Goal: Task Accomplishment & Management: Use online tool/utility

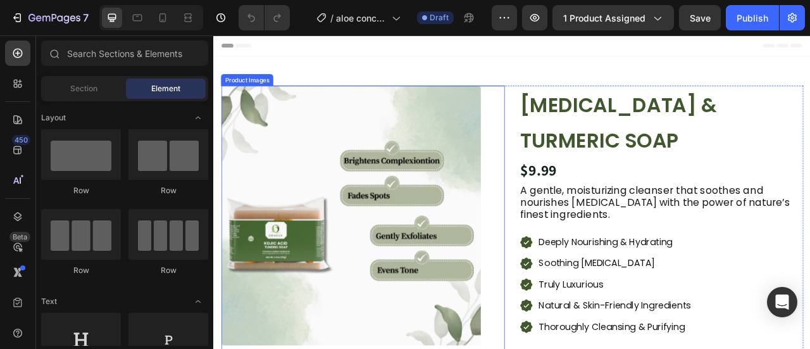
click at [417, 222] on img at bounding box center [388, 264] width 330 height 330
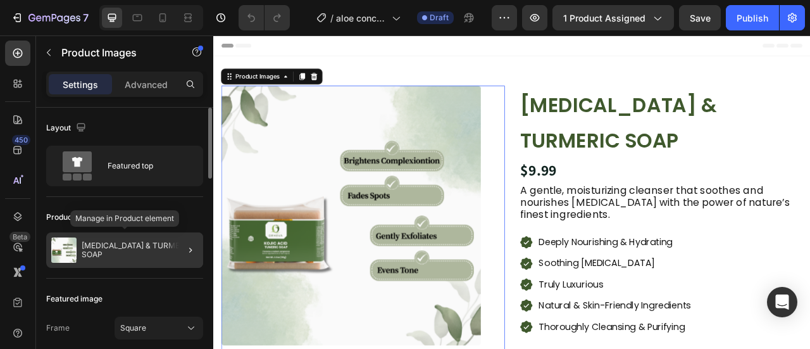
click at [76, 250] on img at bounding box center [63, 249] width 25 height 25
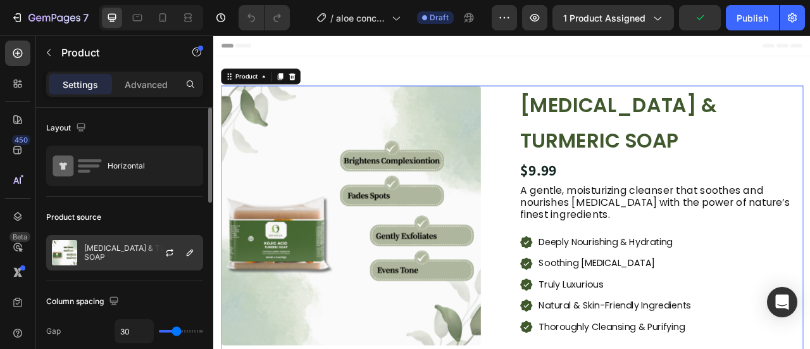
click at [69, 249] on img at bounding box center [64, 252] width 25 height 25
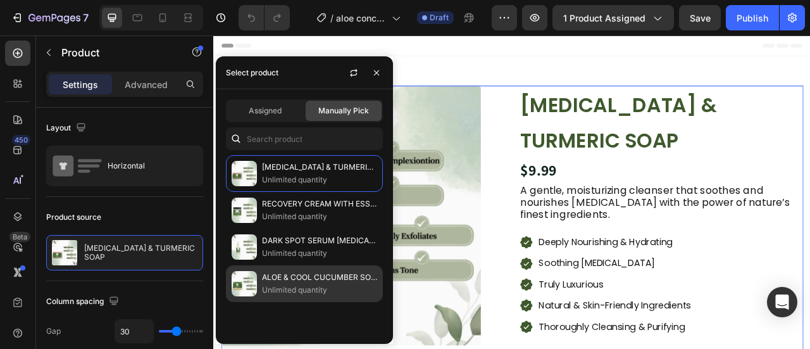
click at [308, 279] on p "ALOE & COOL CUCUMBER SOAP" at bounding box center [319, 277] width 115 height 13
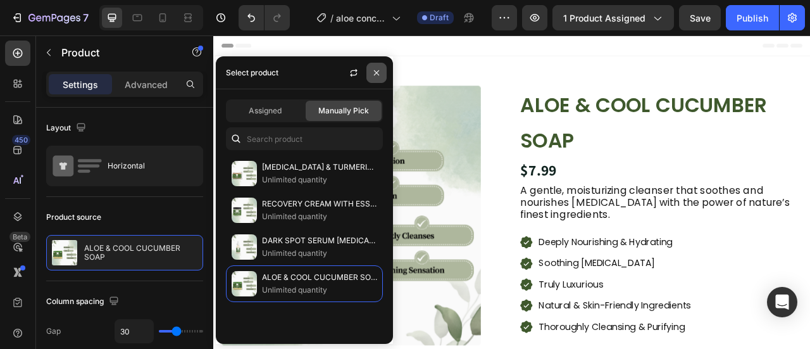
click at [381, 74] on icon "button" at bounding box center [377, 73] width 10 height 10
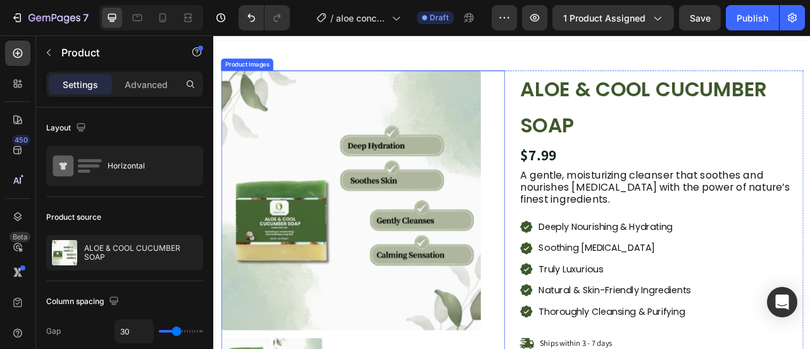
scroll to position [18, 0]
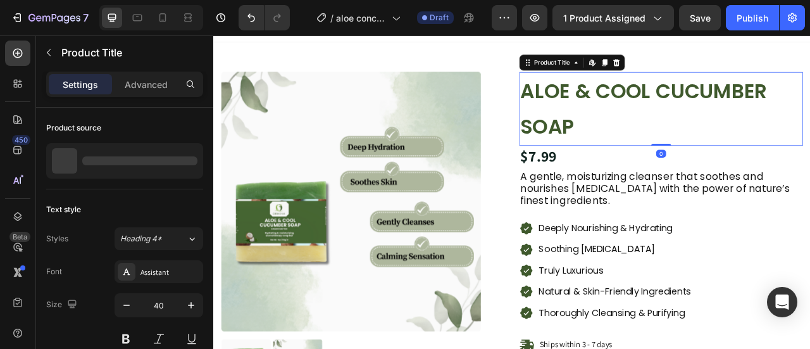
click at [662, 148] on h1 "ALOE & COOL CUCUMBER SOAP" at bounding box center [783, 129] width 361 height 94
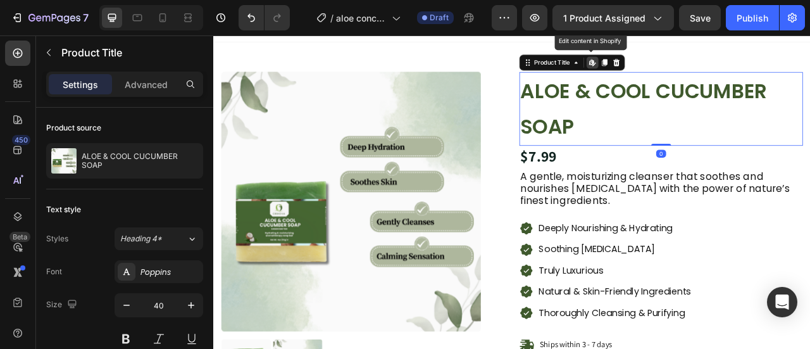
click at [662, 148] on h1 "ALOE & COOL CUCUMBER SOAP" at bounding box center [783, 129] width 361 height 94
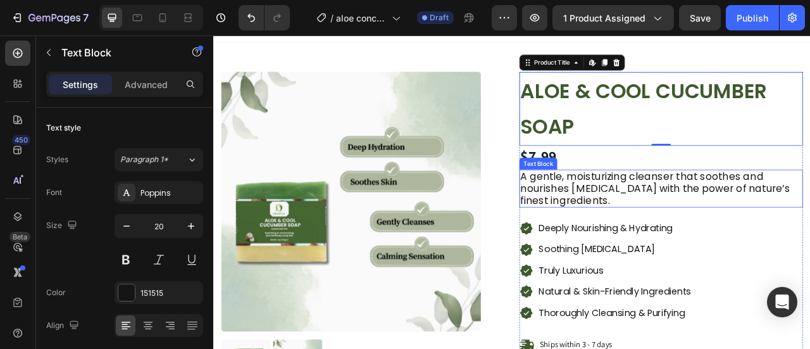
click at [658, 229] on p "A gentle, moisturizing cleanser that soothes and nourishes [MEDICAL_DATA] with …" at bounding box center [783, 230] width 358 height 46
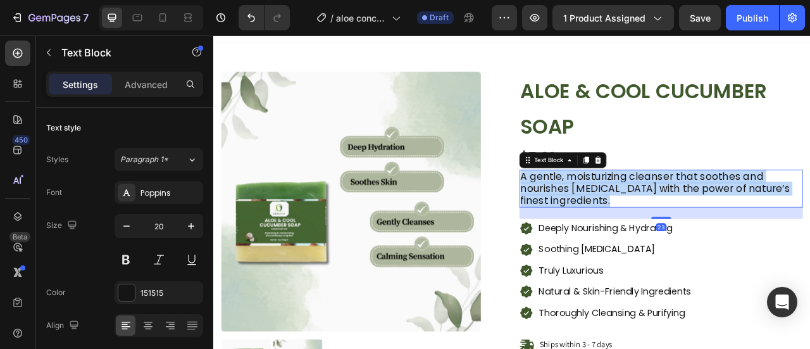
click at [658, 229] on p "A gentle, moisturizing cleanser that soothes and nourishes [MEDICAL_DATA] with …" at bounding box center [783, 230] width 358 height 46
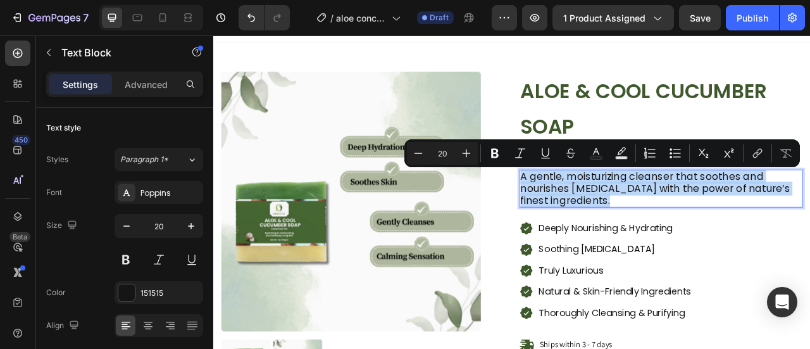
click at [658, 229] on p "A gentle, moisturizing cleanser that soothes and nourishes [MEDICAL_DATA] with …" at bounding box center [783, 230] width 358 height 46
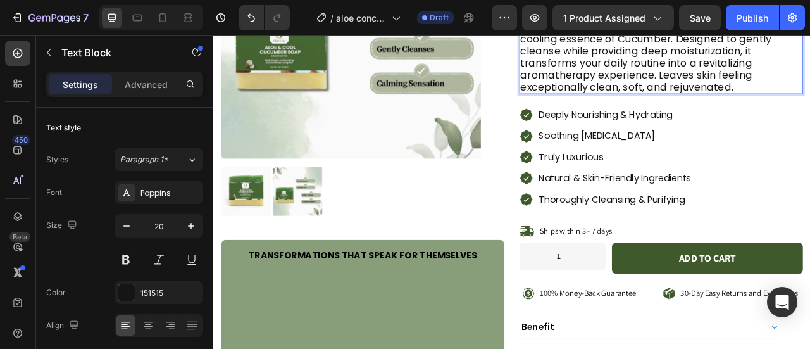
scroll to position [239, 0]
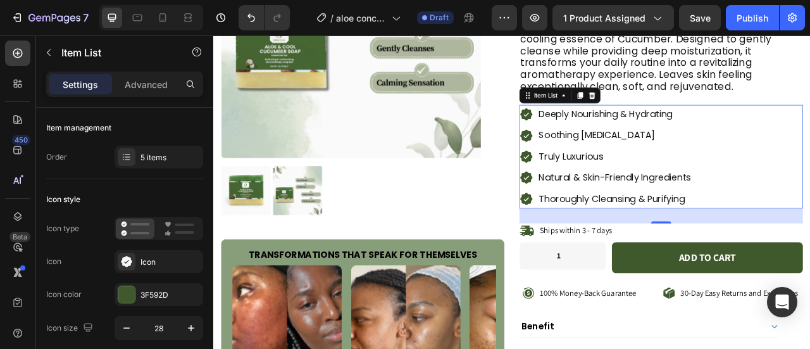
click at [648, 130] on p "Deeply Nourishing & Hydrating" at bounding box center [724, 135] width 194 height 20
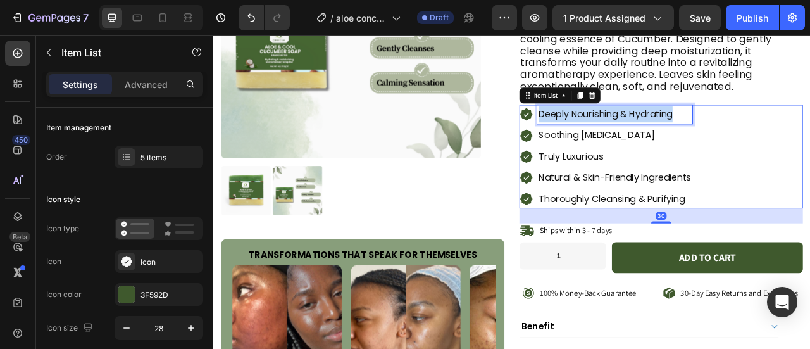
click at [648, 130] on p "Deeply Nourishing & Hydrating" at bounding box center [724, 135] width 194 height 20
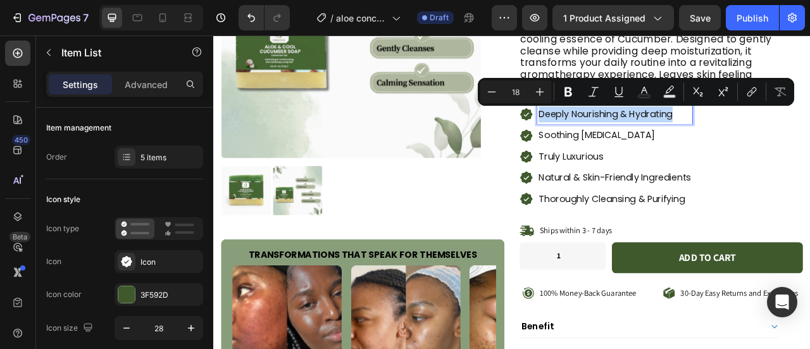
click at [648, 130] on p "Deeply Nourishing & Hydrating" at bounding box center [724, 135] width 194 height 20
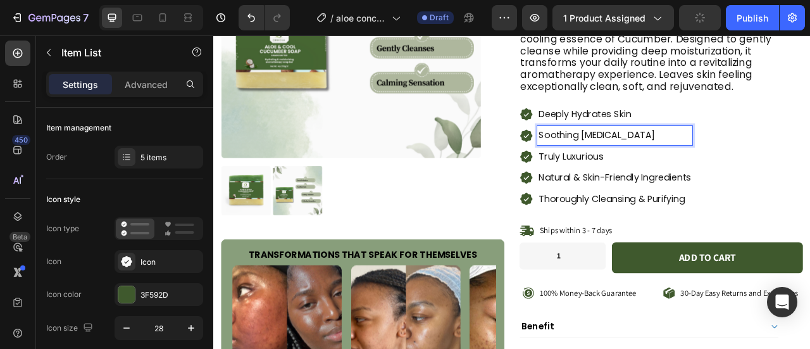
click at [652, 163] on p "Soothing for Sensitive Skin" at bounding box center [724, 162] width 194 height 20
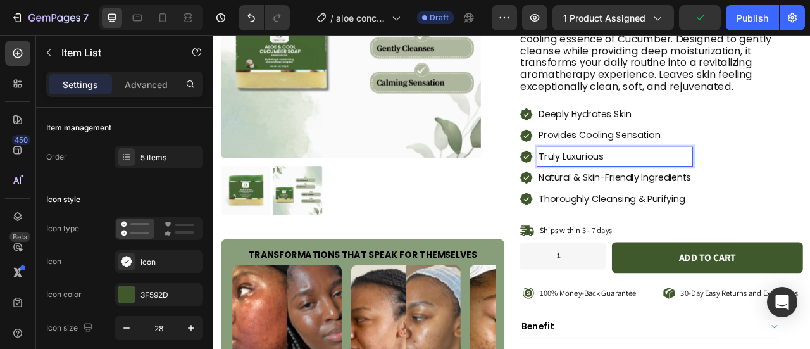
click at [676, 187] on p "Truly Luxurious" at bounding box center [724, 189] width 194 height 20
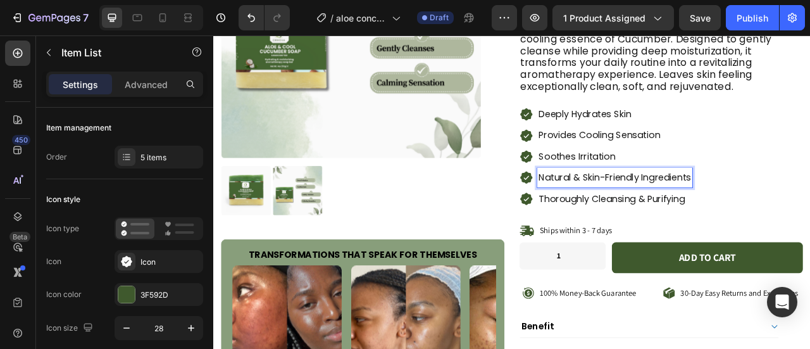
click at [707, 214] on p "Natural & Skin-Friendly Ingredients" at bounding box center [724, 216] width 194 height 20
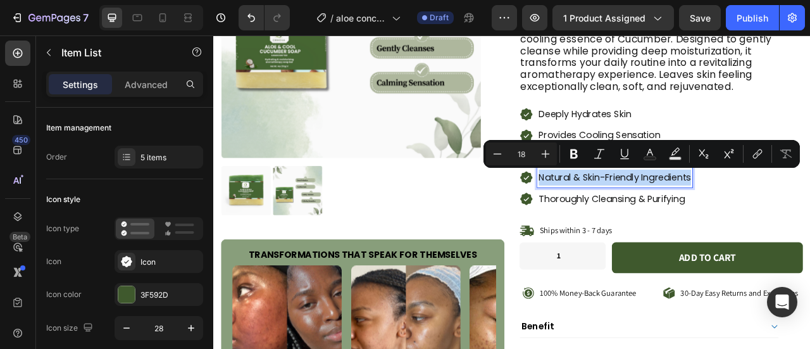
click at [707, 214] on p "Natural & Skin-Friendly Ingredients" at bounding box center [724, 216] width 194 height 20
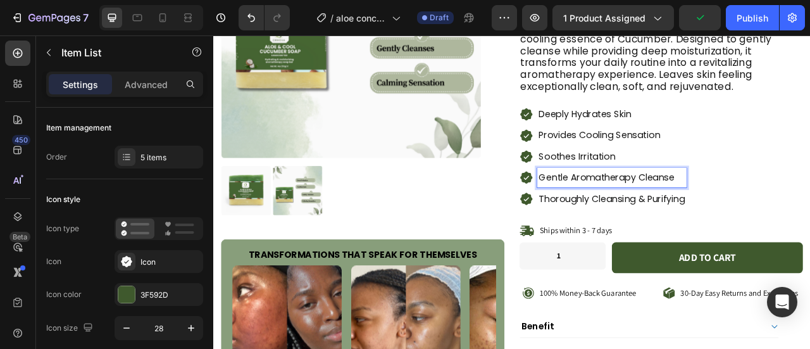
click at [681, 241] on p "Thoroughly Cleansing & Purifying" at bounding box center [720, 243] width 186 height 20
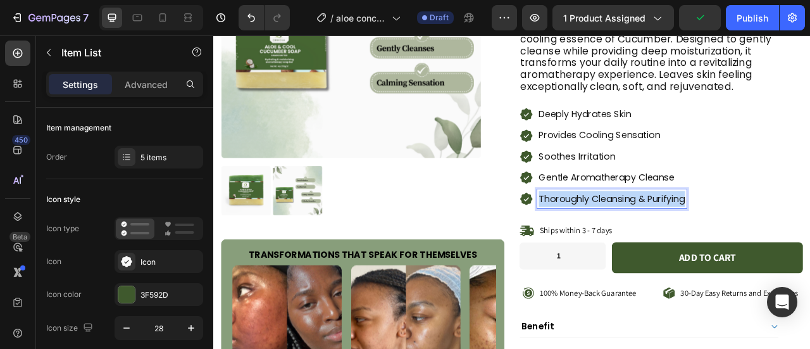
click at [681, 241] on p "Thoroughly Cleansing & Purifying" at bounding box center [720, 243] width 186 height 20
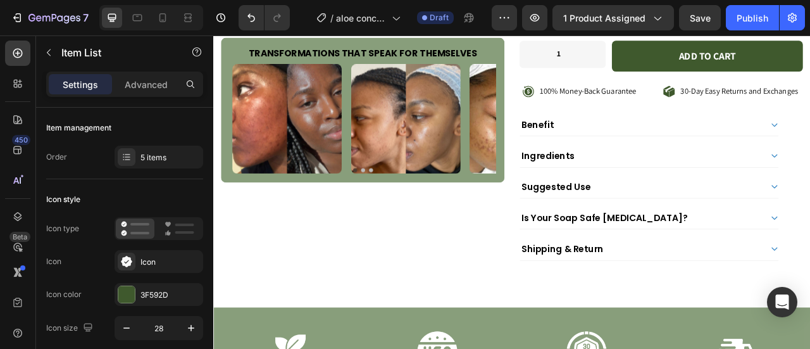
scroll to position [494, 0]
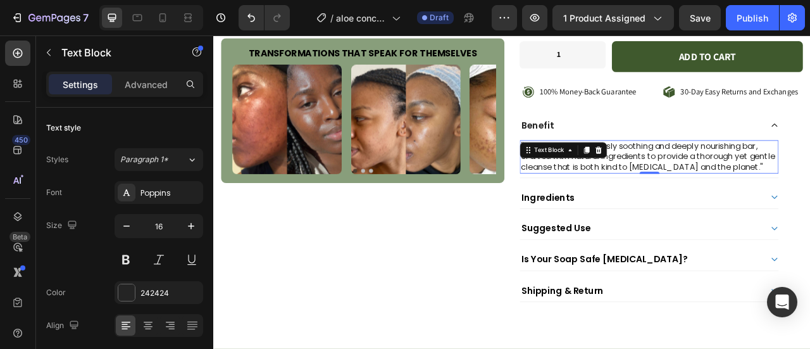
click at [644, 207] on p ""Indulge in our luxuriously soothing and deeply nourishing bar, crafted with na…" at bounding box center [768, 189] width 327 height 39
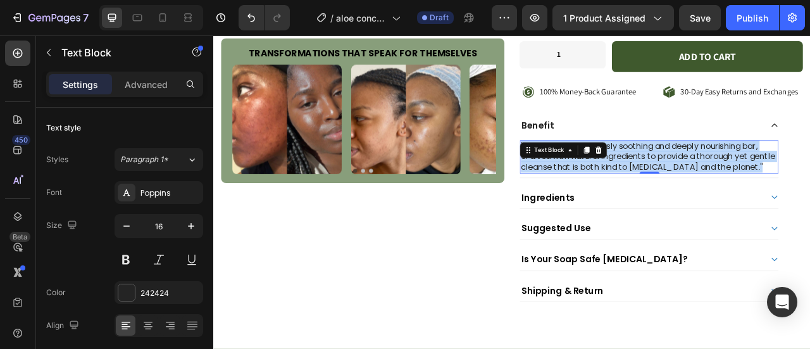
click at [644, 207] on p ""Indulge in our luxuriously soothing and deeply nourishing bar, crafted with na…" at bounding box center [768, 189] width 327 height 39
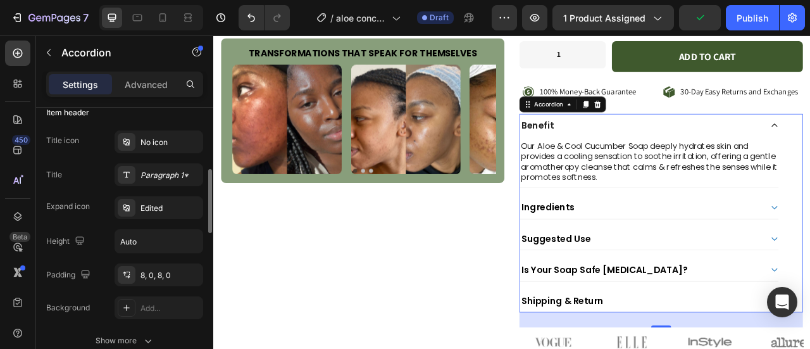
scroll to position [259, 0]
click at [150, 136] on div "No icon" at bounding box center [171, 140] width 60 height 11
click at [147, 208] on div "Edited" at bounding box center [171, 206] width 60 height 11
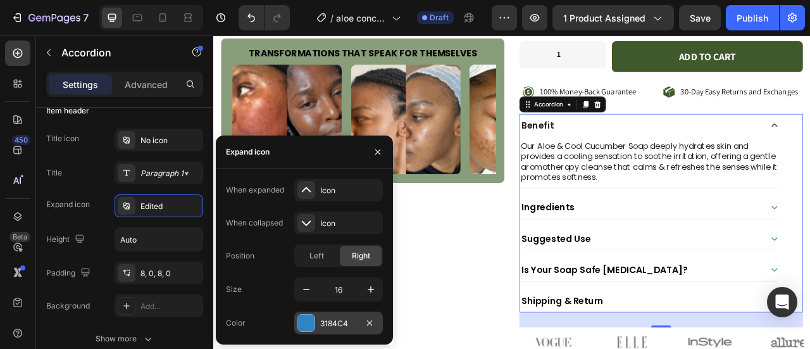
click at [300, 321] on div at bounding box center [306, 323] width 16 height 16
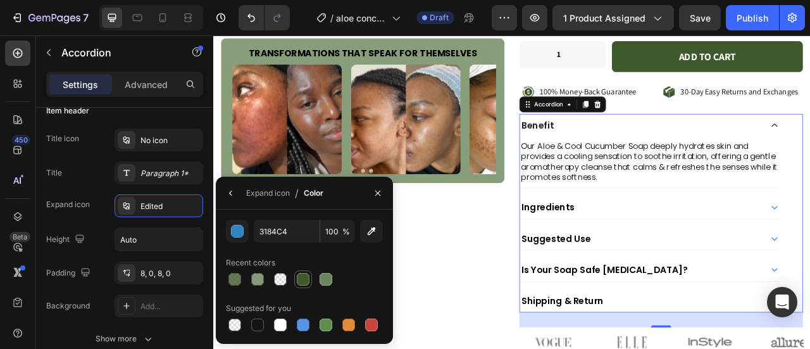
click at [301, 284] on div at bounding box center [303, 279] width 13 height 13
type input "3F592D"
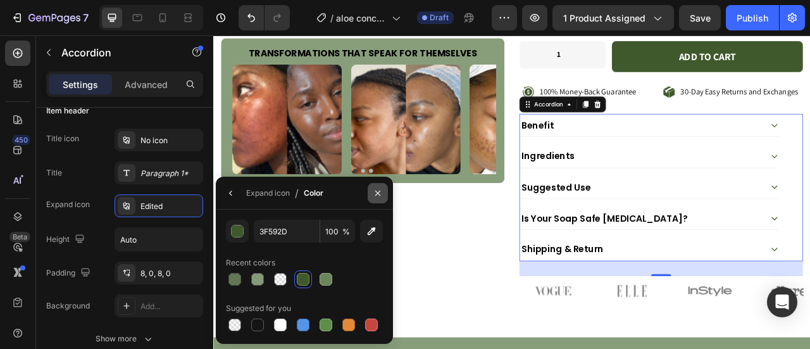
click at [376, 189] on icon "button" at bounding box center [378, 193] width 10 height 10
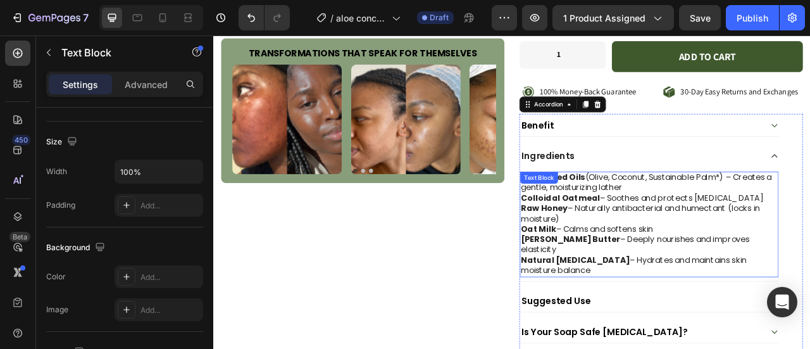
click at [657, 315] on p "Natural Glycerin – Hydrates and maintains skin moisture balance" at bounding box center [768, 328] width 327 height 27
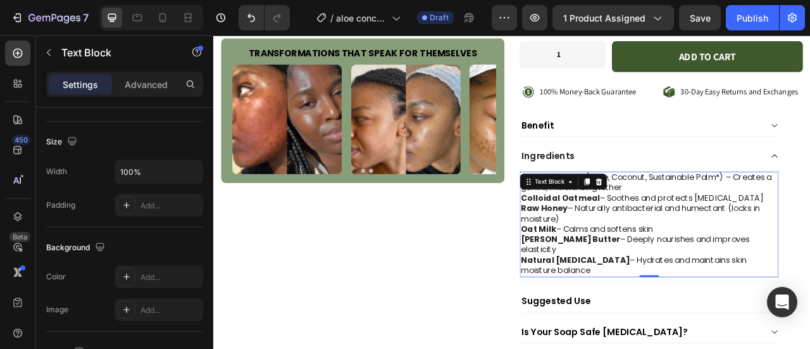
scroll to position [0, 0]
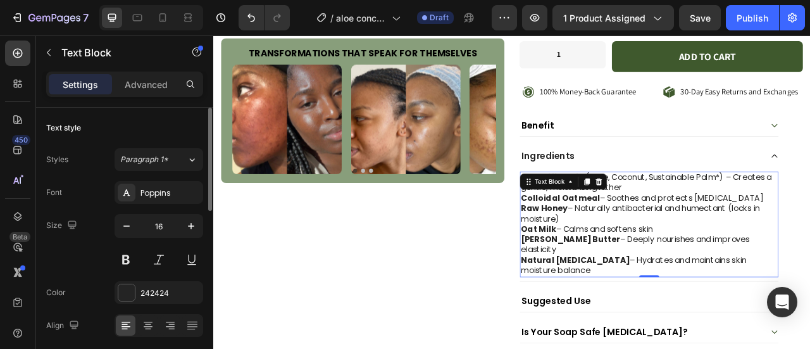
click at [657, 315] on p "Natural Glycerin – Hydrates and maintains skin moisture balance" at bounding box center [768, 328] width 327 height 27
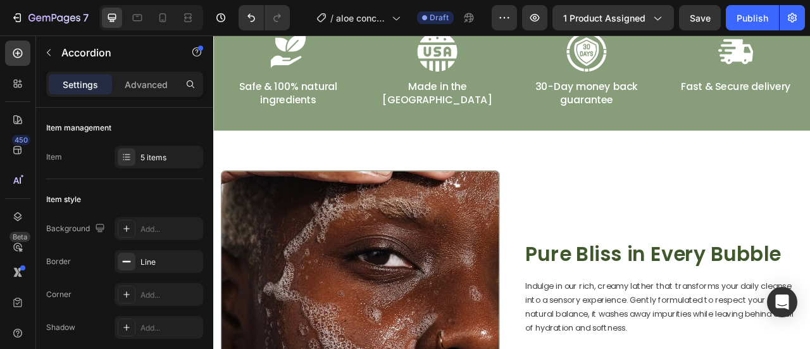
scroll to position [908, 0]
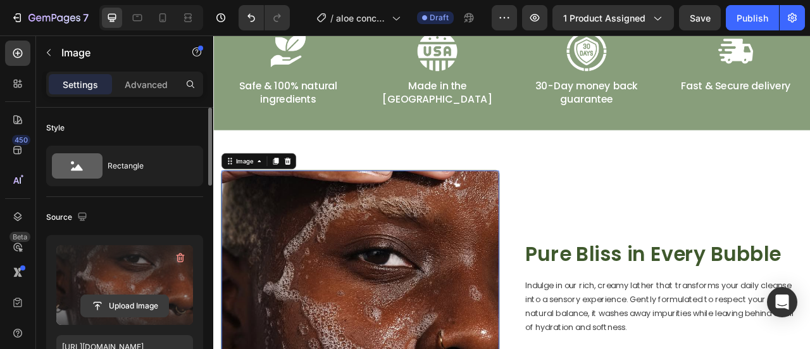
click at [158, 297] on input "file" at bounding box center [124, 306] width 87 height 22
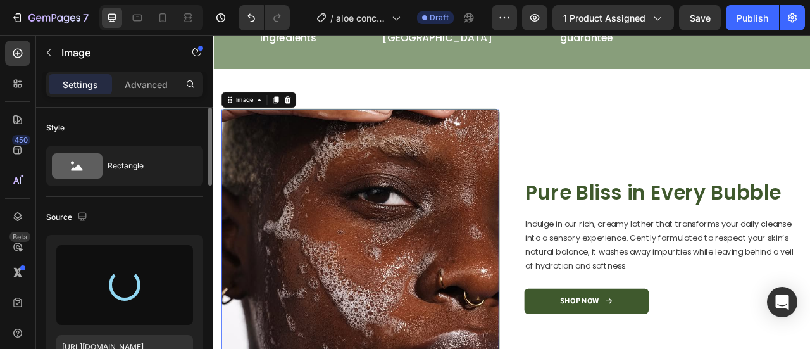
scroll to position [987, 0]
type input "https://cdn.shopify.com/s/files/1/0777/5574/4506/files/gempages_581686091724161…"
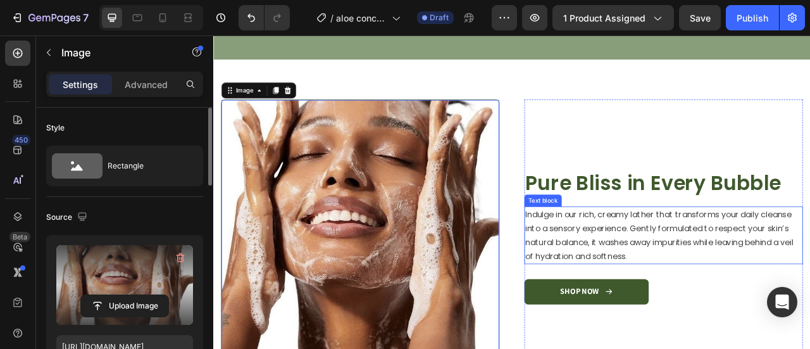
scroll to position [1003, 0]
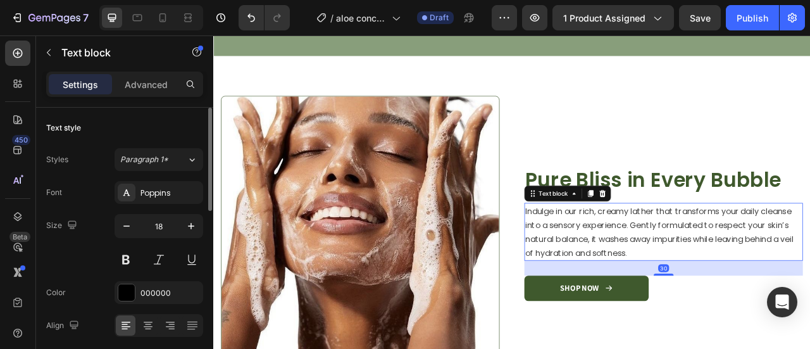
click at [761, 306] on p "Indulge in our rich, creamy lather that transforms your daily cleanse into a se…" at bounding box center [786, 284] width 352 height 71
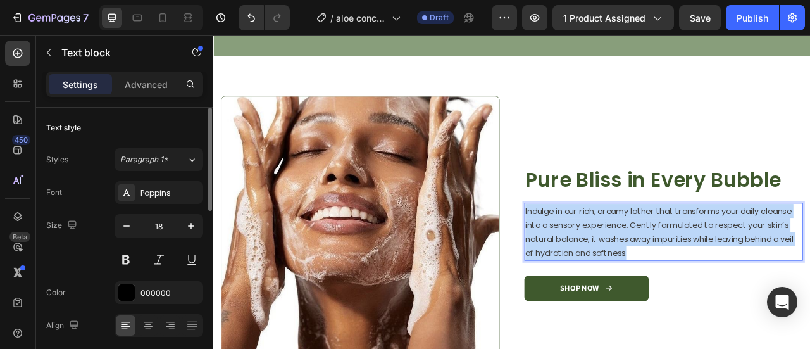
click at [761, 306] on p "Indulge in our rich, creamy lather that transforms your daily cleanse into a se…" at bounding box center [786, 284] width 352 height 71
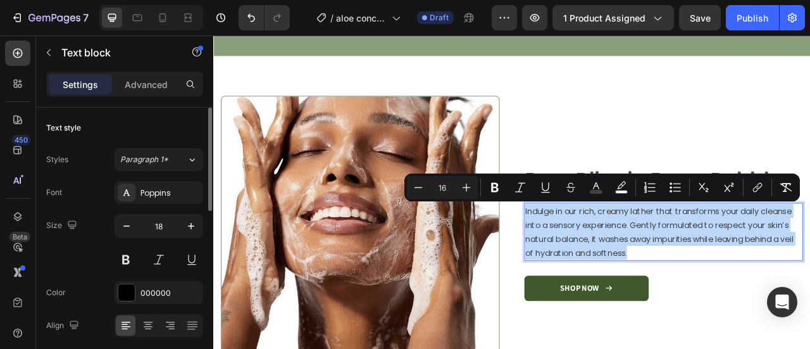
click at [761, 306] on p "Indulge in our rich, creamy lather that transforms your daily cleanse into a se…" at bounding box center [786, 284] width 352 height 71
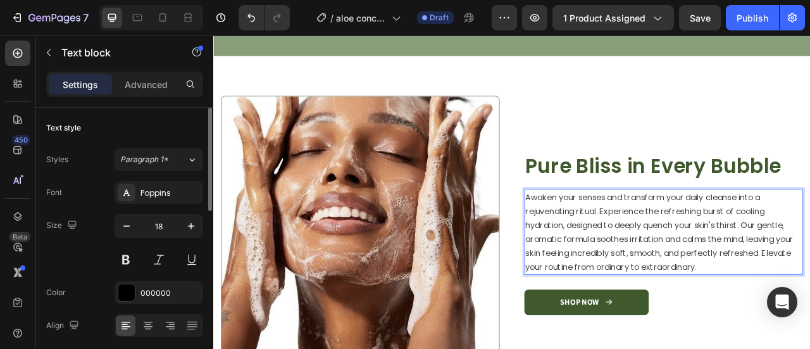
scroll to position [985, 0]
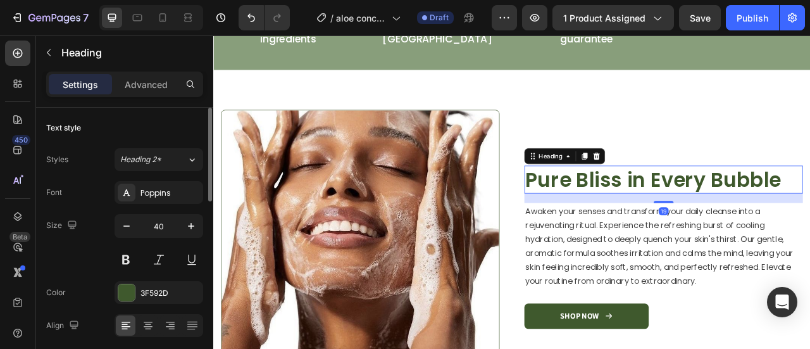
click at [736, 212] on h2 "Pure Bliss in Every Bubble" at bounding box center [786, 218] width 354 height 35
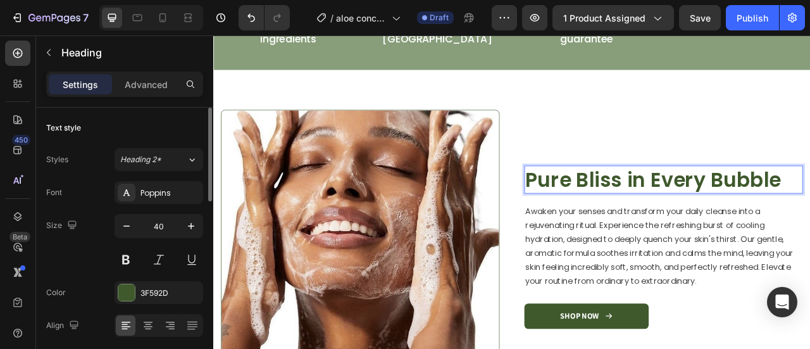
click at [736, 212] on div "Image Pure Bliss in Every Bubble Heading 19 Awaken your senses and transform yo…" at bounding box center [786, 307] width 354 height 354
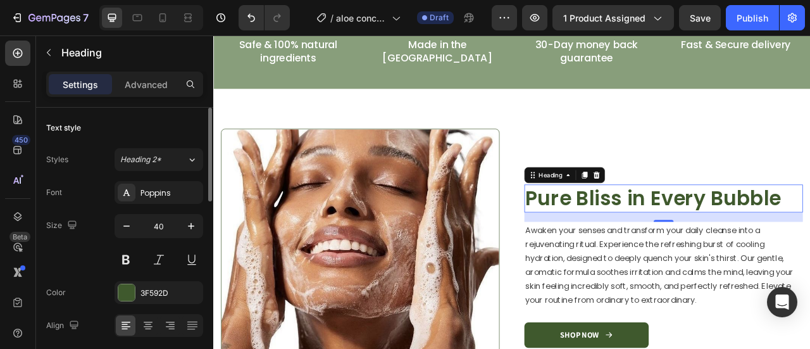
click at [730, 244] on p "Pure Bliss in Every Bubble" at bounding box center [786, 242] width 352 height 33
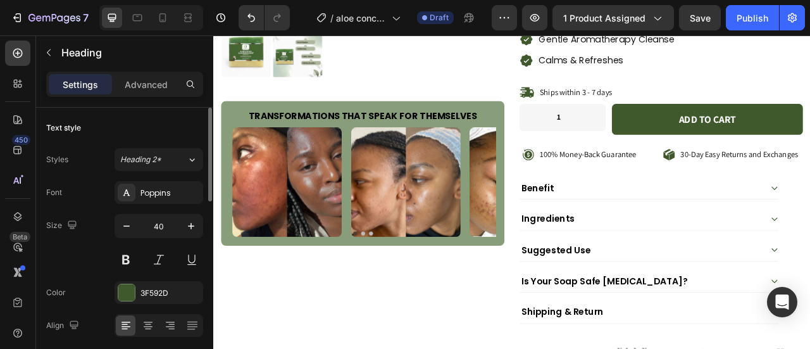
scroll to position [356, 0]
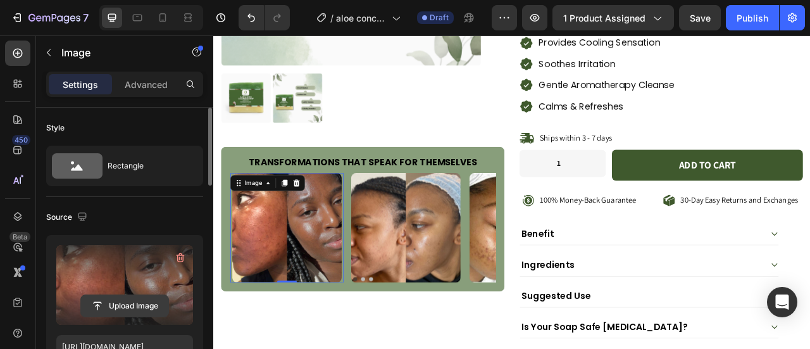
click at [146, 301] on input "file" at bounding box center [124, 306] width 87 height 22
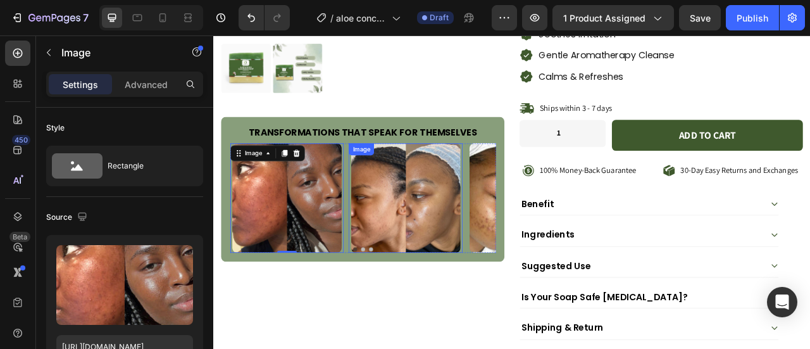
scroll to position [394, 0]
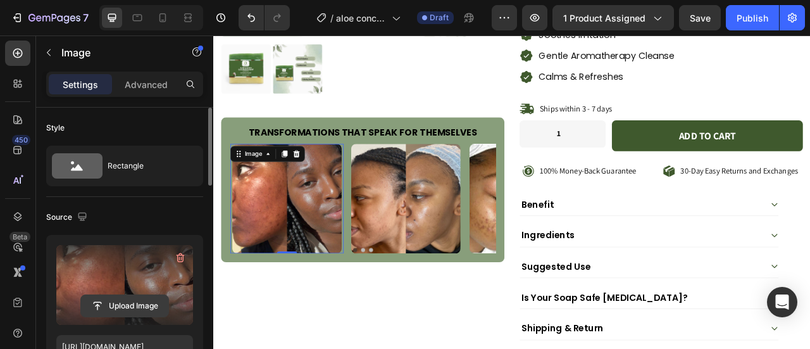
click at [139, 302] on input "file" at bounding box center [124, 306] width 87 height 22
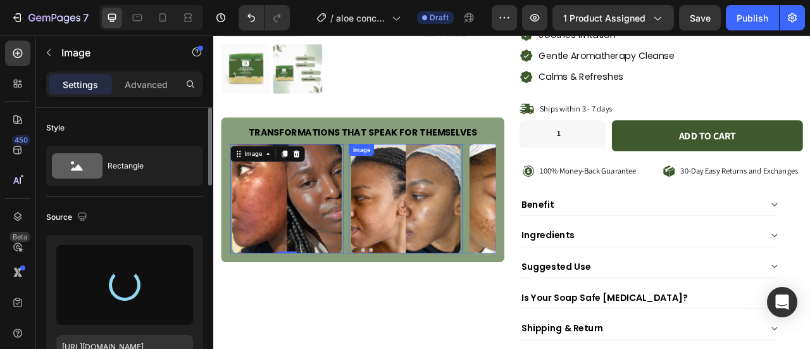
type input "https://cdn.shopify.com/s/files/1/0777/5574/4506/files/gempages_581686091724161…"
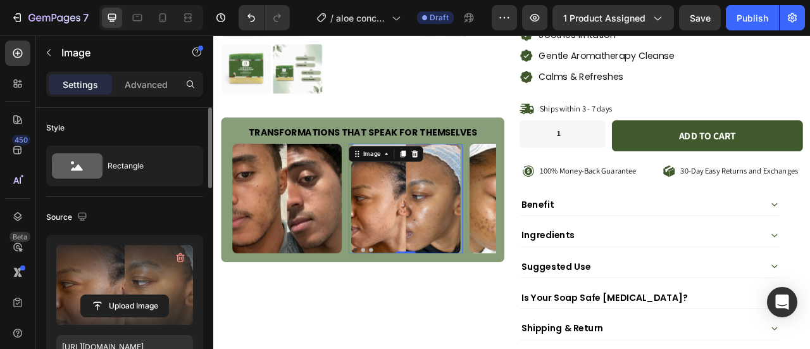
click at [122, 292] on label at bounding box center [124, 285] width 137 height 80
click at [122, 295] on input "file" at bounding box center [124, 306] width 87 height 22
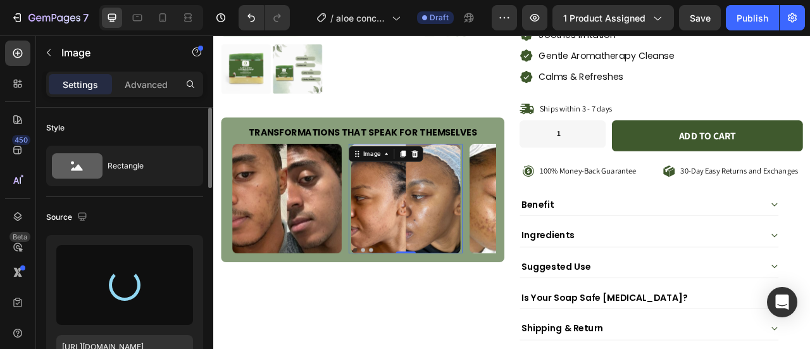
type input "https://cdn.shopify.com/s/files/1/0777/5574/4506/files/gempages_581686091724161…"
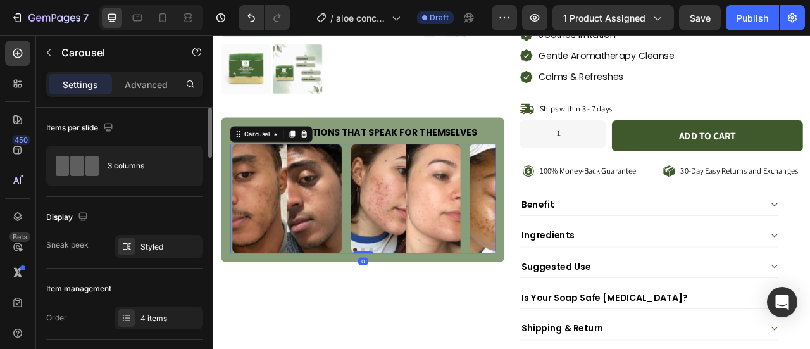
click at [411, 305] on button "Dot" at bounding box center [413, 307] width 5 height 5
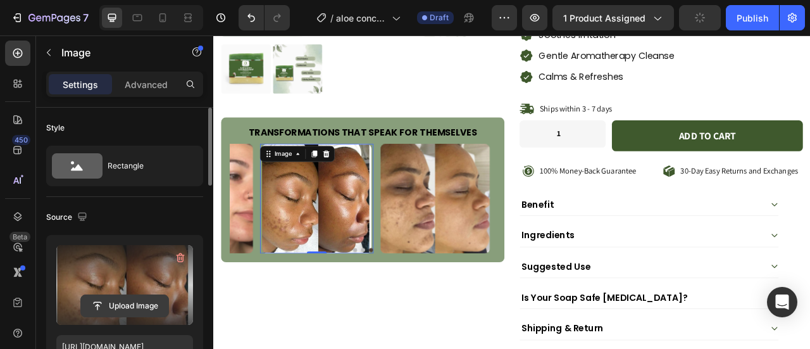
click at [142, 303] on input "file" at bounding box center [124, 306] width 87 height 22
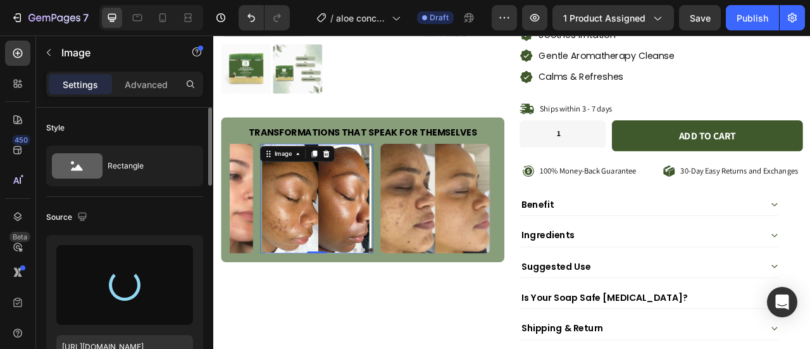
type input "https://cdn.shopify.com/s/files/1/0777/5574/4506/files/gempages_581686091724161…"
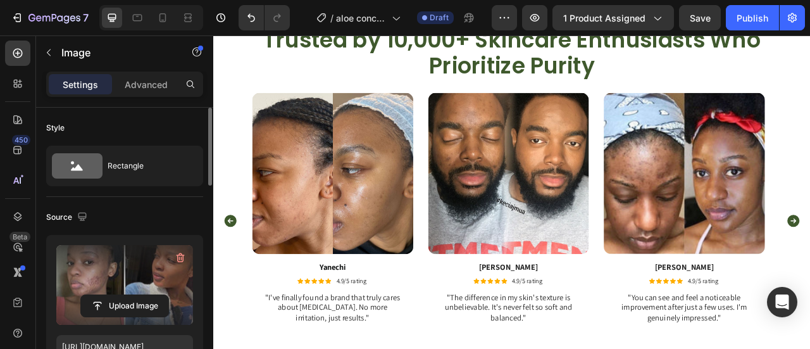
scroll to position [2383, 0]
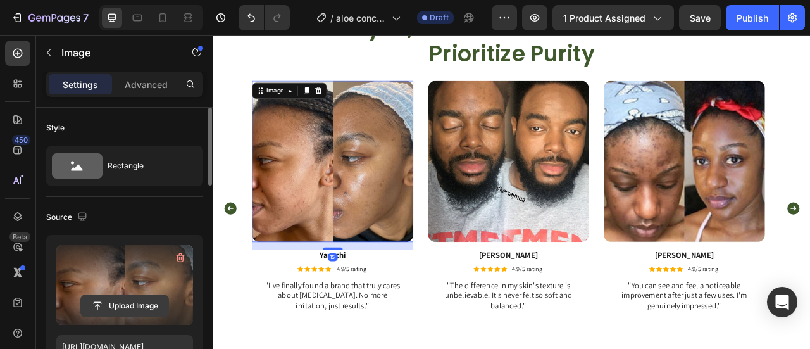
click at [132, 305] on input "file" at bounding box center [124, 306] width 87 height 22
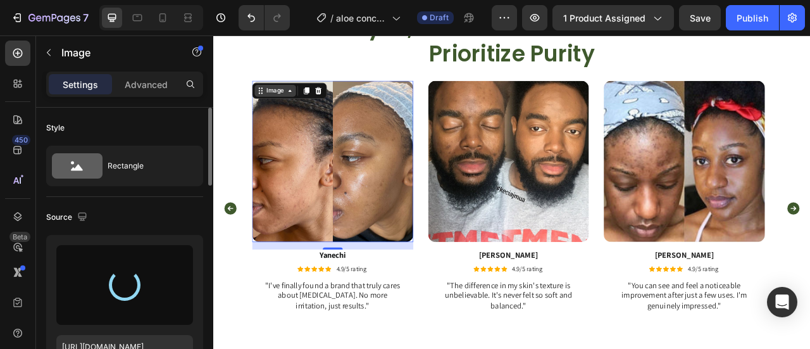
type input "https://cdn.shopify.com/s/files/1/0777/5574/4506/files/gempages_581686091724161…"
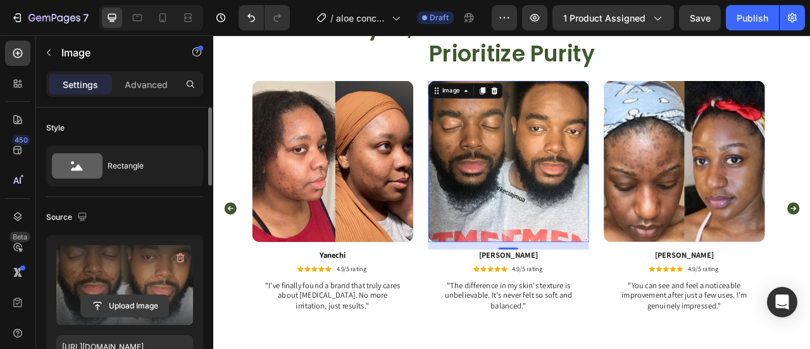
click at [153, 298] on input "file" at bounding box center [124, 306] width 87 height 22
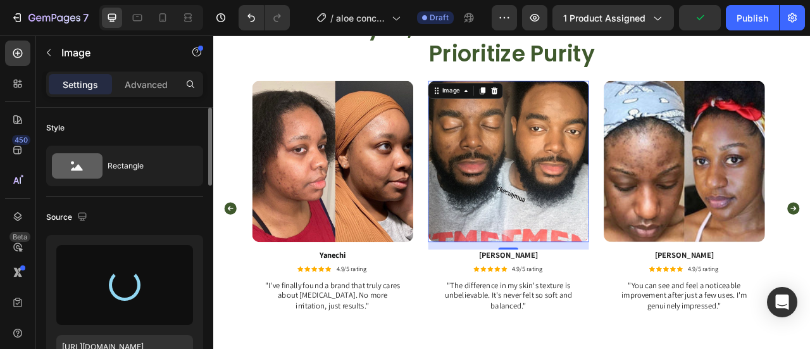
type input "https://cdn.shopify.com/s/files/1/0777/5574/4506/files/gempages_581686091724161…"
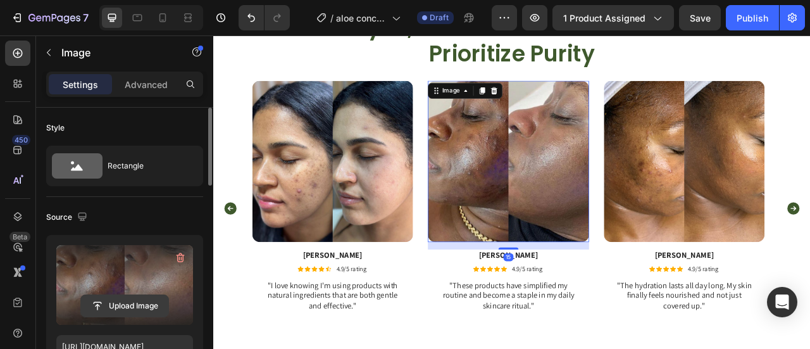
click at [105, 302] on input "file" at bounding box center [124, 306] width 87 height 22
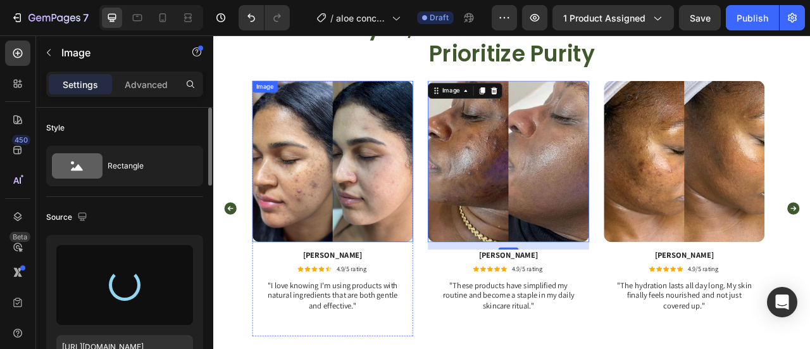
type input "https://cdn.shopify.com/s/files/1/0777/5574/4506/files/gempages_581686091724161…"
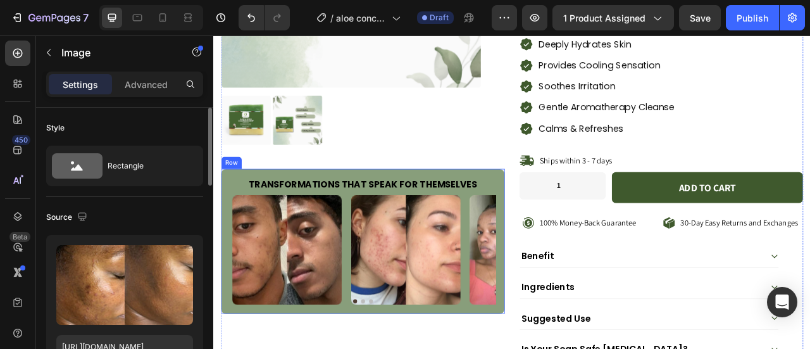
scroll to position [329, 0]
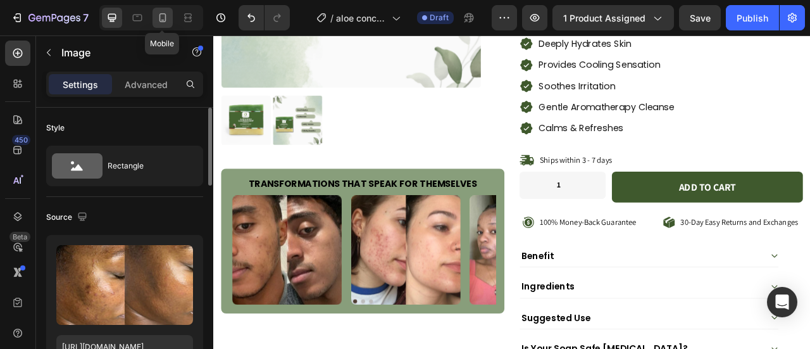
click at [160, 18] on icon at bounding box center [162, 17] width 13 height 13
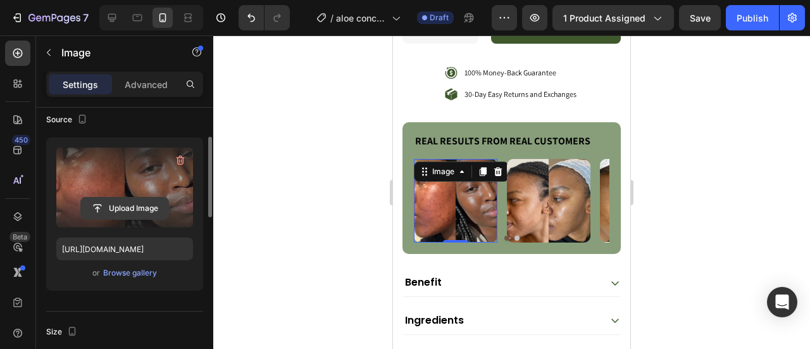
scroll to position [98, 0]
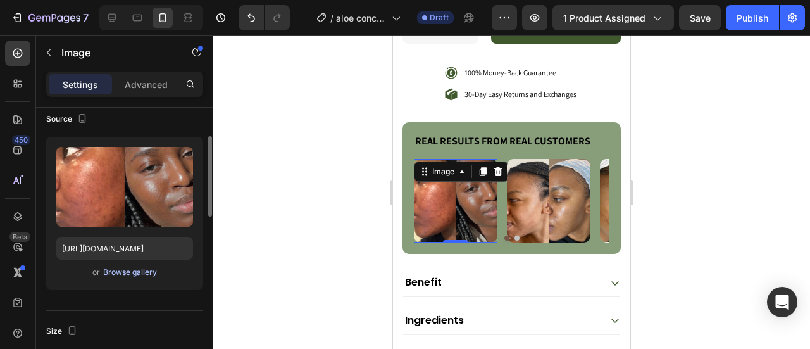
click at [146, 275] on div "Browse gallery" at bounding box center [130, 272] width 54 height 11
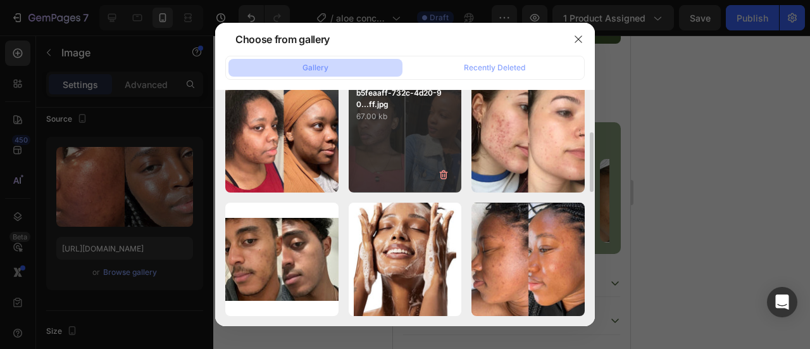
scroll to position [149, 0]
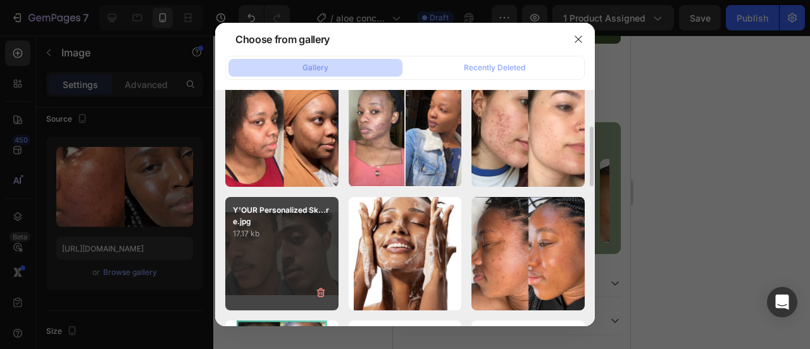
click at [290, 258] on div "Y'OUR Personalized Sk...re.jpg 17.17 kb" at bounding box center [281, 253] width 113 height 113
type input "https://cdn.shopify.com/s/files/1/0777/5574/4506/files/gempages_581686091724161…"
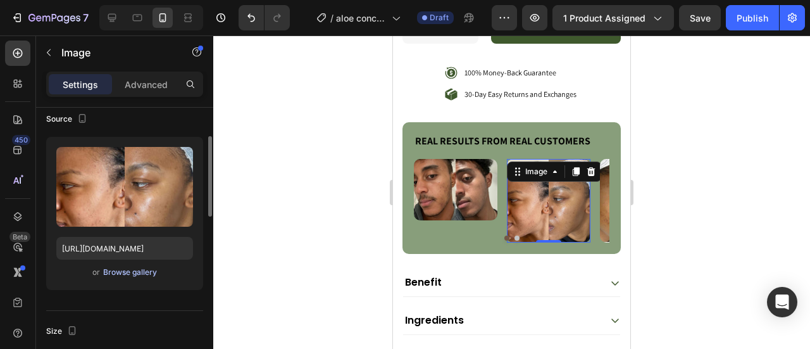
click at [127, 272] on div "Browse gallery" at bounding box center [130, 272] width 54 height 11
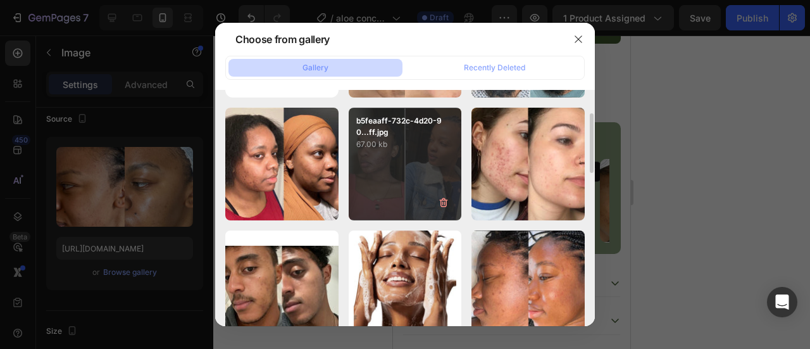
scroll to position [111, 0]
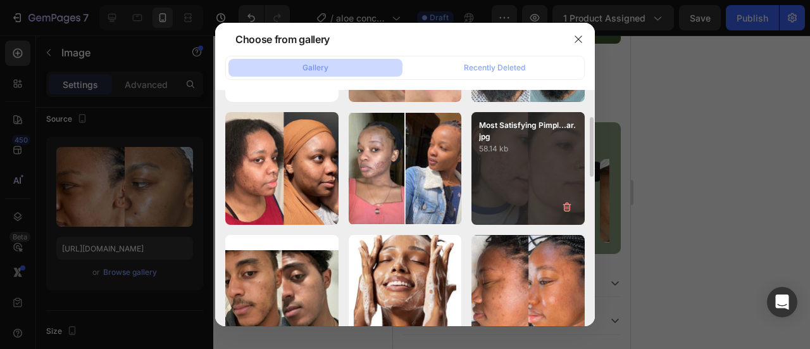
click at [528, 166] on div "Most Satisfying Pimpl...ar.jpg 58.14 kb" at bounding box center [528, 168] width 113 height 113
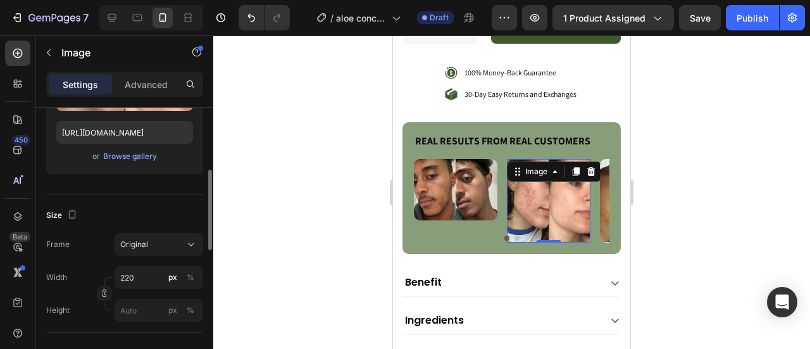
scroll to position [215, 0]
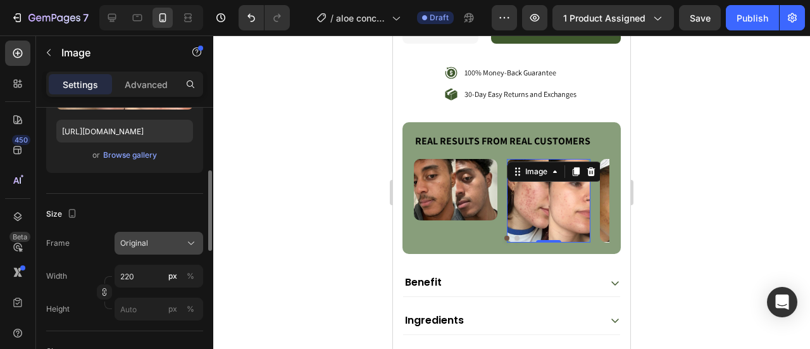
click at [189, 249] on button "Original" at bounding box center [159, 243] width 89 height 23
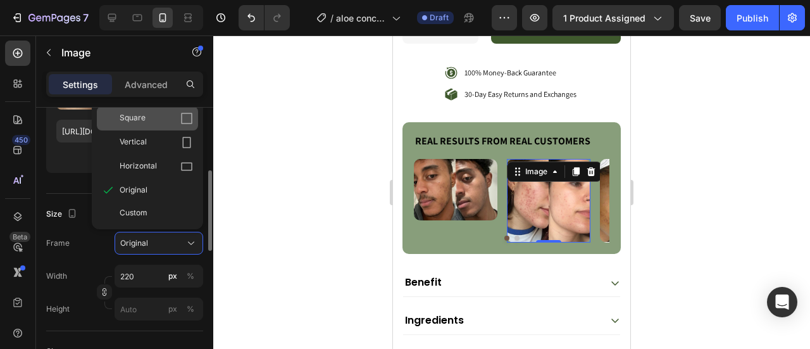
click at [181, 125] on div "Square" at bounding box center [147, 118] width 101 height 24
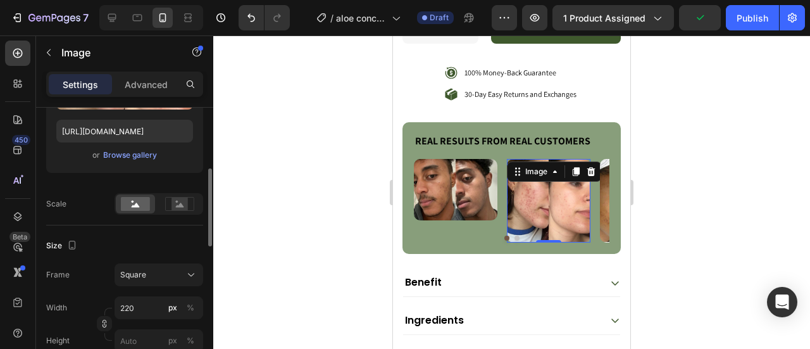
click at [546, 189] on img at bounding box center [549, 201] width 84 height 84
click at [109, 18] on icon at bounding box center [112, 18] width 8 height 8
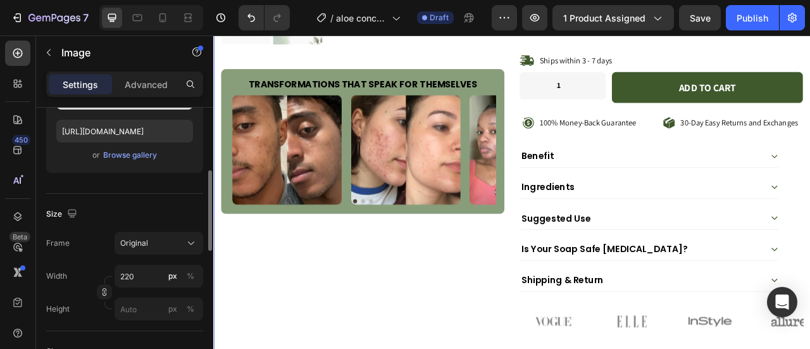
scroll to position [457, 0]
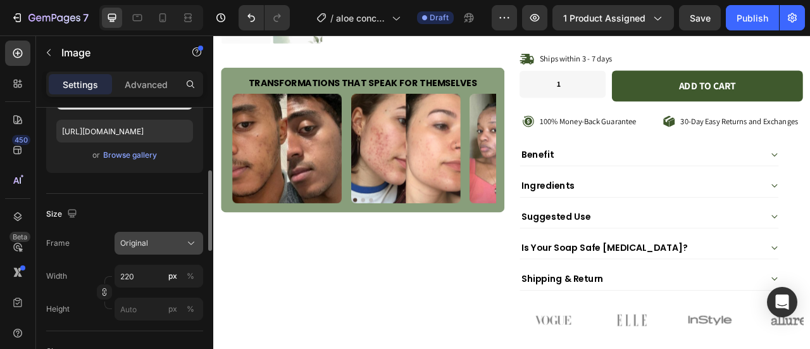
click at [189, 242] on icon at bounding box center [191, 243] width 13 height 13
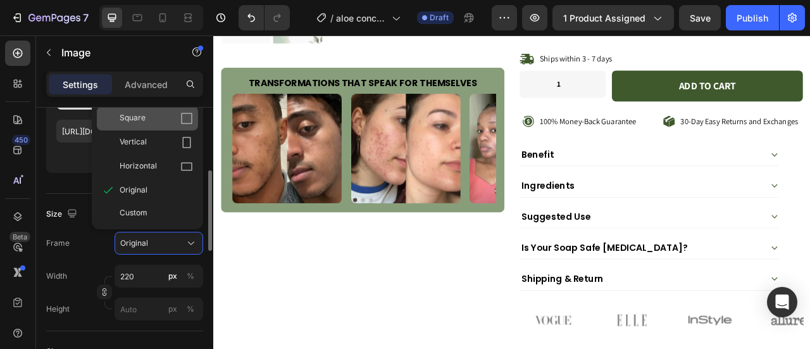
click at [182, 122] on icon at bounding box center [186, 118] width 11 height 11
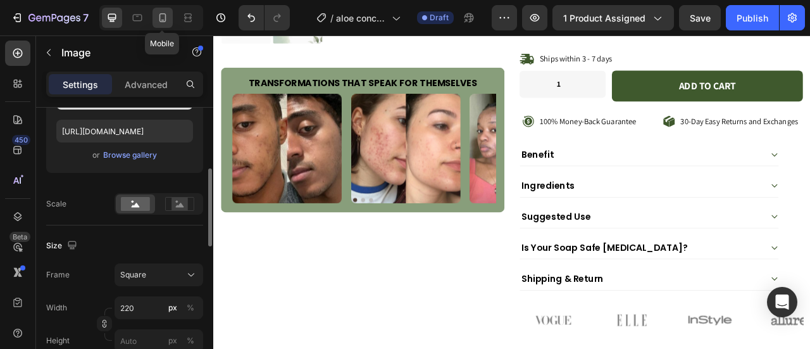
click at [170, 11] on div at bounding box center [163, 18] width 20 height 20
type input "https://cdn.shopify.com/s/files/1/0777/5574/4506/files/gempages_581686091724161…"
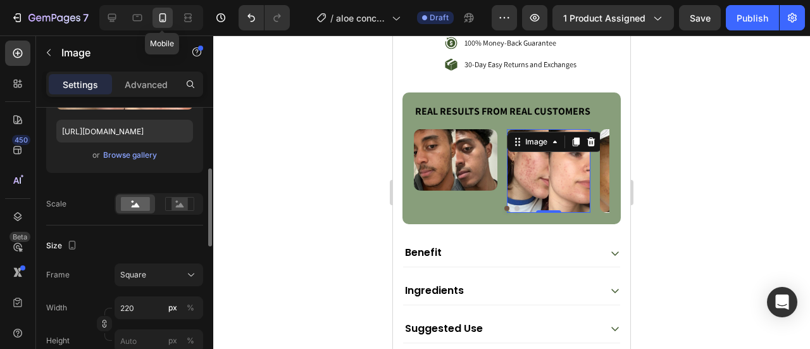
scroll to position [825, 0]
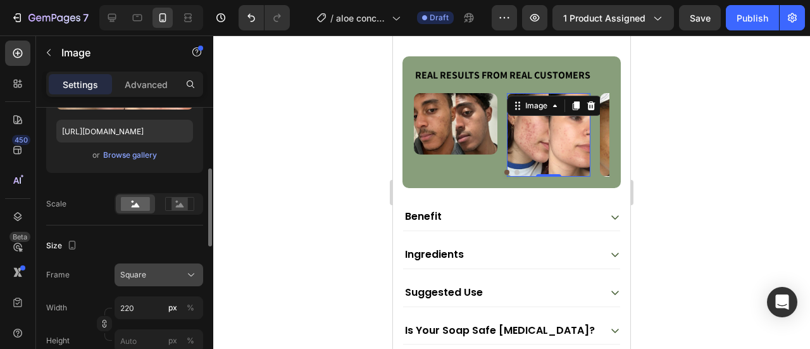
click at [152, 279] on div "Square" at bounding box center [151, 274] width 62 height 11
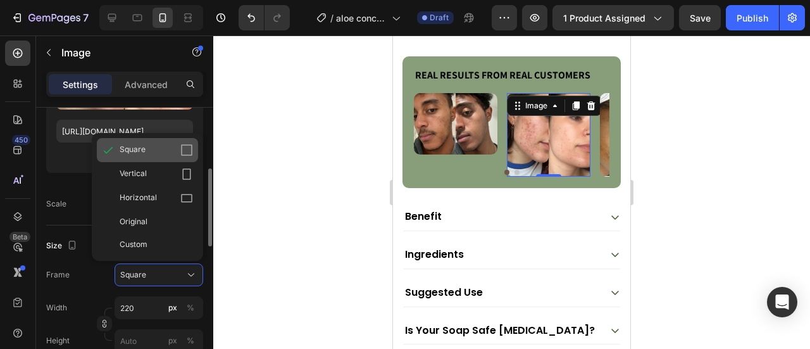
click at [184, 156] on div "Square" at bounding box center [147, 150] width 101 height 24
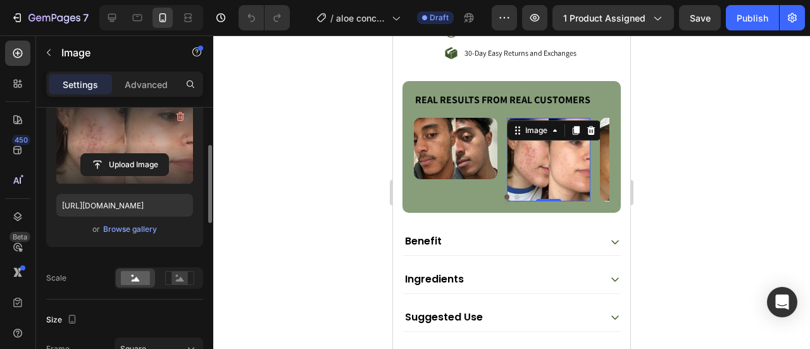
scroll to position [135, 0]
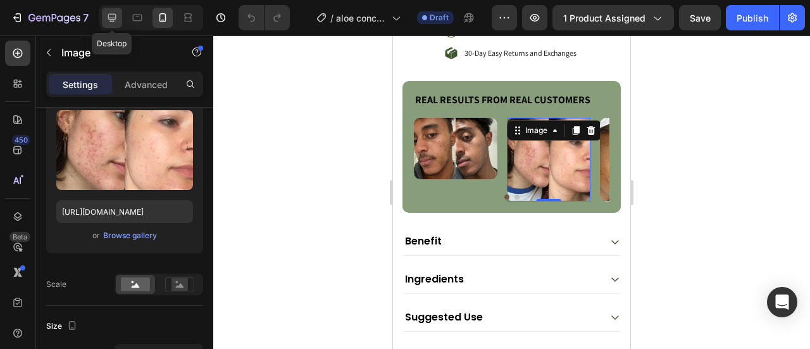
click at [104, 13] on div at bounding box center [112, 18] width 20 height 20
type input "https://placehold.co/640x640?text=Image"
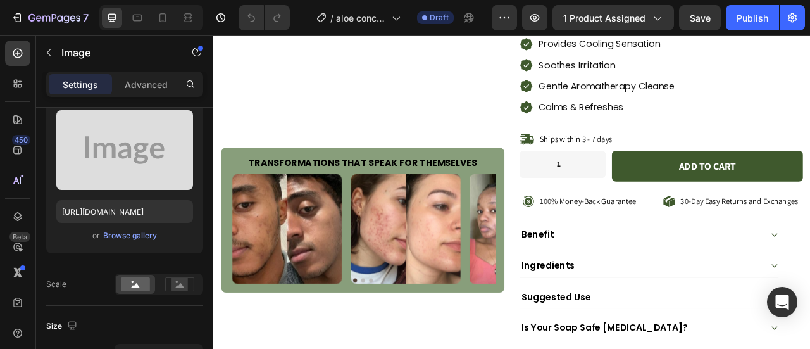
scroll to position [356, 0]
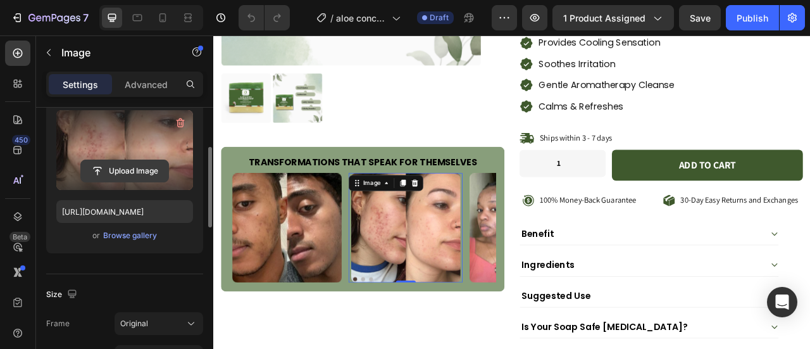
click at [134, 174] on input "file" at bounding box center [124, 171] width 87 height 22
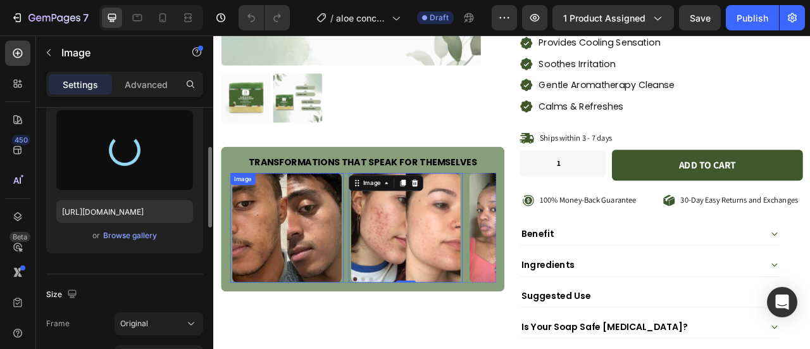
type input "https://cdn.shopify.com/s/files/1/0777/5574/4506/files/gempages_581686091724161…"
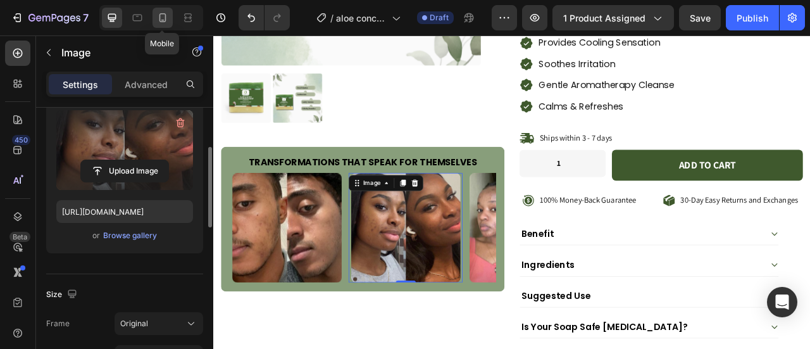
click at [153, 18] on div at bounding box center [163, 18] width 20 height 20
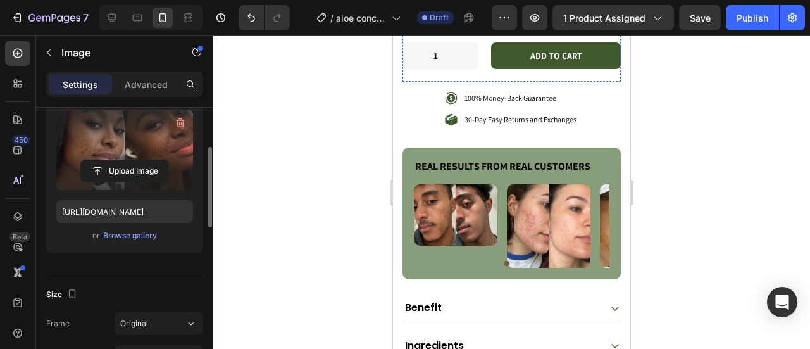
scroll to position [735, 0]
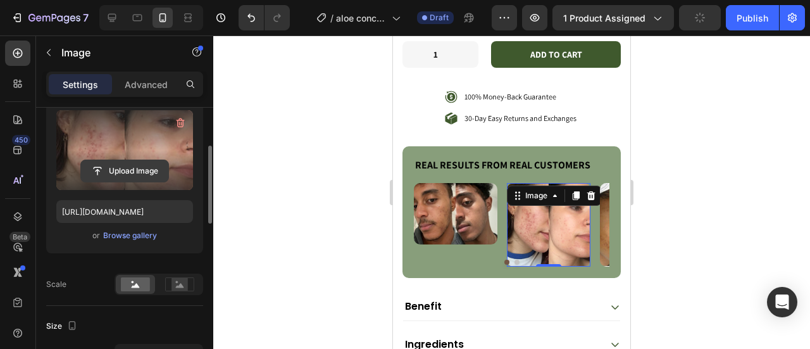
click at [118, 164] on input "file" at bounding box center [124, 171] width 87 height 22
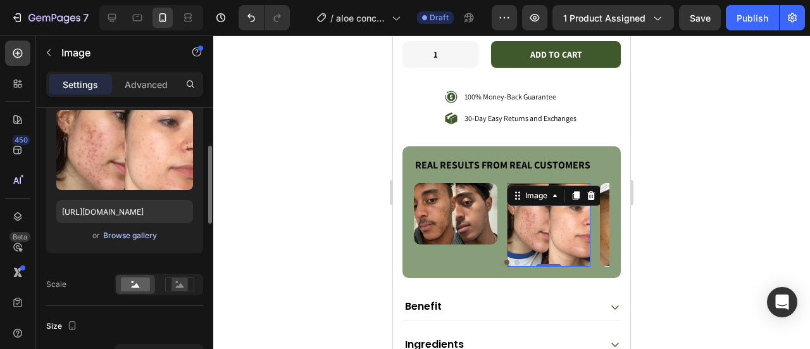
click at [116, 229] on button "Browse gallery" at bounding box center [130, 235] width 55 height 13
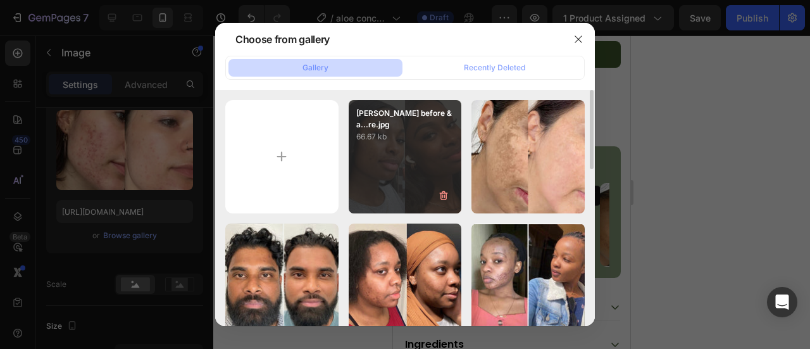
click at [409, 178] on div "Coco Jones before & a...re.jpg 66.67 kb" at bounding box center [405, 156] width 113 height 113
type input "https://cdn.shopify.com/s/files/1/0777/5574/4506/files/gempages_581686091724161…"
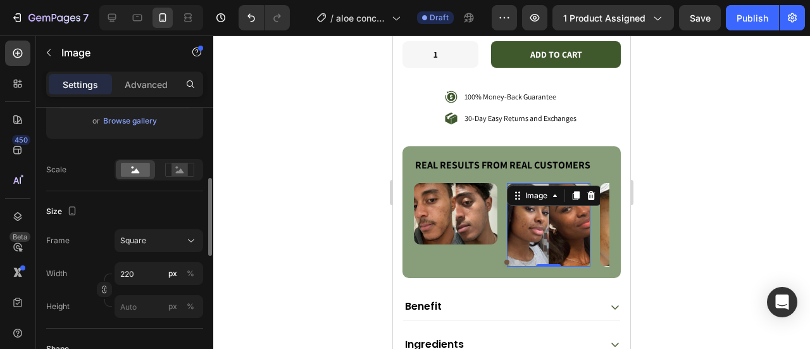
scroll to position [257, 0]
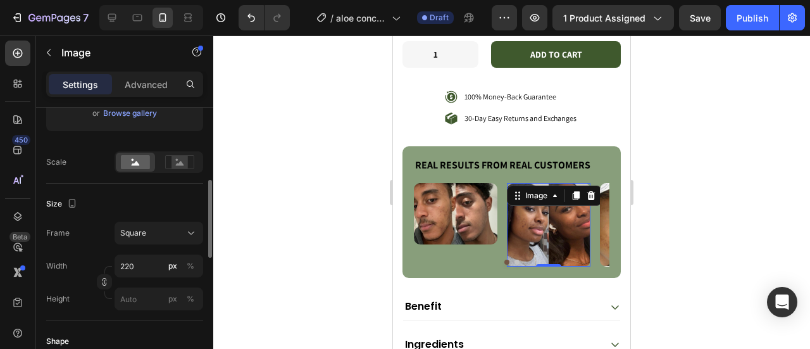
click at [186, 248] on div "Frame Square Width 220 px % Height px %" at bounding box center [124, 266] width 157 height 89
click at [186, 241] on button "Square" at bounding box center [159, 233] width 89 height 23
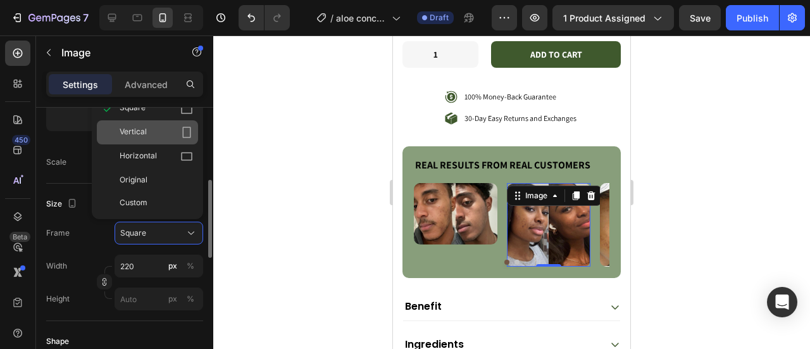
click at [187, 135] on icon at bounding box center [186, 132] width 13 height 13
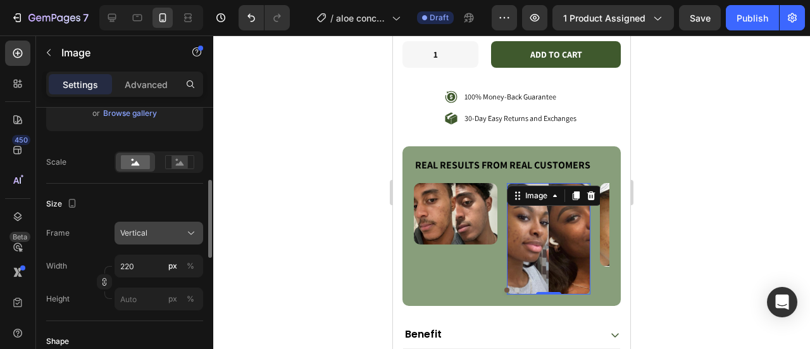
click at [190, 232] on icon at bounding box center [191, 233] width 6 height 3
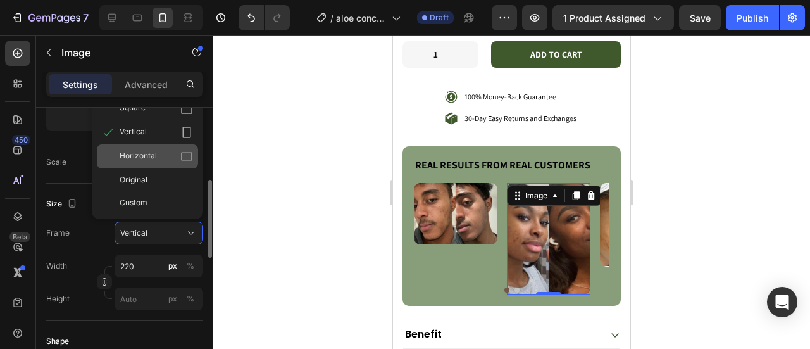
click at [182, 163] on div "Horizontal" at bounding box center [147, 156] width 101 height 24
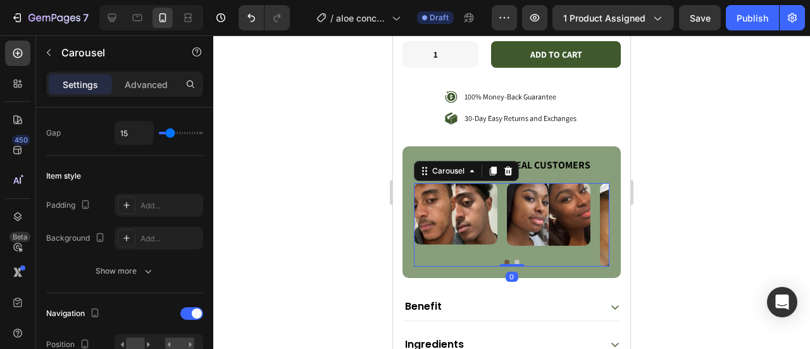
scroll to position [0, 0]
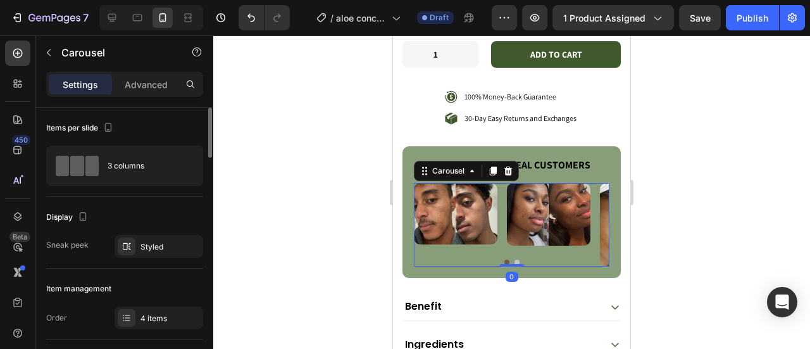
click at [515, 260] on button "Dot" at bounding box center [517, 262] width 5 height 5
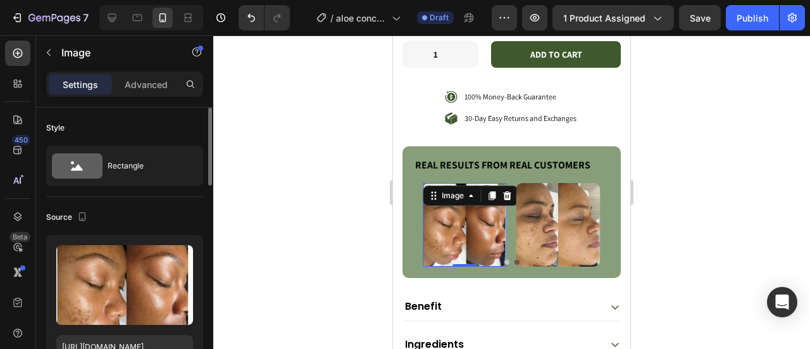
click at [462, 207] on img at bounding box center [465, 225] width 84 height 84
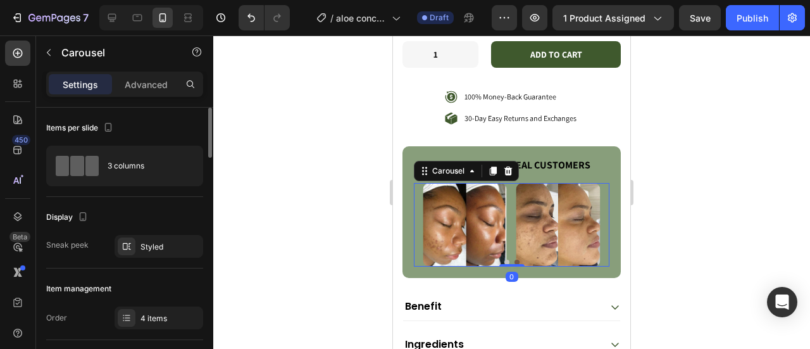
click at [505, 260] on button "Dot" at bounding box center [507, 262] width 5 height 5
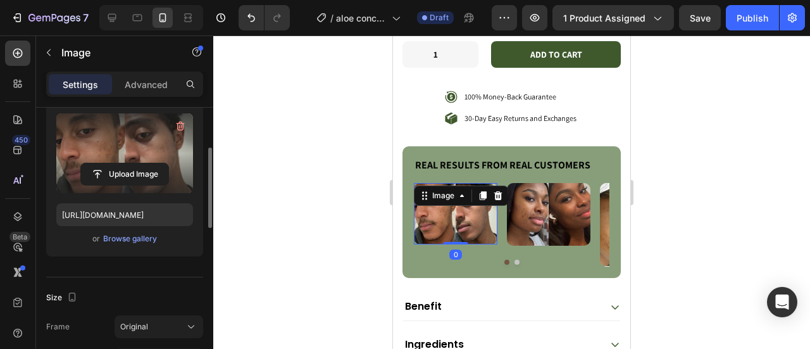
scroll to position [139, 0]
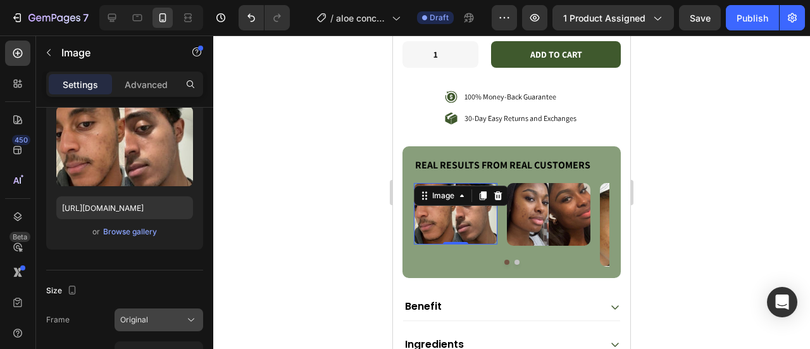
click at [168, 314] on div "Original" at bounding box center [151, 319] width 62 height 11
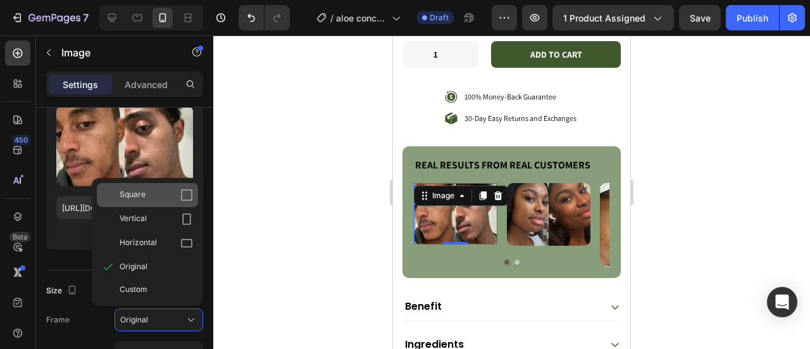
click at [176, 201] on div "Square" at bounding box center [147, 195] width 101 height 24
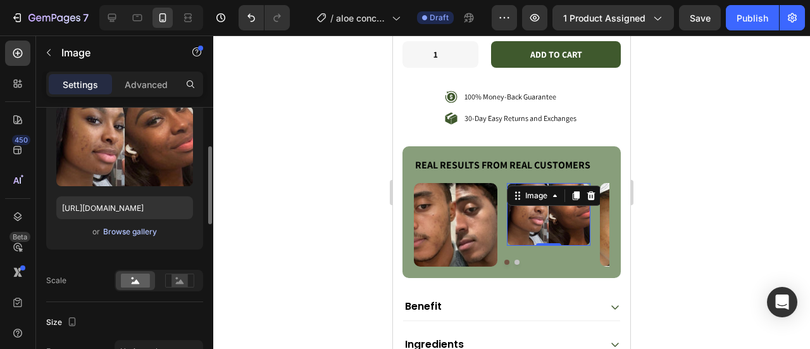
click at [144, 234] on div "Browse gallery" at bounding box center [130, 231] width 54 height 11
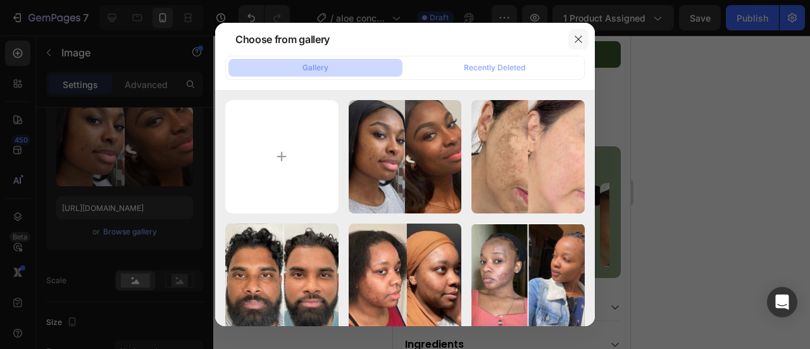
click at [577, 42] on icon "button" at bounding box center [579, 39] width 10 height 10
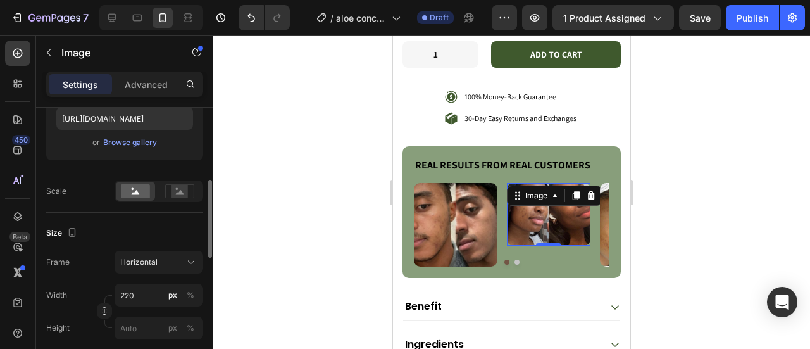
scroll to position [238, 0]
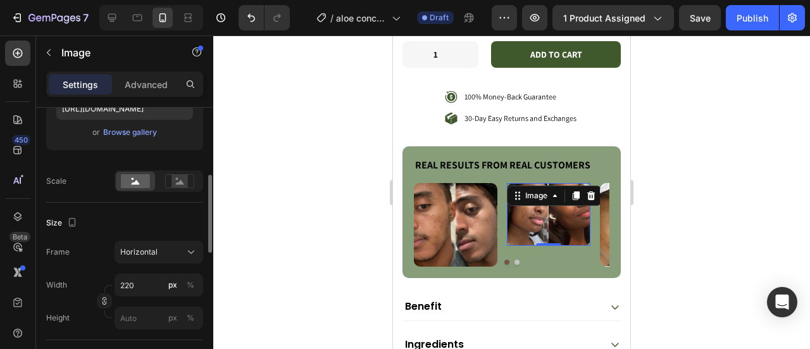
click at [158, 244] on button "Horizontal" at bounding box center [159, 252] width 89 height 23
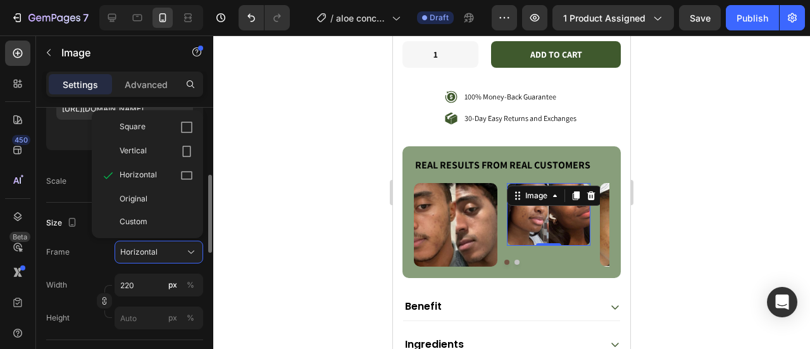
click at [158, 244] on button "Horizontal" at bounding box center [159, 252] width 89 height 23
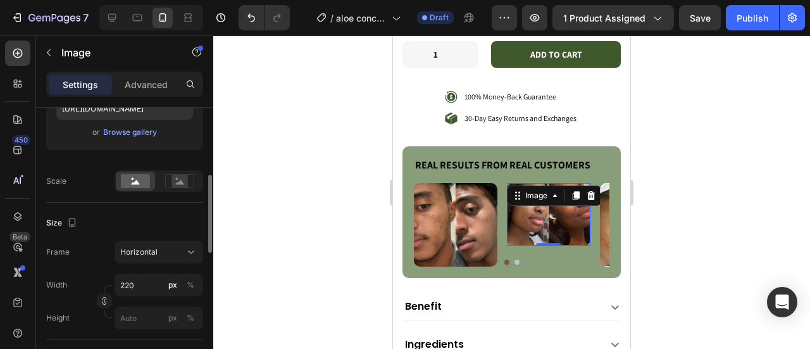
click at [158, 244] on button "Horizontal" at bounding box center [159, 252] width 89 height 23
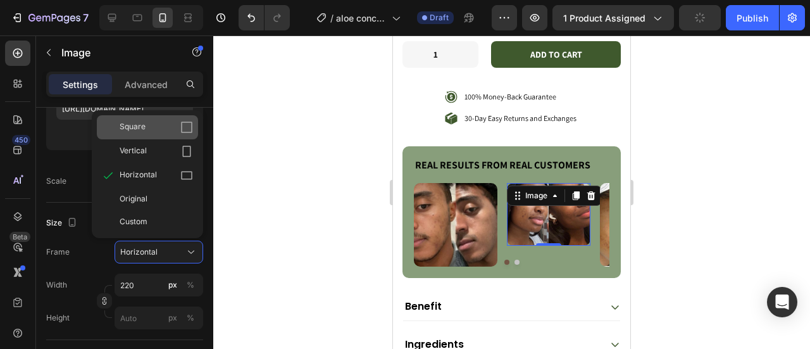
click at [179, 132] on div "Square" at bounding box center [156, 127] width 73 height 13
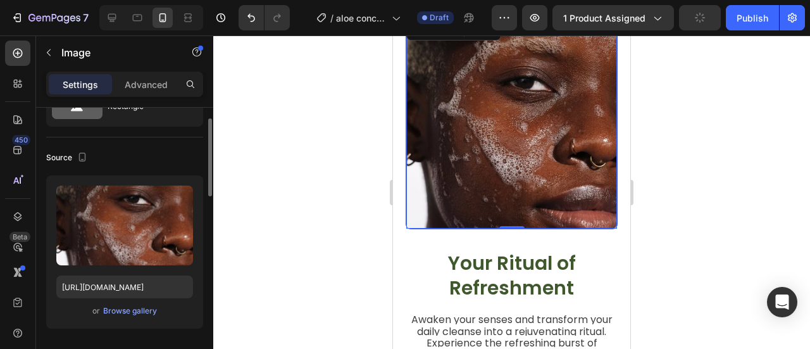
scroll to position [55, 0]
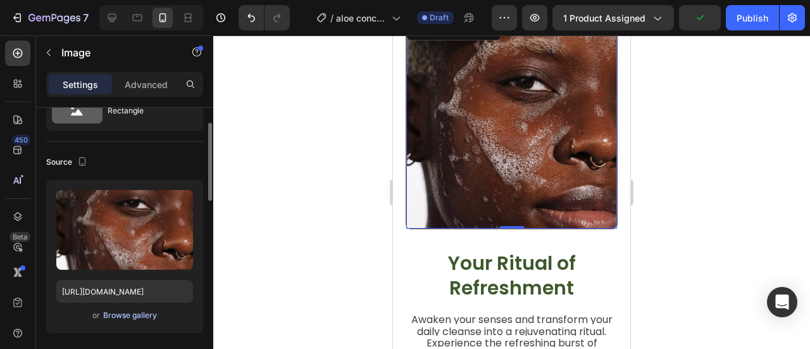
click at [125, 320] on button "Browse gallery" at bounding box center [130, 315] width 55 height 13
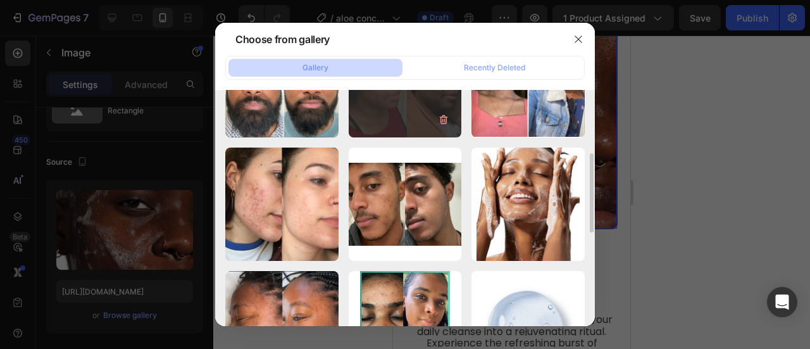
scroll to position [198, 0]
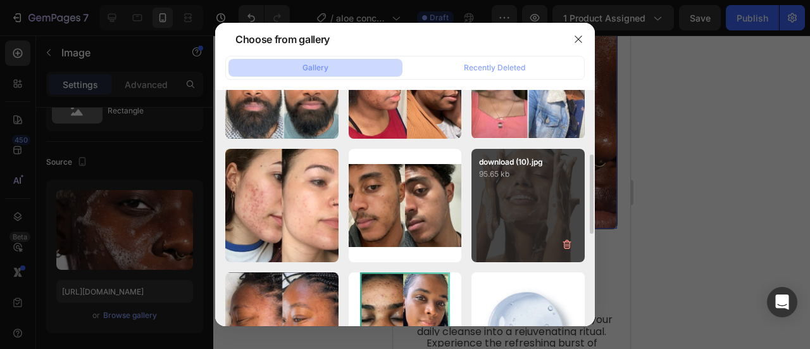
click at [520, 203] on div "download (10).jpg 95.65 kb" at bounding box center [528, 205] width 113 height 113
type input "https://cdn.shopify.com/s/files/1/0777/5574/4506/files/gempages_581686091724161…"
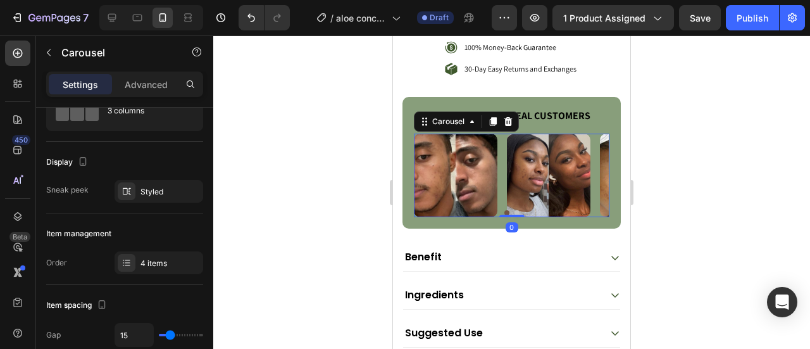
scroll to position [0, 0]
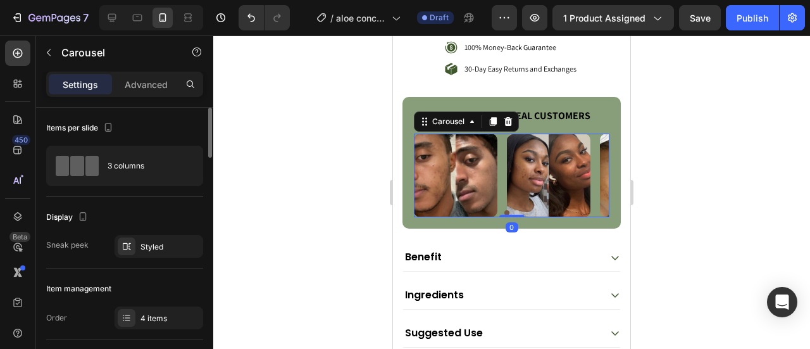
click at [515, 210] on button "Dot" at bounding box center [517, 212] width 5 height 5
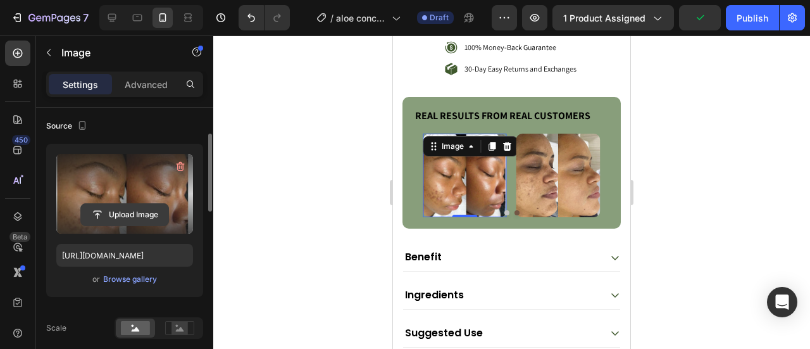
scroll to position [92, 0]
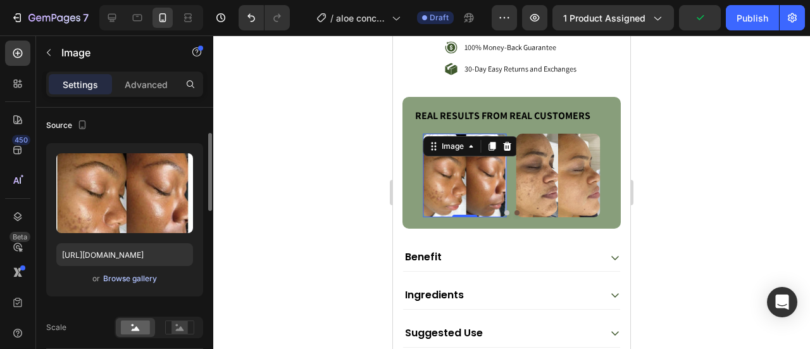
click at [129, 280] on div "Browse gallery" at bounding box center [130, 278] width 54 height 11
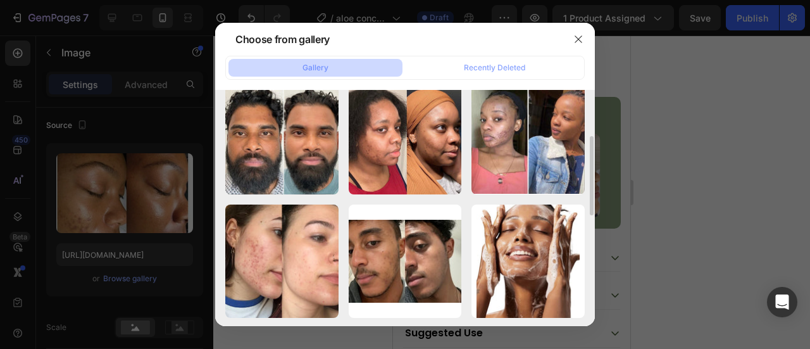
scroll to position [135, 0]
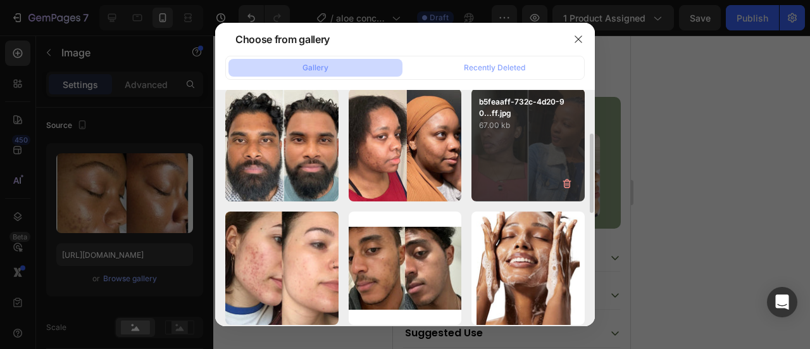
click at [508, 137] on div "b5feaaff-732c-4d20-90...ff.jpg 67.00 kb" at bounding box center [528, 145] width 113 height 113
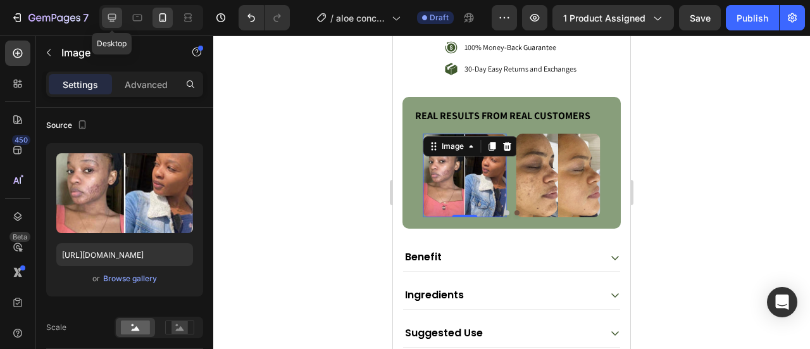
click at [118, 19] on div at bounding box center [112, 18] width 20 height 20
type input "https://placehold.co/813x813?text=Image"
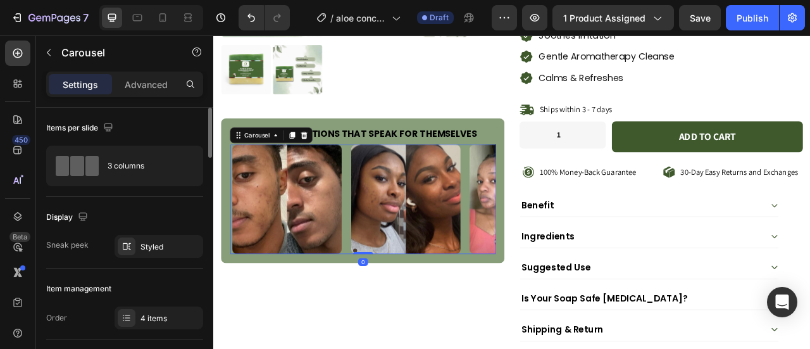
click at [403, 306] on div at bounding box center [403, 308] width 338 height 5
click at [401, 306] on button "Dot" at bounding box center [403, 308] width 5 height 5
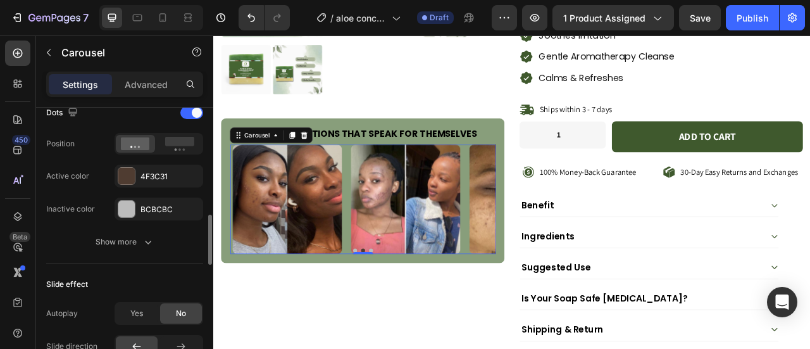
scroll to position [667, 0]
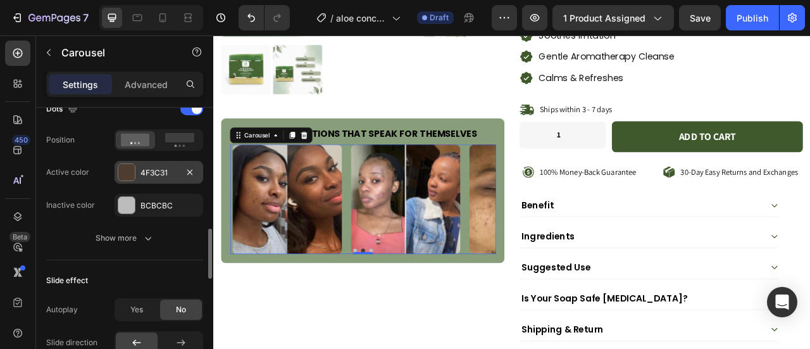
click at [122, 164] on div at bounding box center [126, 172] width 16 height 16
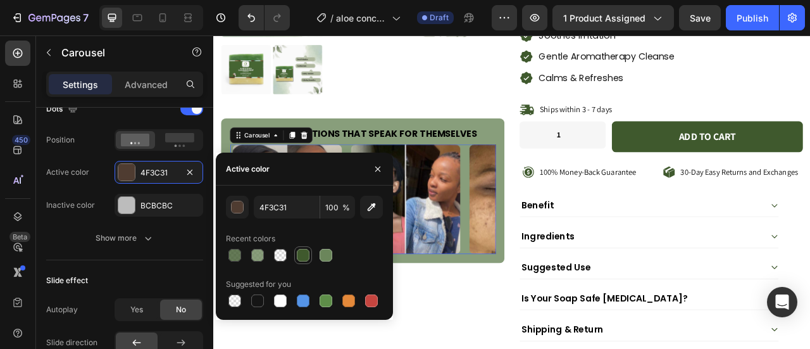
click at [296, 250] on div at bounding box center [303, 255] width 15 height 15
type input "3F592D"
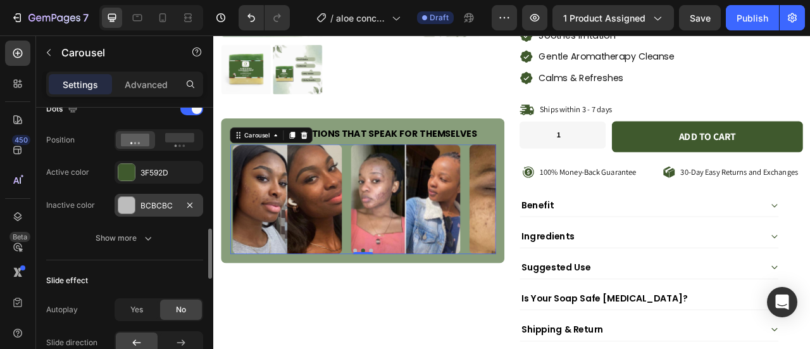
click at [132, 197] on div at bounding box center [126, 205] width 16 height 16
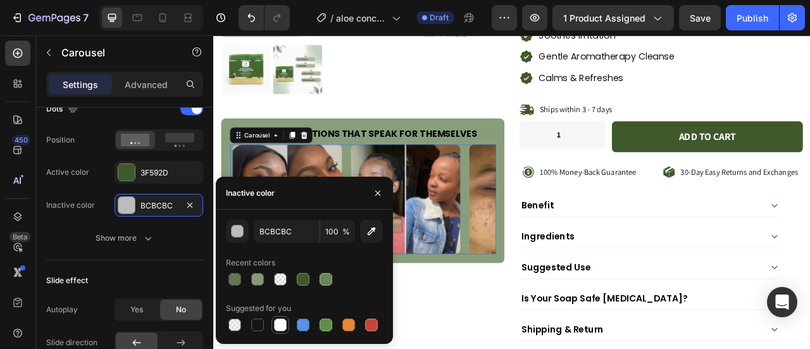
click at [278, 327] on div at bounding box center [280, 324] width 13 height 13
type input "FFFFFF"
click at [381, 196] on icon "button" at bounding box center [378, 193] width 10 height 10
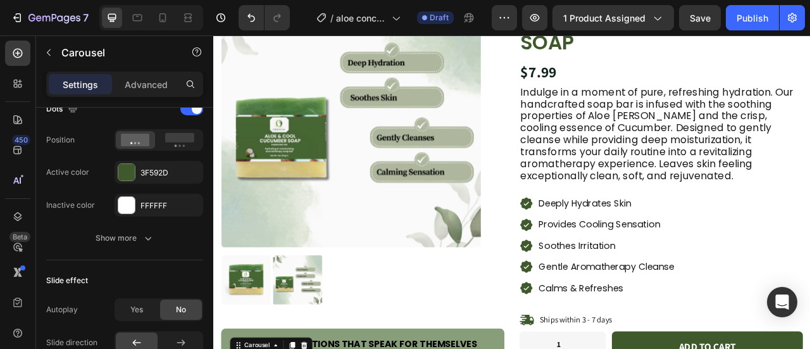
scroll to position [124, 0]
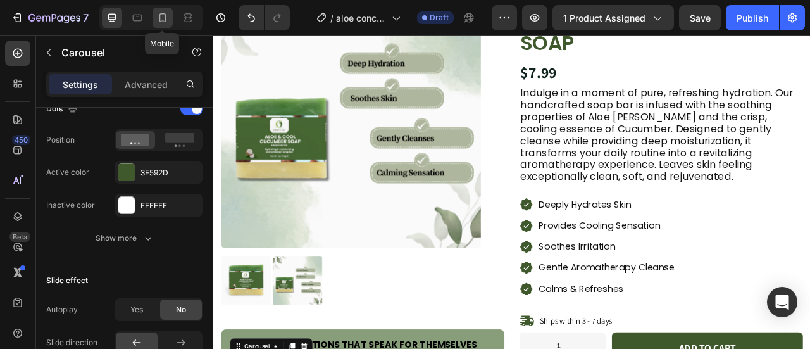
click at [162, 21] on icon at bounding box center [163, 17] width 7 height 9
type input "100%"
type input "15"
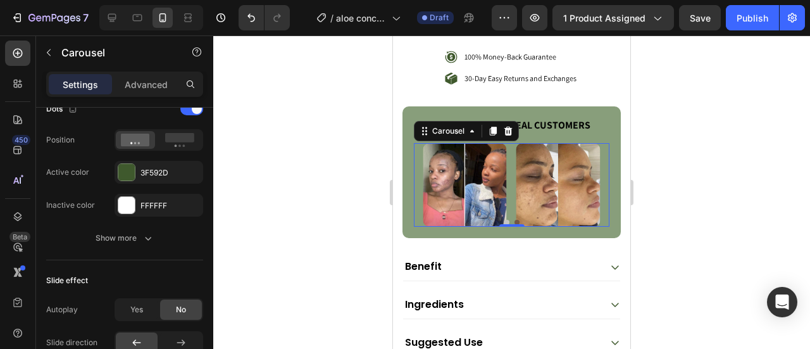
scroll to position [667, 0]
click at [132, 173] on div at bounding box center [126, 172] width 16 height 16
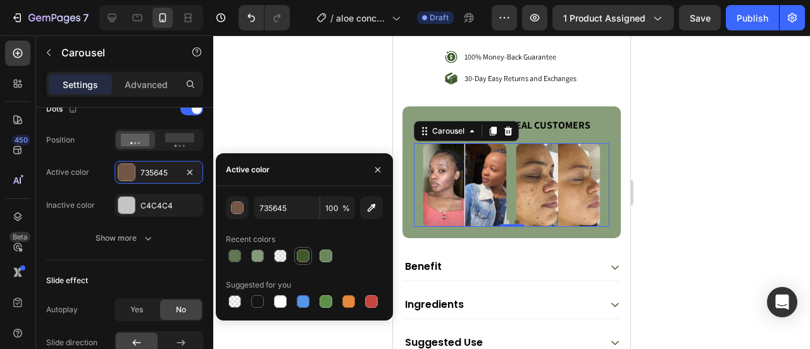
click at [303, 256] on div at bounding box center [303, 255] width 13 height 13
type input "3F592D"
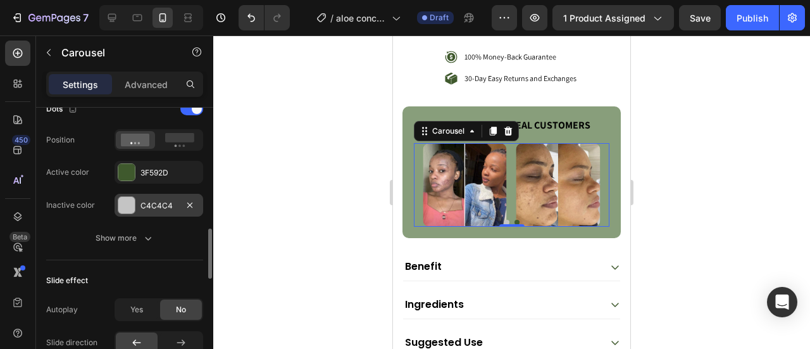
click at [131, 202] on div at bounding box center [126, 205] width 16 height 16
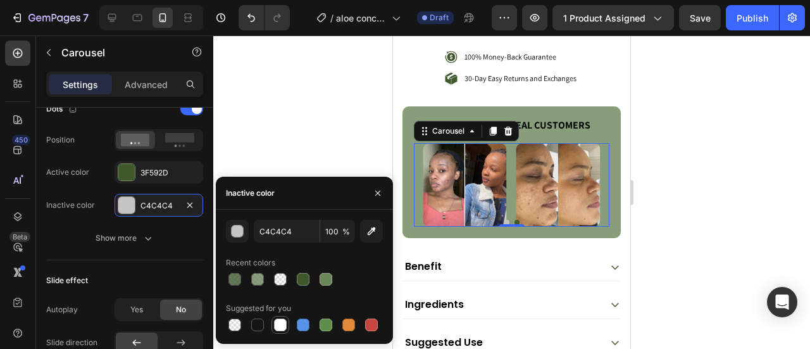
click at [283, 325] on div at bounding box center [280, 324] width 13 height 13
type input "FFFFFF"
click at [377, 192] on icon "button" at bounding box center [377, 193] width 5 height 5
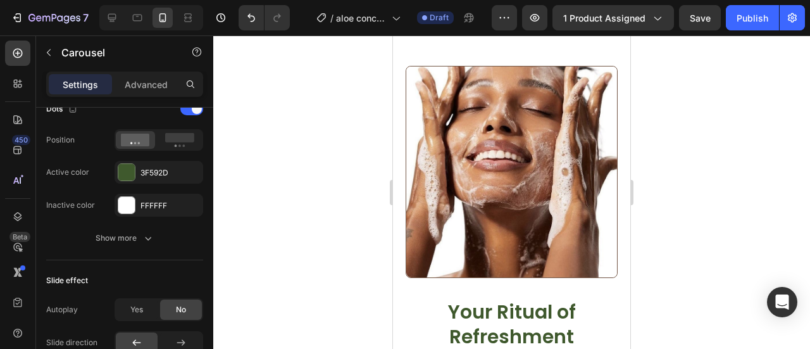
scroll to position [1500, 0]
click at [108, 9] on div at bounding box center [112, 18] width 20 height 20
type input "10"
type input "1200"
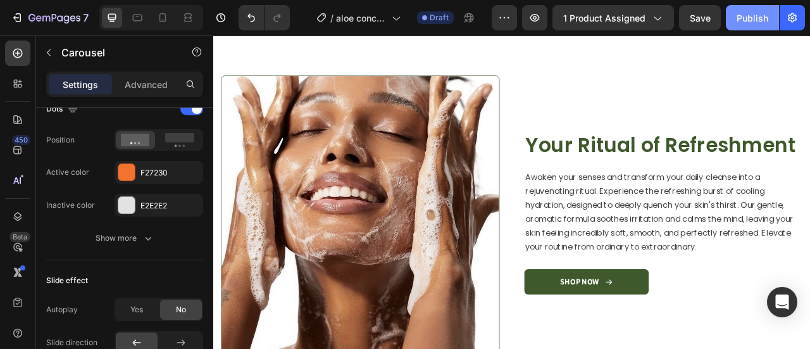
click at [744, 15] on div "Publish" at bounding box center [753, 17] width 32 height 13
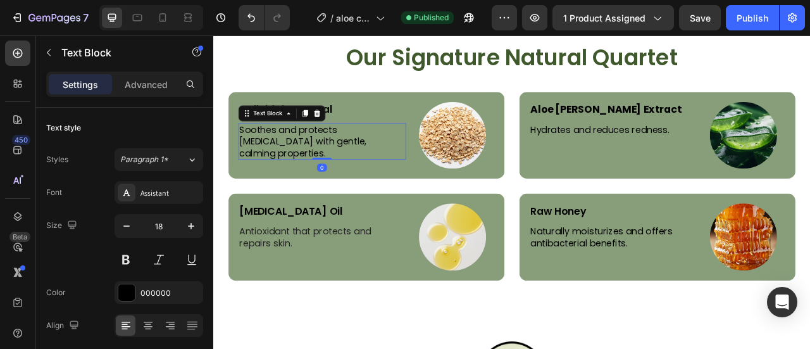
click at [420, 166] on p "Soothes and protects sensitive skin with gentle, calming properties." at bounding box center [351, 169] width 211 height 44
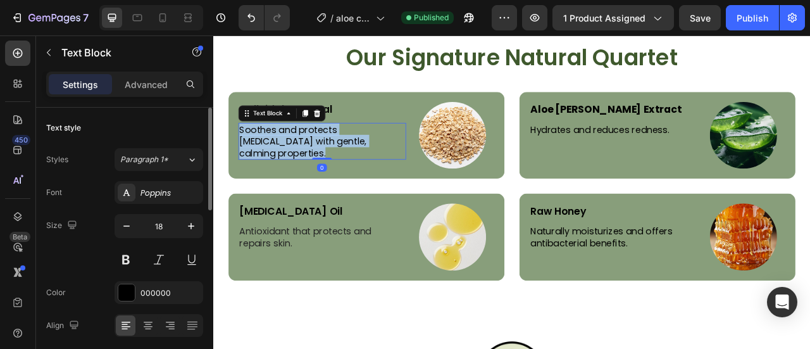
click at [420, 166] on p "Soothes and protects sensitive skin with gentle, calming properties." at bounding box center [351, 169] width 211 height 44
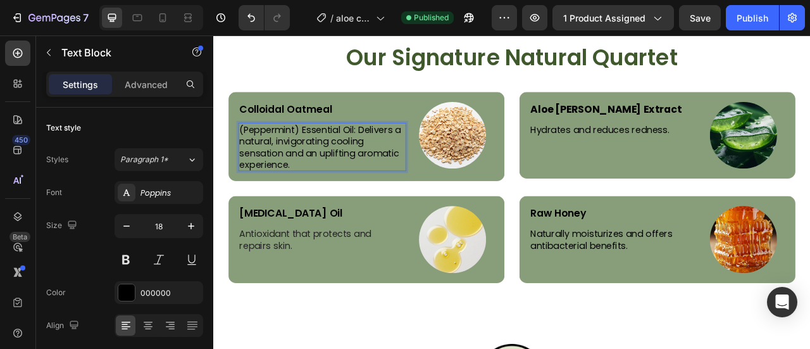
click at [394, 156] on p "(Peppermint) Essential Oil: Delivers a natural, invigorating cooling sensation …" at bounding box center [351, 177] width 211 height 60
drag, startPoint x: 394, startPoint y: 156, endPoint x: 244, endPoint y: 162, distance: 149.5
click at [245, 162] on div "(Peppermint) Essential Oil: Delivers a natural, invigorating cooling sensation …" at bounding box center [351, 177] width 213 height 62
click at [354, 200] on p "(Peppermint) Essential Oil: Delivers a natural, invigorating cooling sensation …" at bounding box center [351, 177] width 211 height 60
click at [392, 154] on p "(Peppermint) Essential Oil: Delivers a natural, invigorating cooling sensation …" at bounding box center [351, 177] width 211 height 60
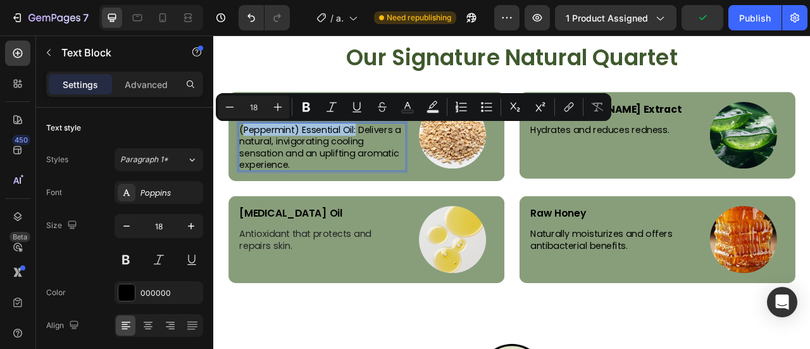
drag, startPoint x: 392, startPoint y: 154, endPoint x: 253, endPoint y: 154, distance: 139.9
click at [253, 154] on p "(Peppermint) Essential Oil: Delivers a natural, invigorating cooling sensation …" at bounding box center [351, 177] width 211 height 60
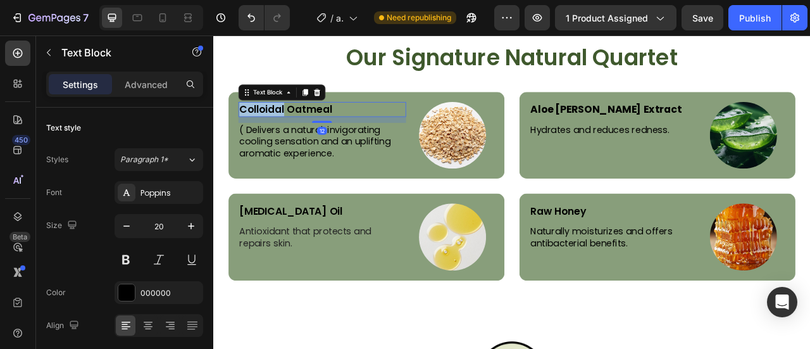
click at [283, 129] on p "Colloidal Oatmeal" at bounding box center [351, 129] width 211 height 16
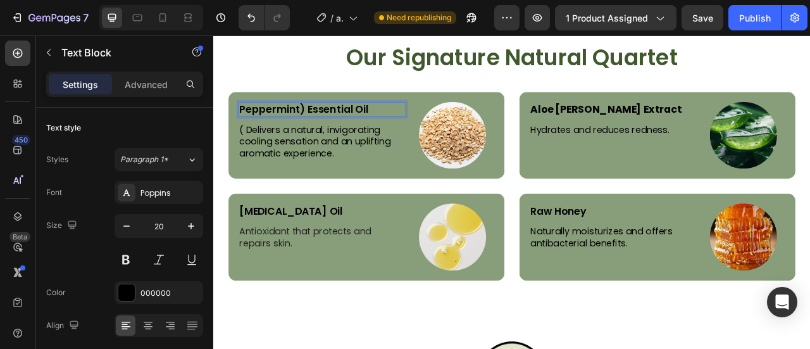
click at [329, 131] on p "Peppermint) Essential Oil" at bounding box center [351, 129] width 211 height 16
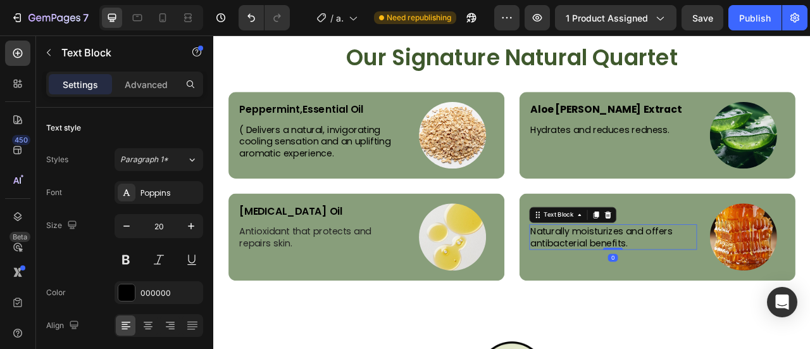
click at [675, 287] on p "Naturally moisturizes and offers antibacterial benefits." at bounding box center [722, 292] width 211 height 30
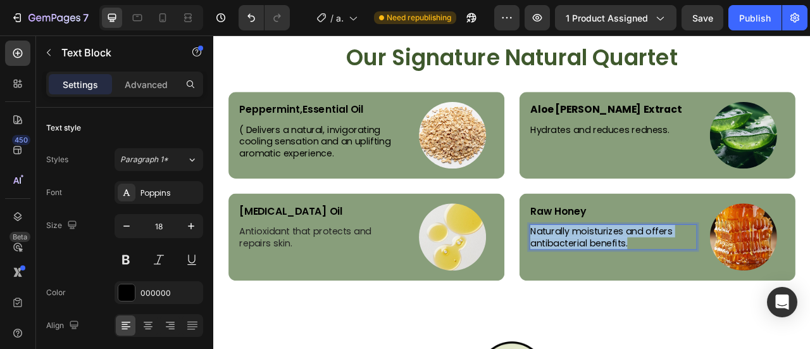
click at [675, 287] on p "Naturally moisturizes and offers antibacterial benefits." at bounding box center [722, 292] width 211 height 30
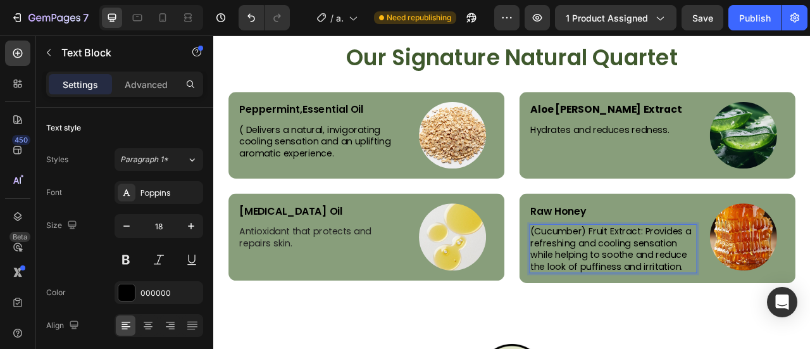
click at [753, 284] on p "(Cucumber) Fruit Extract: Provides a refreshing and cooling sensation while hel…" at bounding box center [722, 307] width 211 height 60
drag, startPoint x: 753, startPoint y: 284, endPoint x: 612, endPoint y: 287, distance: 141.2
click at [617, 287] on p "(Cucumber) Fruit Extract: Provides a refreshing and cooling sensation while hel…" at bounding box center [722, 307] width 211 height 60
click at [630, 256] on p "Raw Honey" at bounding box center [722, 258] width 211 height 16
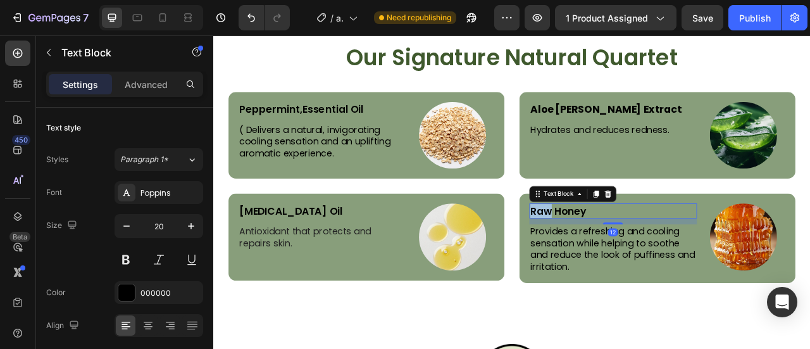
click at [630, 256] on p "Raw Honey" at bounding box center [722, 258] width 211 height 16
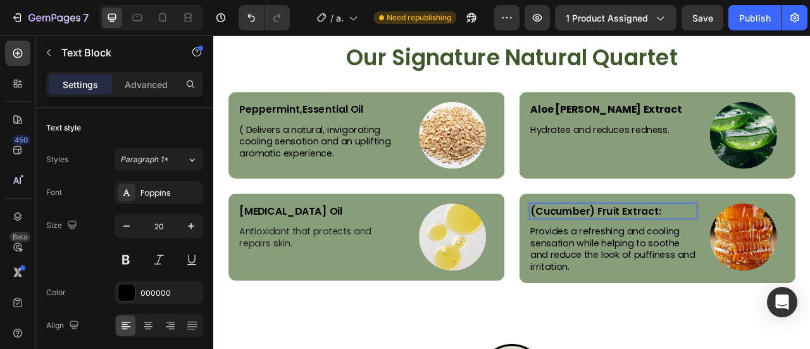
click at [697, 259] on p "(Cucumber) Fruit Extract:" at bounding box center [722, 258] width 211 height 16
click at [781, 255] on p "(Cucumber) Fruit Extract:" at bounding box center [722, 258] width 211 height 16
click at [351, 127] on p "Peppermint,Essential Oil" at bounding box center [351, 129] width 211 height 16
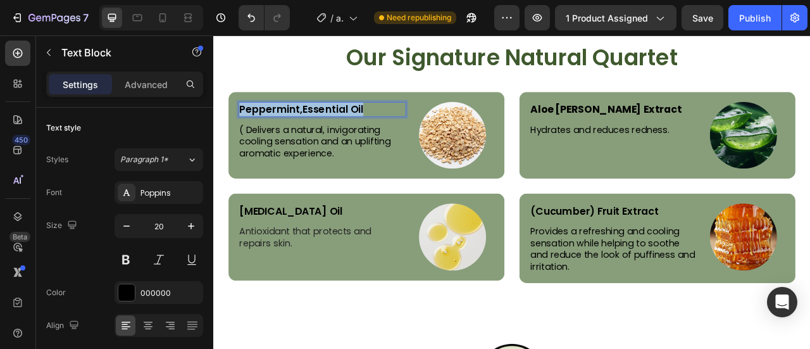
click at [351, 127] on p "Peppermint,Essential Oil" at bounding box center [351, 129] width 211 height 16
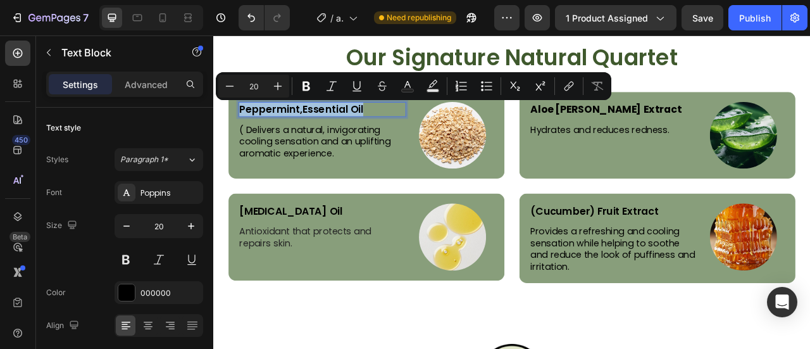
copy p "Peppermint,Essential Oil"
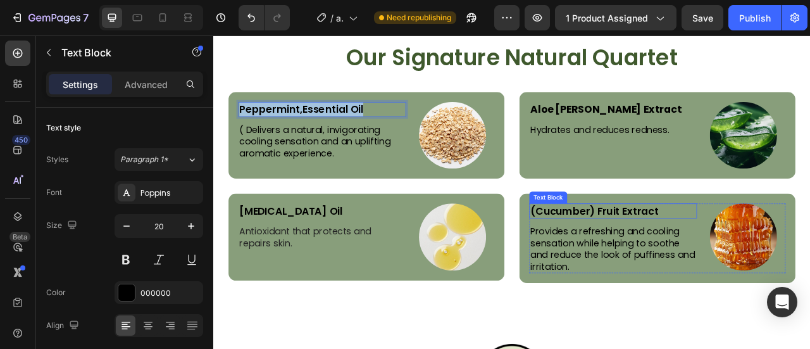
click at [716, 257] on p "(Cucumber) Fruit Extract" at bounding box center [722, 258] width 211 height 16
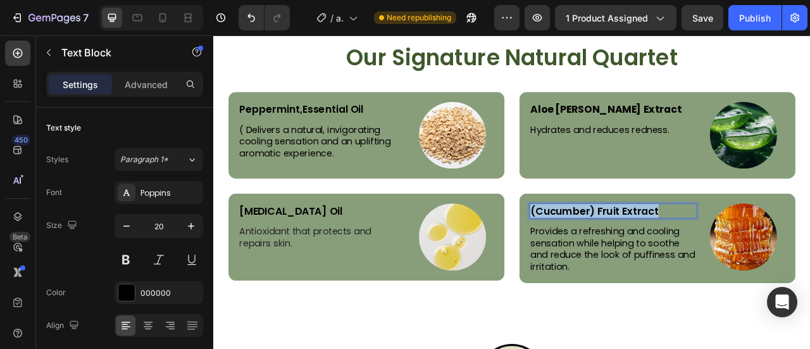
click at [716, 257] on p "(Cucumber) Fruit Extract" at bounding box center [722, 258] width 211 height 16
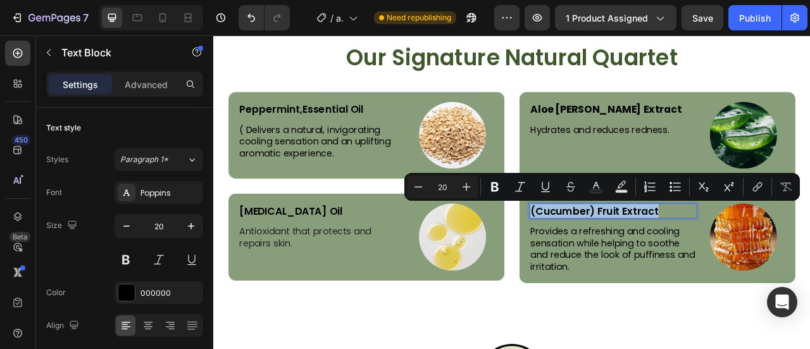
click at [716, 257] on p "(Cucumber) Fruit Extract" at bounding box center [722, 258] width 211 height 16
copy p "(Cucumber) Fruit Extract"
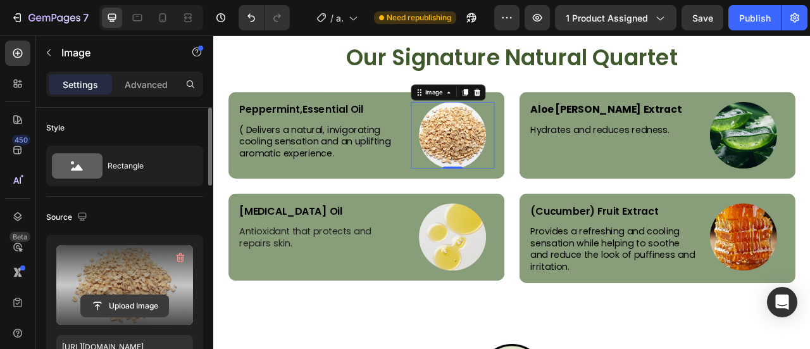
click at [137, 295] on input "file" at bounding box center [124, 306] width 87 height 22
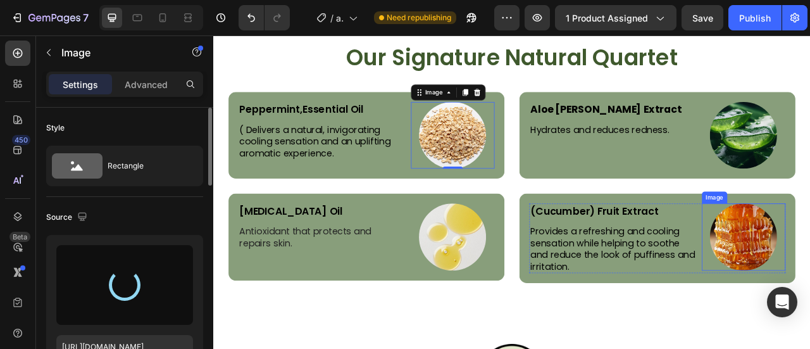
type input "https://cdn.shopify.com/s/files/1/0777/5574/4506/files/gempages_581686091724161…"
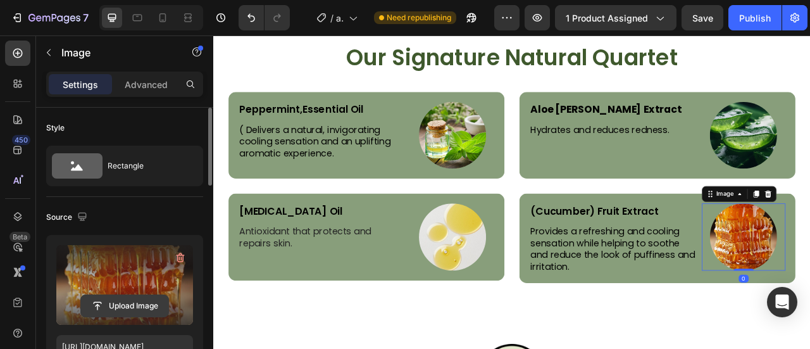
click at [128, 301] on input "file" at bounding box center [124, 306] width 87 height 22
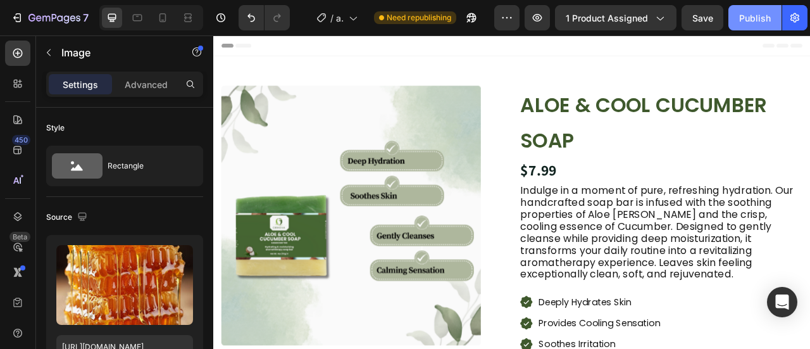
click at [744, 28] on button "Publish" at bounding box center [755, 17] width 53 height 25
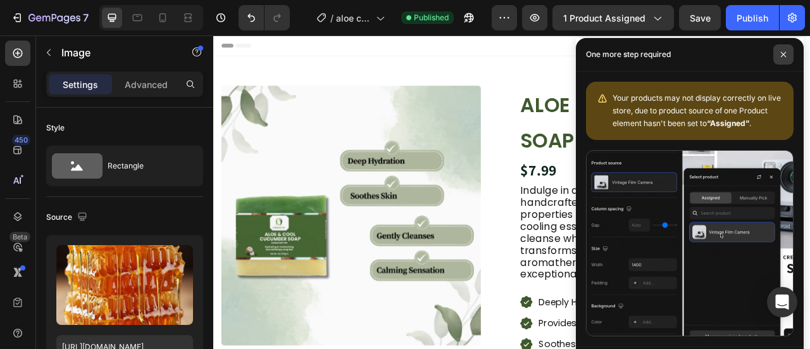
click at [787, 51] on span at bounding box center [784, 54] width 20 height 20
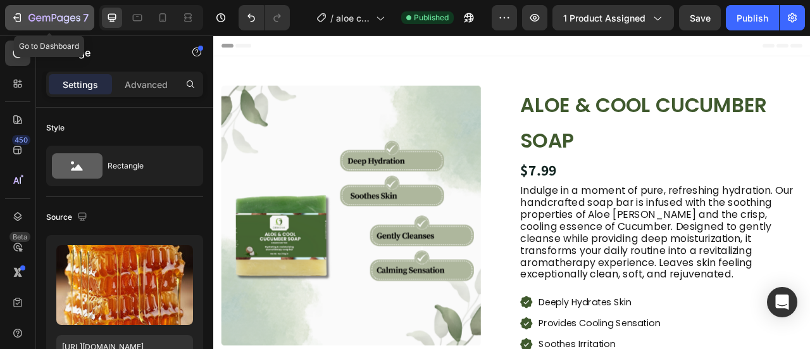
click at [33, 13] on icon "button" at bounding box center [54, 18] width 52 height 11
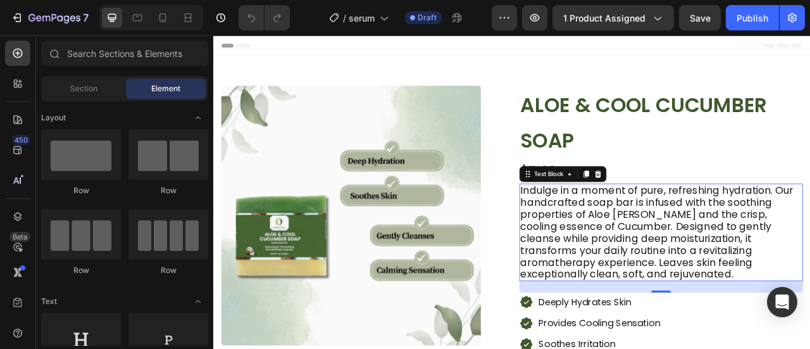
click at [670, 330] on p "Indulge in a moment of pure, refreshing hydration. Our handcrafted soap bar is …" at bounding box center [783, 286] width 358 height 122
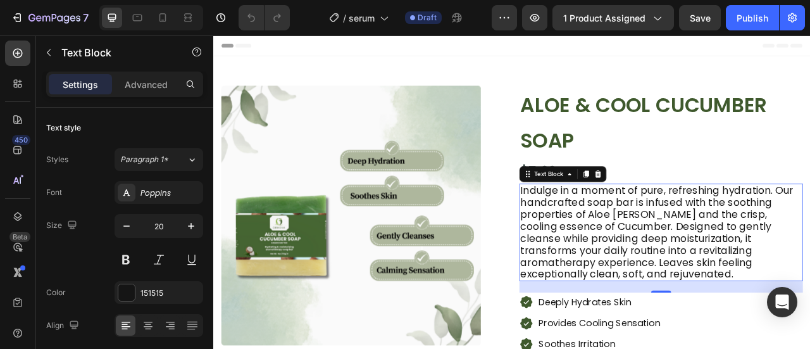
click at [670, 330] on p "Indulge in a moment of pure, refreshing hydration. Our handcrafted soap bar is …" at bounding box center [783, 286] width 358 height 122
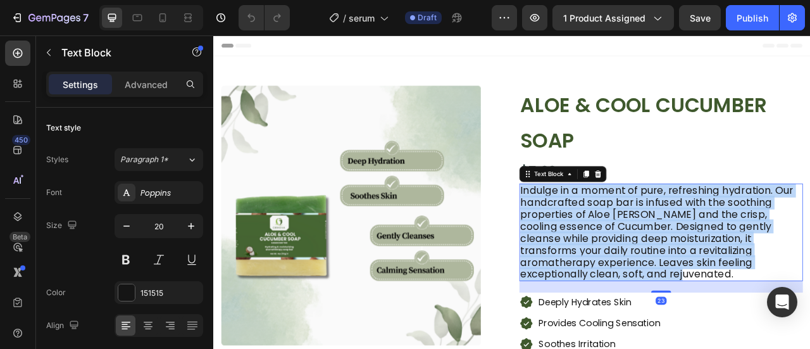
click at [670, 330] on p "Indulge in a moment of pure, refreshing hydration. Our handcrafted soap bar is …" at bounding box center [783, 286] width 358 height 122
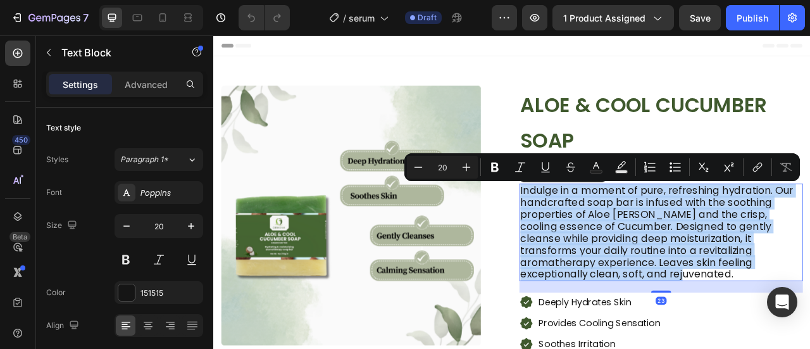
click at [670, 330] on p "Indulge in a moment of pure, refreshing hydration. Our handcrafted soap bar is …" at bounding box center [783, 286] width 358 height 122
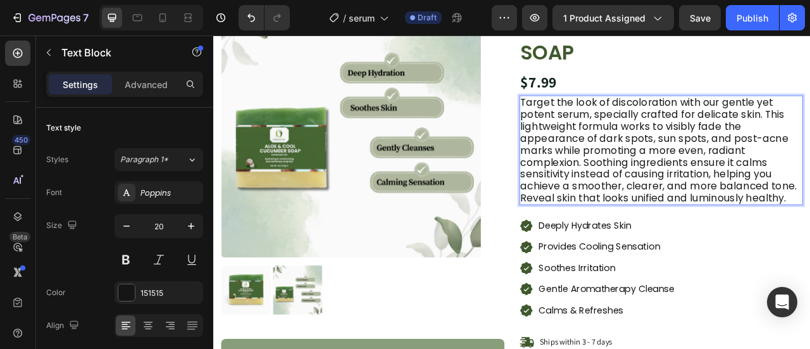
scroll to position [113, 0]
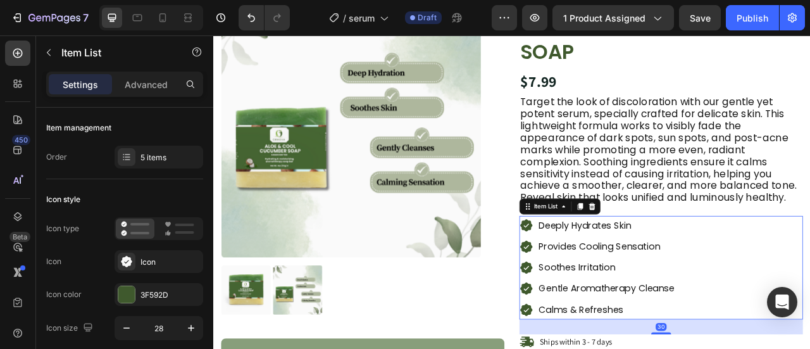
click at [654, 278] on p "Deeply Hydrates Skin" at bounding box center [713, 277] width 173 height 20
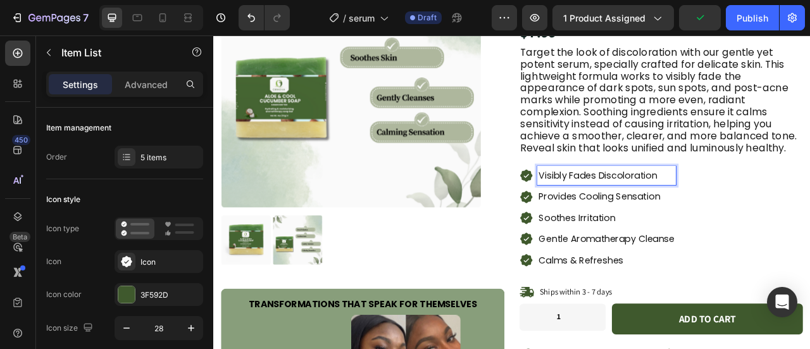
scroll to position [177, 0]
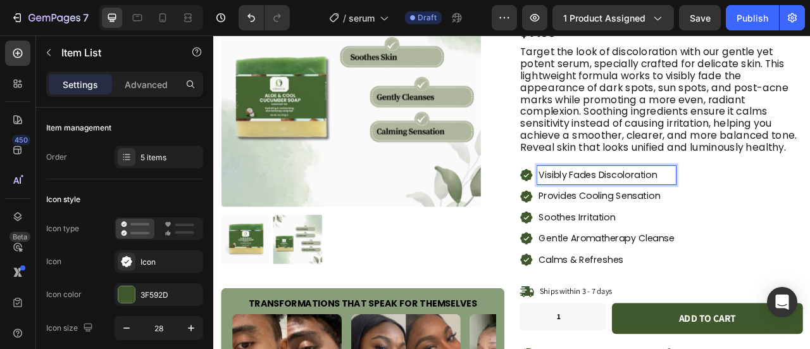
click at [698, 239] on p "Provides Cooling Sensation" at bounding box center [713, 239] width 173 height 20
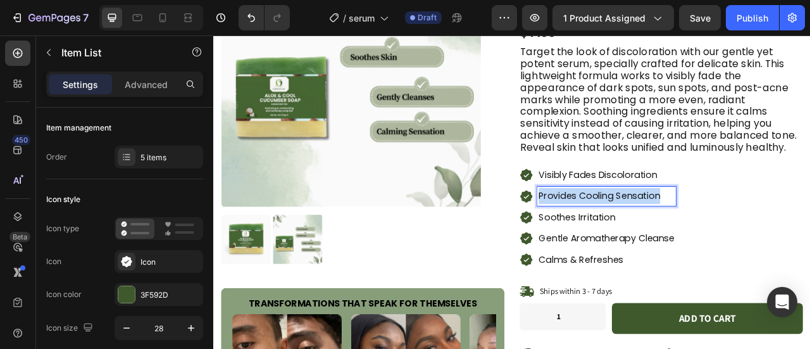
click at [698, 239] on p "Provides Cooling Sensation" at bounding box center [713, 239] width 173 height 20
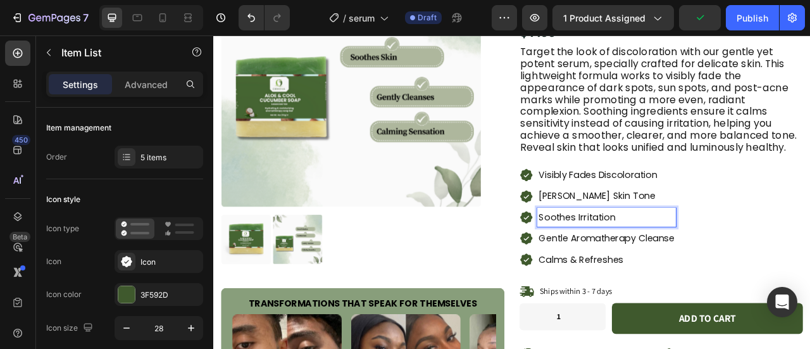
click at [675, 258] on p "Soothes Irritation" at bounding box center [713, 266] width 173 height 20
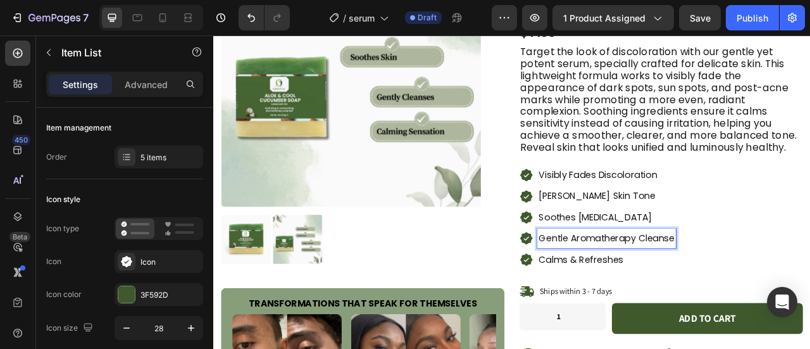
click at [765, 286] on p "Gentle Aromatherapy Cleanse" at bounding box center [713, 293] width 173 height 20
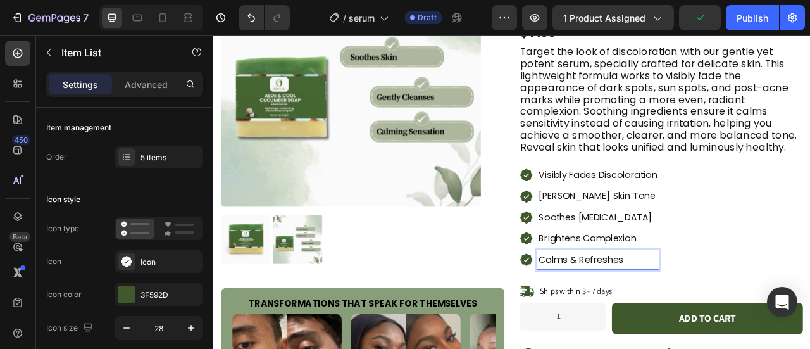
click at [710, 310] on p "Calms & Refreshes" at bounding box center [702, 320] width 151 height 20
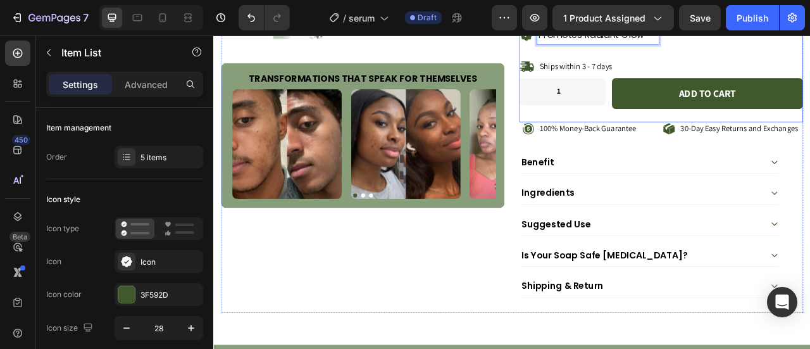
scroll to position [464, 0]
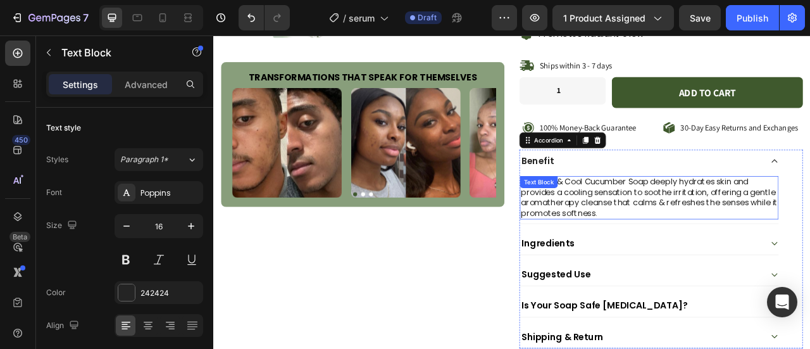
click at [776, 261] on p "Our Aloe & Cool Cucumber Soap deeply hydrates skin and provides a cooling sensa…" at bounding box center [768, 241] width 327 height 53
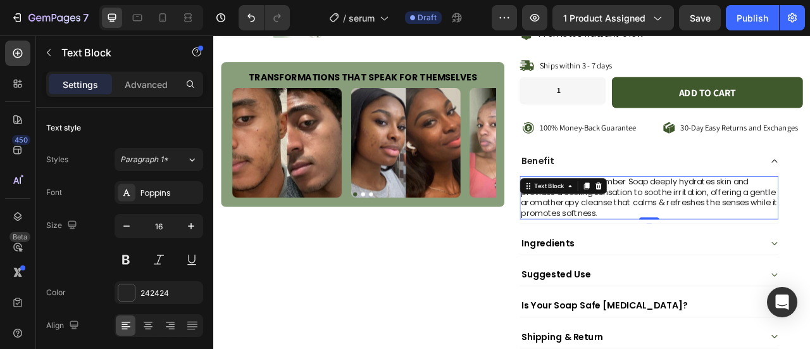
click at [776, 261] on p "Our Aloe & Cool Cucumber Soap deeply hydrates skin and provides a cooling sensa…" at bounding box center [768, 241] width 327 height 53
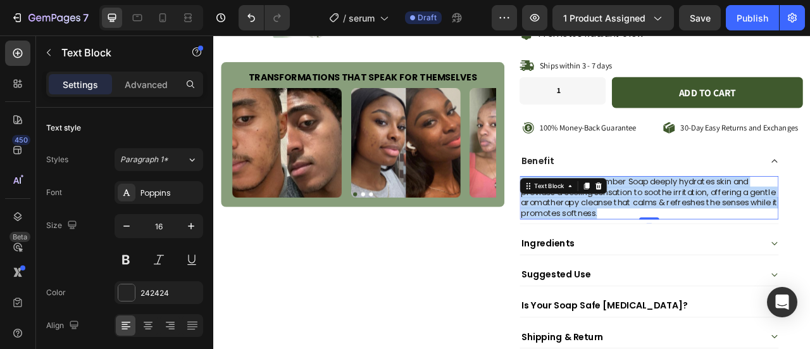
click at [776, 261] on p "Our Aloe & Cool Cucumber Soap deeply hydrates skin and provides a cooling sensa…" at bounding box center [768, 241] width 327 height 53
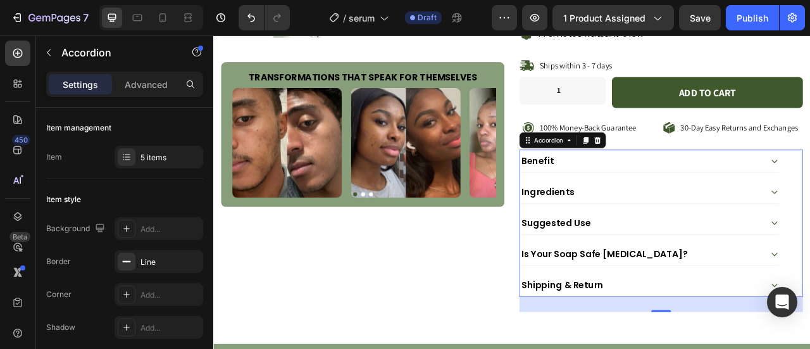
click at [810, 225] on div "Ingredients" at bounding box center [767, 234] width 329 height 28
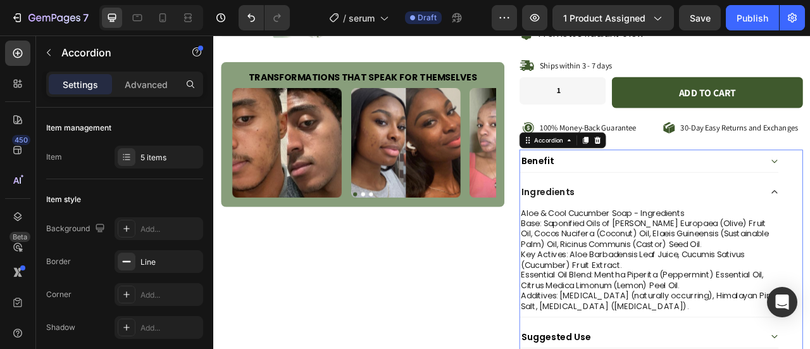
click at [810, 225] on div "Ingredients" at bounding box center [767, 234] width 329 height 28
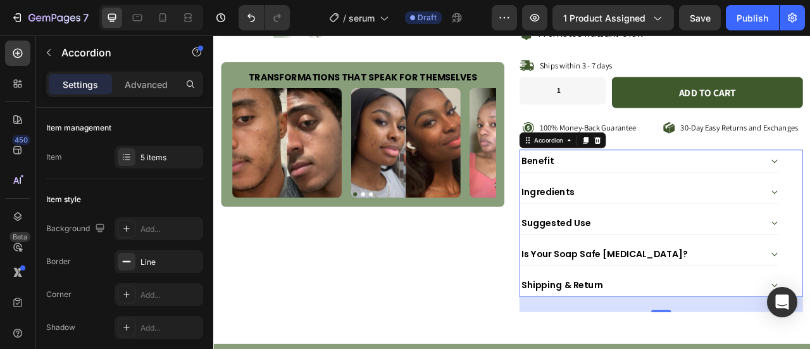
click at [810, 225] on div "Ingredients" at bounding box center [767, 234] width 329 height 28
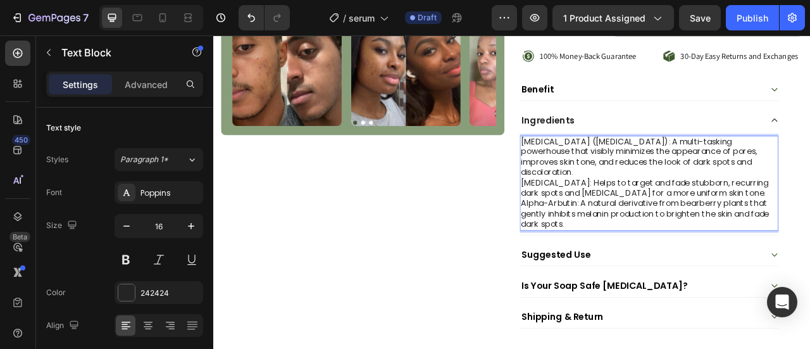
scroll to position [556, 0]
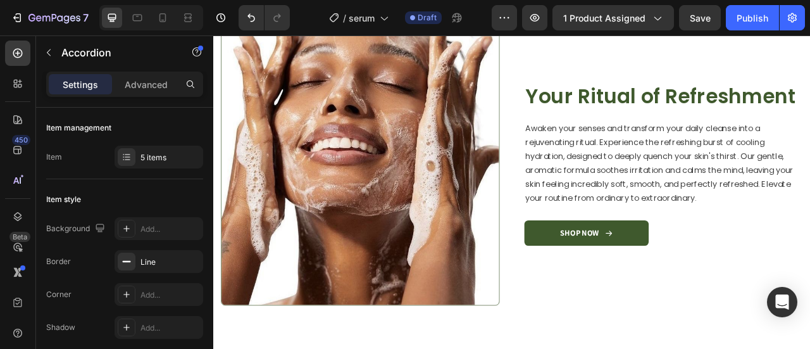
scroll to position [1243, 0]
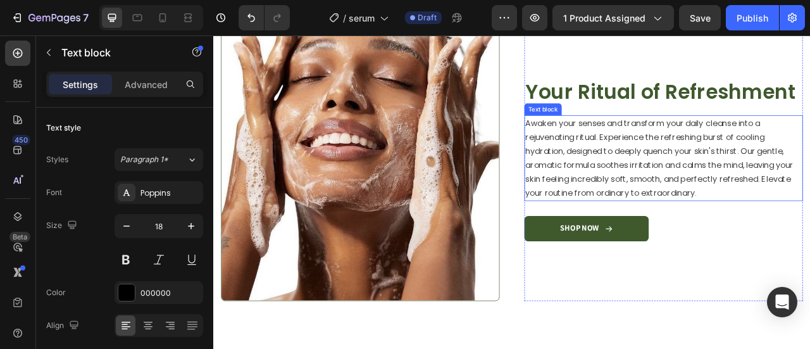
click at [703, 228] on span "Awaken your senses and transform your daily cleanse into a rejuvenating ritual.…" at bounding box center [780, 191] width 341 height 103
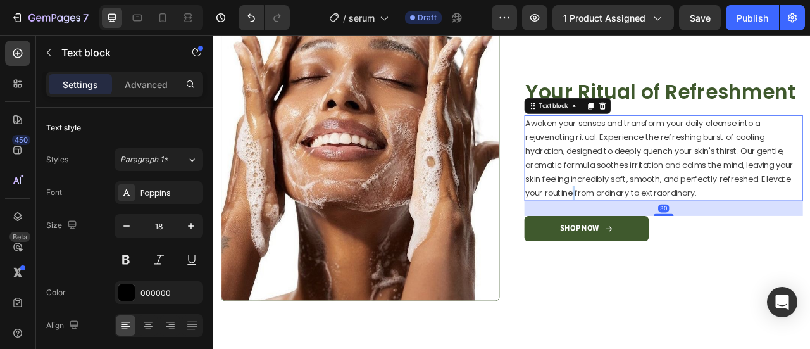
click at [703, 228] on span "Awaken your senses and transform your daily cleanse into a rejuvenating ritual.…" at bounding box center [780, 191] width 341 height 103
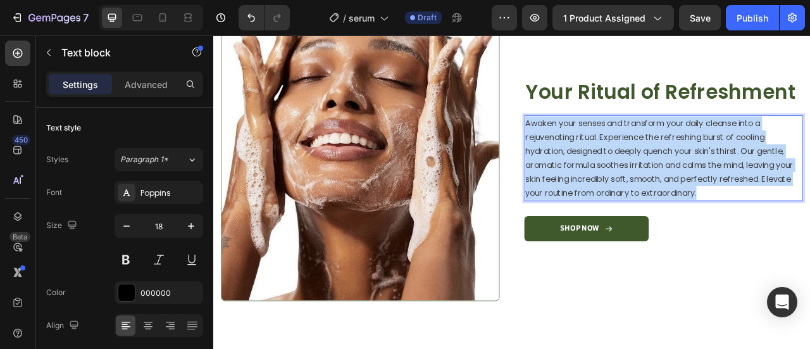
click at [703, 228] on span "Awaken your senses and transform your daily cleanse into a rejuvenating ritual.…" at bounding box center [780, 191] width 341 height 103
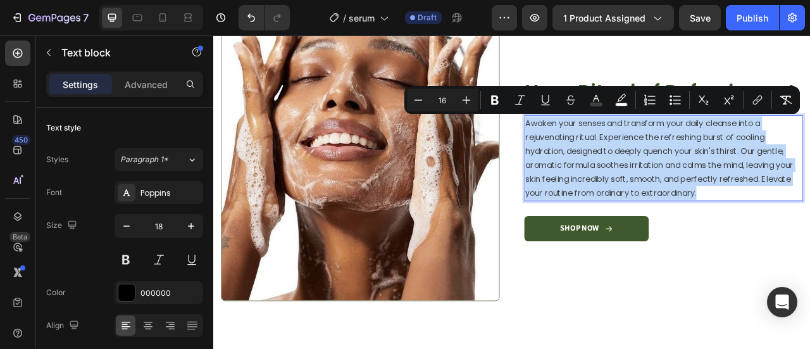
click at [703, 228] on span "Awaken your senses and transform your daily cleanse into a rejuvenating ritual.…" at bounding box center [780, 191] width 341 height 103
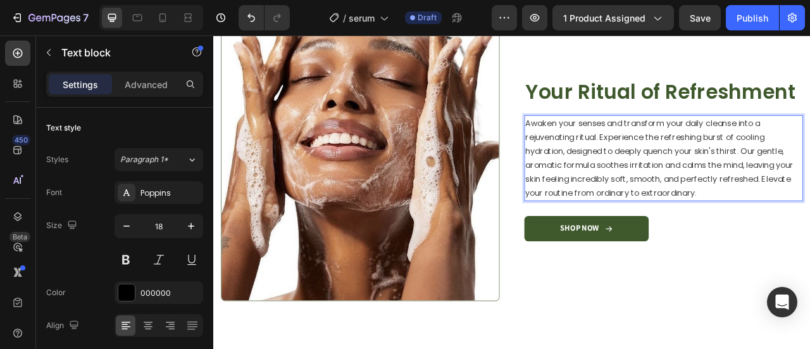
scroll to position [1251, 0]
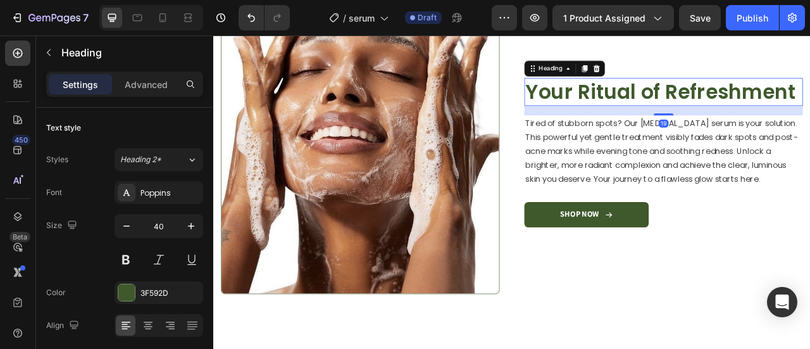
click at [672, 101] on h2 "Your Ritual of Refreshment" at bounding box center [786, 106] width 354 height 35
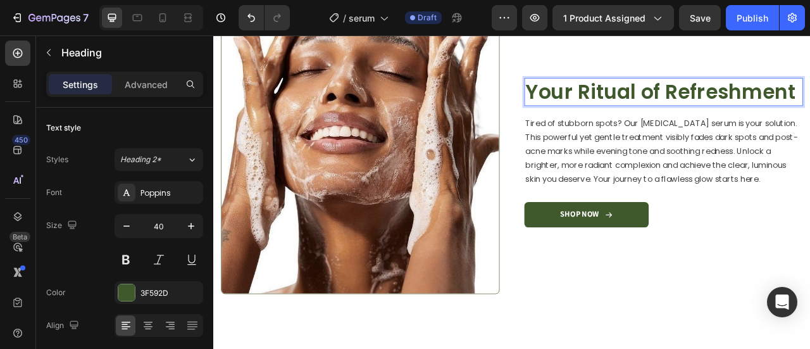
click at [672, 101] on h2 "Your Ritual of Refreshment" at bounding box center [786, 106] width 354 height 35
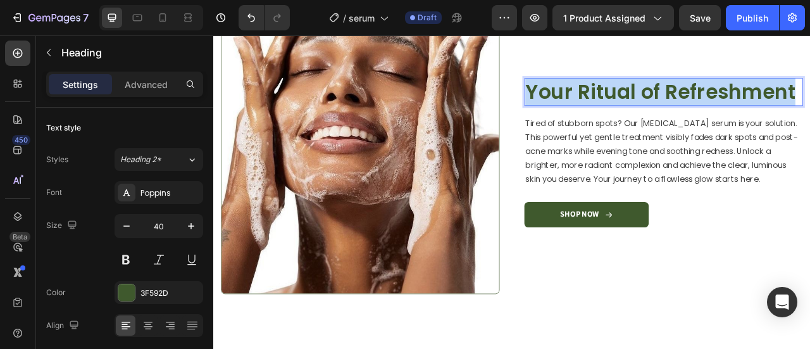
click at [672, 101] on p "Your Ritual of Refreshment" at bounding box center [786, 107] width 352 height 33
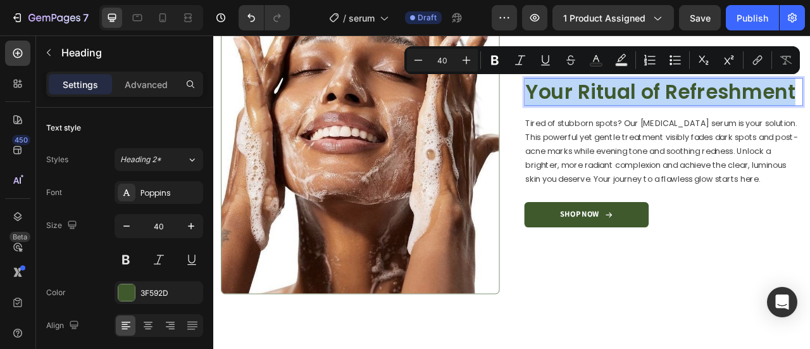
scroll to position [1235, 0]
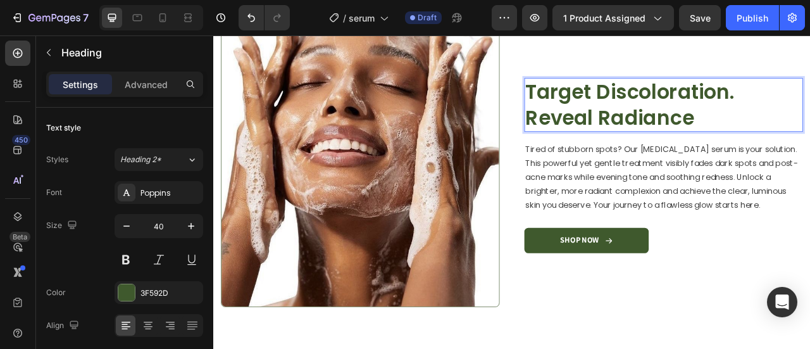
click at [810, 113] on p "Target Discoloration. Reveal Radiance" at bounding box center [786, 124] width 352 height 66
click at [615, 105] on p "Target Discoloration Reveal Radiance" at bounding box center [786, 124] width 352 height 66
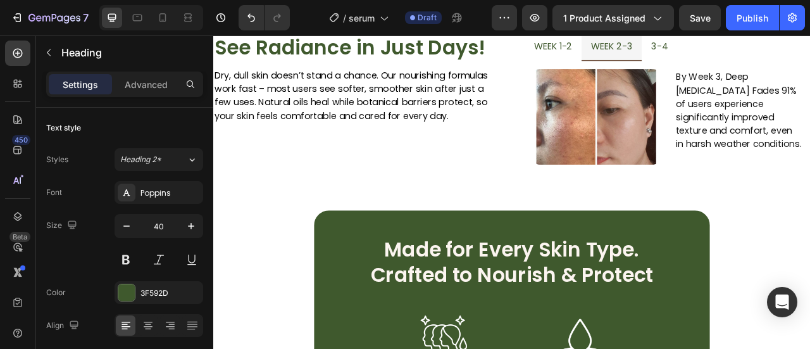
scroll to position [1661, 0]
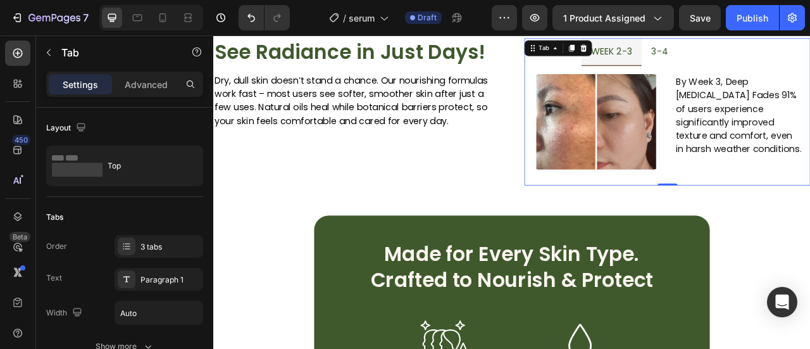
click at [636, 54] on div "week 1-2 week 2-3 3-4 Image Within 7-14 Days, Watch Dull Skin Transform 87% of …" at bounding box center [791, 133] width 364 height 188
click at [636, 54] on div "Tab" at bounding box center [634, 51] width 18 height 11
click at [640, 54] on div "week 1-2 week 2-3 3-4 Image Within 7-14 Days, Watch Dull Skin Transform 87% of …" at bounding box center [791, 133] width 364 height 188
click at [643, 54] on icon at bounding box center [648, 51] width 10 height 10
click at [638, 61] on span "week 1-2" at bounding box center [645, 55] width 49 height 16
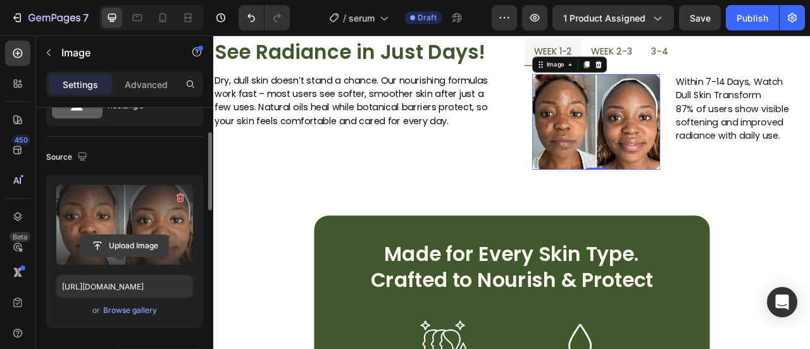
scroll to position [67, 0]
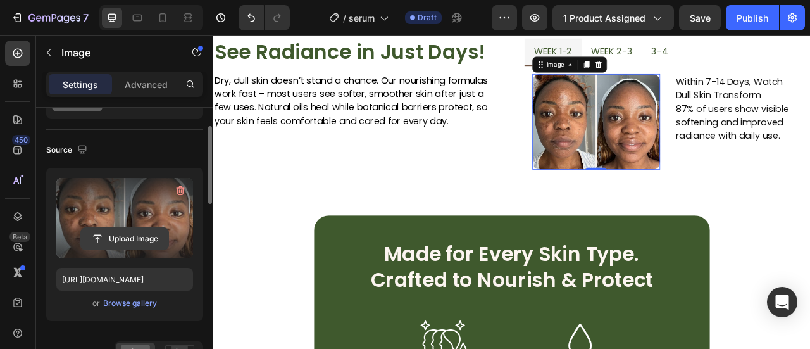
click at [135, 244] on input "file" at bounding box center [124, 239] width 87 height 22
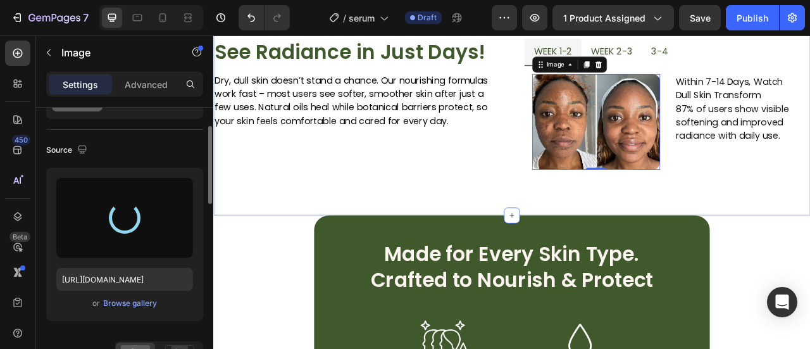
type input "https://cdn.shopify.com/s/files/1/0777/5574/4506/files/gempages_581686091724161…"
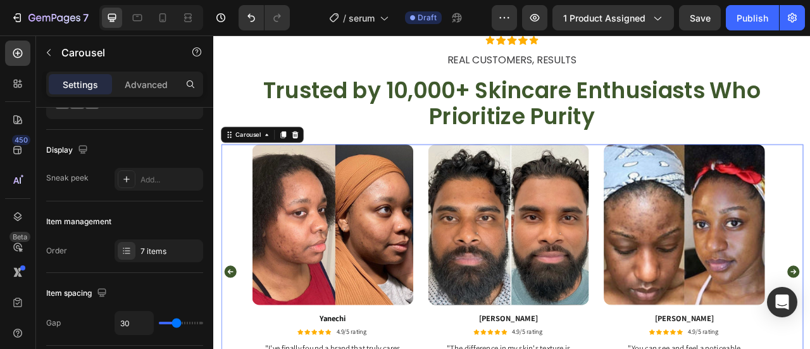
scroll to position [0, 0]
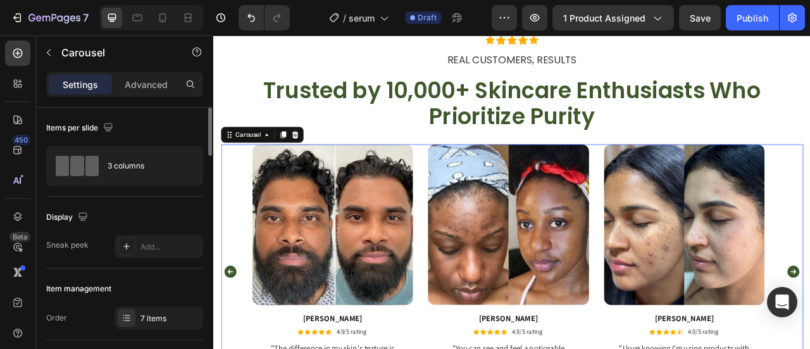
click at [232, 332] on icon "Carousel Back Arrow" at bounding box center [234, 335] width 15 height 15
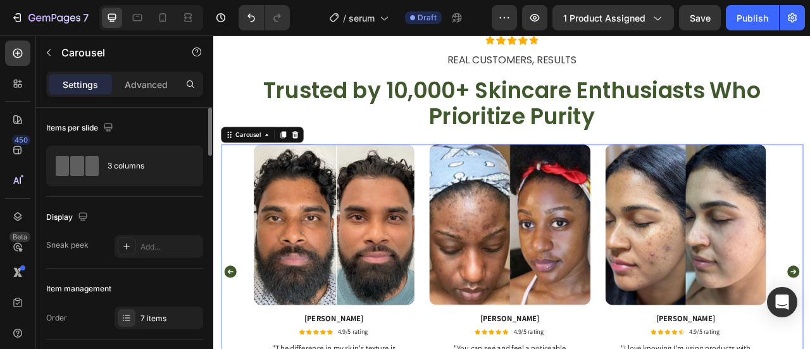
click at [232, 332] on icon "Carousel Back Arrow" at bounding box center [234, 335] width 15 height 15
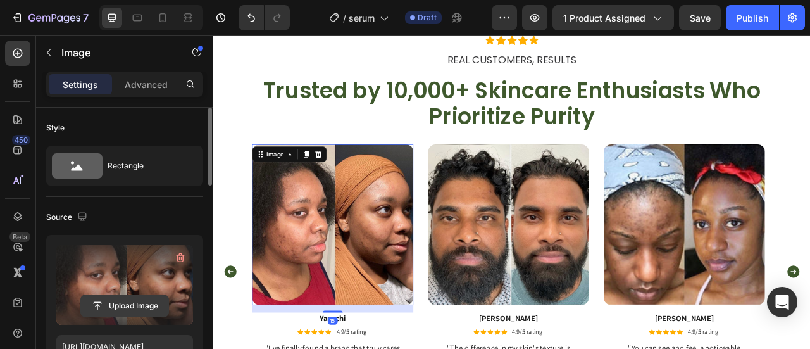
click at [110, 301] on input "file" at bounding box center [124, 306] width 87 height 22
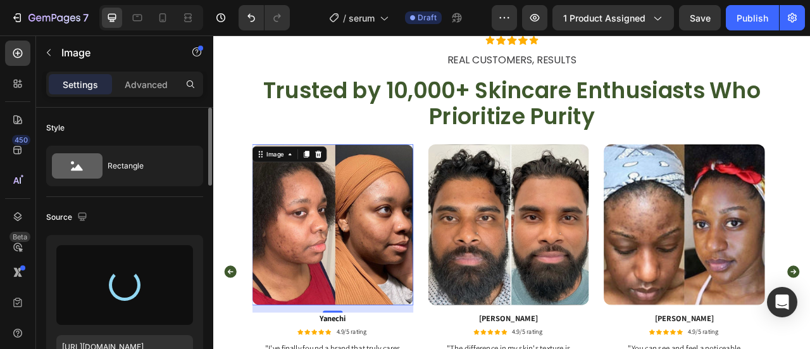
type input "https://cdn.shopify.com/s/files/1/0777/5574/4506/files/gempages_581686091724161…"
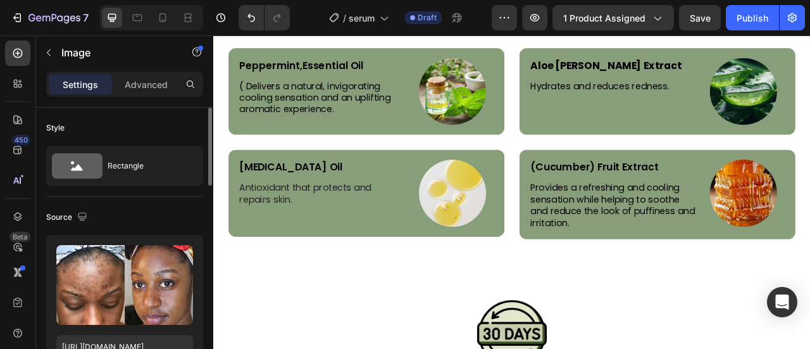
scroll to position [3007, 0]
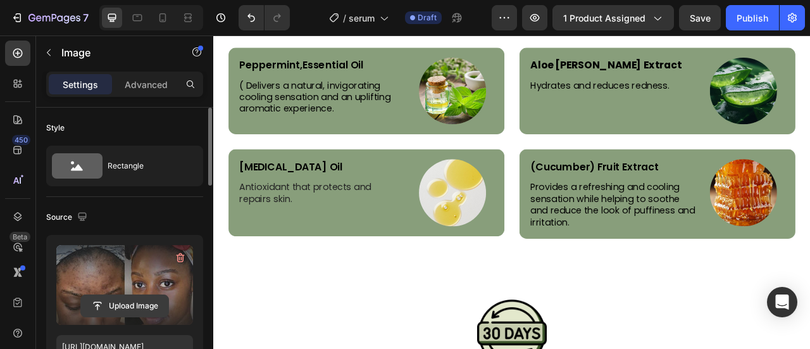
click at [148, 301] on input "file" at bounding box center [124, 306] width 87 height 22
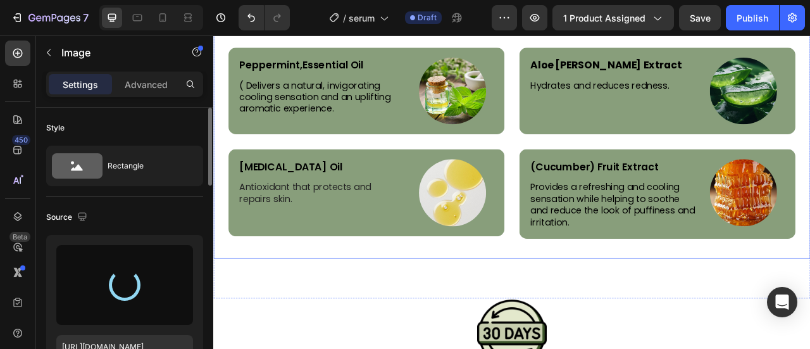
type input "https://cdn.shopify.com/s/files/1/0777/5574/4506/files/gempages_581686091724161…"
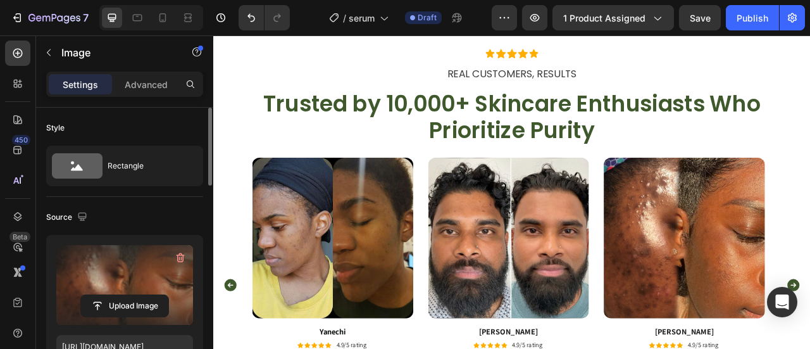
scroll to position [2434, 0]
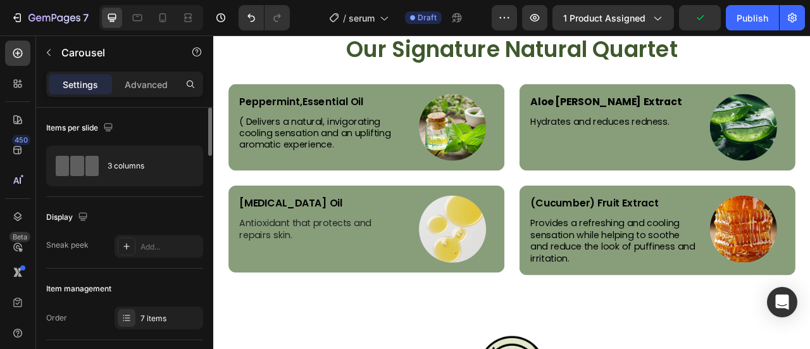
scroll to position [2961, 0]
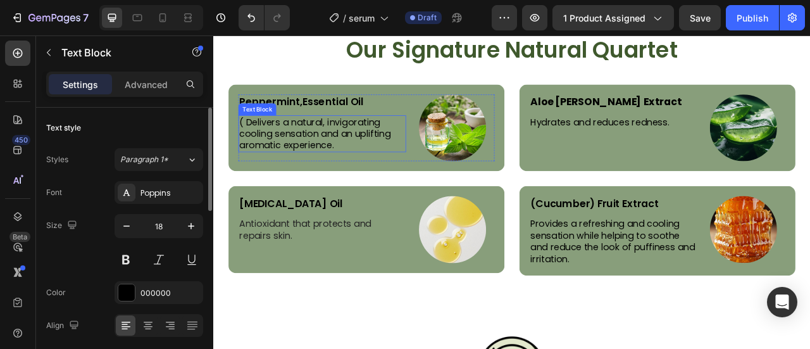
click at [370, 179] on p "( Delivers a natural, invigorating cooling sensation and an uplifting aromatic …" at bounding box center [351, 160] width 211 height 44
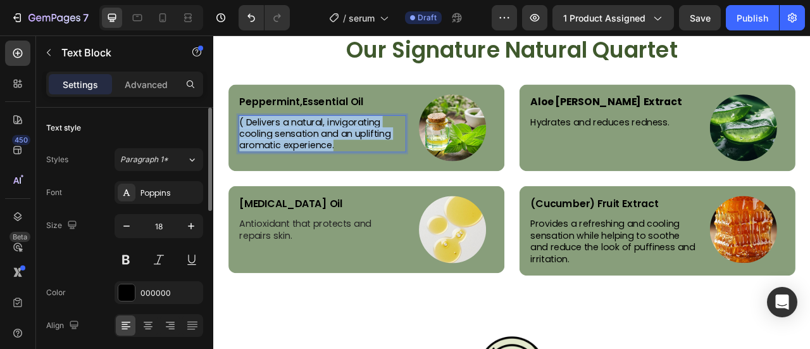
click at [370, 179] on p "( Delivers a natural, invigorating cooling sensation and an uplifting aromatic …" at bounding box center [351, 160] width 211 height 44
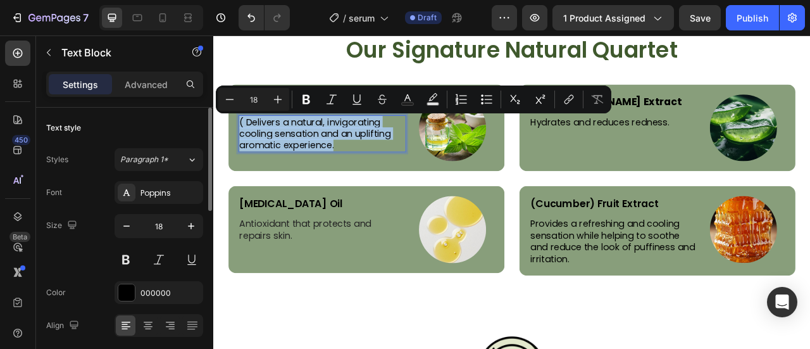
click at [370, 179] on p "( Delivers a natural, invigorating cooling sensation and an uplifting aromatic …" at bounding box center [351, 160] width 211 height 44
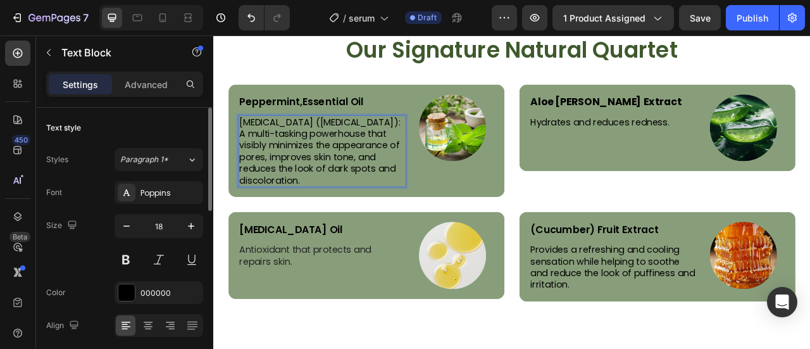
click at [392, 145] on p "Niacinamide (Vitamin B3): A multi-tasking powerhouse that visibly minimizes the…" at bounding box center [351, 182] width 211 height 89
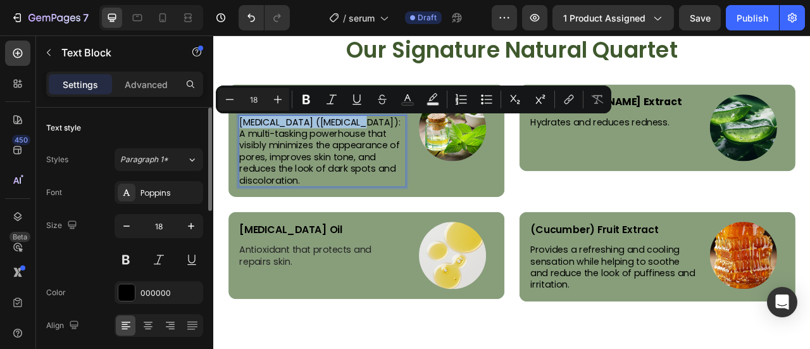
drag, startPoint x: 392, startPoint y: 145, endPoint x: 247, endPoint y: 148, distance: 145.0
click at [247, 148] on p "Niacinamide (Vitamin B3): A multi-tasking powerhouse that visibly minimizes the…" at bounding box center [351, 182] width 211 height 89
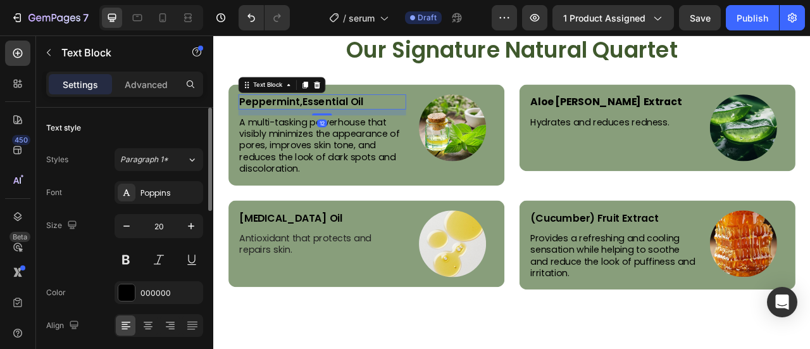
click at [280, 117] on p "Peppermint,Essential Oil" at bounding box center [351, 119] width 211 height 16
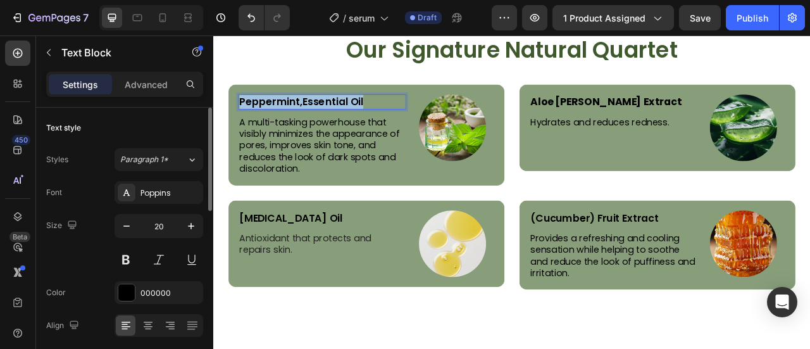
click at [280, 117] on p "Peppermint,Essential Oil" at bounding box center [351, 119] width 211 height 16
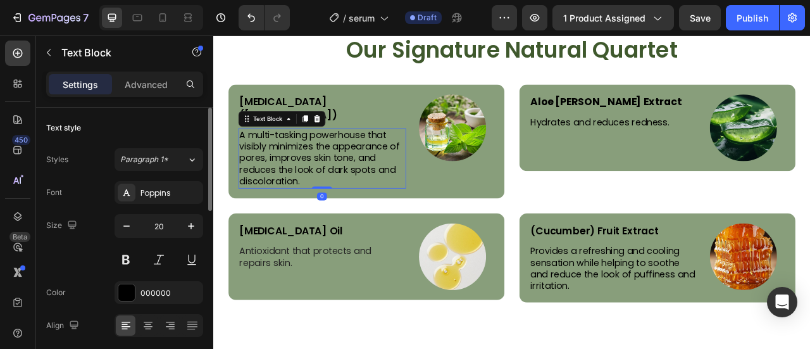
click at [251, 154] on p "A multi-tasking powerhouse that visibly minimizes the appearance of pores, impr…" at bounding box center [351, 191] width 211 height 74
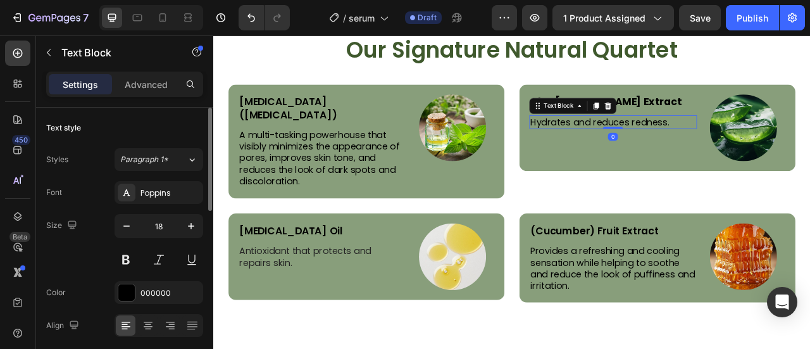
click at [694, 142] on p "Hydrates and reduces redness." at bounding box center [722, 145] width 211 height 15
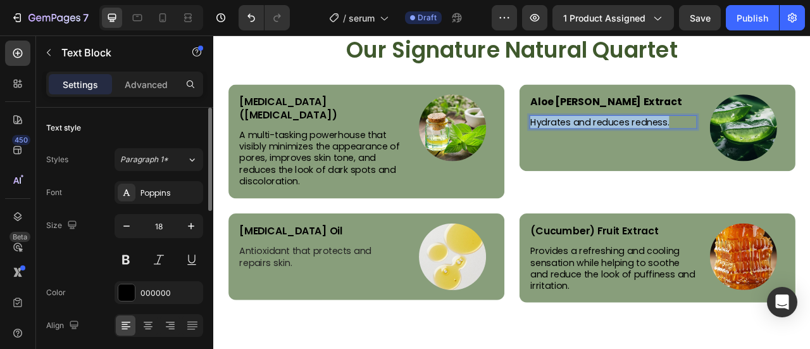
click at [694, 142] on p "Hydrates and reduces redness." at bounding box center [722, 145] width 211 height 15
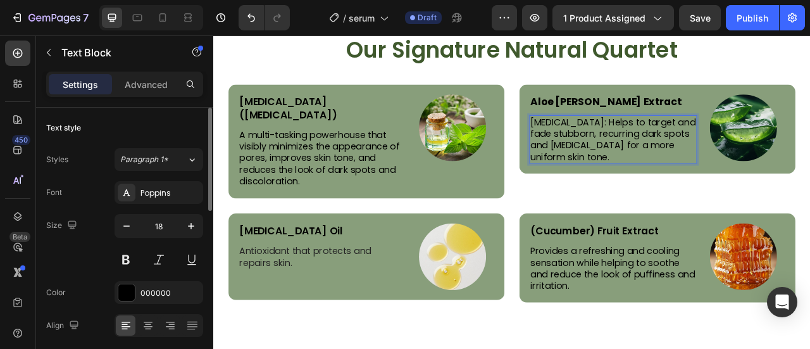
click at [707, 146] on p "Tranexamic Acid: Helps to target and fade stubborn, recurring dark spots and hy…" at bounding box center [722, 168] width 211 height 60
drag, startPoint x: 707, startPoint y: 146, endPoint x: 613, endPoint y: 142, distance: 93.7
click at [617, 142] on p "Tranexamic Acid: Helps to target and fade stubborn, recurring dark spots and hy…" at bounding box center [722, 168] width 211 height 60
click at [636, 116] on strong "Aloe [PERSON_NAME] Extract" at bounding box center [713, 120] width 192 height 18
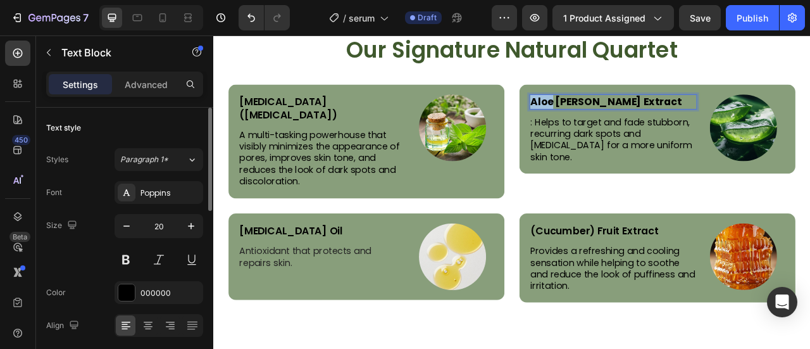
click at [636, 116] on strong "Aloe [PERSON_NAME] Extract" at bounding box center [713, 120] width 192 height 18
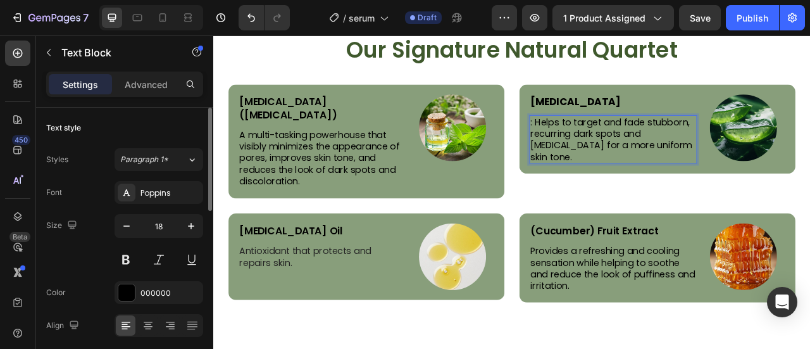
click at [617, 144] on p ": Helps to target and fade stubborn, recurring dark spots and hyperpigmentation…" at bounding box center [722, 168] width 211 height 60
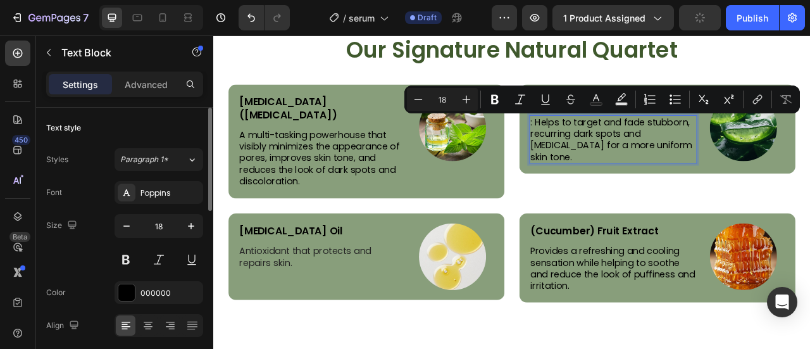
click at [617, 144] on p ": Helps to target and fade stubborn, recurring dark spots and hyperpigmentation…" at bounding box center [722, 168] width 211 height 60
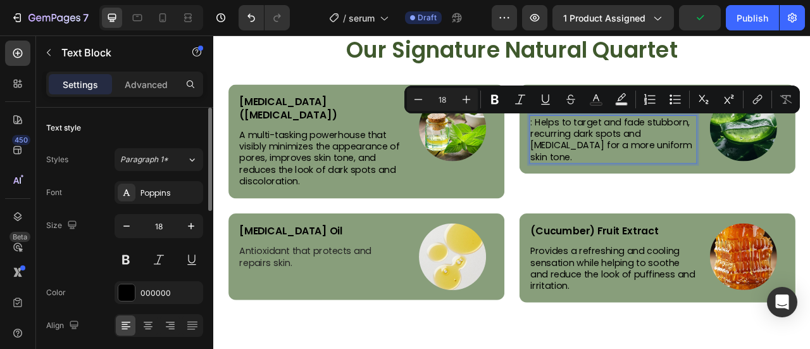
click at [617, 144] on p ": Helps to target and fade stubborn, recurring dark spots and hyperpigmentation…" at bounding box center [722, 168] width 211 height 60
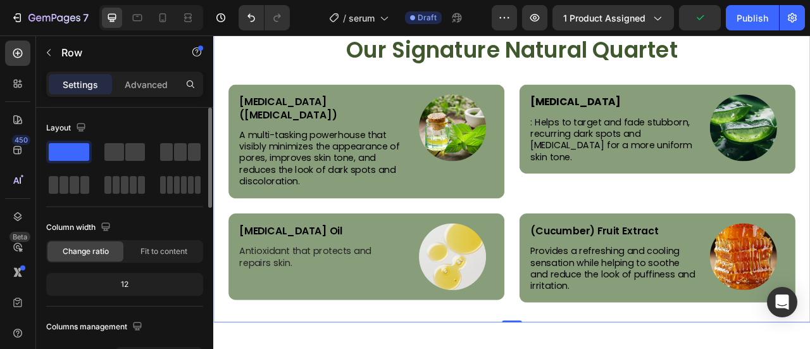
click at [658, 225] on div "Our Signature Natural Quartet Heading Niacinamide (Vitamin B3) Text Block A mul…" at bounding box center [593, 205] width 722 height 339
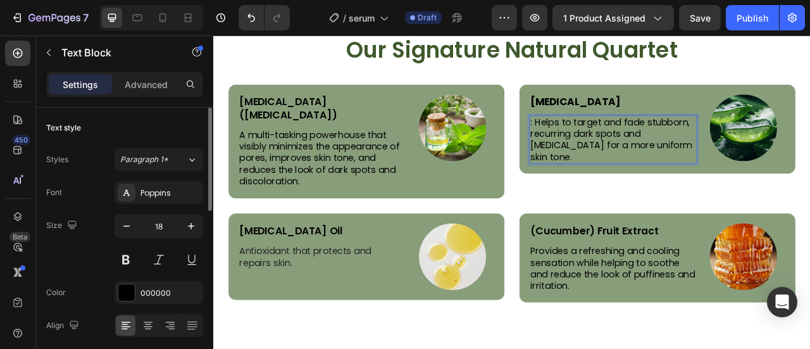
click at [618, 145] on p ": Helps to target and fade stubborn, recurring dark spots and hyperpigmentation…" at bounding box center [722, 168] width 211 height 60
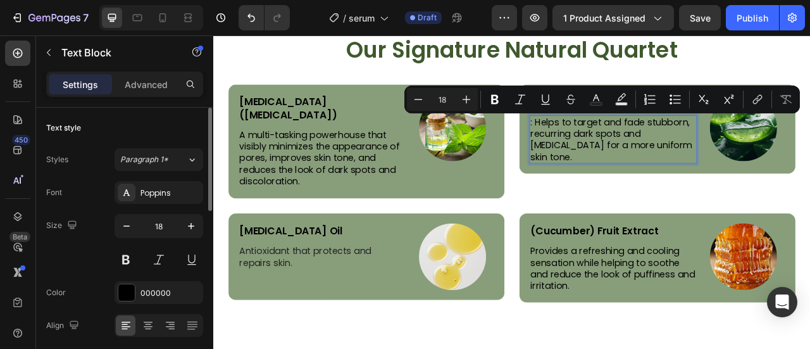
click at [618, 145] on p ": Helps to target and fade stubborn, recurring dark spots and hyperpigmentation…" at bounding box center [722, 168] width 211 height 60
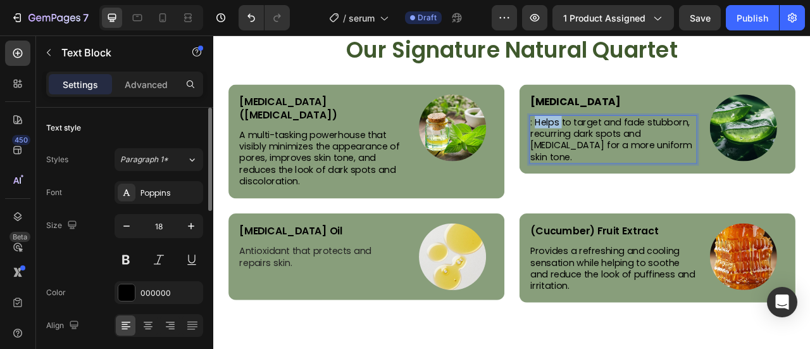
click at [618, 145] on p ": Helps to target and fade stubborn, recurring dark spots and hyperpigmentation…" at bounding box center [722, 168] width 211 height 60
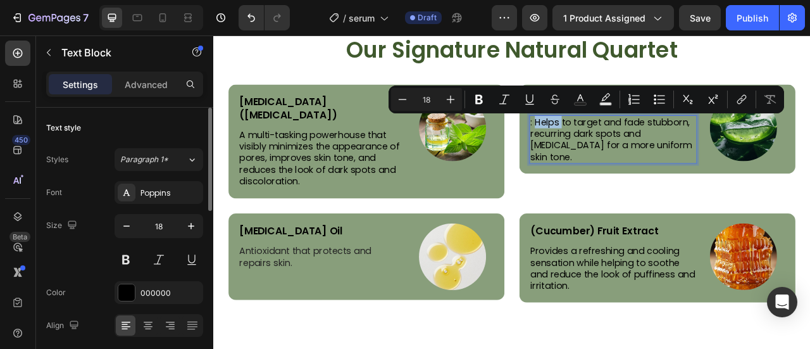
click at [618, 145] on p ": Helps to target and fade stubborn, recurring dark spots and hyperpigmentation…" at bounding box center [722, 168] width 211 height 60
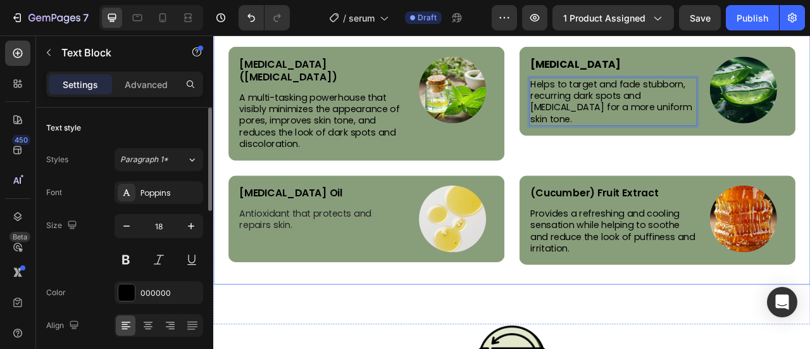
scroll to position [3009, 0]
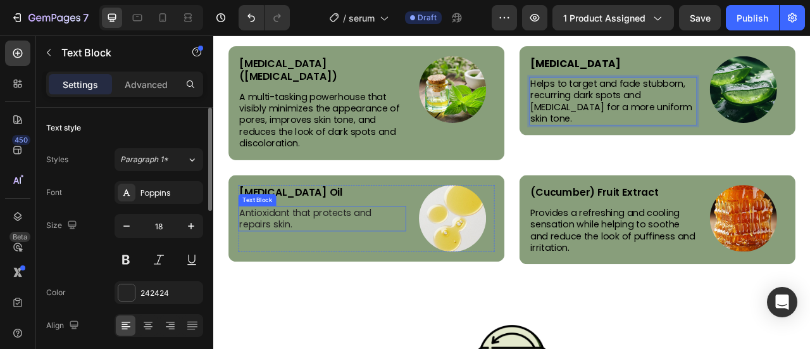
click at [314, 260] on p "Antioxidant that protects and repairs skin." at bounding box center [351, 268] width 211 height 30
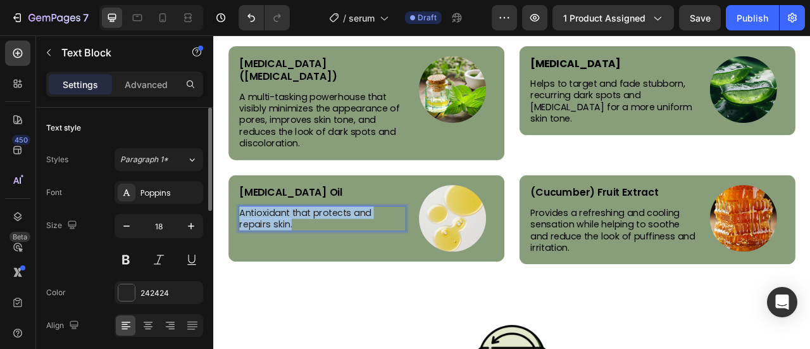
click at [314, 260] on p "Antioxidant that protects and repairs skin." at bounding box center [351, 268] width 211 height 30
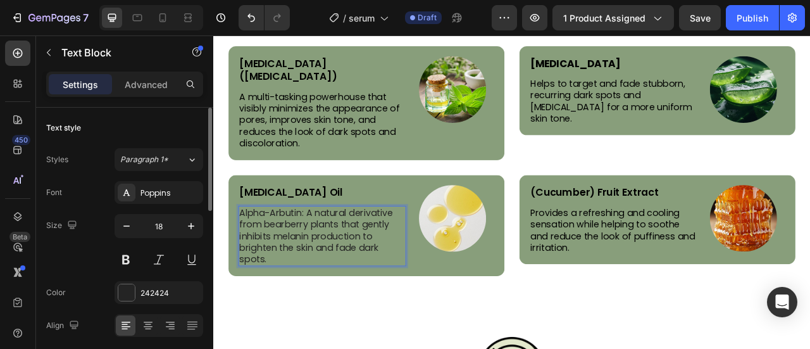
click at [326, 253] on p "Alpha-Arbutin: A natural derivative from bearberry plants that gently inhibits …" at bounding box center [351, 290] width 211 height 74
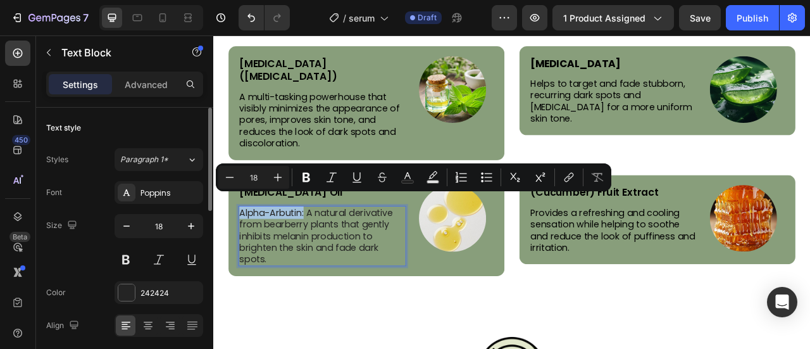
drag, startPoint x: 326, startPoint y: 242, endPoint x: 248, endPoint y: 244, distance: 77.9
click at [248, 253] on p "Alpha-Arbutin: A natural derivative from bearberry plants that gently inhibits …" at bounding box center [351, 290] width 211 height 74
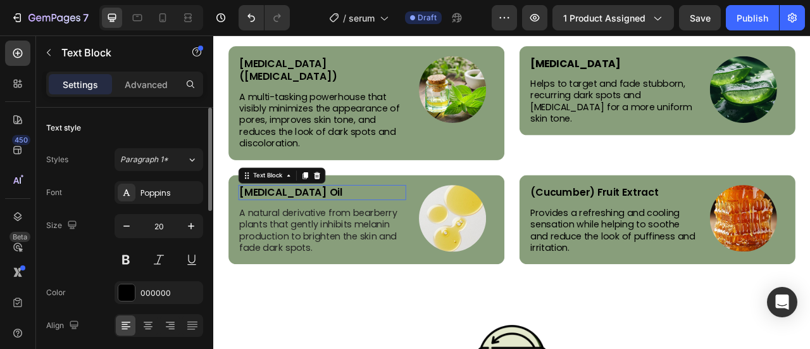
click at [272, 227] on p "[MEDICAL_DATA] Oil" at bounding box center [351, 235] width 211 height 16
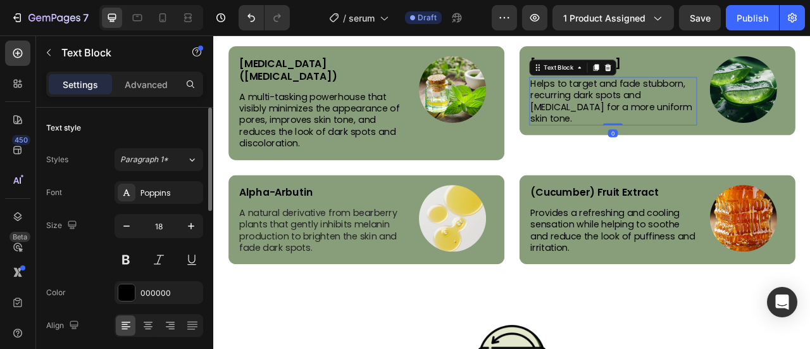
click at [724, 138] on p "Helps to target and fade stubborn, recurring dark spots and hyperpigmentation f…" at bounding box center [722, 119] width 211 height 60
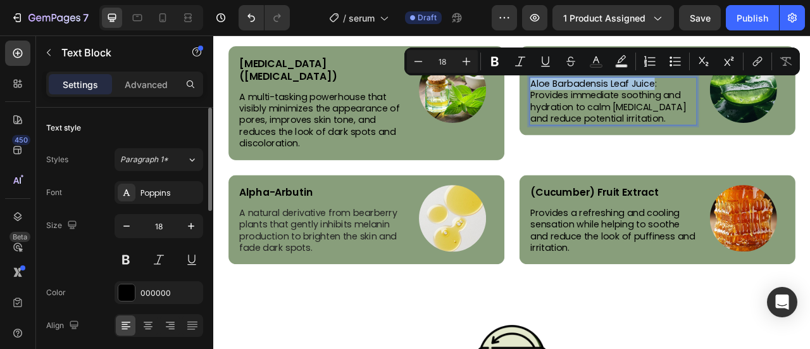
drag, startPoint x: 770, startPoint y: 96, endPoint x: 610, endPoint y: 97, distance: 160.2
click at [615, 97] on div "Aloe Barbadensis Leaf Juice: Provides immediate soothing and hydration to calm …" at bounding box center [721, 119] width 213 height 62
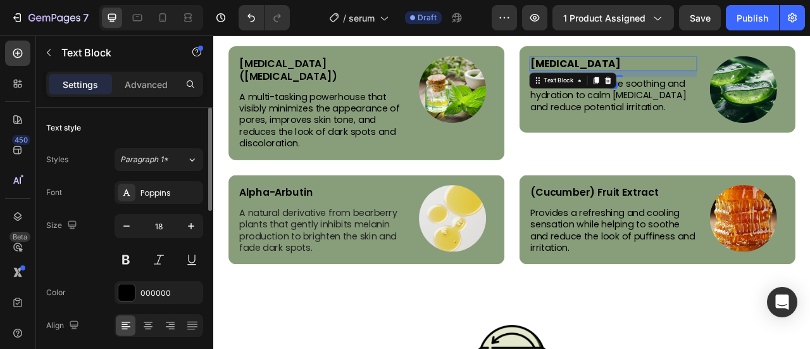
click at [646, 73] on strong "Tranexamic Acid" at bounding box center [675, 71] width 116 height 18
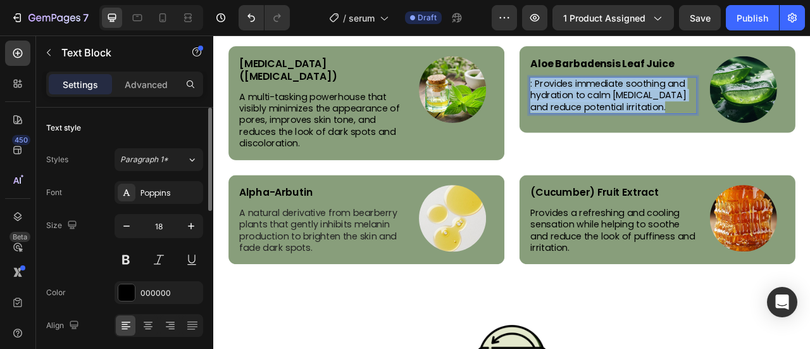
click at [618, 94] on p ": Provides immediate soothing and hydration to calm sensitive skin and reduce p…" at bounding box center [722, 111] width 211 height 44
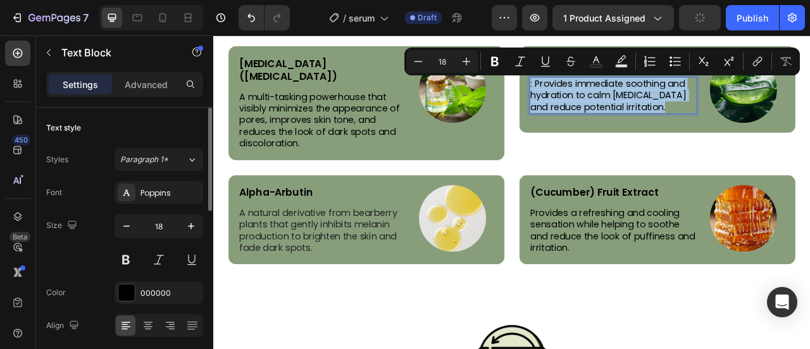
click at [618, 94] on p ": Provides immediate soothing and hydration to calm sensitive skin and reduce p…" at bounding box center [722, 111] width 211 height 44
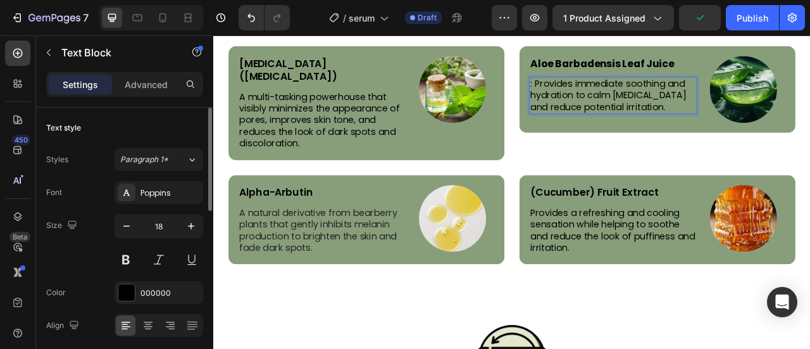
click at [618, 94] on p ": Provides immediate soothing and hydration to calm sensitive skin and reduce p…" at bounding box center [722, 111] width 211 height 44
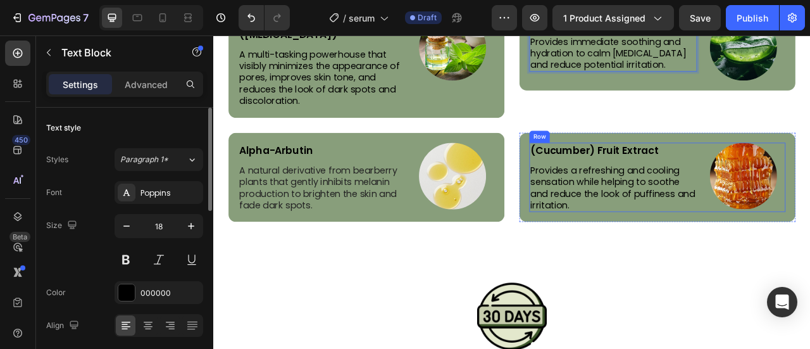
scroll to position [3064, 0]
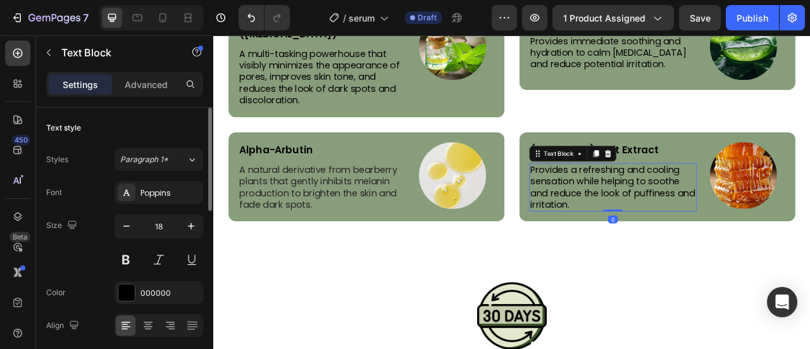
click at [691, 228] on p "Provides a refreshing and cooling sensation while helping to soothe and reduce …" at bounding box center [722, 229] width 211 height 60
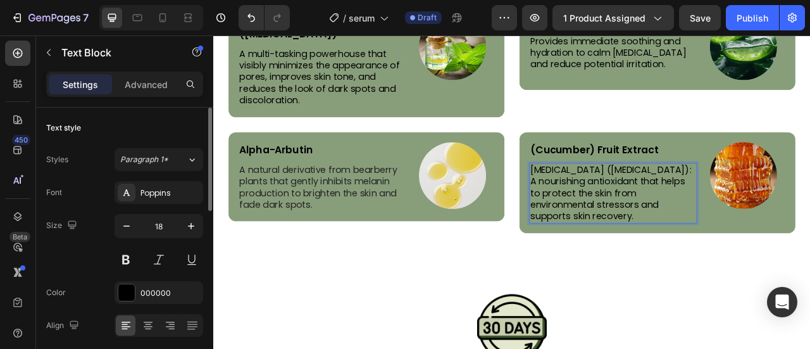
click at [742, 199] on p "Vitamin E (Tocopherol): A nourishing antioxidant that helps to protect the skin…" at bounding box center [722, 236] width 211 height 74
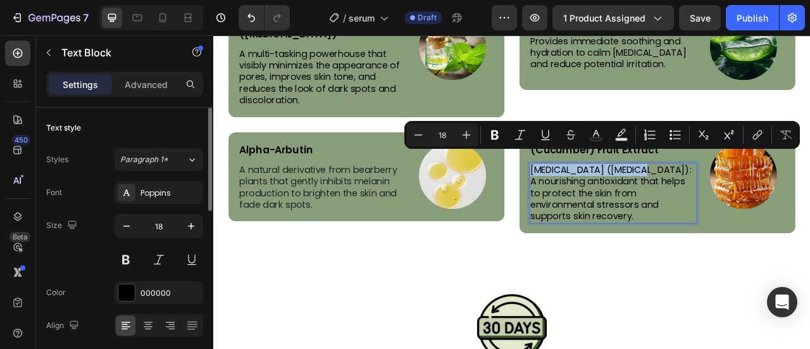
drag, startPoint x: 742, startPoint y: 189, endPoint x: 622, endPoint y: 185, distance: 119.7
click at [622, 199] on p "Vitamin E (Tocopherol): A nourishing antioxidant that helps to protect the skin…" at bounding box center [722, 236] width 211 height 74
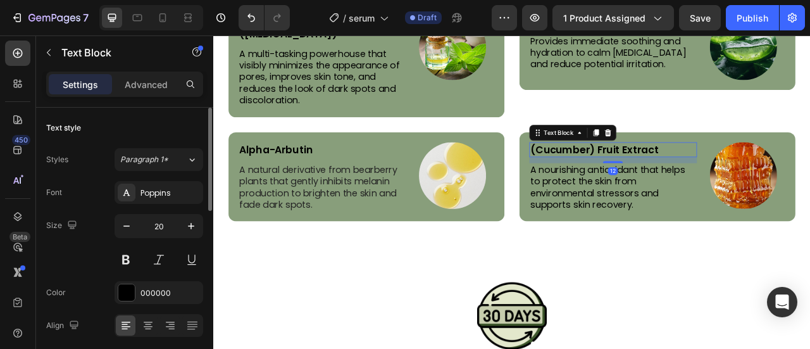
click at [635, 172] on p "(Cucumber) Fruit Extract" at bounding box center [722, 180] width 211 height 16
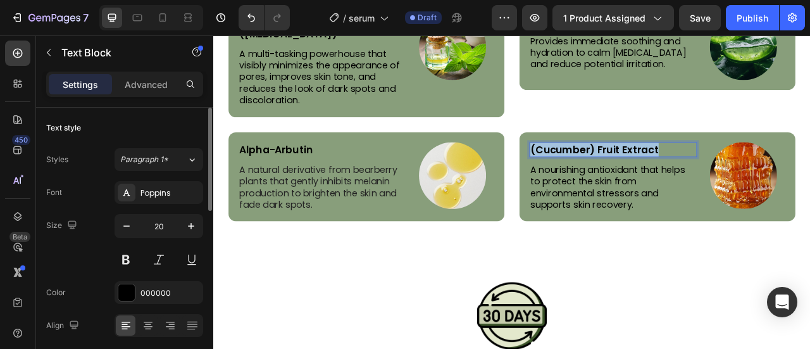
click at [635, 172] on p "(Cucumber) Fruit Extract" at bounding box center [722, 180] width 211 height 16
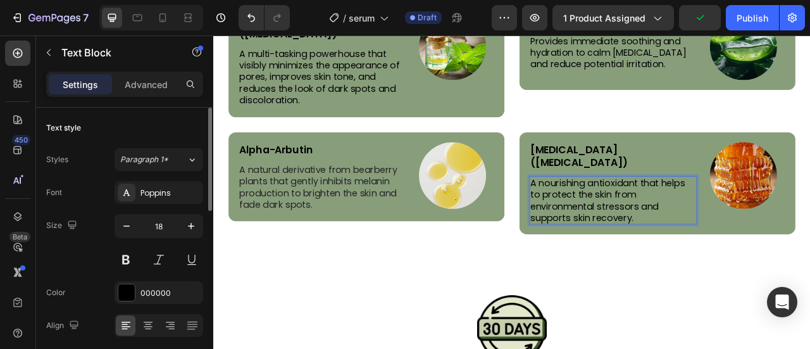
click at [618, 215] on p "A nourishing antioxidant that helps to protect the skin from environmental stre…" at bounding box center [722, 245] width 211 height 60
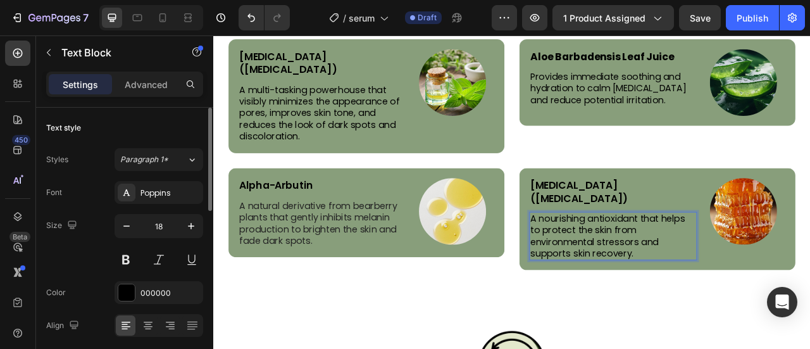
scroll to position [2962, 0]
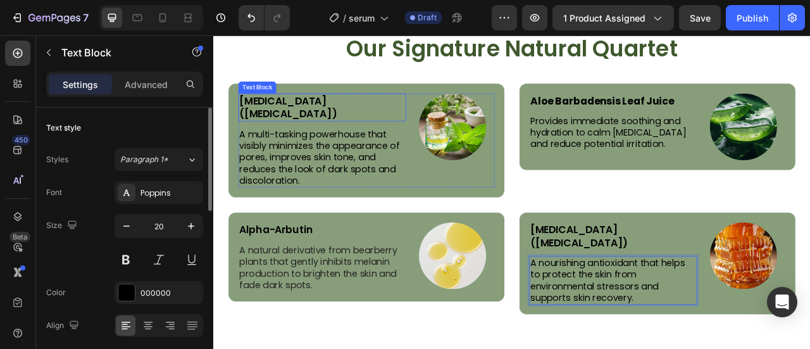
click at [332, 118] on p "Niacinamide (Vitamin B3)" at bounding box center [351, 126] width 211 height 33
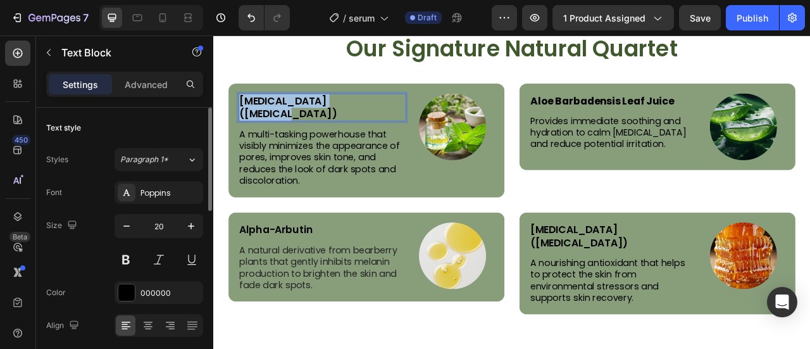
click at [332, 118] on p "Niacinamide (Vitamin B3)" at bounding box center [351, 126] width 211 height 33
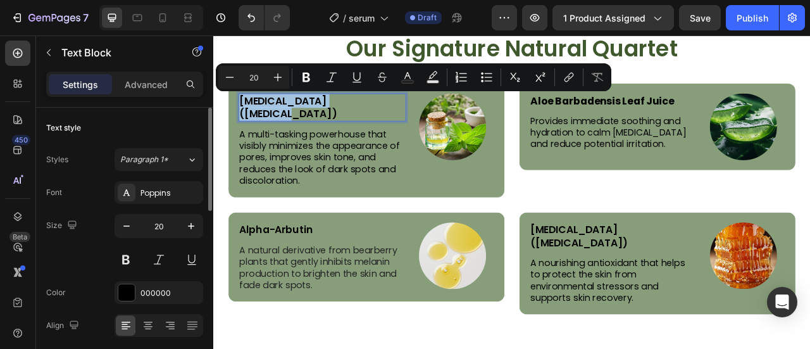
click at [332, 118] on p "Niacinamide (Vitamin B3)" at bounding box center [351, 126] width 211 height 33
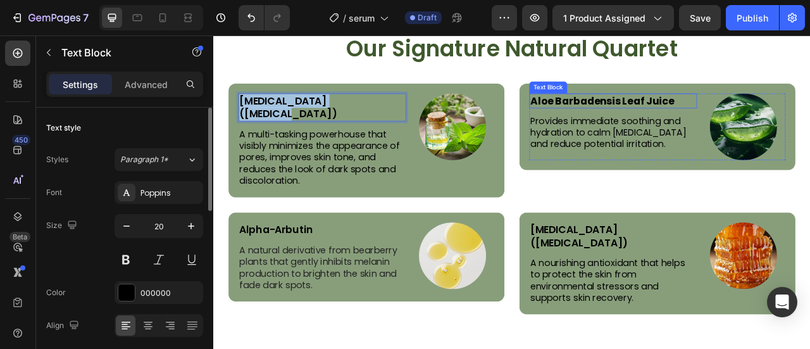
click at [717, 123] on strong "Aloe Barbadensis Leaf Juice" at bounding box center [708, 119] width 183 height 18
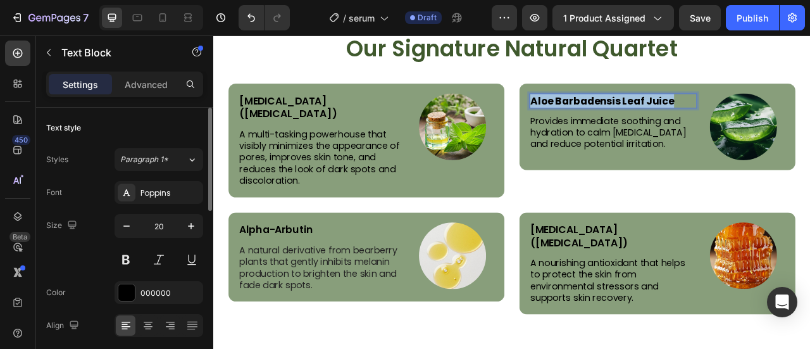
click at [717, 123] on strong "Aloe Barbadensis Leaf Juice" at bounding box center [708, 119] width 183 height 18
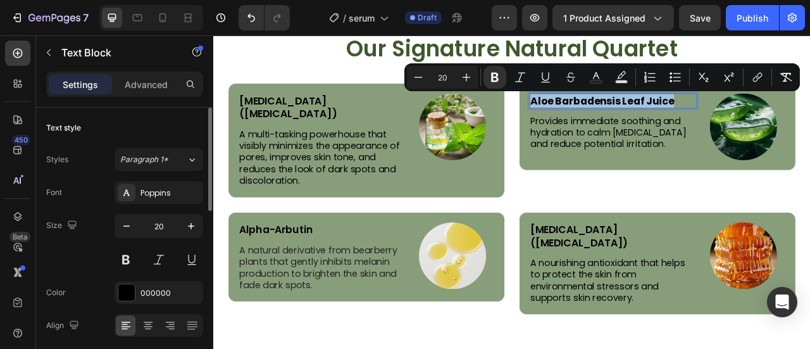
click at [717, 123] on strong "Aloe Barbadensis Leaf Juice" at bounding box center [708, 119] width 183 height 18
copy strong "Aloe Barbadensis Leaf Juice"
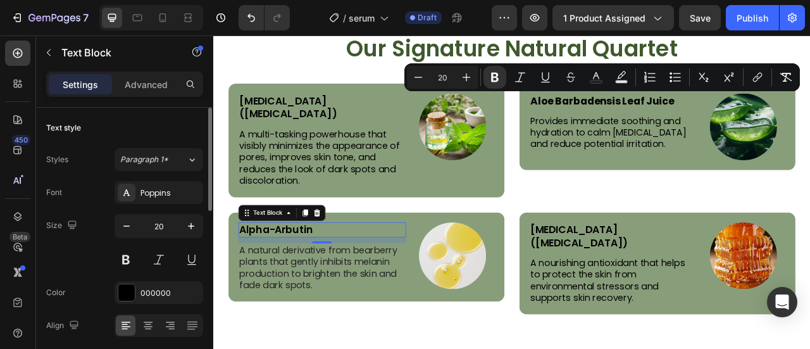
click at [350, 274] on p "Alpha-Arbutin" at bounding box center [351, 282] width 211 height 16
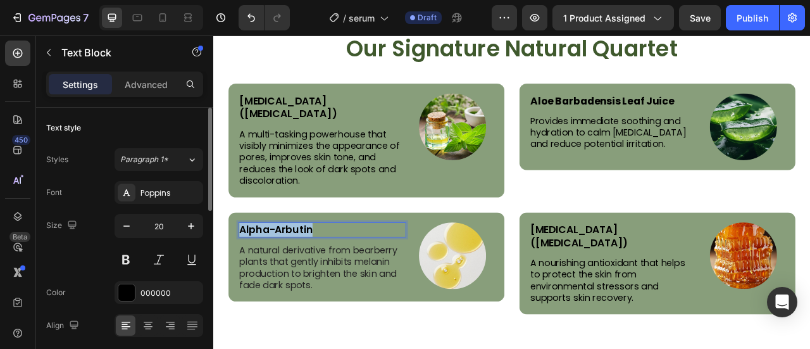
click at [350, 274] on p "Alpha-Arbutin" at bounding box center [351, 282] width 211 height 16
click at [753, 274] on p "Vitamin E (Tocopherol)" at bounding box center [722, 290] width 211 height 33
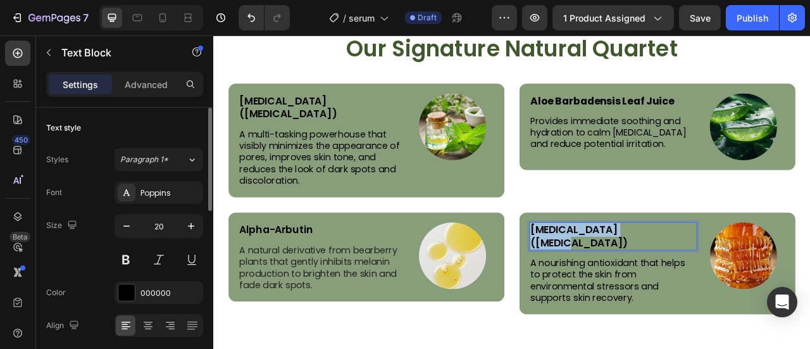
click at [753, 274] on p "Vitamin E (Tocopherol)" at bounding box center [722, 290] width 211 height 33
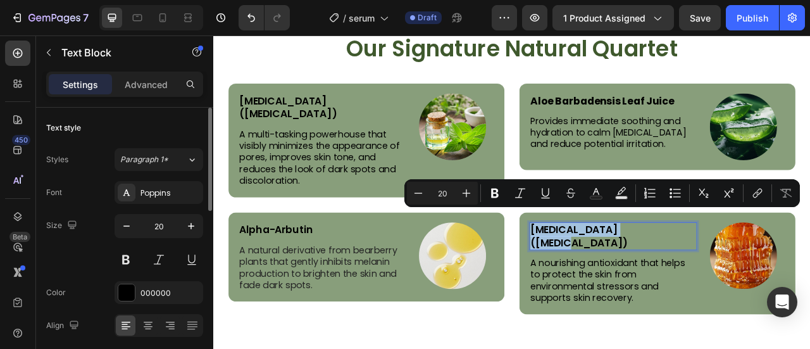
copy p "Vitamin E (Tocopherol)"
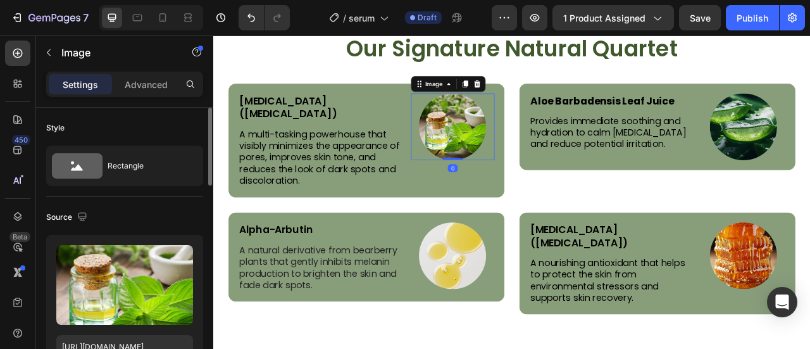
click at [495, 147] on img at bounding box center [517, 151] width 85 height 85
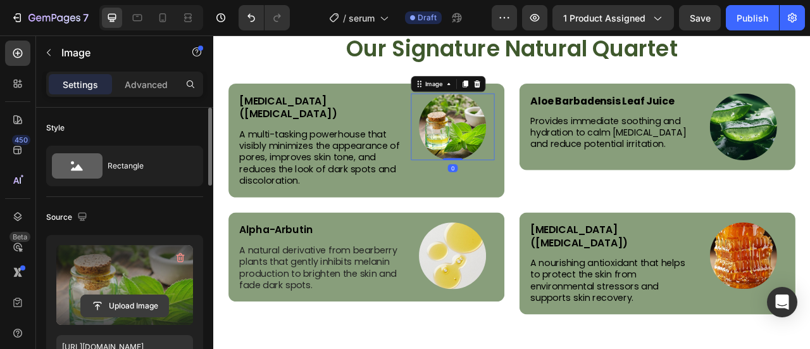
click at [111, 297] on input "file" at bounding box center [124, 306] width 87 height 22
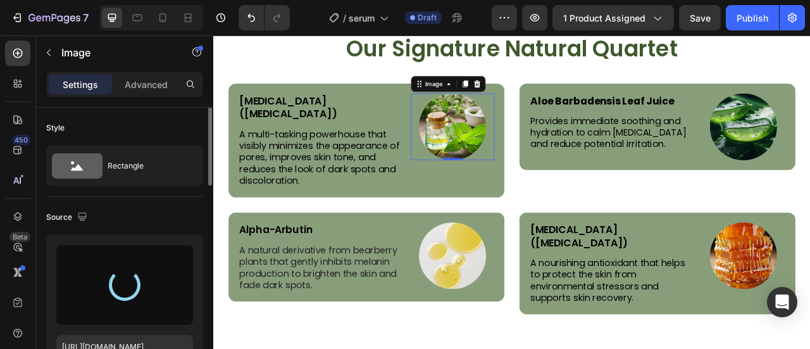
type input "https://cdn.shopify.com/s/files/1/0777/5574/4506/files/gempages_581686091724161…"
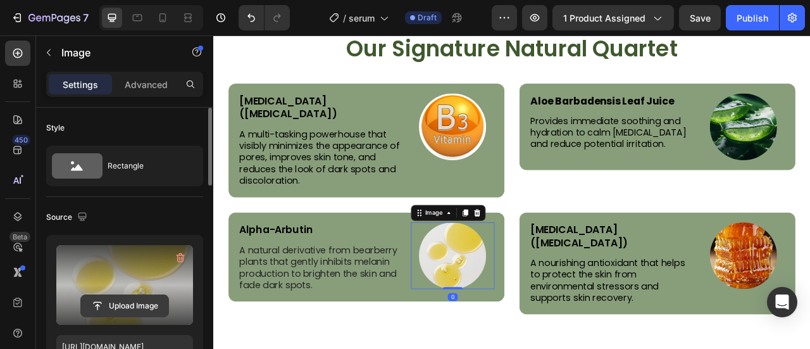
click at [127, 308] on input "file" at bounding box center [124, 306] width 87 height 22
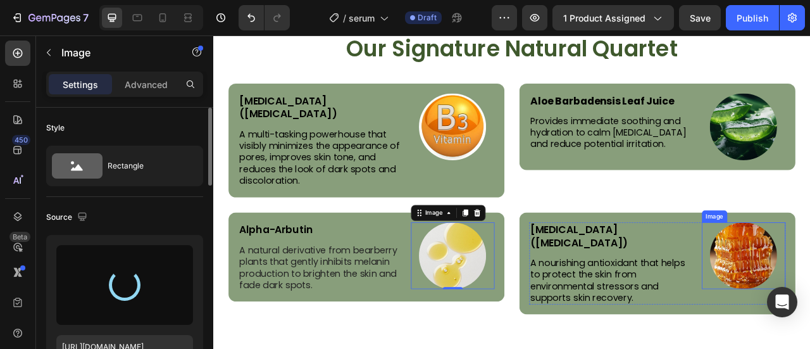
type input "https://cdn.shopify.com/s/files/1/0777/5574/4506/files/gempages_581686091724161…"
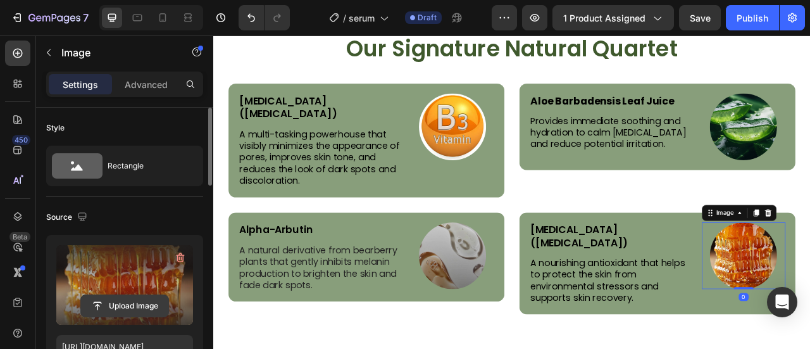
click at [169, 302] on button "Upload Image" at bounding box center [124, 305] width 89 height 23
click at [154, 302] on input "file" at bounding box center [124, 306] width 87 height 22
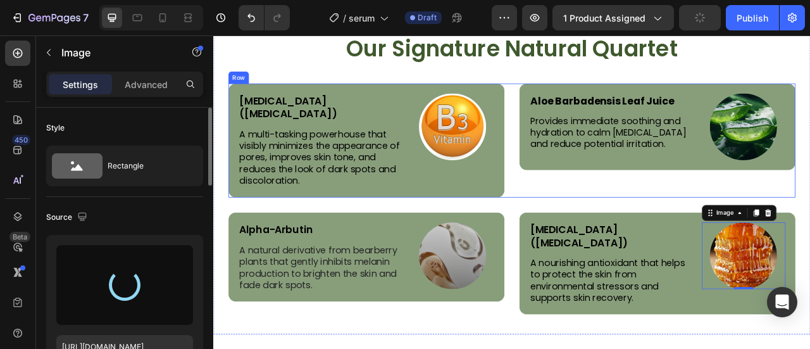
type input "https://cdn.shopify.com/s/files/1/0777/5574/4506/files/gempages_581686091724161…"
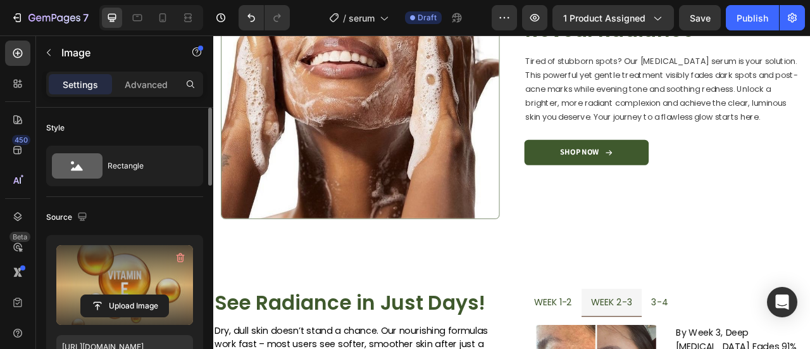
scroll to position [1336, 0]
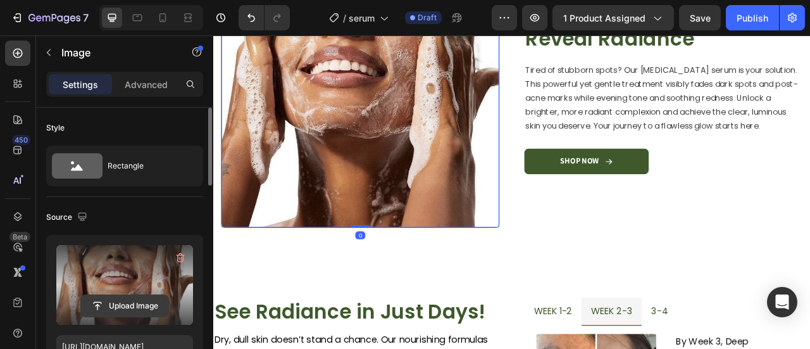
click at [142, 303] on input "file" at bounding box center [124, 306] width 87 height 22
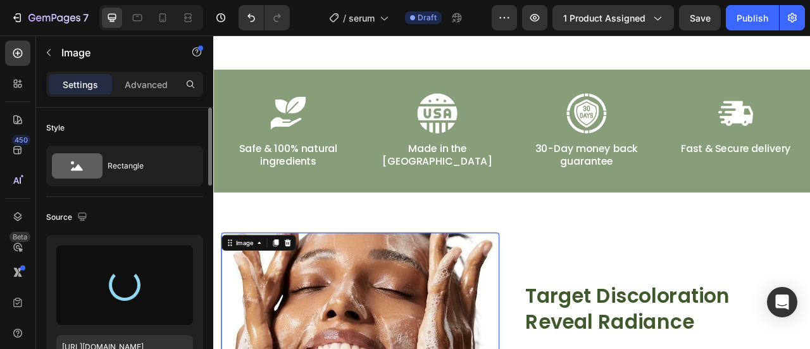
scroll to position [850, 0]
type input "https://cdn.shopify.com/s/files/1/0777/5574/4506/files/gempages_581686091724161…"
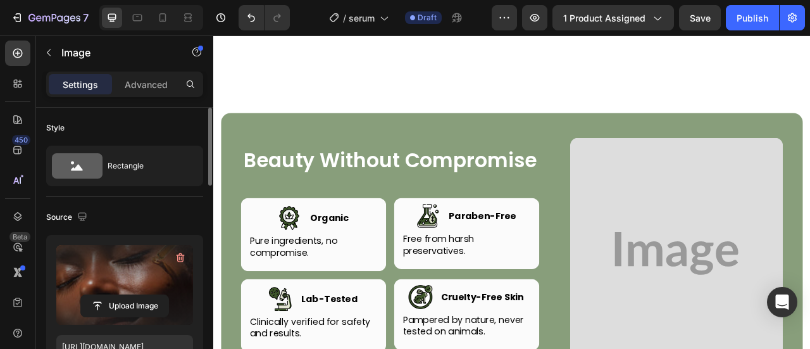
scroll to position [3559, 0]
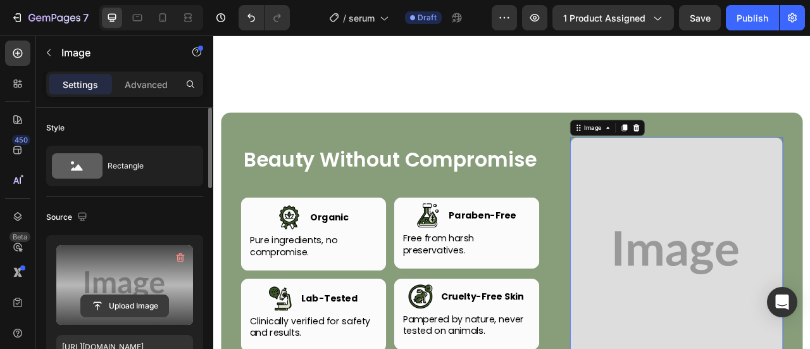
click at [152, 311] on input "file" at bounding box center [124, 306] width 87 height 22
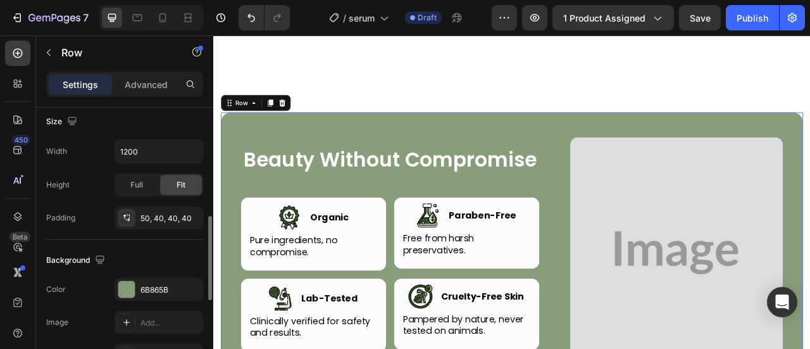
scroll to position [353, 0]
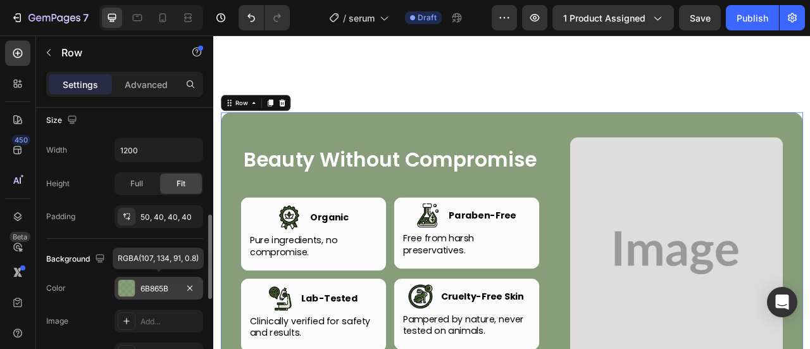
click at [135, 284] on div "6B865B" at bounding box center [159, 288] width 89 height 23
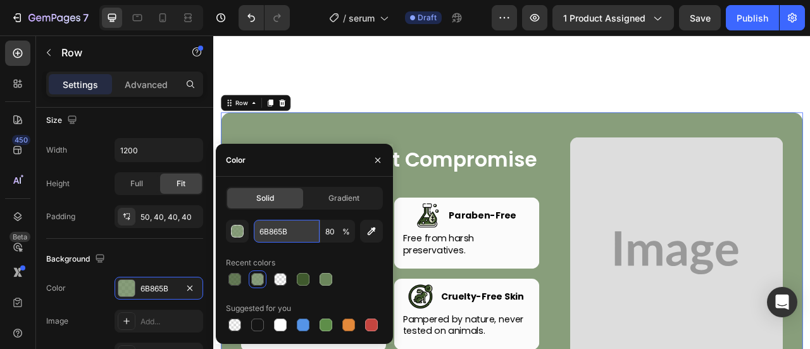
click at [281, 234] on input "6B865B" at bounding box center [287, 231] width 66 height 23
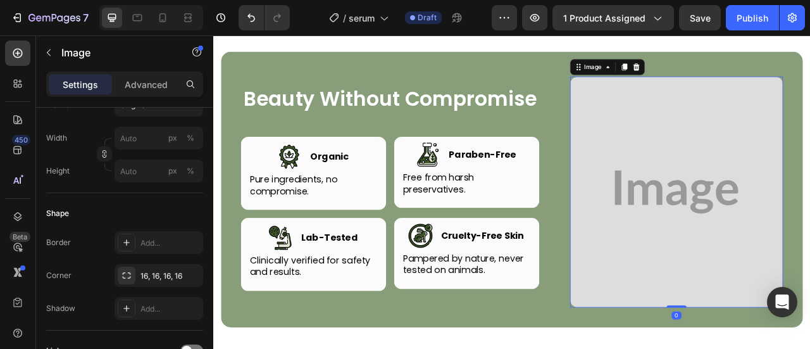
scroll to position [0, 0]
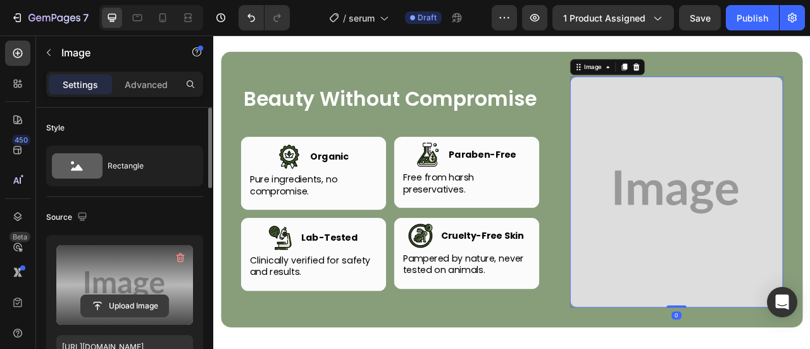
click at [138, 301] on input "file" at bounding box center [124, 306] width 87 height 22
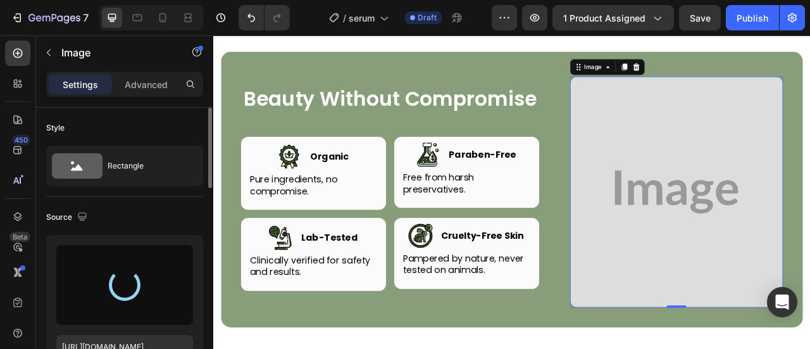
type input "https://cdn.shopify.com/s/files/1/0777/5574/4506/files/gempages_581686091724161…"
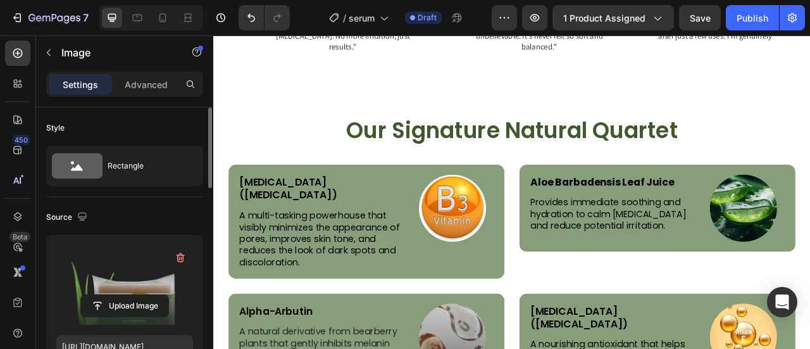
scroll to position [2309, 0]
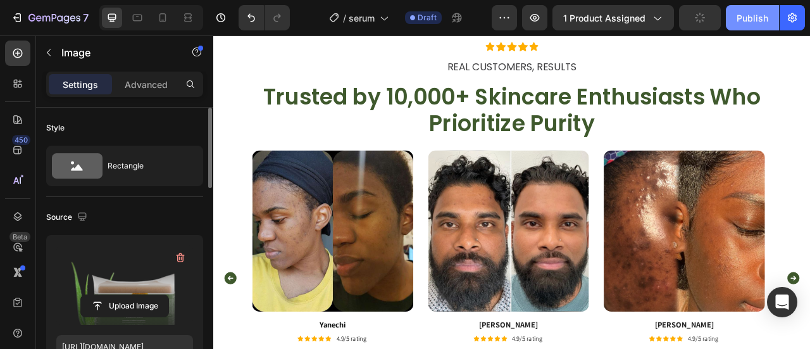
click at [752, 23] on div "Publish" at bounding box center [753, 17] width 32 height 13
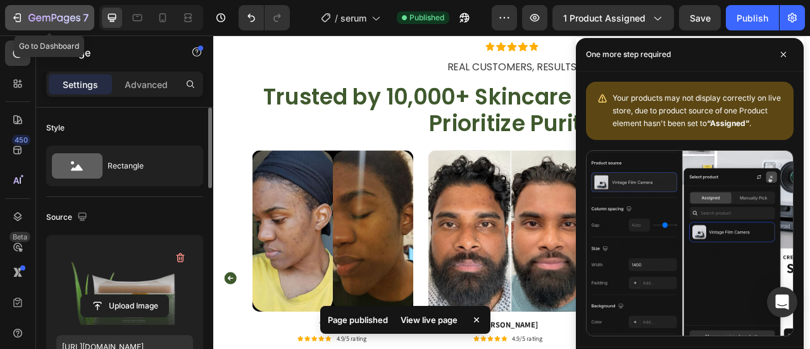
click at [37, 13] on icon "button" at bounding box center [54, 18] width 52 height 11
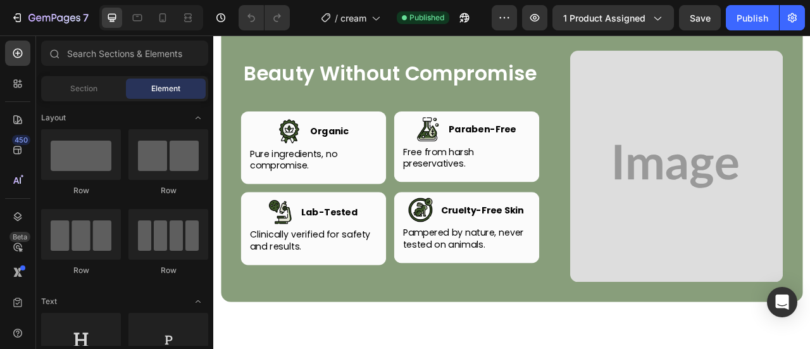
scroll to position [3490, 0]
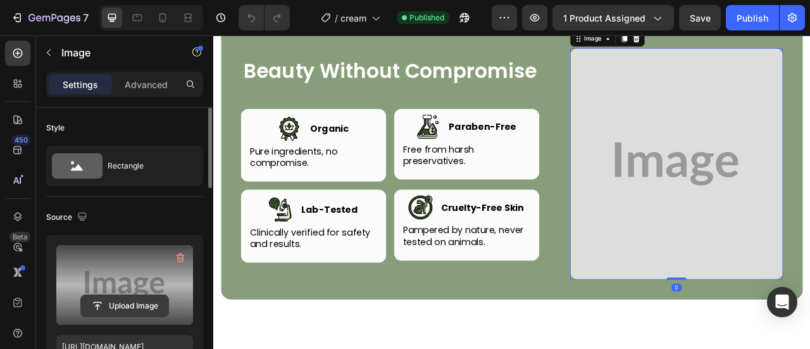
click at [135, 306] on input "file" at bounding box center [124, 306] width 87 height 22
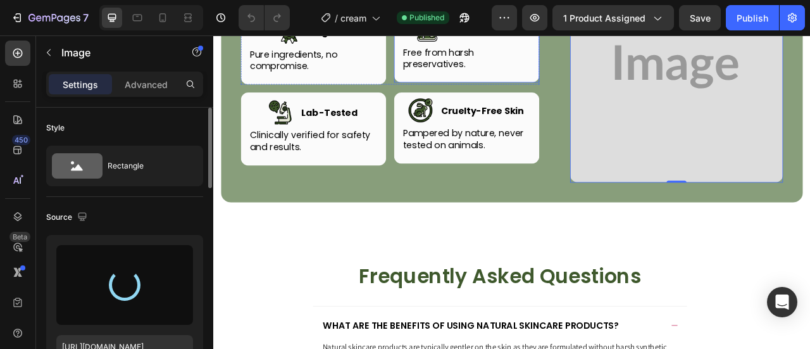
scroll to position [3703, 0]
type input "[URL][DOMAIN_NAME]"
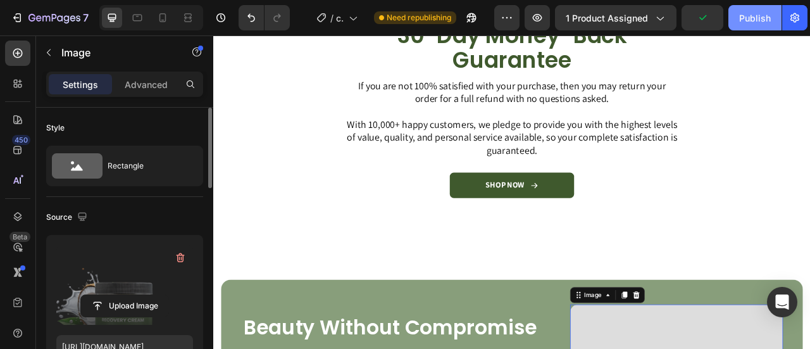
scroll to position [3163, 0]
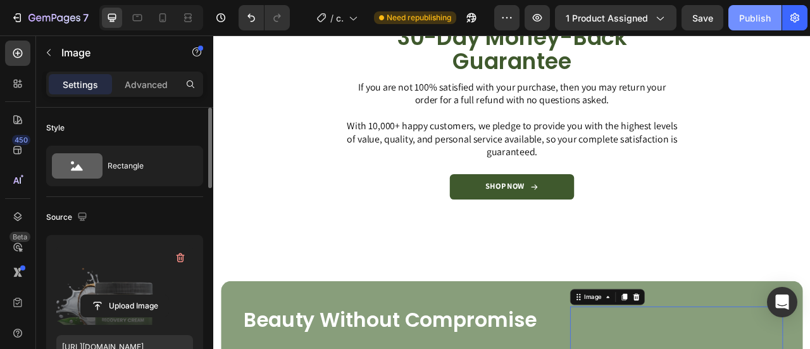
click at [758, 14] on div "Publish" at bounding box center [755, 17] width 32 height 13
click at [166, 13] on icon at bounding box center [162, 17] width 13 height 13
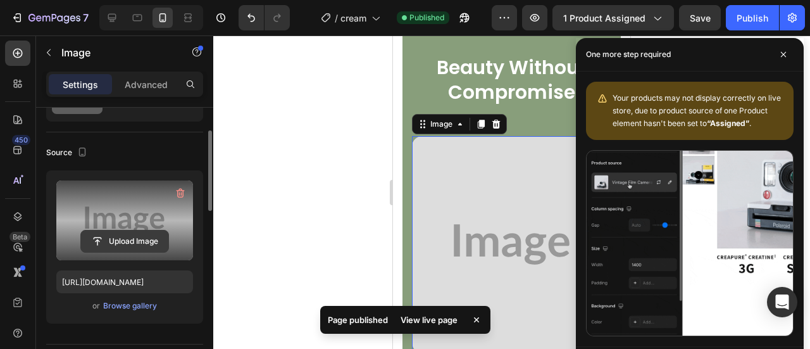
scroll to position [72, 0]
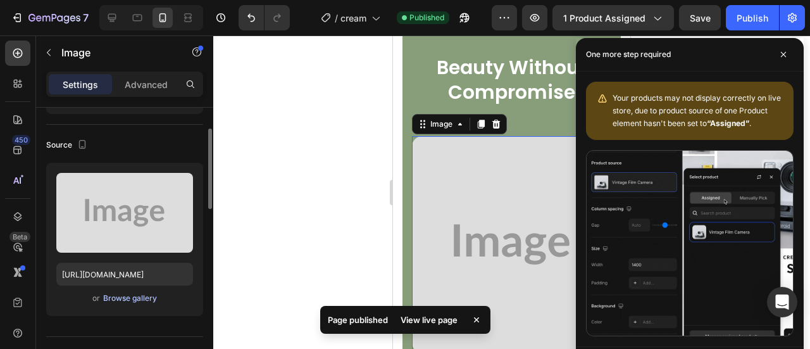
click at [123, 294] on div "Browse gallery" at bounding box center [130, 297] width 54 height 11
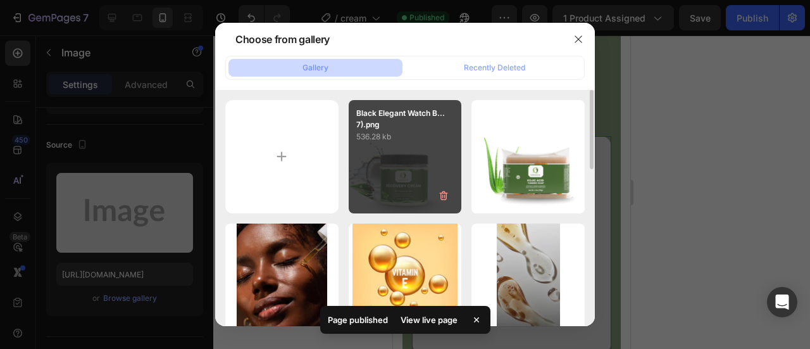
click at [386, 158] on div "Black Elegant Watch B...7).png 536.28 kb" at bounding box center [405, 156] width 113 height 113
type input "[URL][DOMAIN_NAME]"
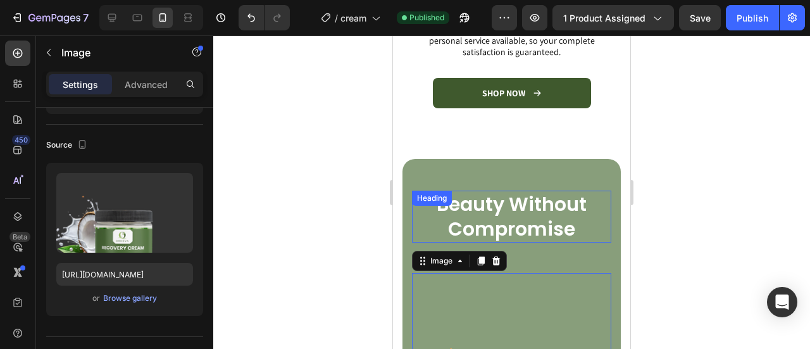
scroll to position [3164, 0]
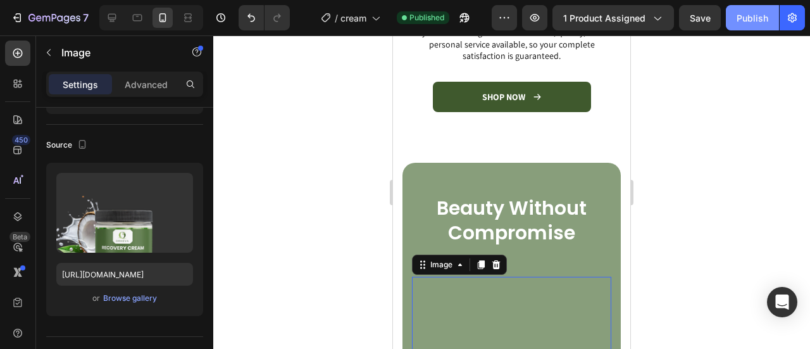
click at [756, 25] on button "Publish" at bounding box center [752, 17] width 53 height 25
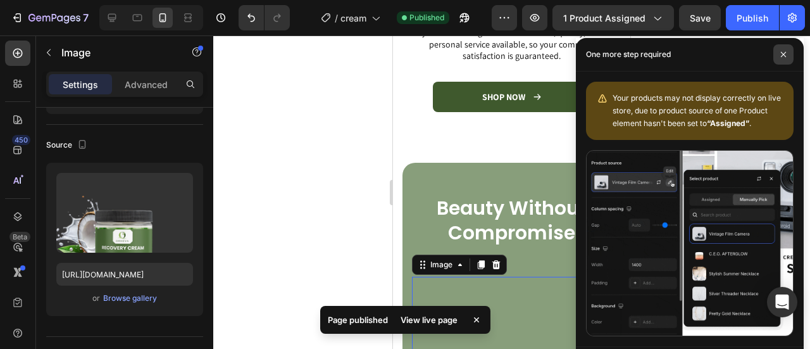
click at [781, 53] on icon at bounding box center [784, 54] width 6 height 6
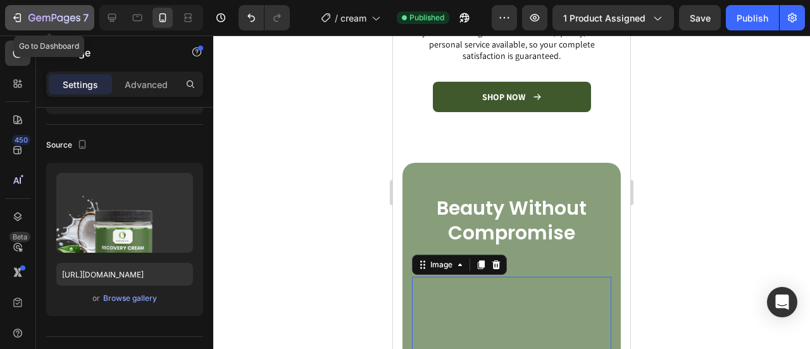
click at [63, 14] on icon "button" at bounding box center [54, 18] width 52 height 11
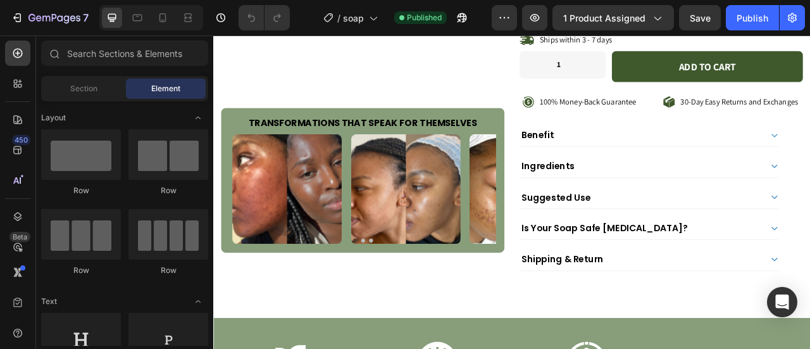
scroll to position [408, 0]
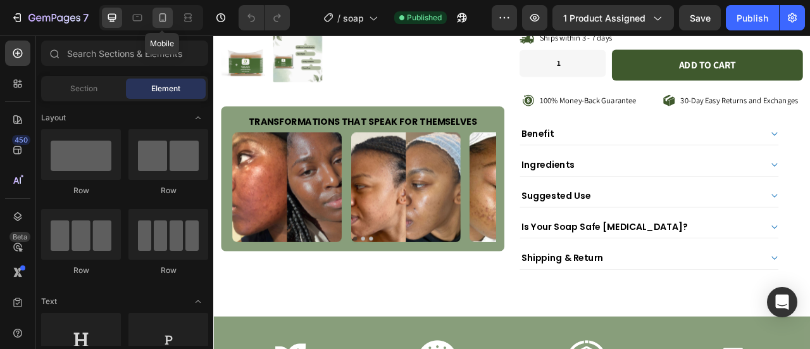
click at [172, 15] on div at bounding box center [163, 18] width 20 height 20
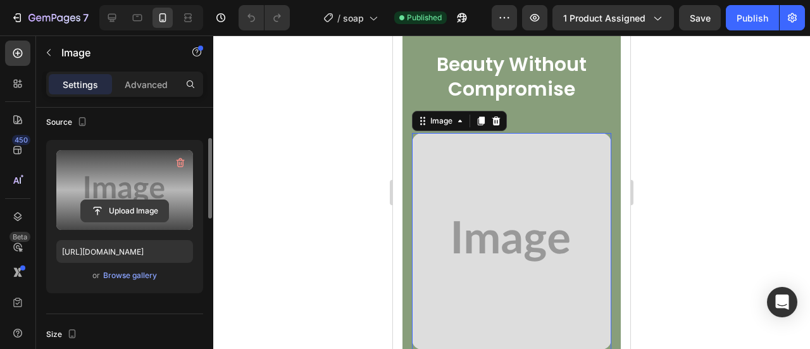
scroll to position [98, 0]
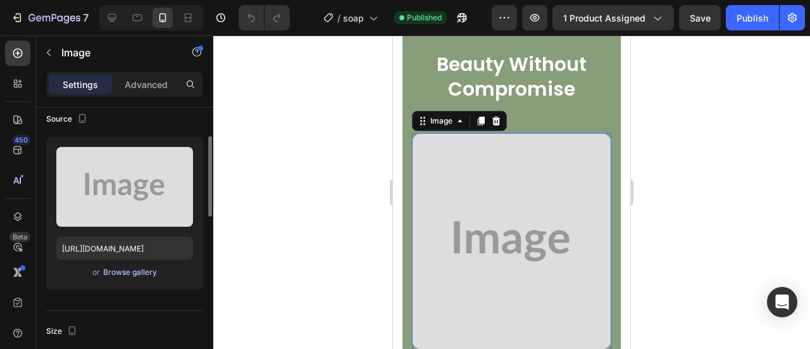
click at [115, 277] on div "Browse gallery" at bounding box center [130, 272] width 54 height 11
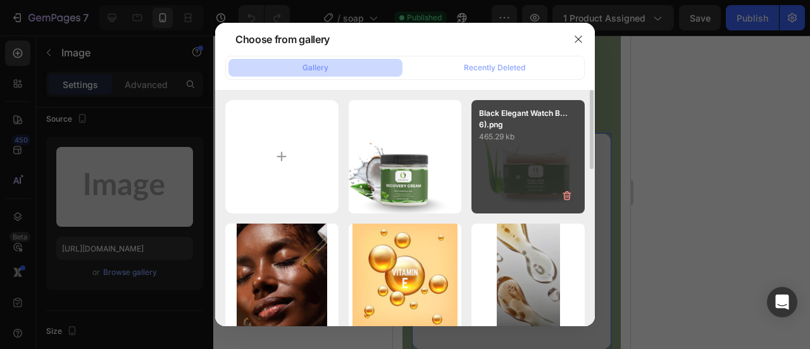
click at [510, 172] on div "Black Elegant Watch B...6).png 465.29 kb" at bounding box center [528, 156] width 113 height 113
type input "[URL][DOMAIN_NAME]"
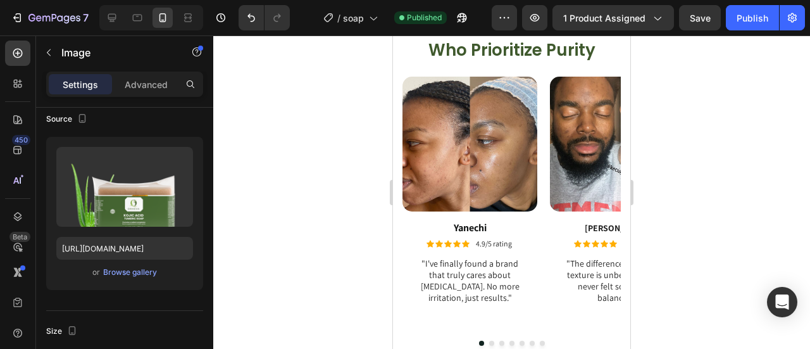
scroll to position [2936, 0]
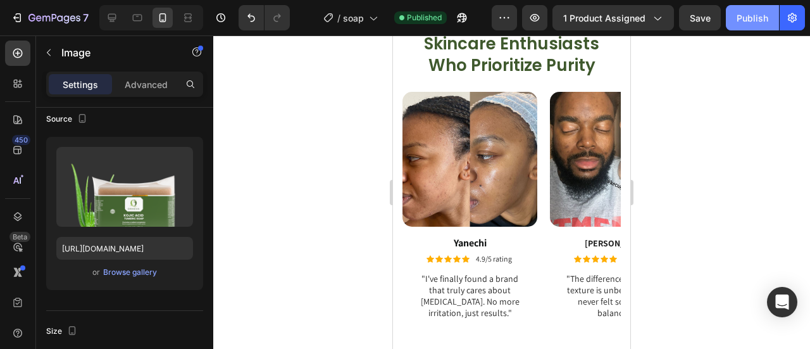
click at [737, 22] on div "Publish" at bounding box center [753, 17] width 32 height 13
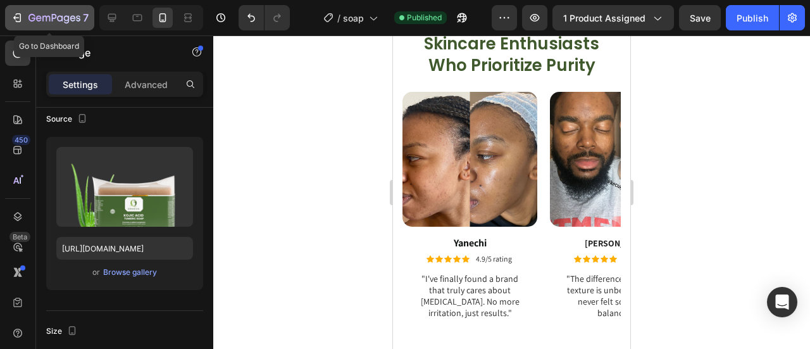
click at [78, 21] on icon "button" at bounding box center [78, 18] width 4 height 6
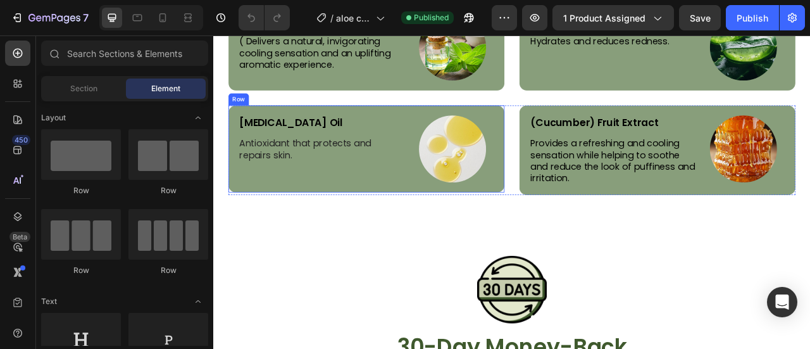
scroll to position [2921, 0]
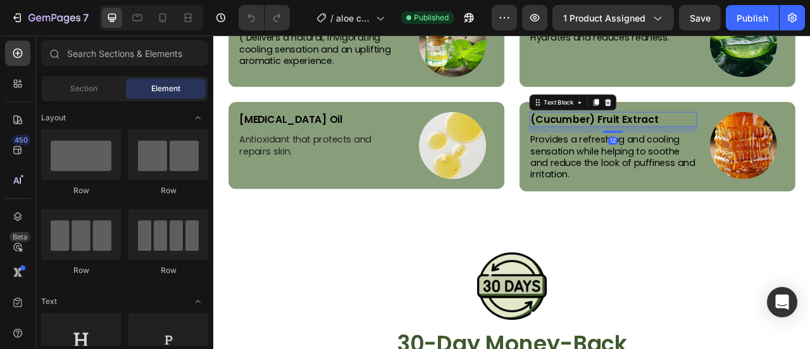
click at [710, 136] on p "(Cucumber) Fruit Extract" at bounding box center [722, 142] width 211 height 16
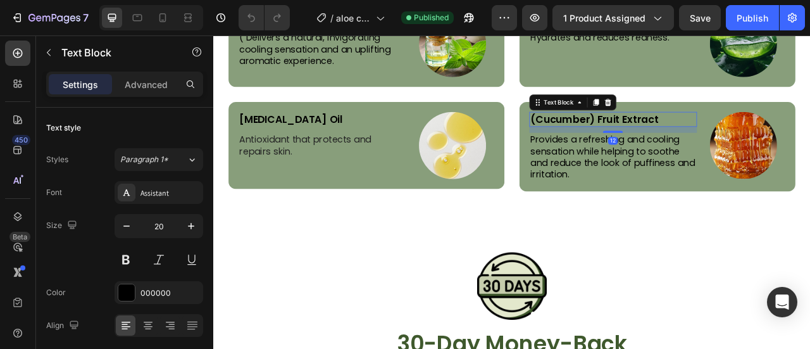
click at [710, 136] on p "(Cucumber) Fruit Extract" at bounding box center [722, 142] width 211 height 16
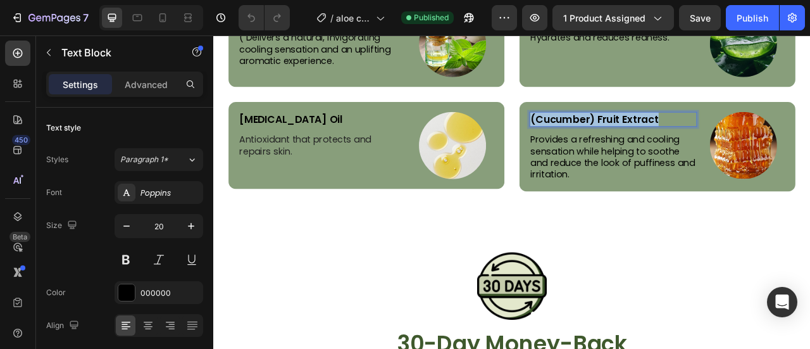
click at [710, 136] on p "(Cucumber) Fruit Extract" at bounding box center [722, 142] width 211 height 16
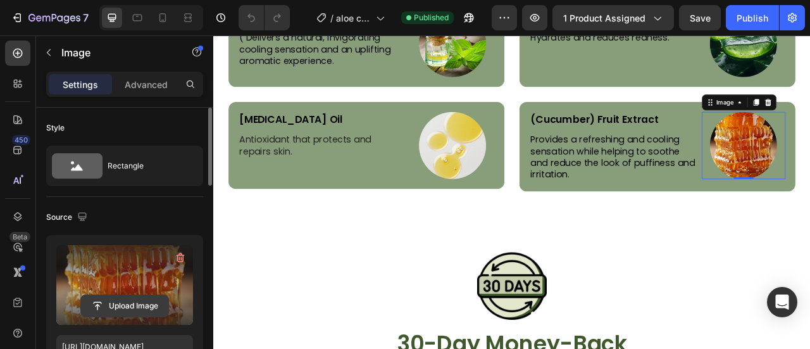
click at [129, 302] on input "file" at bounding box center [124, 306] width 87 height 22
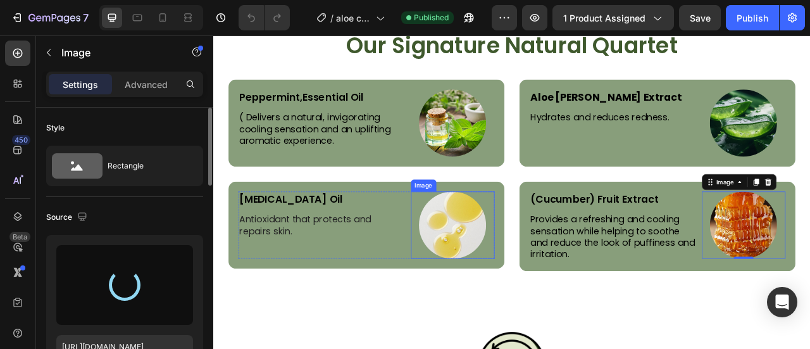
scroll to position [2819, 0]
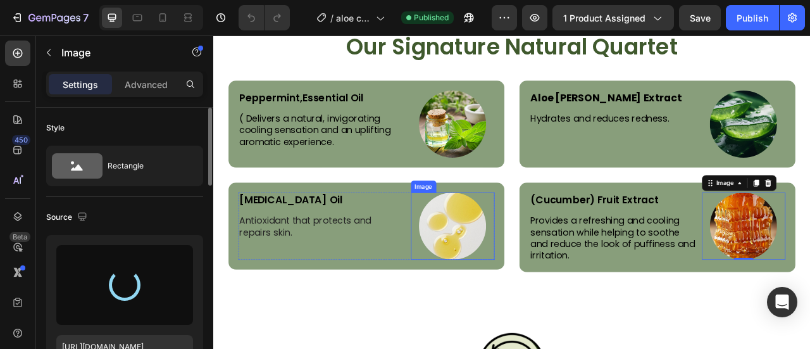
type input "https://cdn.shopify.com/s/files/1/0777/5574/4506/files/gempages_581686091724161…"
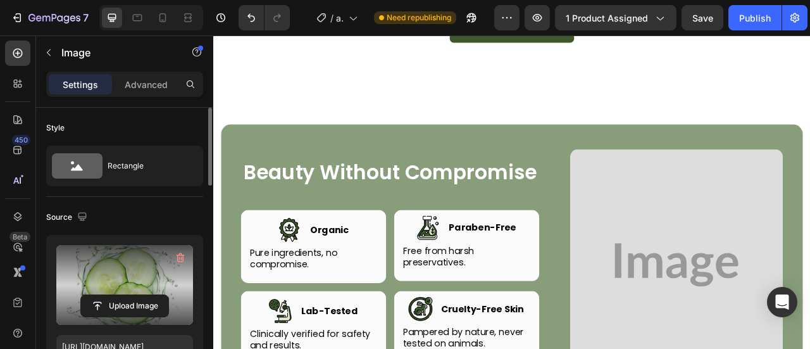
scroll to position [3511, 0]
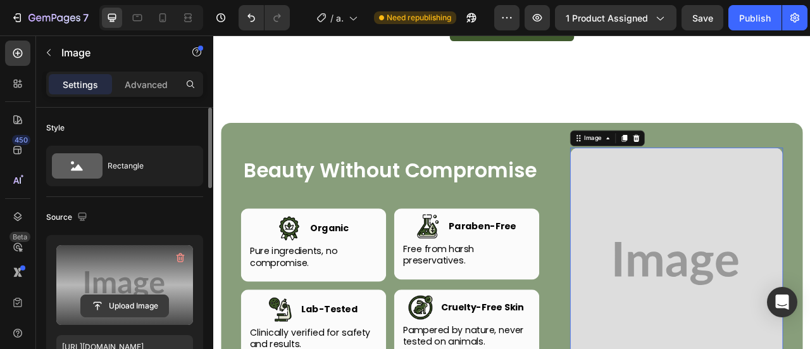
click at [122, 310] on input "file" at bounding box center [124, 306] width 87 height 22
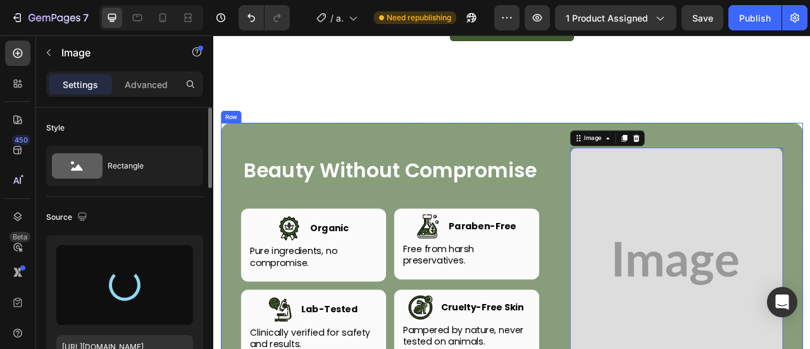
type input "https://cdn.shopify.com/s/files/1/0777/5574/4506/files/gempages_581686091724161…"
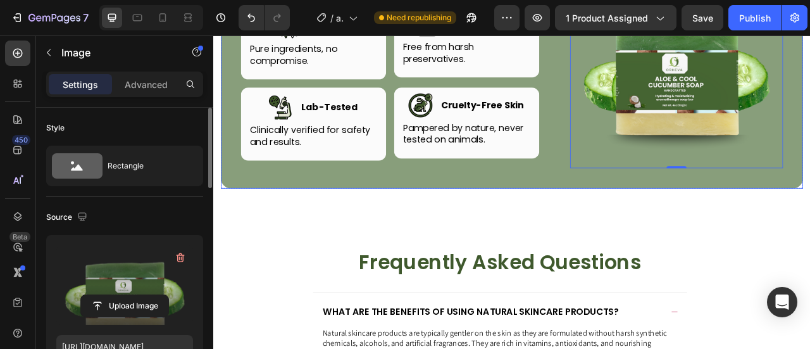
scroll to position [3757, 0]
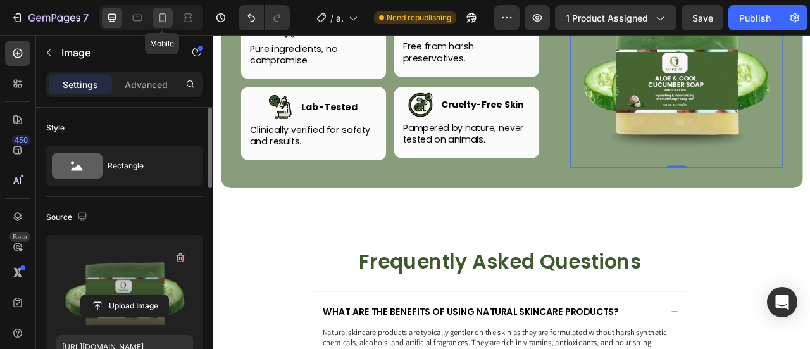
click at [168, 20] on icon at bounding box center [162, 17] width 13 height 13
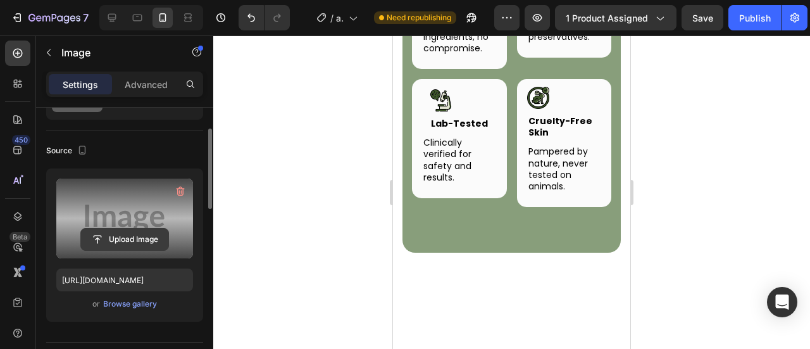
scroll to position [68, 0]
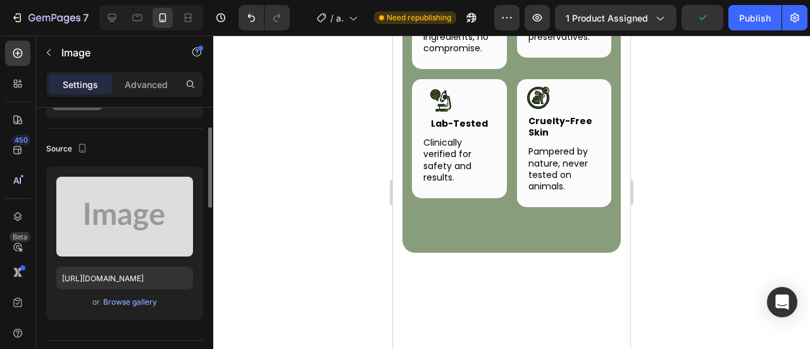
click at [123, 307] on button "Browse gallery" at bounding box center [130, 302] width 55 height 13
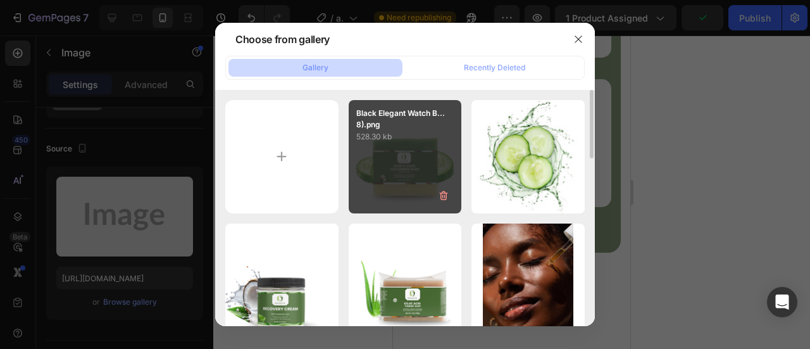
click at [365, 178] on div "Black Elegant Watch B...8).png 528.30 kb" at bounding box center [405, 156] width 113 height 113
type input "https://cdn.shopify.com/s/files/1/0777/5574/4506/files/gempages_581686091724161…"
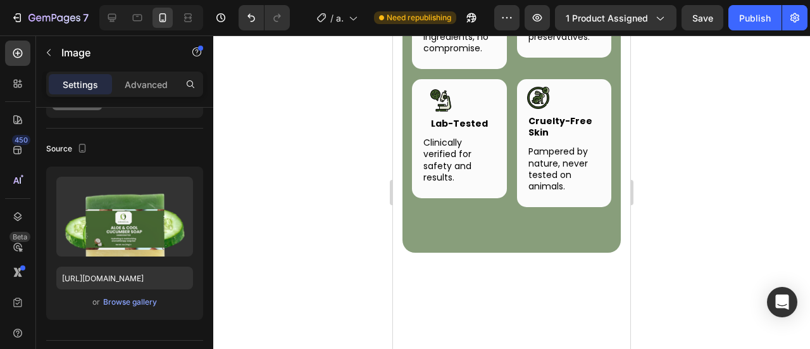
scroll to position [3721, 0]
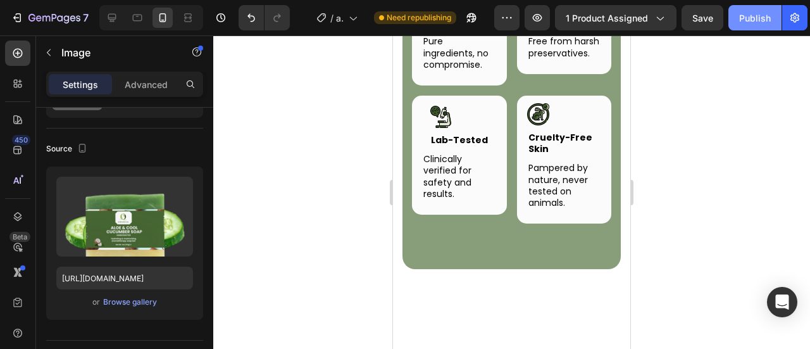
click at [756, 20] on div "Publish" at bounding box center [755, 17] width 32 height 13
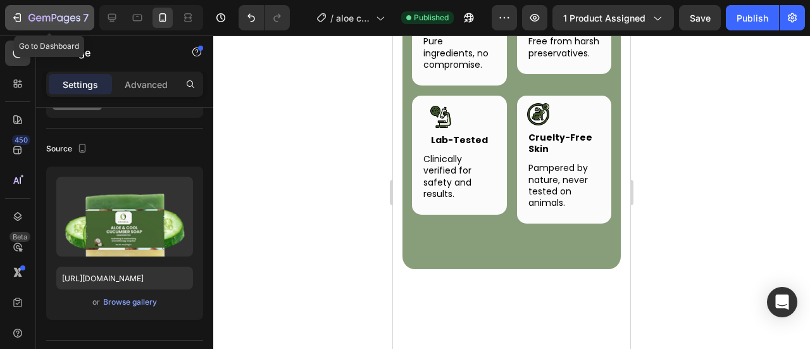
click at [52, 16] on icon "button" at bounding box center [54, 18] width 5 height 8
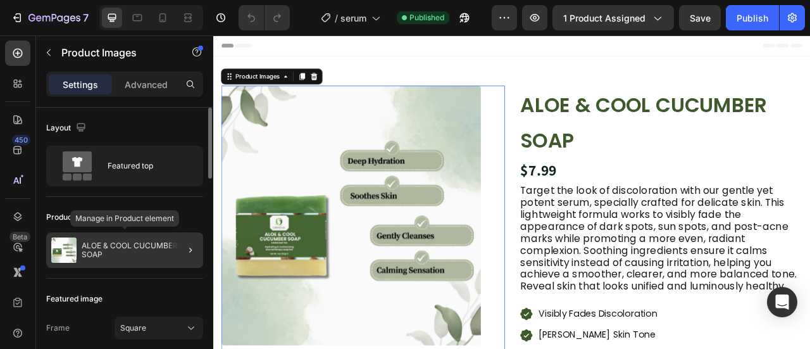
click at [77, 249] on div "ALOE & COOL CUCUMBER SOAP" at bounding box center [124, 249] width 157 height 35
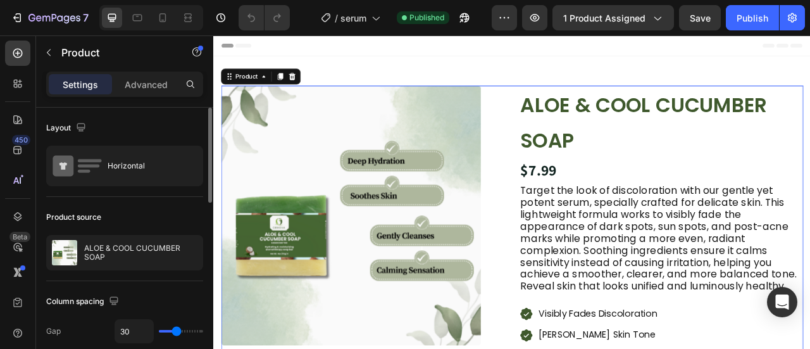
click at [77, 249] on img at bounding box center [64, 252] width 25 height 25
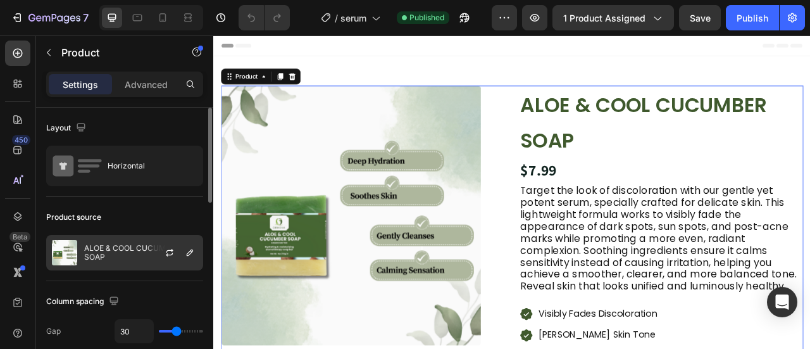
click at [77, 249] on img at bounding box center [64, 252] width 25 height 25
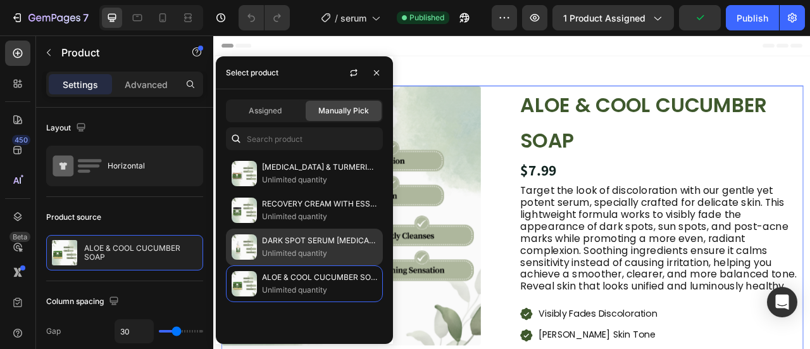
click at [282, 265] on div "DARK SPOT SERUM FOR SENSITIVE SKIN Unlimited quantity" at bounding box center [304, 283] width 157 height 37
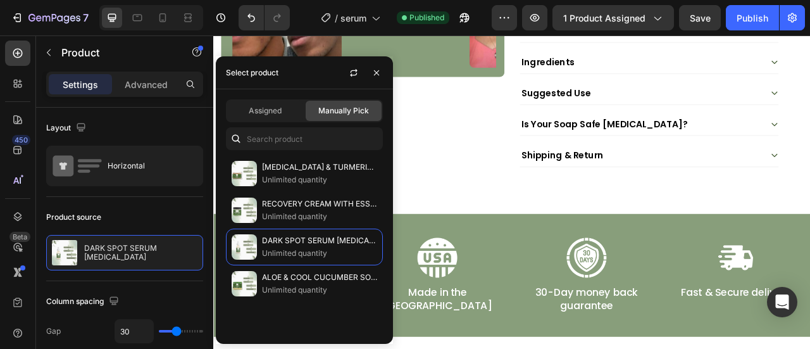
scroll to position [630, 0]
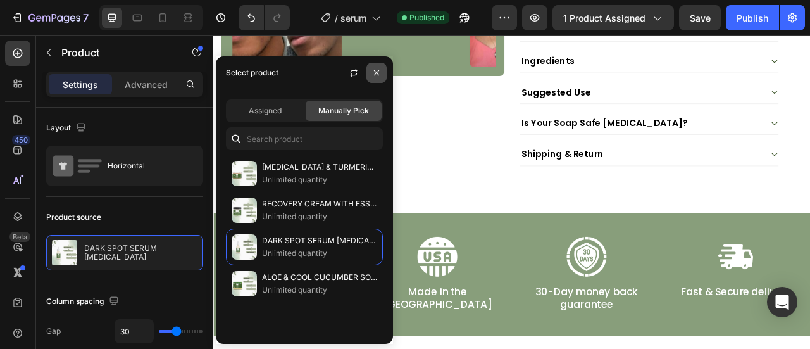
click at [379, 68] on icon "button" at bounding box center [377, 73] width 10 height 10
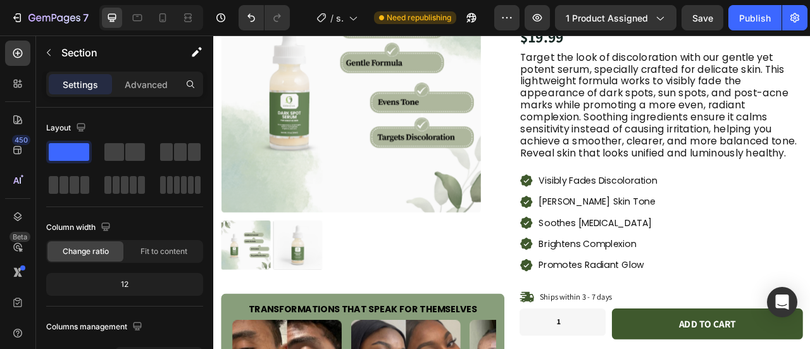
scroll to position [0, 0]
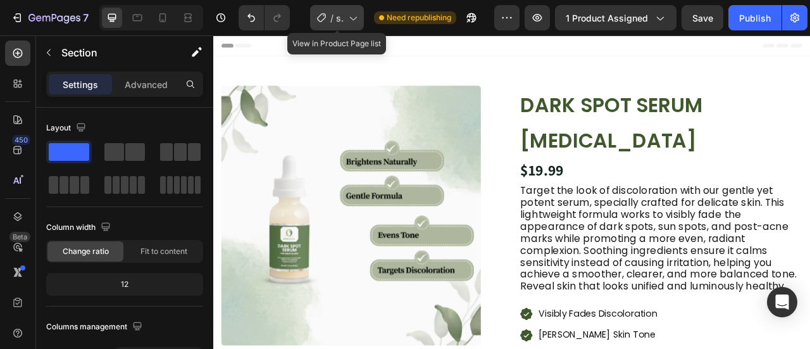
click at [356, 16] on icon at bounding box center [352, 17] width 13 height 13
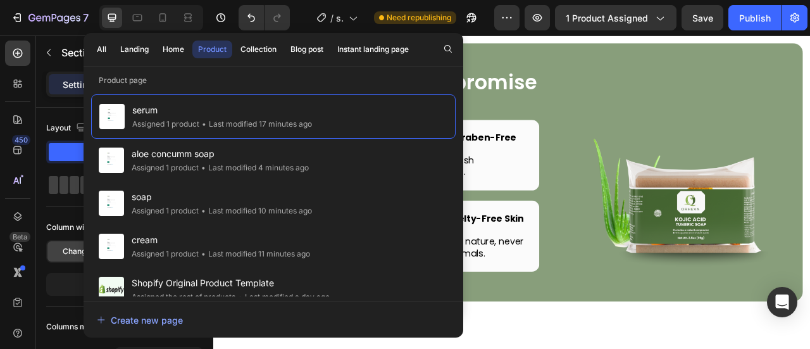
scroll to position [3647, 0]
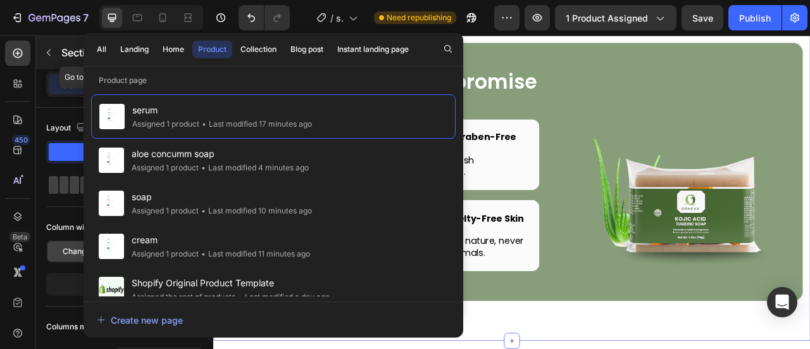
click at [70, 48] on p "Section" at bounding box center [113, 52] width 104 height 15
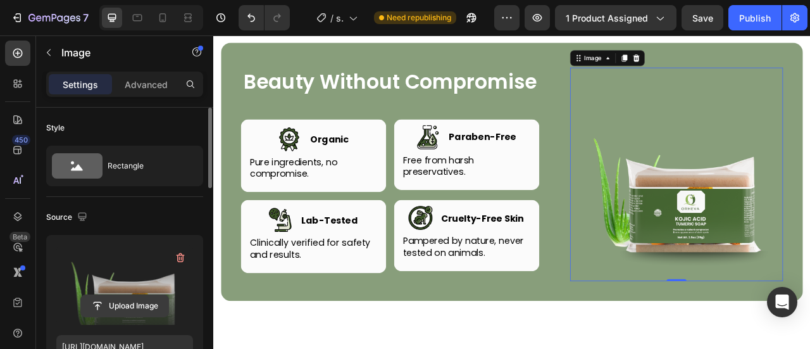
click at [112, 301] on input "file" at bounding box center [124, 306] width 87 height 22
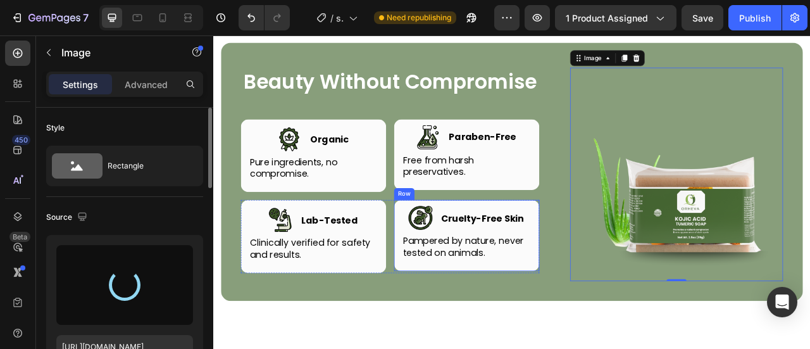
type input "https://cdn.shopify.com/s/files/1/0777/5574/4506/files/gempages_581686091724161…"
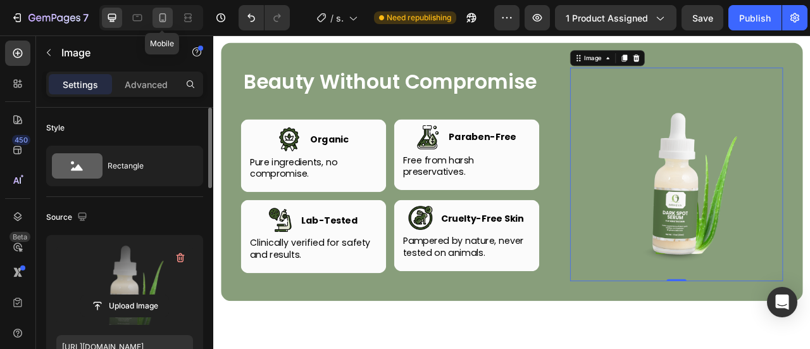
click at [166, 20] on icon at bounding box center [162, 17] width 13 height 13
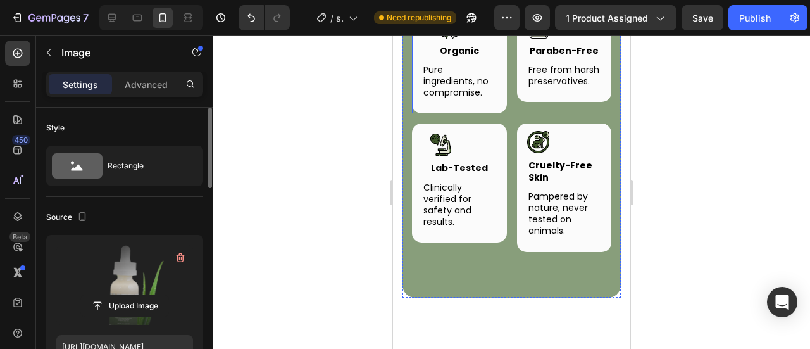
scroll to position [3723, 0]
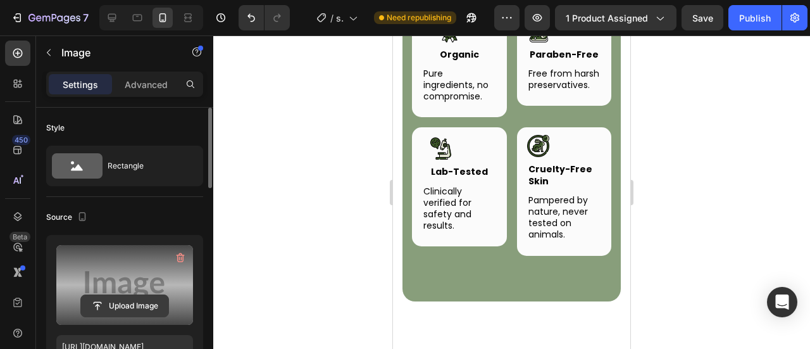
click at [125, 304] on input "file" at bounding box center [124, 306] width 87 height 22
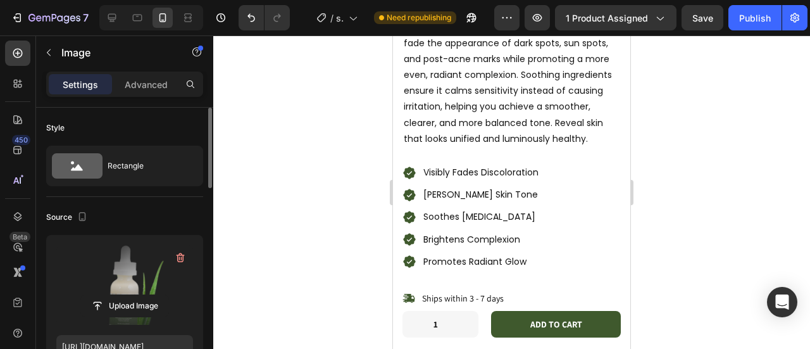
scroll to position [0, 0]
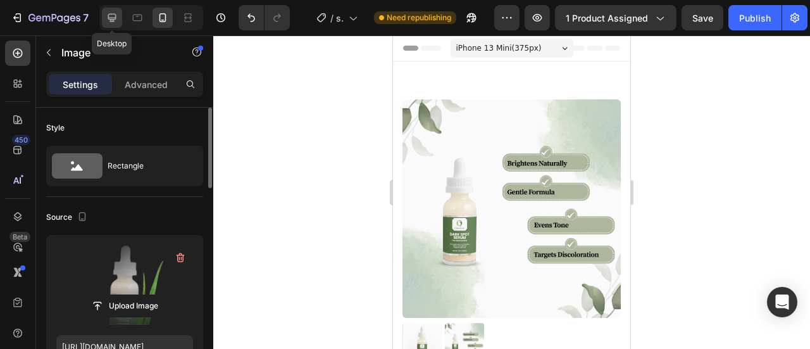
click at [119, 13] on div at bounding box center [112, 18] width 20 height 20
type input "https://placehold.co/1000x1000?text=Image"
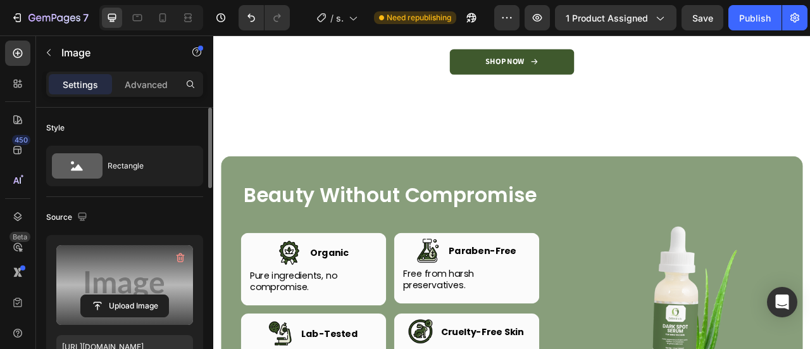
scroll to position [3357, 0]
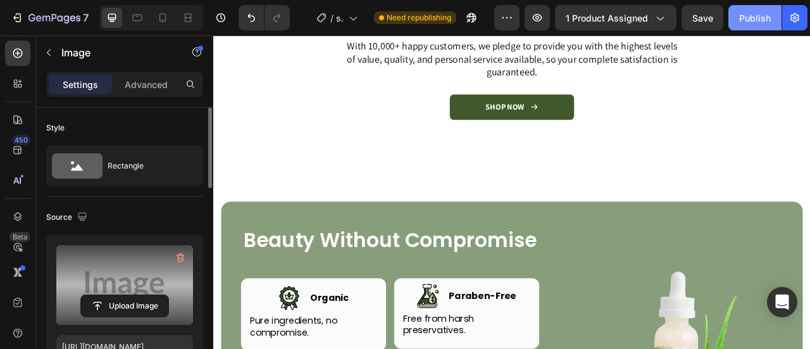
click at [777, 21] on button "Publish" at bounding box center [755, 17] width 53 height 25
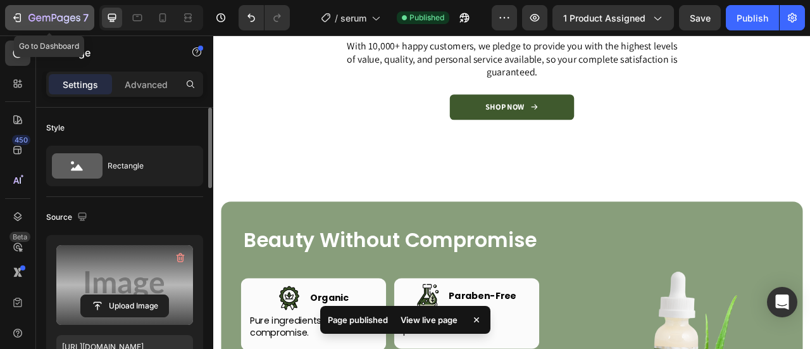
click at [72, 26] on button "7" at bounding box center [49, 17] width 89 height 25
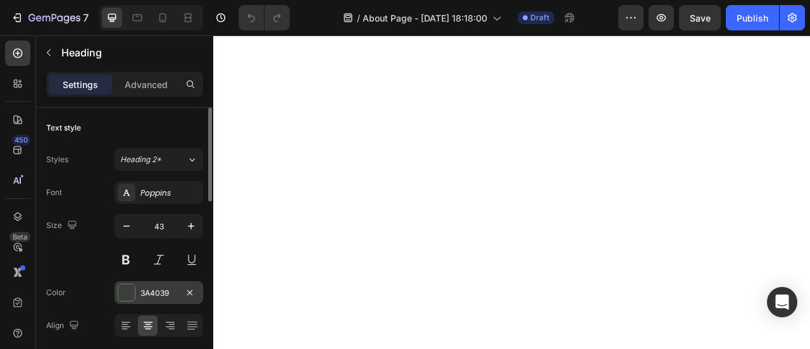
click at [115, 289] on div "3A4039" at bounding box center [159, 292] width 89 height 23
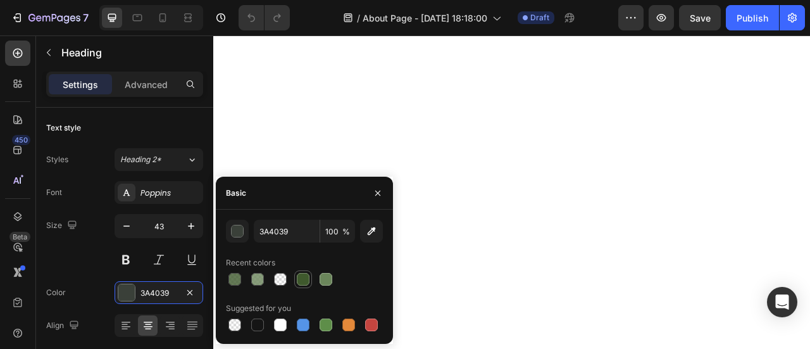
click at [307, 278] on div at bounding box center [303, 279] width 13 height 13
type input "3F592D"
click at [384, 192] on button "button" at bounding box center [378, 193] width 20 height 20
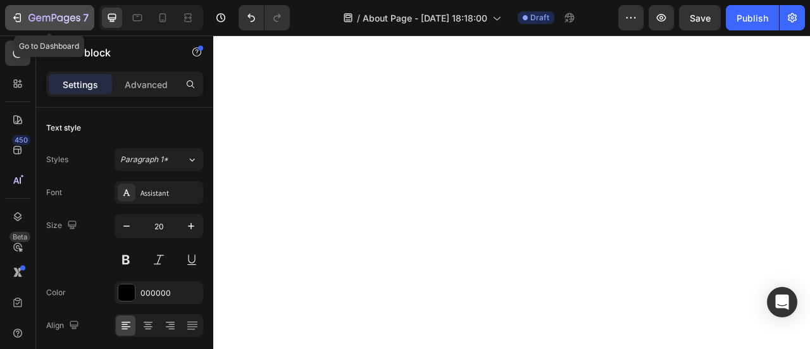
click at [75, 20] on icon "button" at bounding box center [54, 18] width 52 height 11
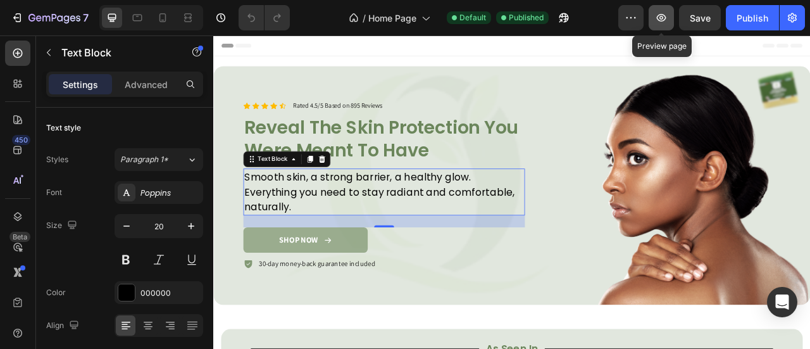
click at [660, 17] on icon "button" at bounding box center [661, 17] width 13 height 13
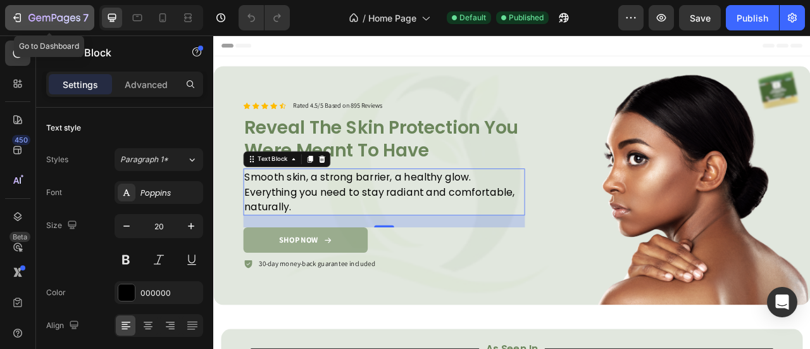
click at [44, 20] on icon "button" at bounding box center [54, 18] width 52 height 11
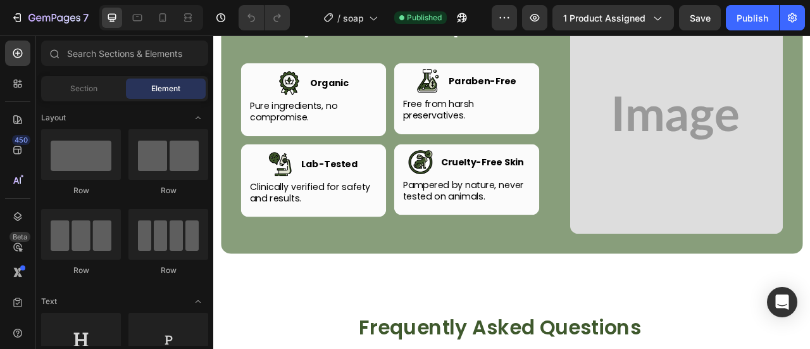
scroll to position [3620, 0]
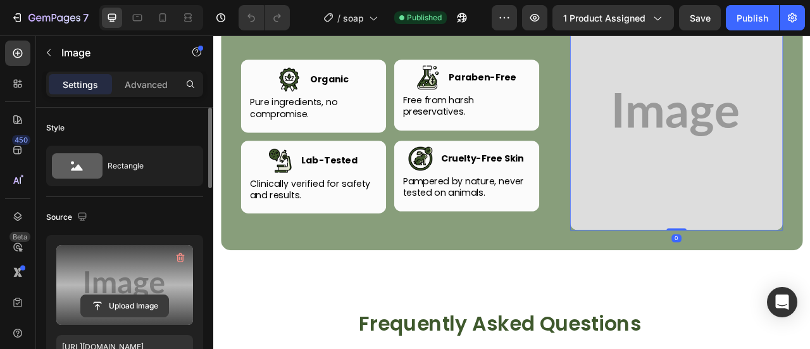
click at [127, 303] on input "file" at bounding box center [124, 306] width 87 height 22
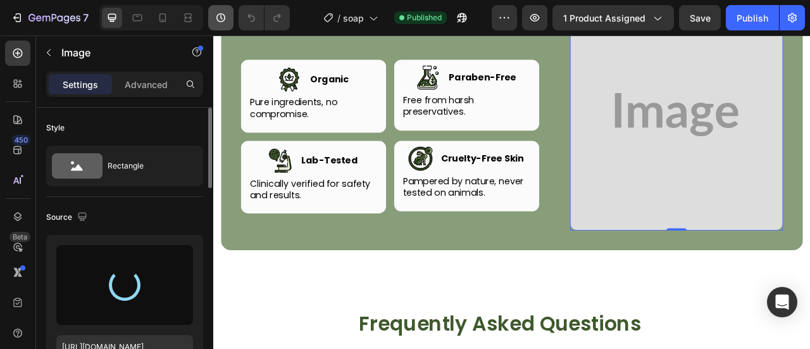
type input "[URL][DOMAIN_NAME]"
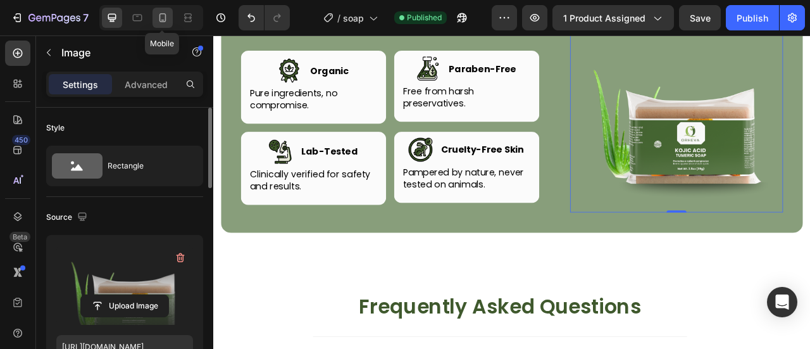
click at [161, 21] on icon at bounding box center [163, 17] width 7 height 9
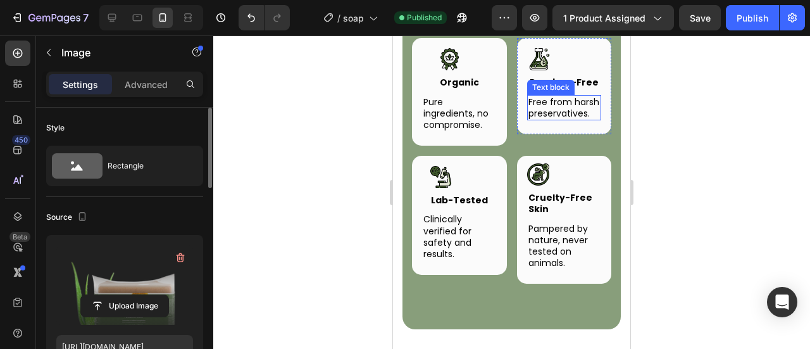
scroll to position [3568, 0]
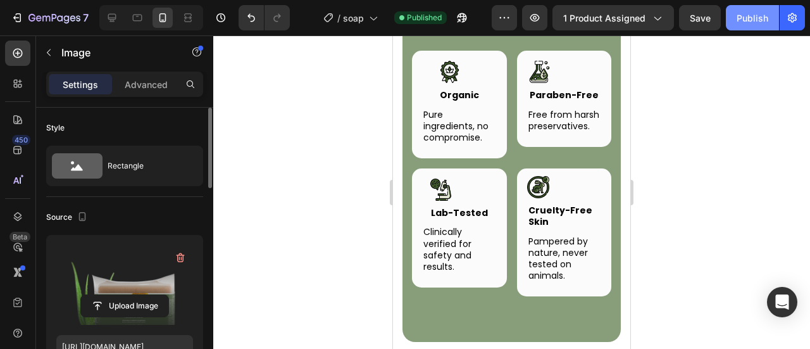
click at [755, 9] on button "Publish" at bounding box center [752, 17] width 53 height 25
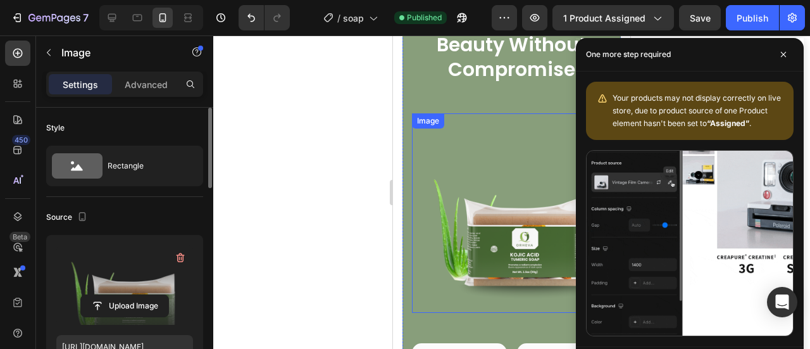
scroll to position [3216, 0]
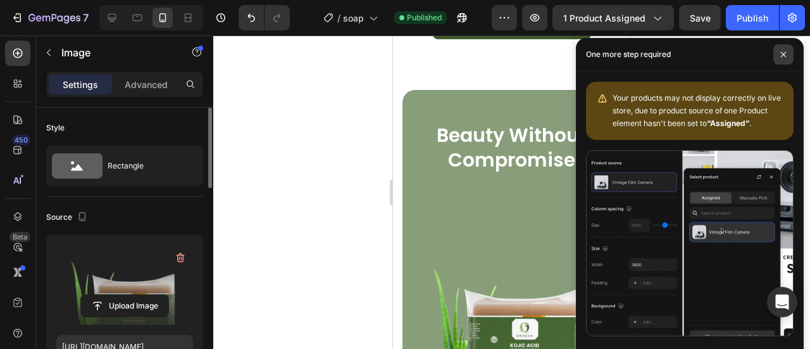
click at [784, 48] on span at bounding box center [784, 54] width 20 height 20
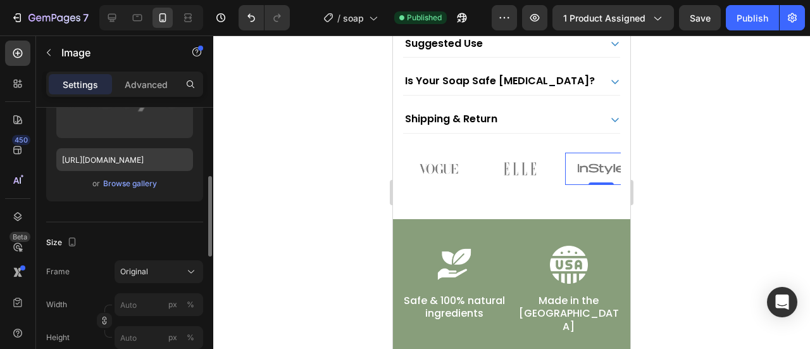
scroll to position [167, 0]
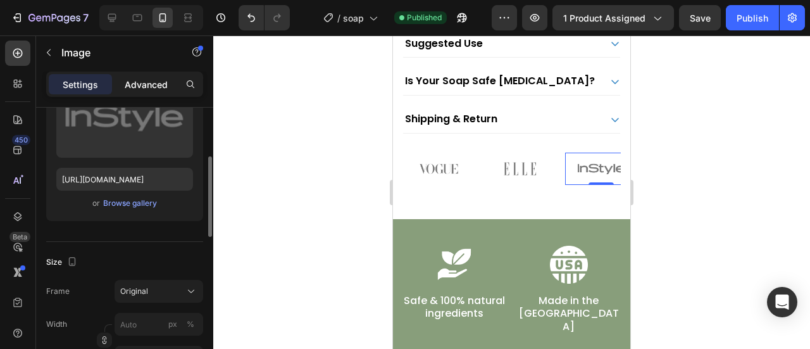
click at [146, 79] on p "Advanced" at bounding box center [146, 84] width 43 height 13
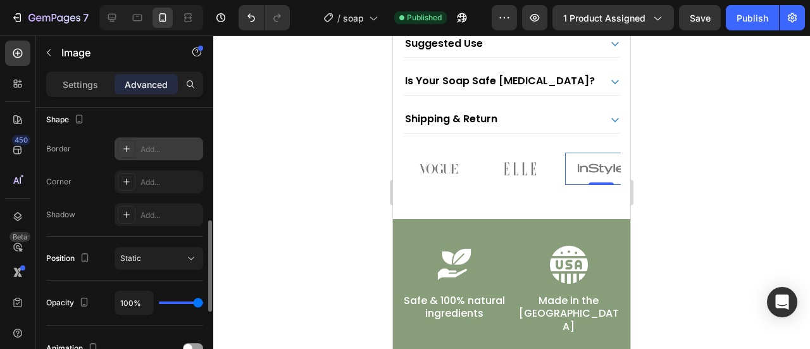
scroll to position [336, 0]
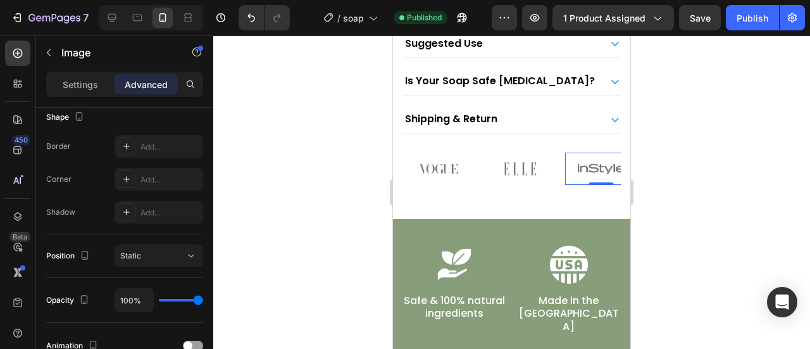
click at [592, 159] on img at bounding box center [601, 169] width 72 height 32
click at [762, 108] on div at bounding box center [511, 191] width 597 height 313
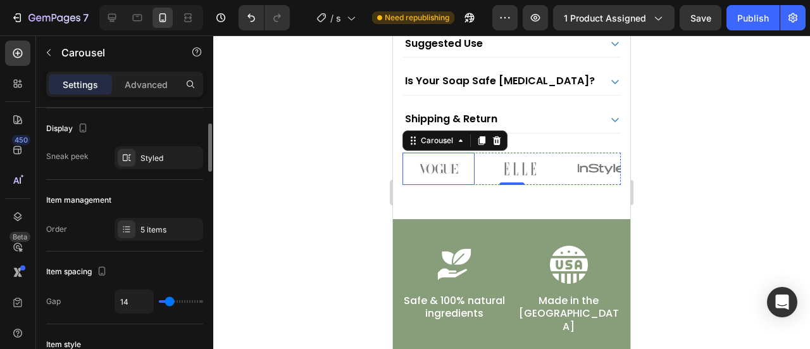
scroll to position [89, 0]
click at [176, 223] on div "5 items" at bounding box center [171, 228] width 60 height 11
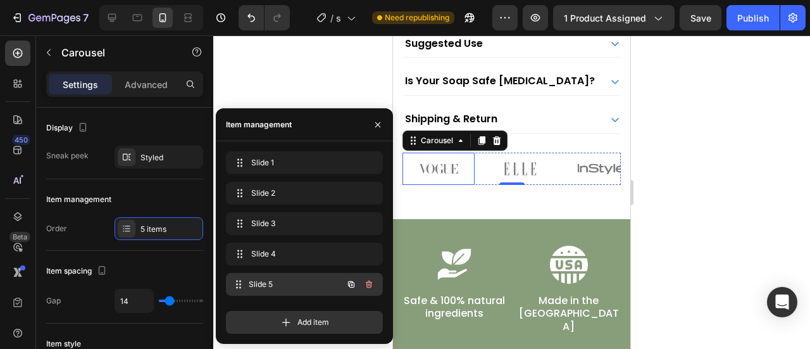
click at [280, 275] on div "Slide 5 Slide 5" at bounding box center [286, 284] width 111 height 18
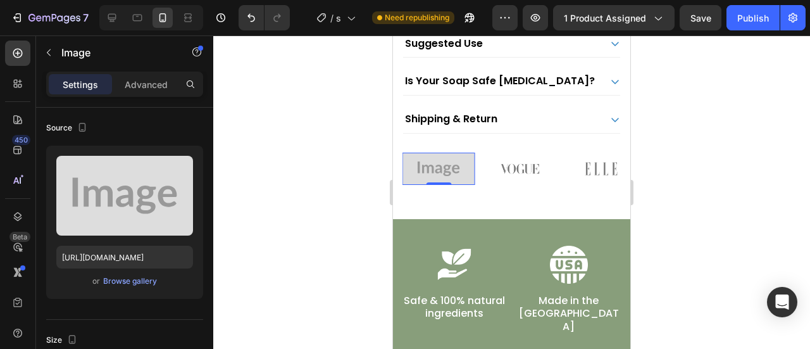
scroll to position [0, 0]
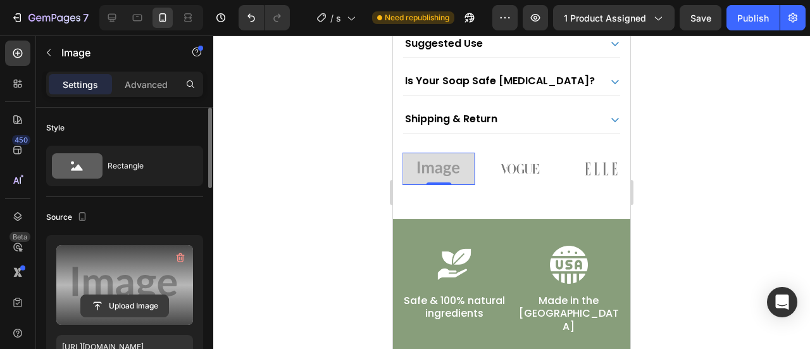
click at [116, 297] on input "file" at bounding box center [124, 306] width 87 height 22
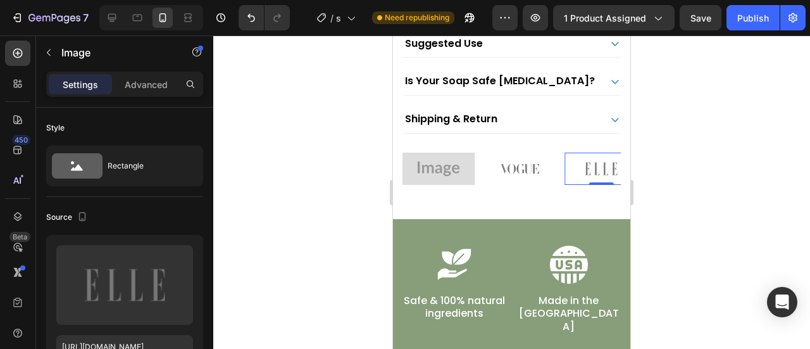
click at [304, 144] on div at bounding box center [511, 191] width 597 height 313
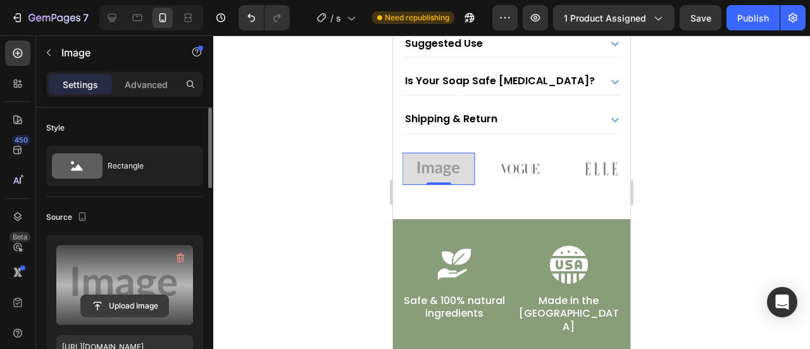
click at [137, 312] on input "file" at bounding box center [124, 306] width 87 height 22
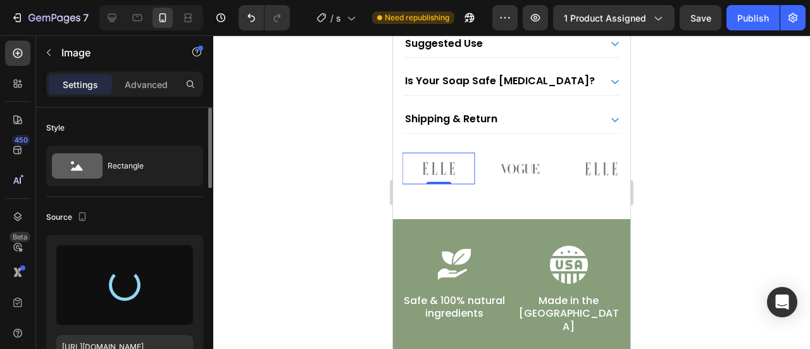
type input "[URL][DOMAIN_NAME]"
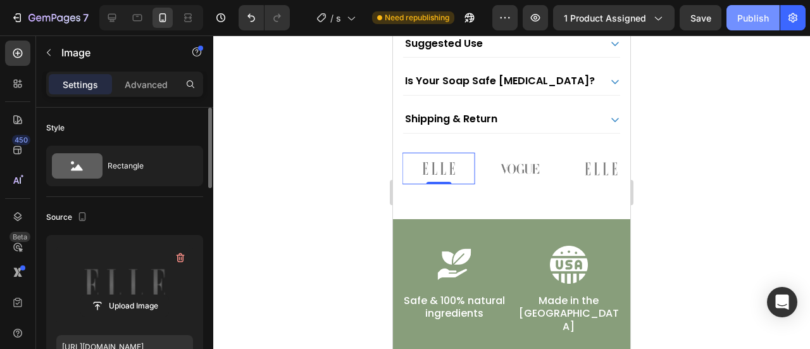
click at [756, 18] on div "Publish" at bounding box center [753, 17] width 32 height 13
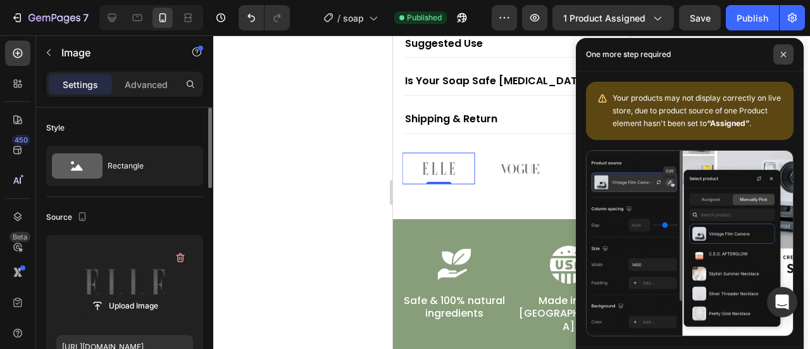
click at [786, 57] on icon at bounding box center [784, 54] width 6 height 6
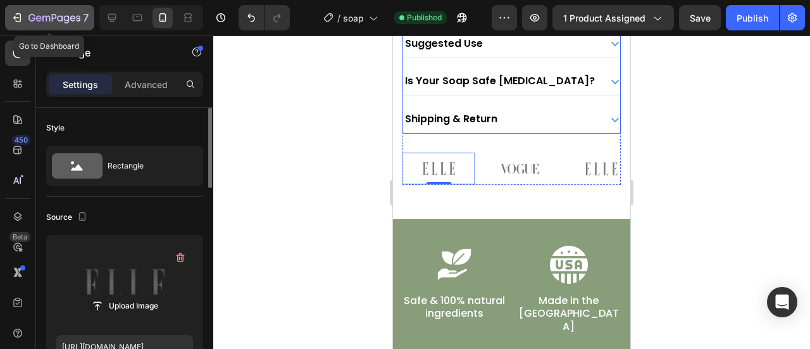
click at [54, 15] on icon "button" at bounding box center [54, 18] width 5 height 8
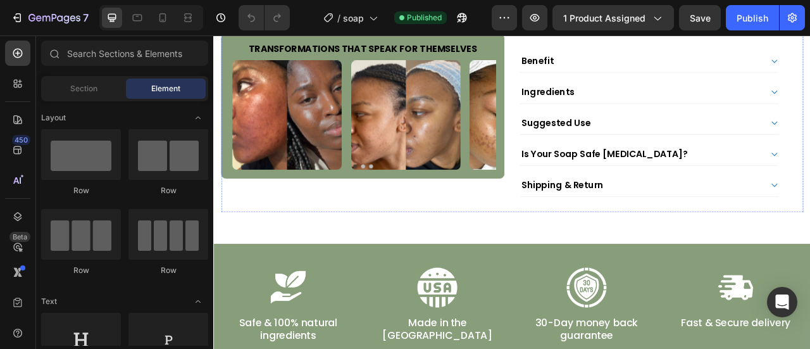
scroll to position [501, 0]
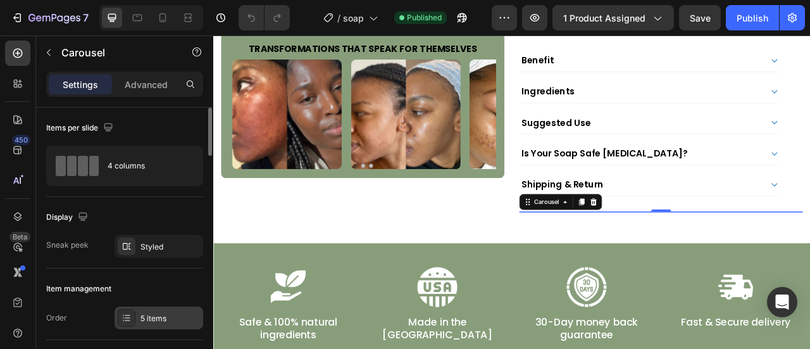
click at [173, 320] on div "5 items" at bounding box center [171, 318] width 60 height 11
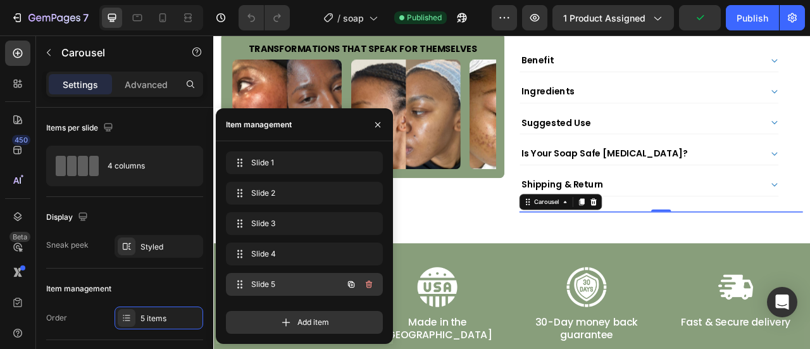
click at [298, 280] on span "Slide 5" at bounding box center [287, 284] width 72 height 11
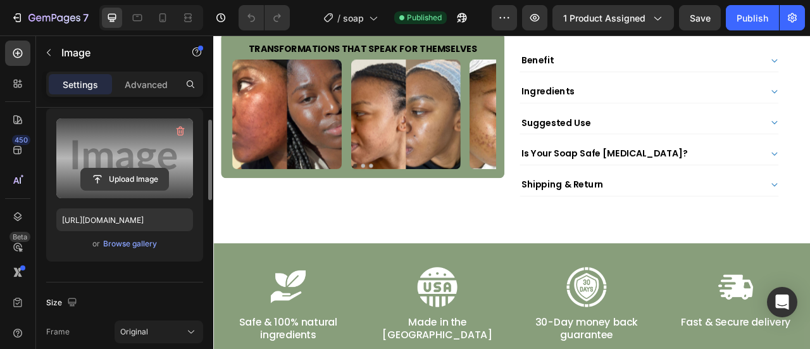
scroll to position [129, 0]
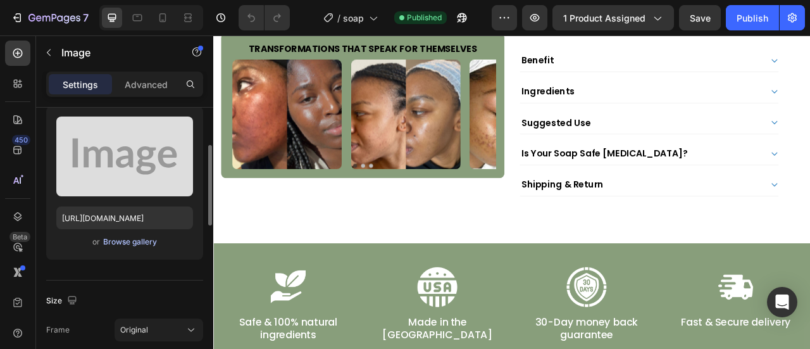
click at [135, 245] on div "Browse gallery" at bounding box center [130, 241] width 54 height 11
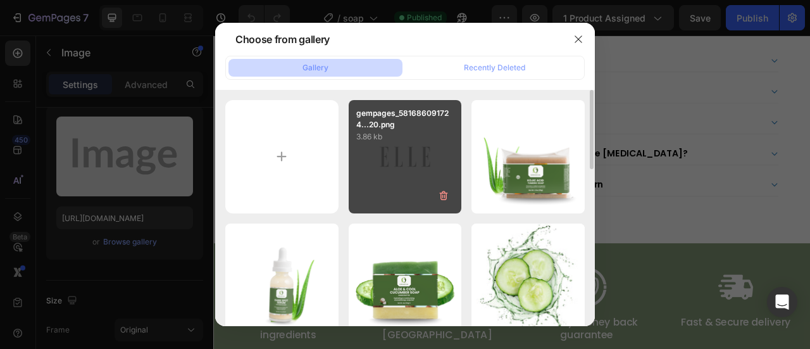
click at [387, 151] on div "gempages_581686091724...20.png 3.86 kb" at bounding box center [405, 156] width 113 height 113
type input "https://cdn.shopify.com/s/files/1/0777/5574/4506/files/gempages_581686091724161…"
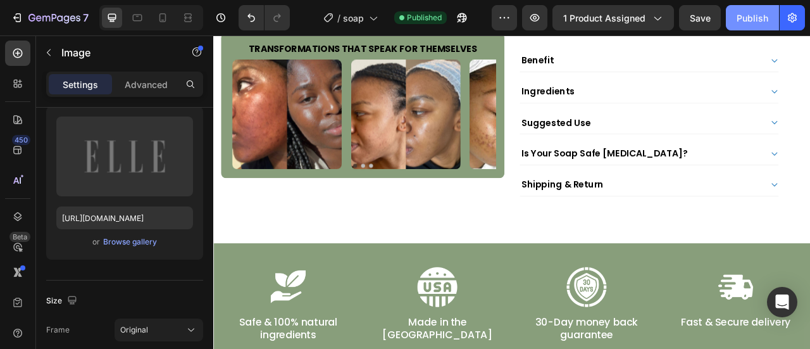
click at [740, 10] on button "Publish" at bounding box center [752, 17] width 53 height 25
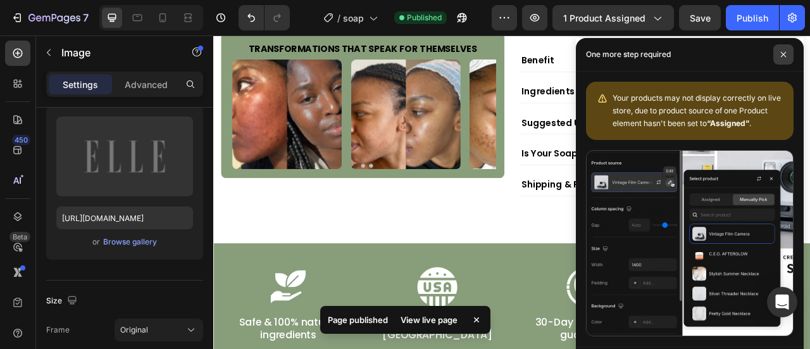
click at [784, 50] on span at bounding box center [784, 54] width 20 height 20
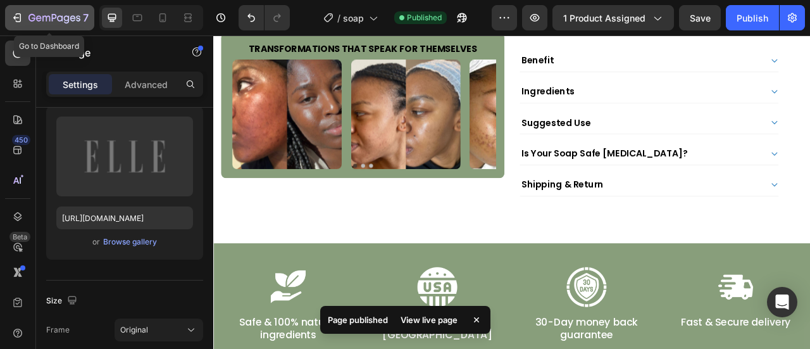
click at [72, 17] on icon "button" at bounding box center [54, 18] width 52 height 11
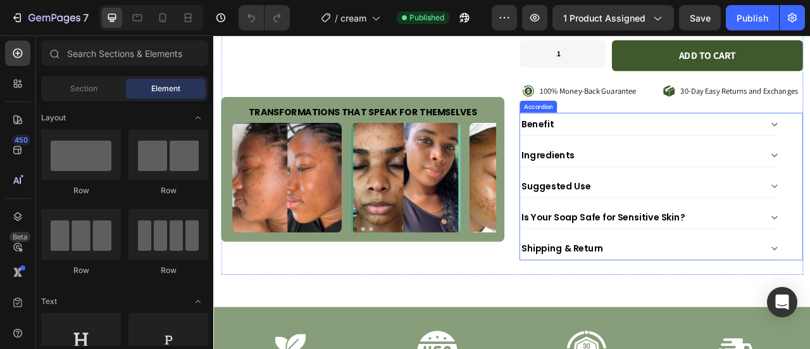
scroll to position [420, 0]
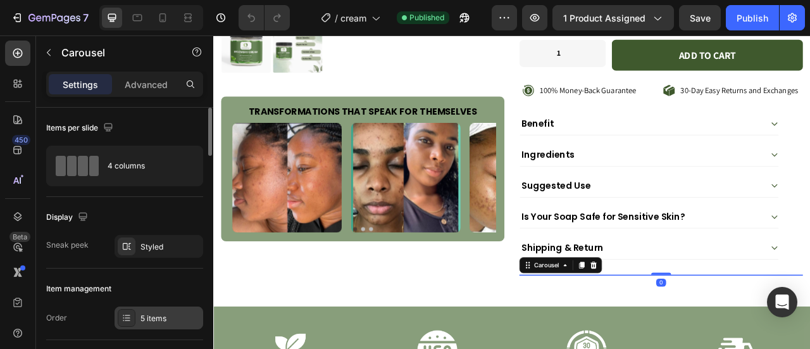
click at [181, 318] on div "5 items" at bounding box center [171, 318] width 60 height 11
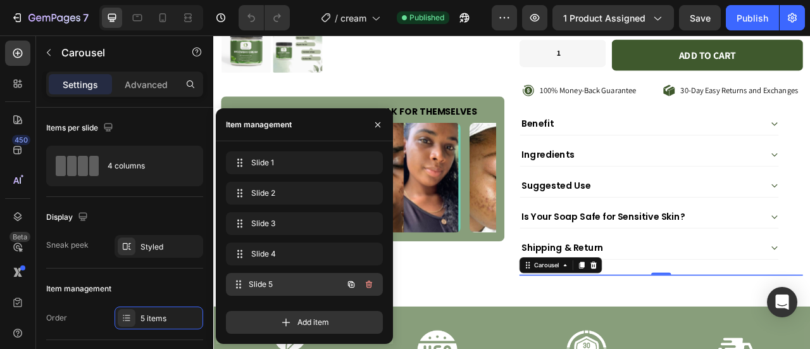
click at [273, 287] on span "Slide 5" at bounding box center [296, 284] width 94 height 11
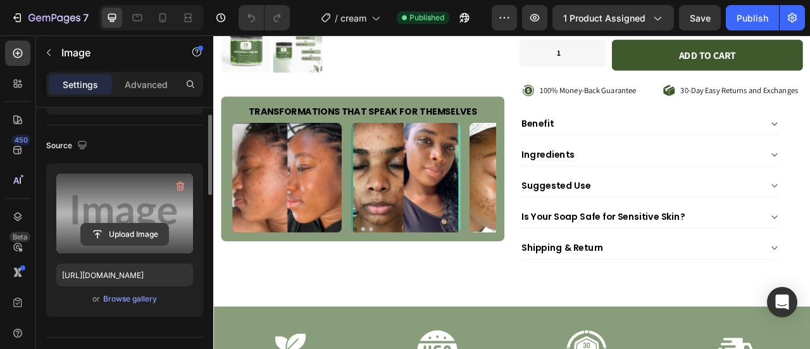
scroll to position [72, 0]
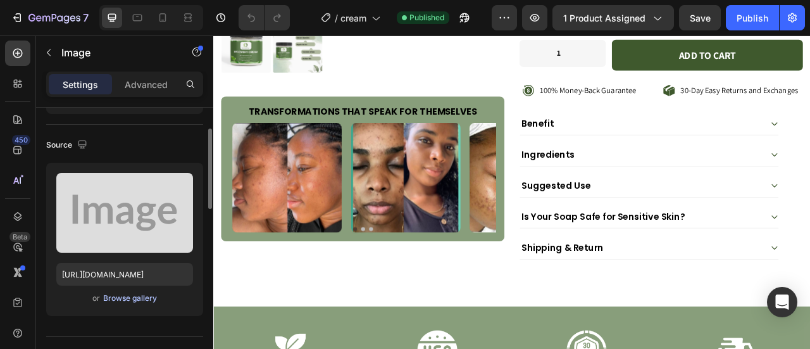
click at [129, 292] on div "Browse gallery" at bounding box center [130, 297] width 54 height 11
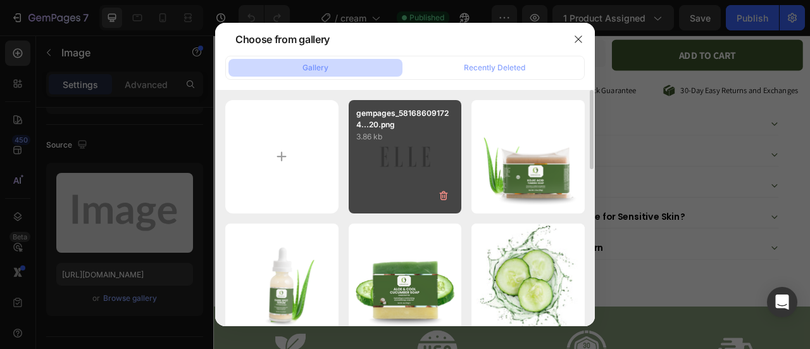
click at [373, 163] on div "gempages_581686091724...20.png 3.86 kb" at bounding box center [405, 156] width 113 height 113
type input "[URL][DOMAIN_NAME]"
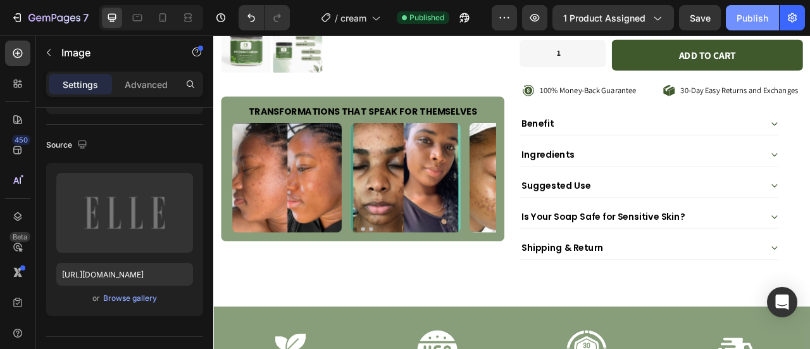
click at [744, 12] on div "Publish" at bounding box center [753, 17] width 32 height 13
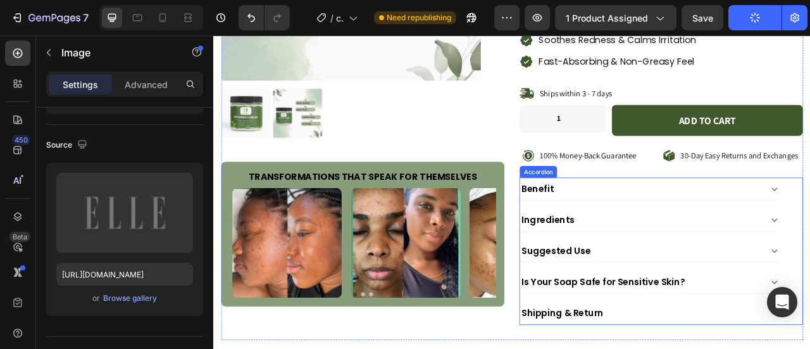
scroll to position [337, 0]
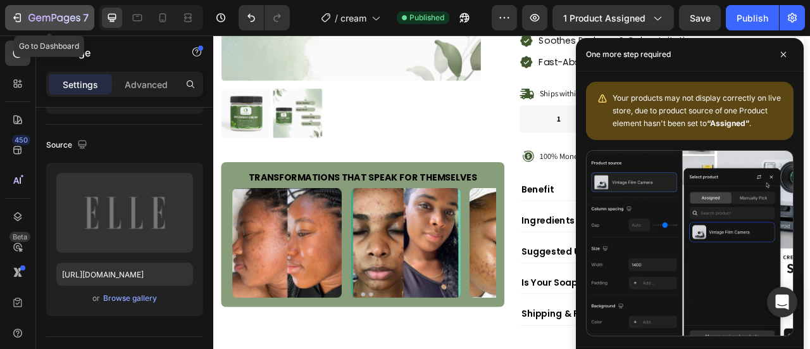
click at [66, 9] on button "7" at bounding box center [49, 17] width 89 height 25
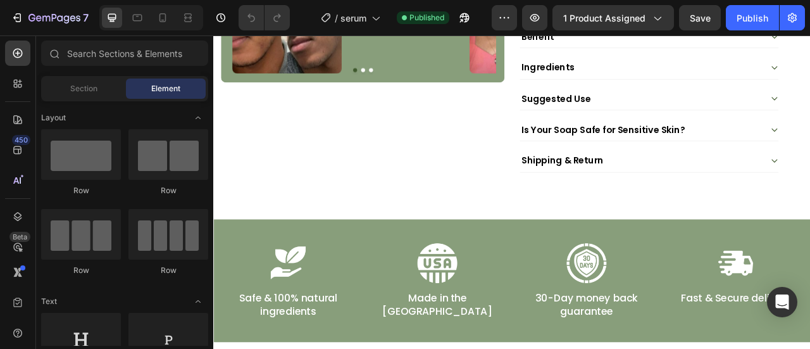
scroll to position [622, 0]
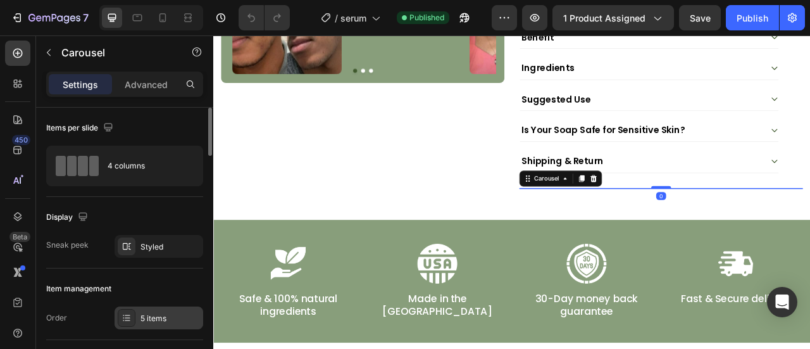
click at [162, 315] on div "5 items" at bounding box center [171, 318] width 60 height 11
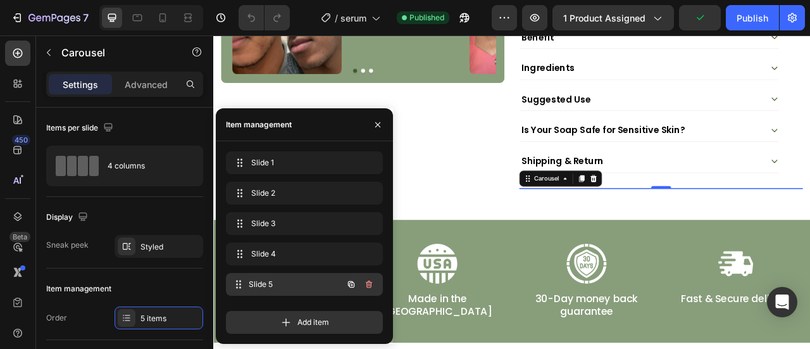
click at [289, 287] on span "Slide 5" at bounding box center [296, 284] width 94 height 11
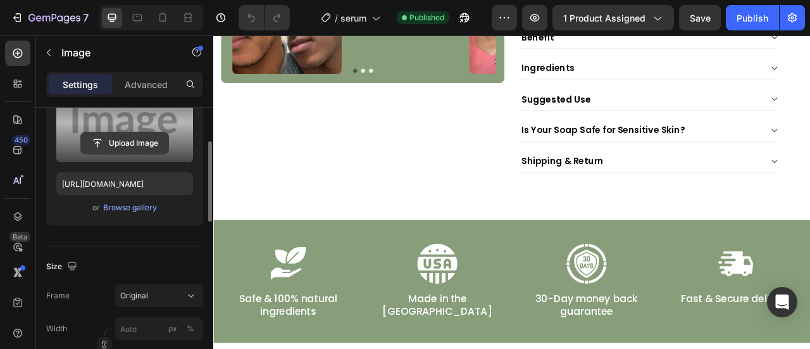
scroll to position [165, 0]
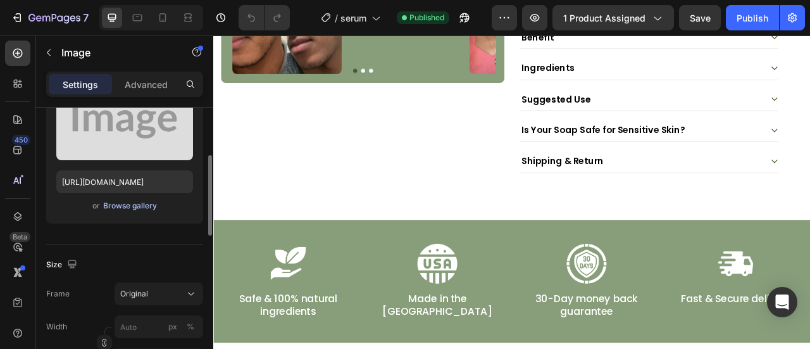
click at [153, 207] on div "Browse gallery" at bounding box center [130, 205] width 54 height 11
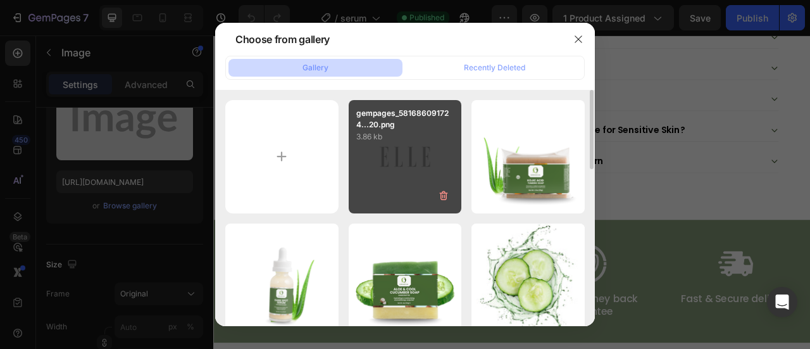
click at [376, 171] on div "gempages_581686091724...20.png 3.86 kb" at bounding box center [405, 156] width 113 height 113
type input "[URL][DOMAIN_NAME]"
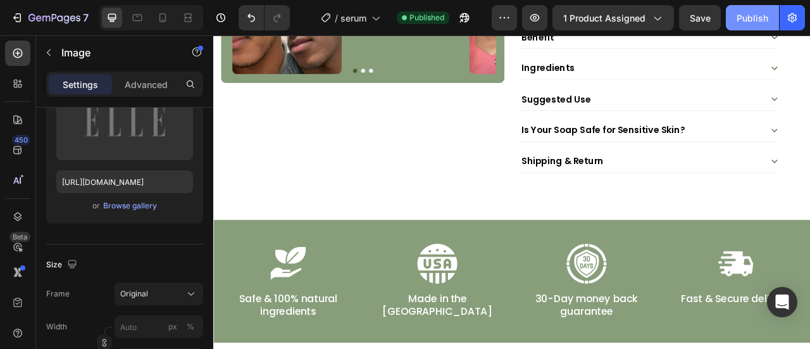
click at [752, 9] on button "Publish" at bounding box center [752, 17] width 53 height 25
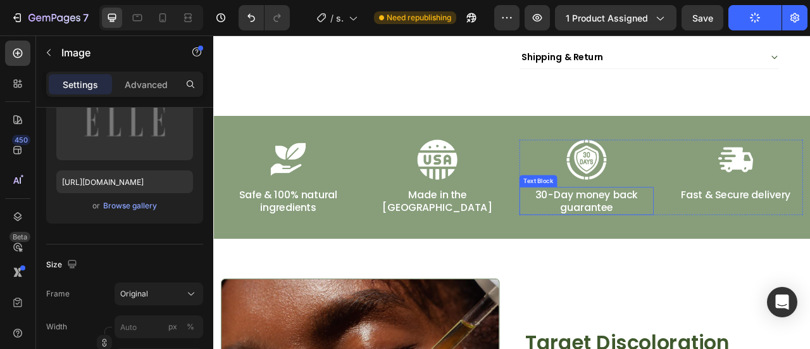
scroll to position [725, 0]
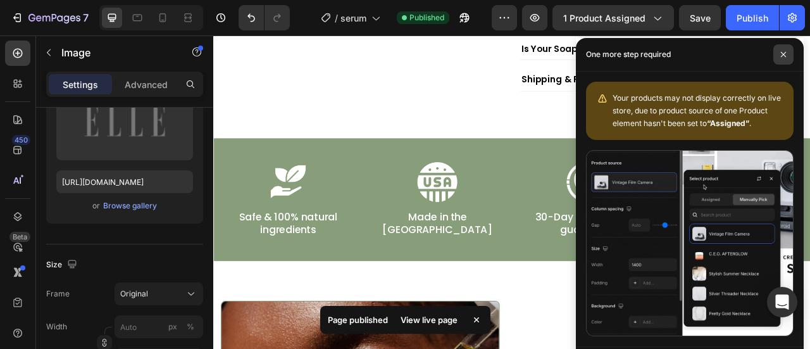
click at [786, 53] on icon at bounding box center [784, 54] width 6 height 6
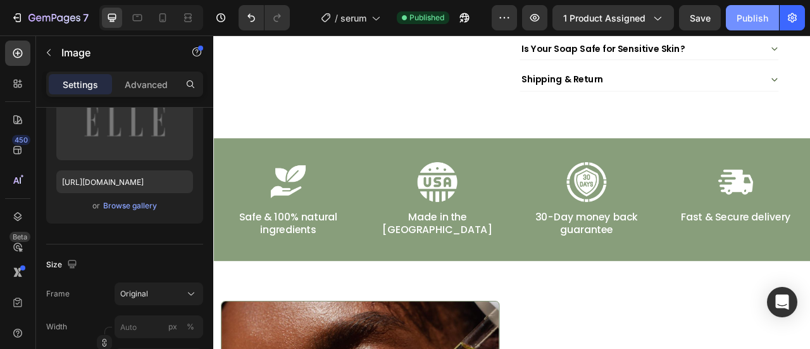
click at [749, 8] on button "Publish" at bounding box center [752, 17] width 53 height 25
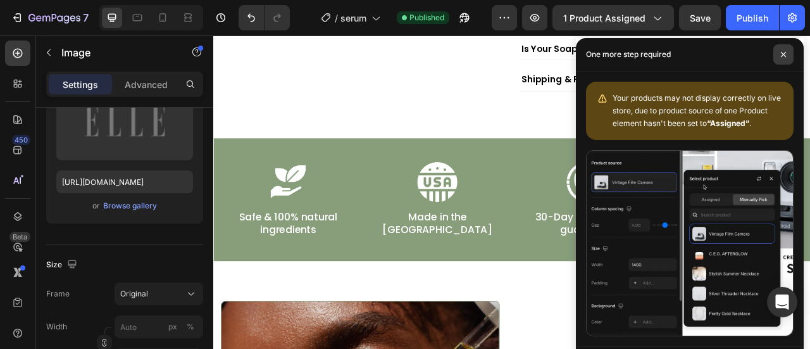
click at [782, 57] on icon at bounding box center [784, 54] width 6 height 6
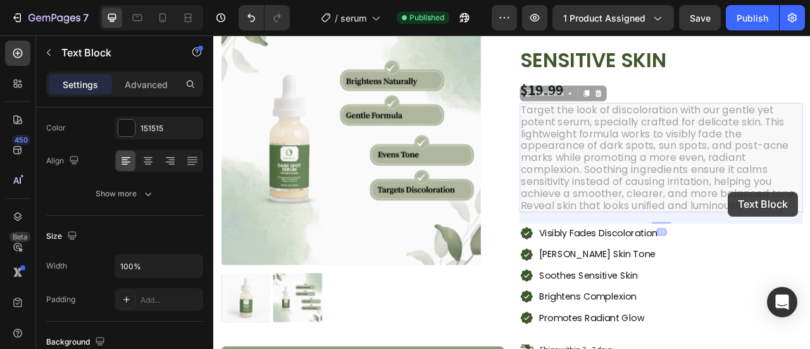
scroll to position [0, 0]
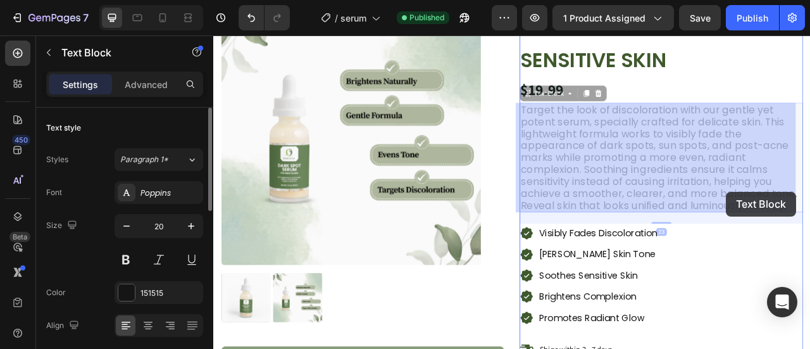
drag, startPoint x: 934, startPoint y: 248, endPoint x: 867, endPoint y: 234, distance: 67.8
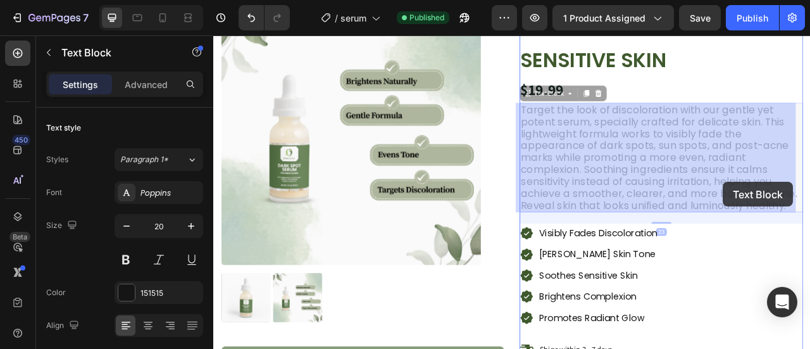
drag, startPoint x: 866, startPoint y: 234, endPoint x: 861, endPoint y: 221, distance: 14.2
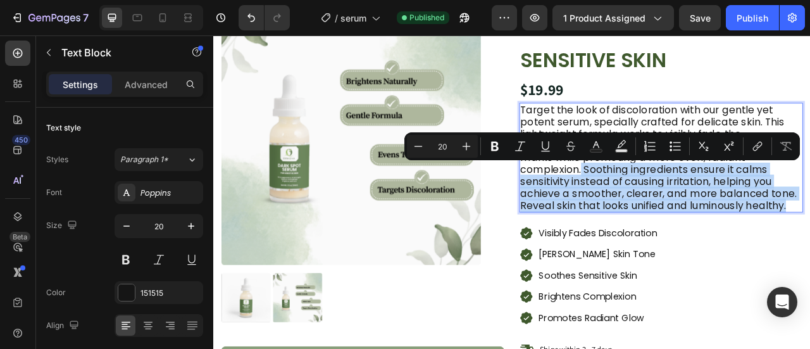
drag, startPoint x: 935, startPoint y: 250, endPoint x: 675, endPoint y: 210, distance: 262.6
click at [675, 210] on p "Target the look of discoloration with our gentle yet potent serum, specially cr…" at bounding box center [783, 190] width 358 height 137
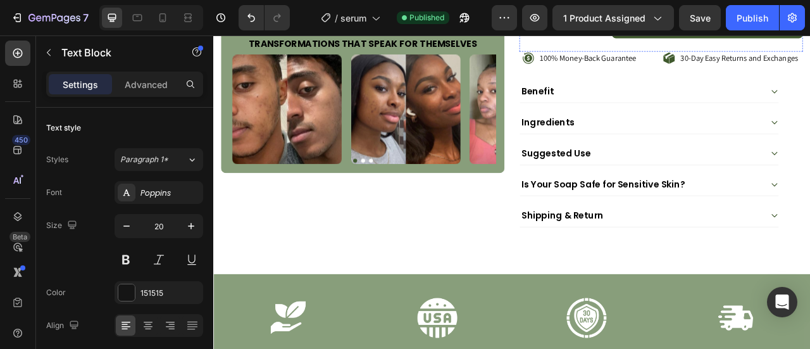
scroll to position [508, 0]
click at [744, 14] on div "Publish" at bounding box center [753, 17] width 32 height 13
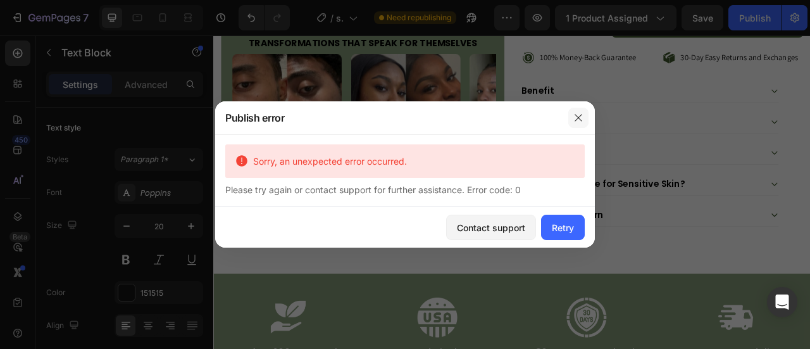
click at [577, 115] on icon "button" at bounding box center [579, 118] width 10 height 10
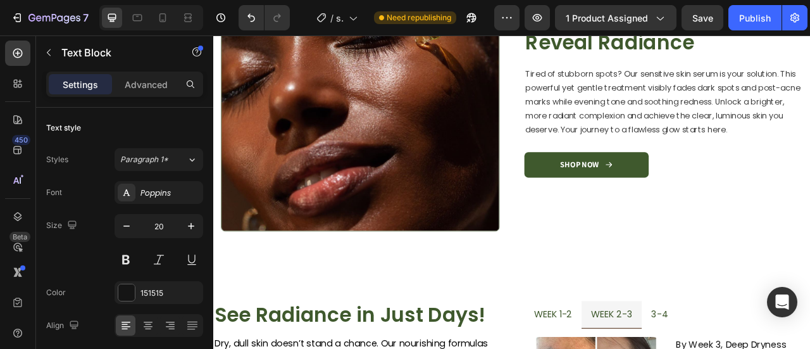
scroll to position [1159, 0]
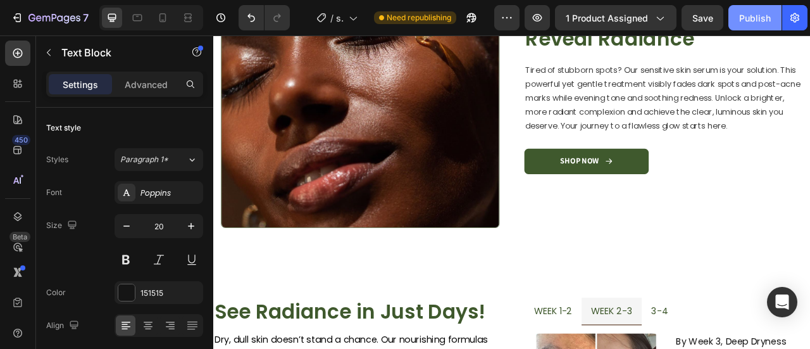
click at [757, 22] on div "Publish" at bounding box center [755, 17] width 32 height 13
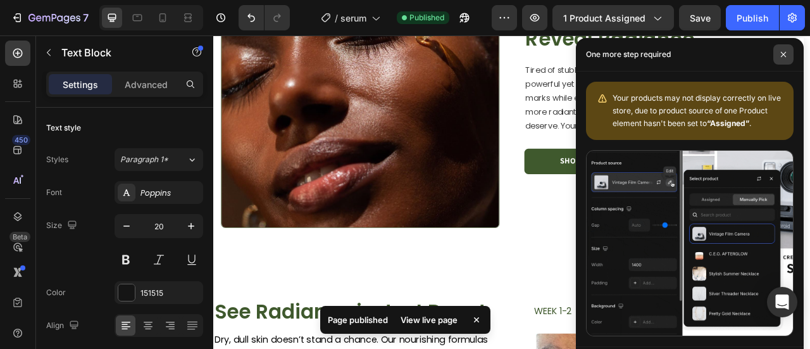
click at [787, 54] on span at bounding box center [784, 54] width 20 height 20
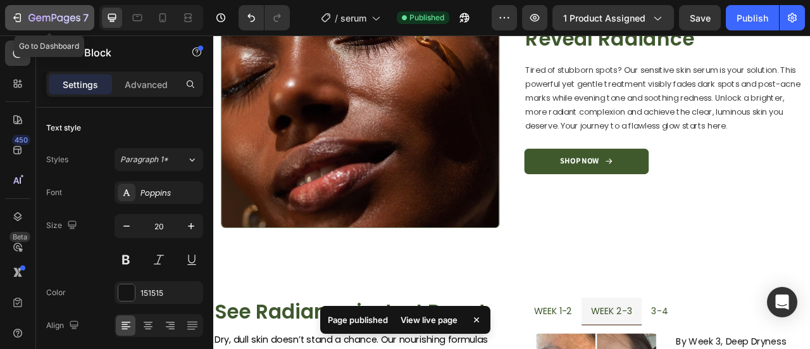
click at [66, 16] on icon "button" at bounding box center [67, 19] width 6 height 8
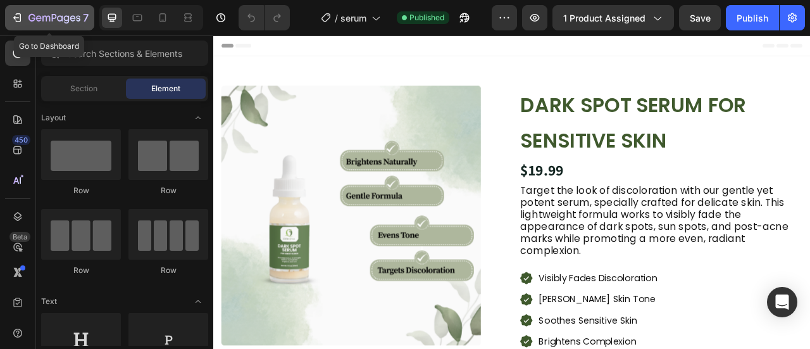
click at [60, 26] on button "7" at bounding box center [49, 17] width 89 height 25
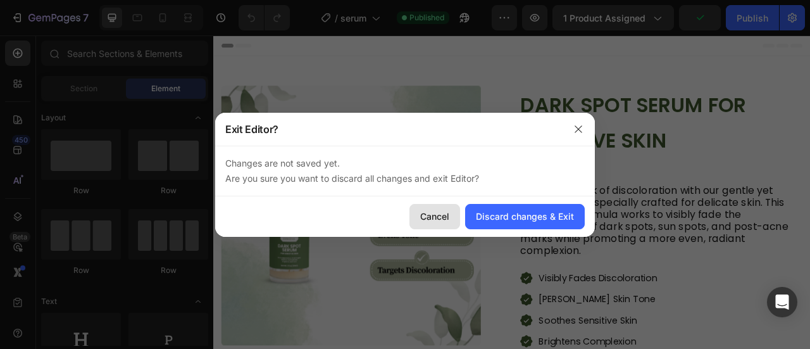
click at [442, 220] on div "Cancel" at bounding box center [434, 216] width 29 height 13
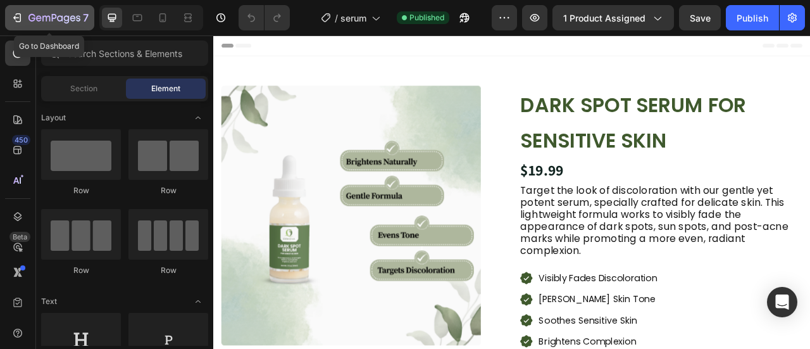
click at [86, 15] on p "7" at bounding box center [86, 17] width 6 height 15
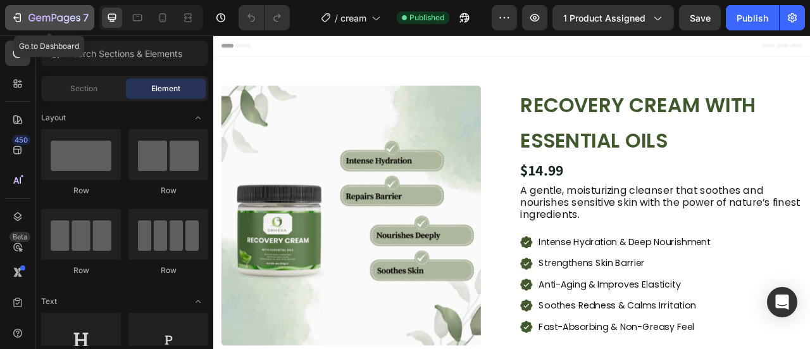
click at [40, 20] on icon "button" at bounding box center [39, 18] width 6 height 6
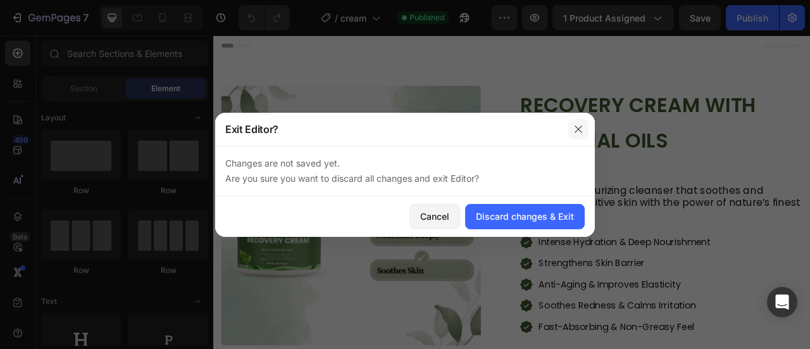
click at [582, 128] on icon "button" at bounding box center [579, 129] width 10 height 10
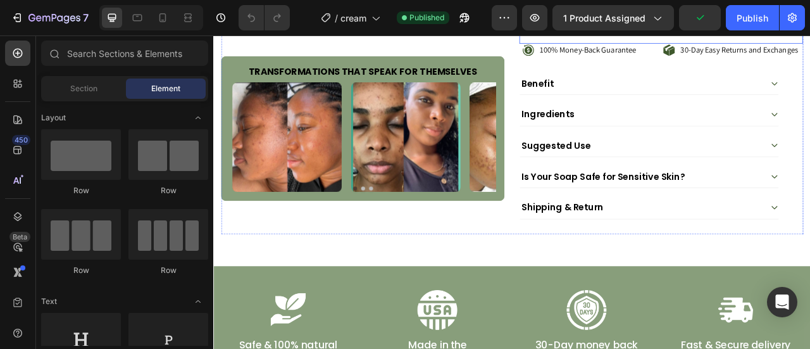
scroll to position [472, 0]
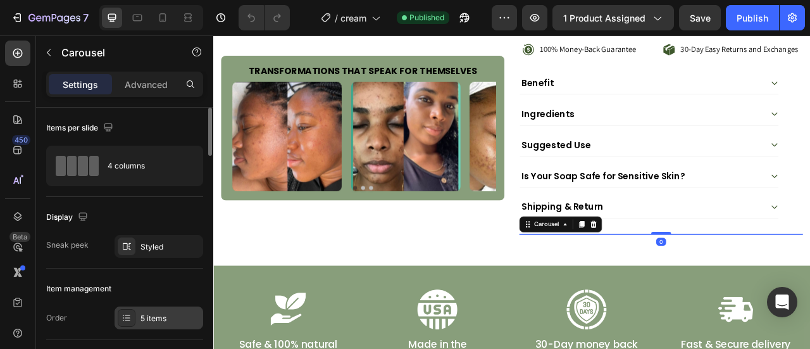
click at [162, 315] on div "5 items" at bounding box center [171, 318] width 60 height 11
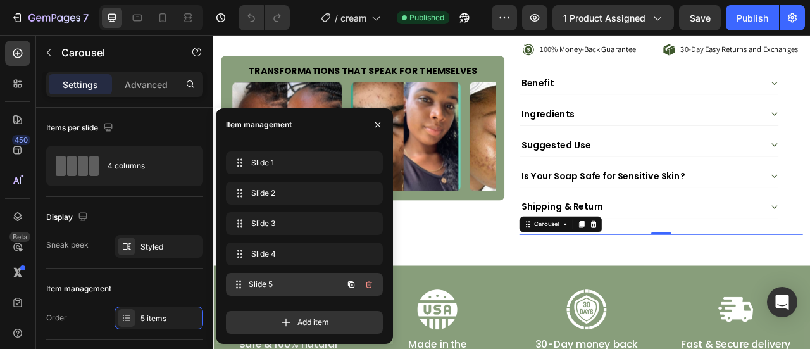
click at [309, 277] on div "Slide 5 Slide 5" at bounding box center [286, 284] width 111 height 18
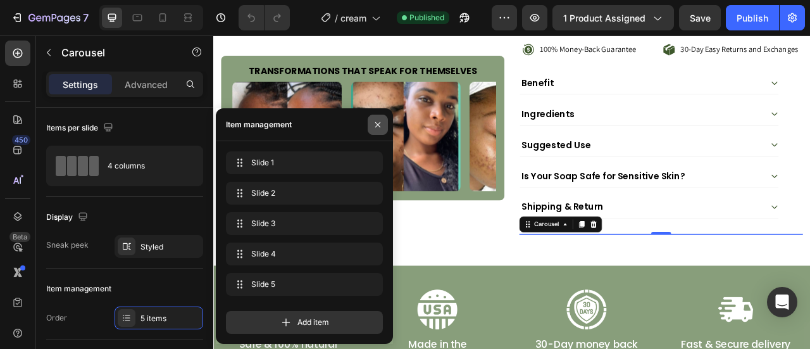
click at [372, 120] on button "button" at bounding box center [378, 125] width 20 height 20
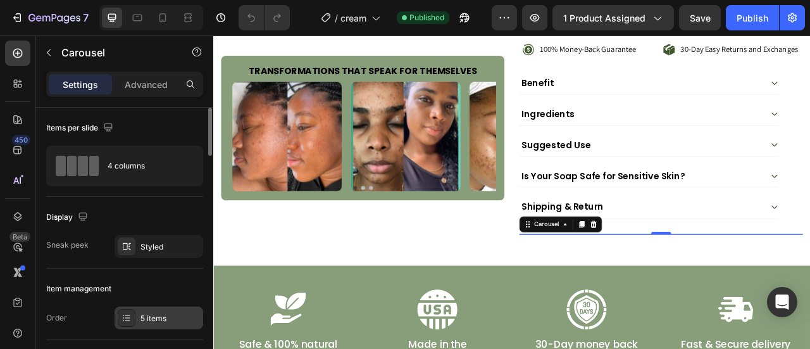
click at [163, 315] on div "5 items" at bounding box center [171, 318] width 60 height 11
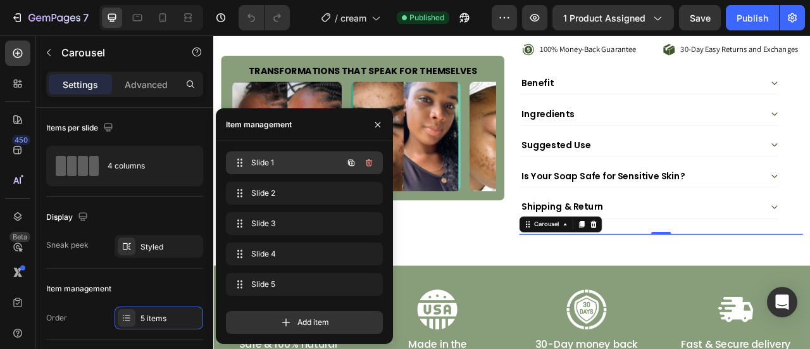
click at [251, 159] on span "Slide 1" at bounding box center [287, 162] width 72 height 11
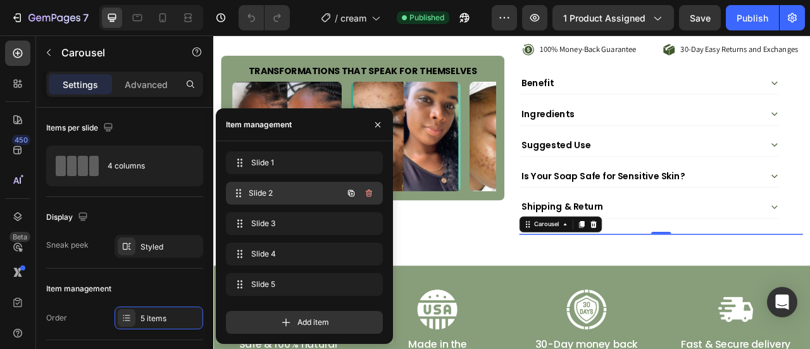
click at [273, 184] on div "Slide 2 Slide 2" at bounding box center [286, 193] width 111 height 18
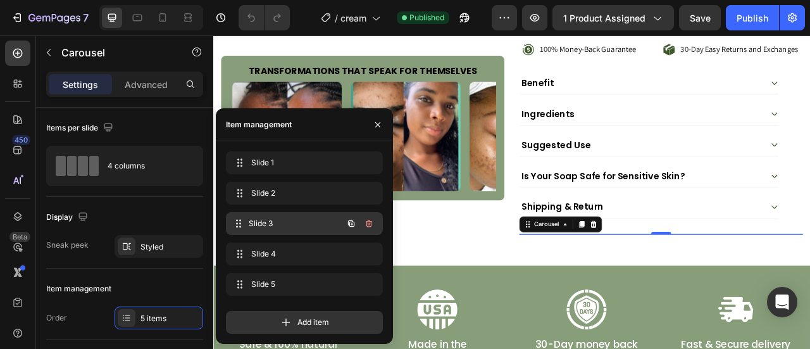
click at [273, 216] on div "Slide 3 Slide 3" at bounding box center [286, 224] width 111 height 18
click at [270, 223] on span "Slide 3" at bounding box center [296, 223] width 94 height 11
click at [268, 232] on div "Slide 3 Slide 3" at bounding box center [286, 224] width 111 height 18
drag, startPoint x: 267, startPoint y: 239, endPoint x: 261, endPoint y: 261, distance: 23.7
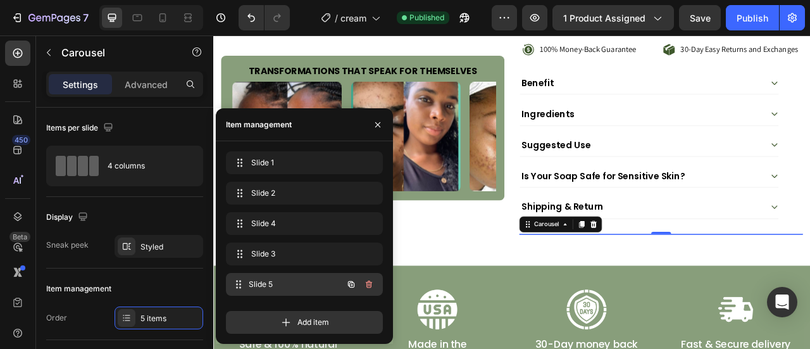
click at [258, 279] on span "Slide 5" at bounding box center [296, 284] width 94 height 11
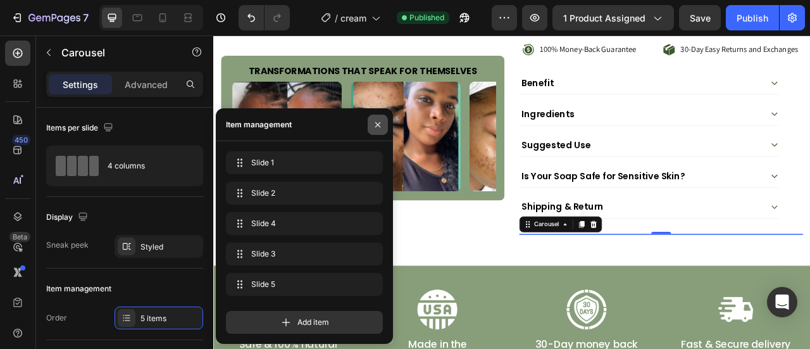
click at [380, 120] on icon "button" at bounding box center [378, 125] width 10 height 10
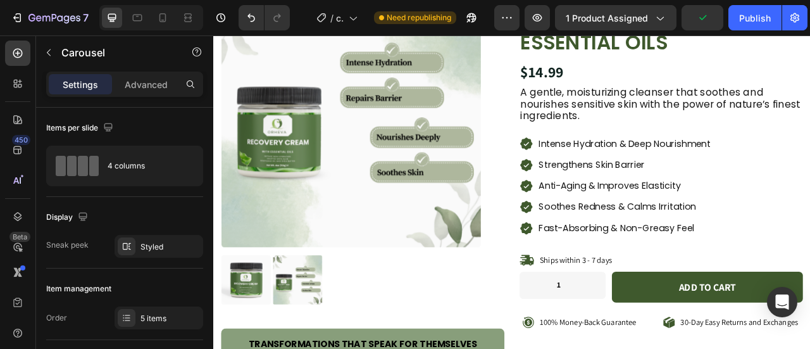
scroll to position [125, 0]
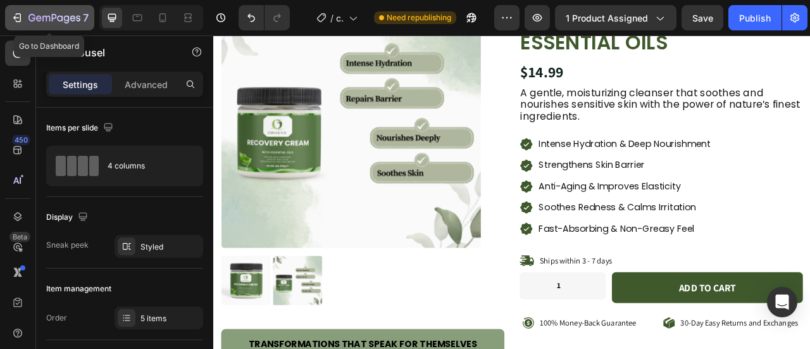
click at [64, 17] on icon "button" at bounding box center [67, 19] width 6 height 8
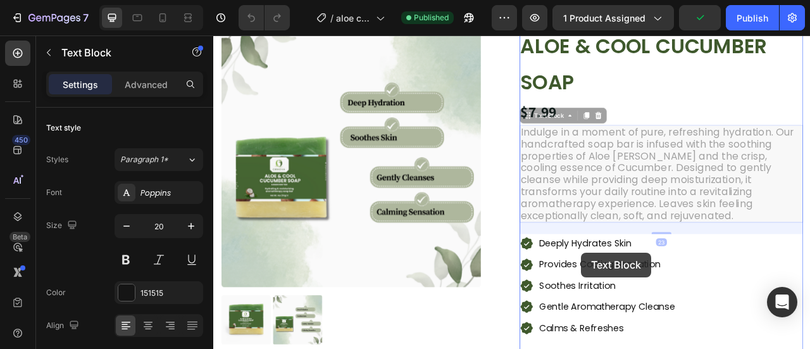
drag, startPoint x: 685, startPoint y: 339, endPoint x: 676, endPoint y: 318, distance: 22.1
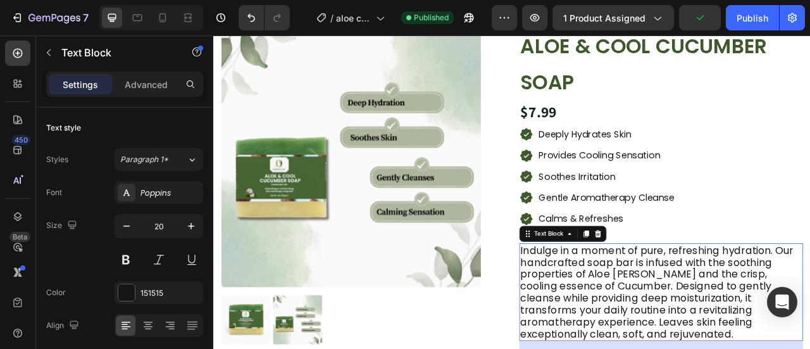
scroll to position [87, 0]
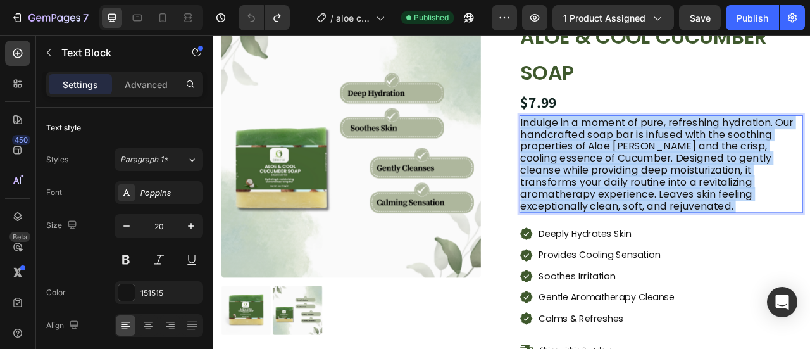
drag, startPoint x: 683, startPoint y: 253, endPoint x: 686, endPoint y: 195, distance: 58.3
click at [686, 195] on p "Indulge in a moment of pure, refreshing hydration. Our handcrafted soap bar is …" at bounding box center [783, 199] width 358 height 122
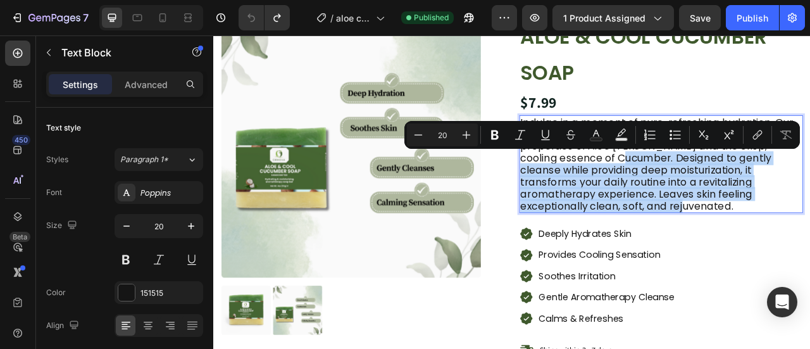
drag, startPoint x: 680, startPoint y: 247, endPoint x: 689, endPoint y: 189, distance: 58.4
click at [689, 189] on p "Indulge in a moment of pure, refreshing hydration. Our handcrafted soap bar is …" at bounding box center [783, 199] width 358 height 122
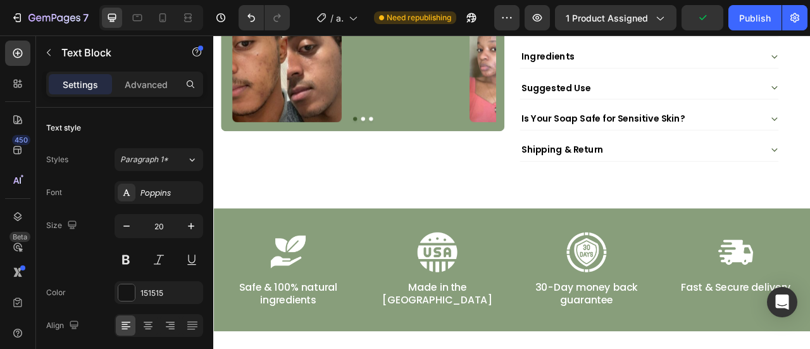
scroll to position [561, 0]
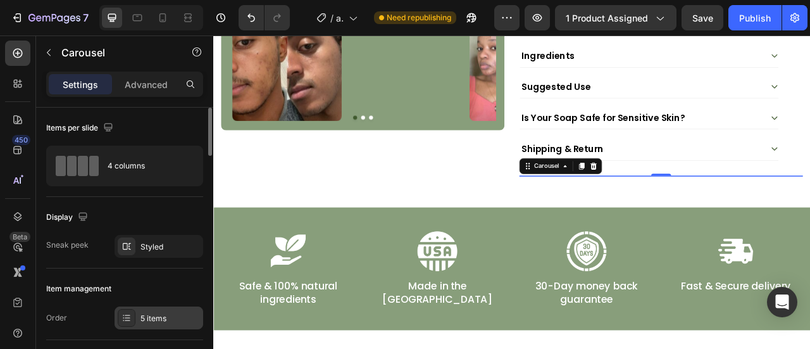
click at [158, 313] on div "5 items" at bounding box center [171, 318] width 60 height 11
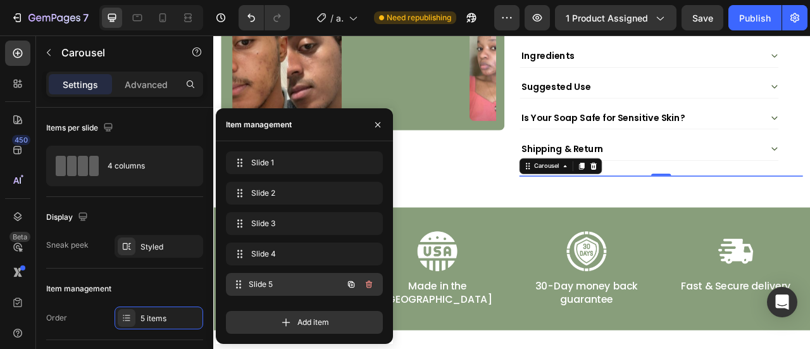
click at [311, 285] on span "Slide 5" at bounding box center [296, 284] width 94 height 11
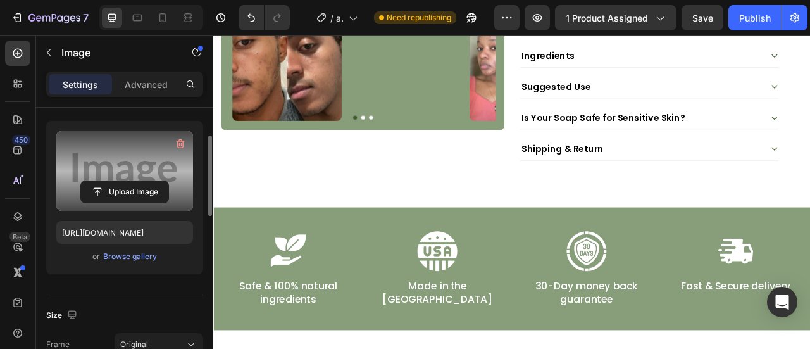
scroll to position [115, 0]
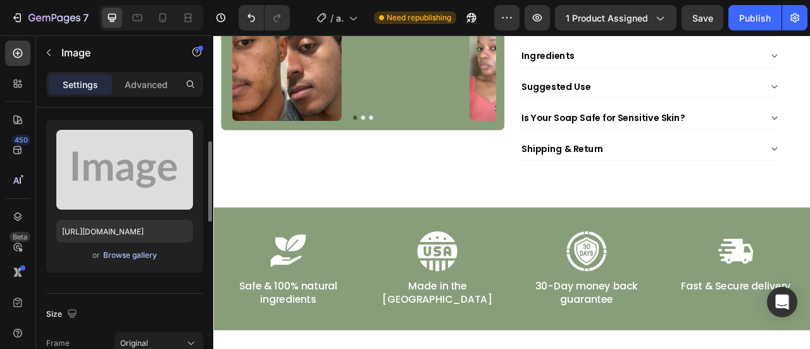
click at [125, 256] on div "Browse gallery" at bounding box center [130, 254] width 54 height 11
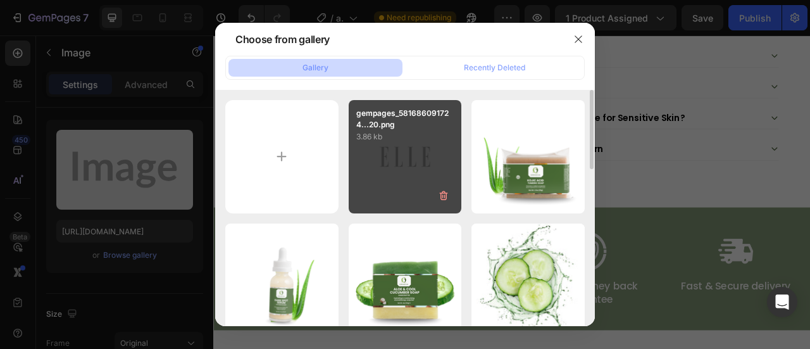
click at [360, 164] on div "gempages_581686091724...20.png 3.86 kb" at bounding box center [405, 156] width 113 height 113
type input "https://cdn.shopify.com/s/files/1/0777/5574/4506/files/gempages_581686091724161…"
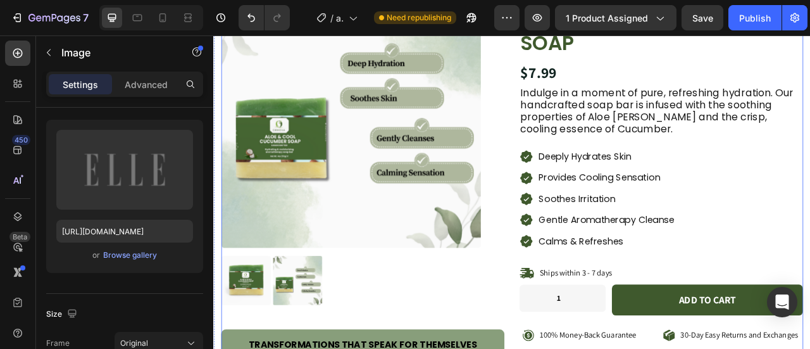
scroll to position [92, 0]
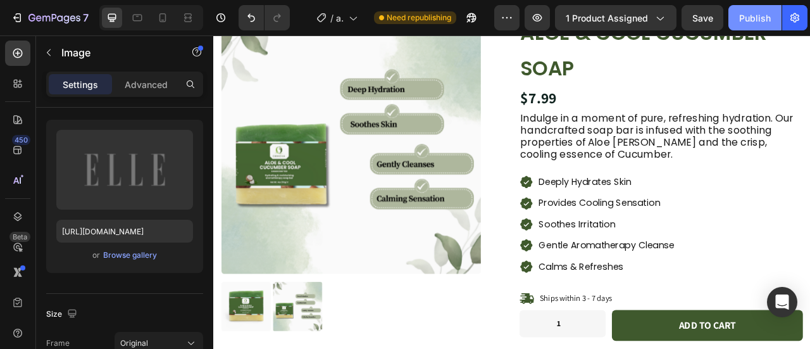
click at [753, 21] on div "Publish" at bounding box center [755, 17] width 32 height 13
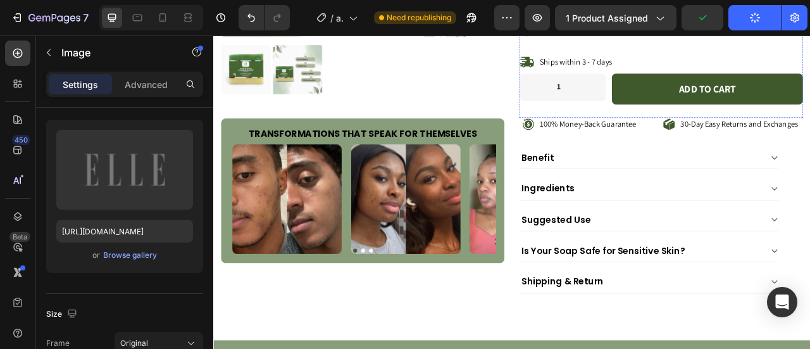
scroll to position [393, 0]
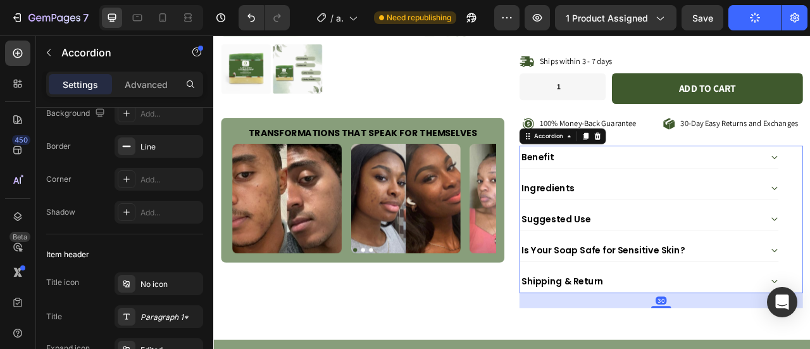
click at [670, 303] on p "Is Your Soap Safe for Sensitive Skin?" at bounding box center [709, 308] width 208 height 15
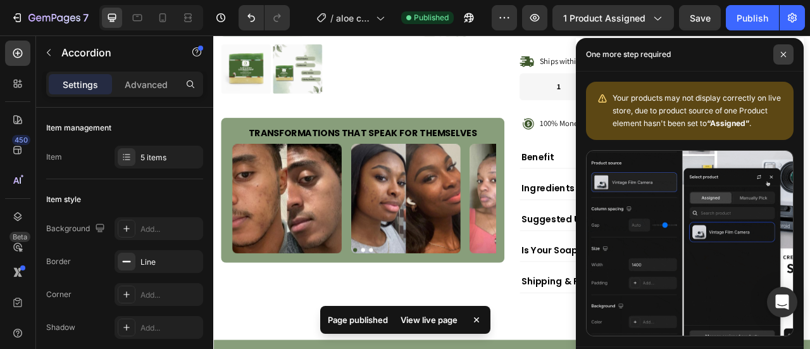
click at [783, 54] on icon at bounding box center [783, 54] width 5 height 5
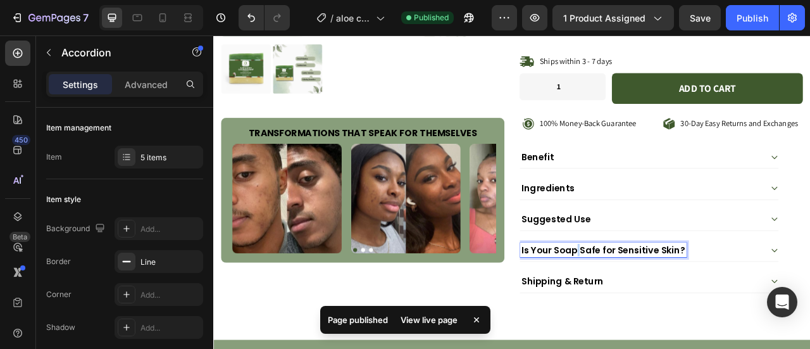
click at [671, 304] on p "Is Your Soap Safe for Sensitive Skin?" at bounding box center [709, 308] width 208 height 15
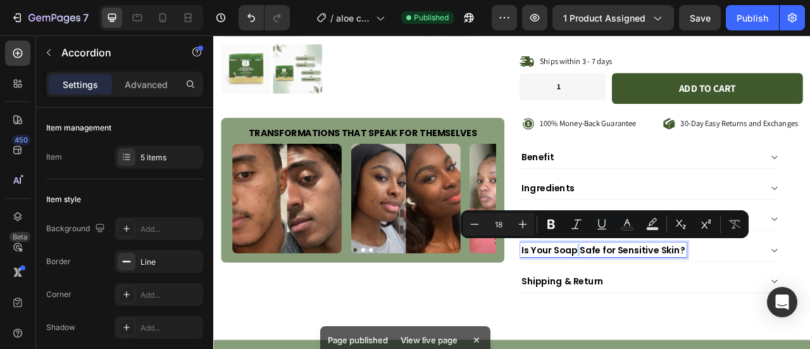
click at [671, 304] on p "Is Your Soap Safe for Sensitive Skin?" at bounding box center [709, 308] width 208 height 15
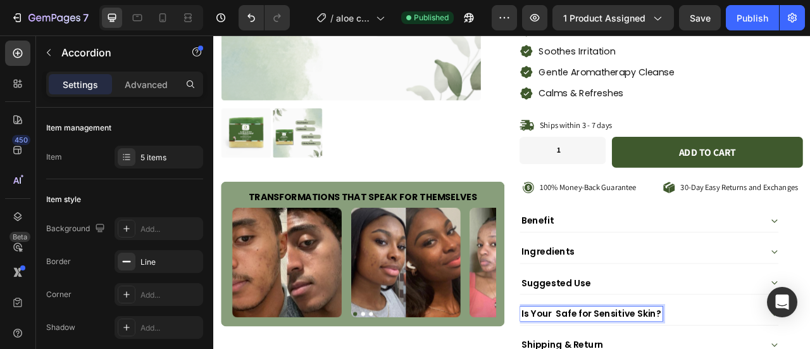
scroll to position [314, 0]
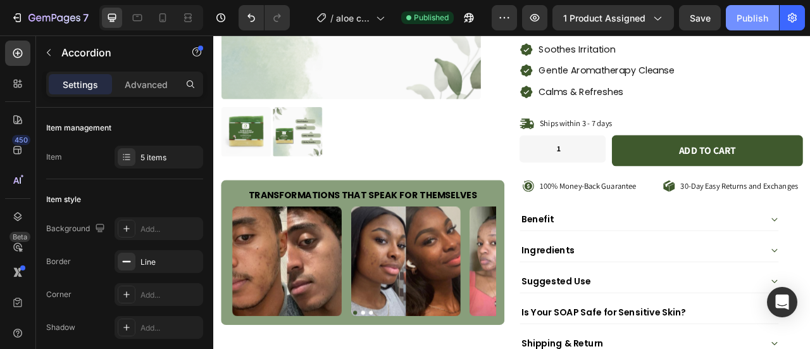
click at [751, 8] on button "Publish" at bounding box center [752, 17] width 53 height 25
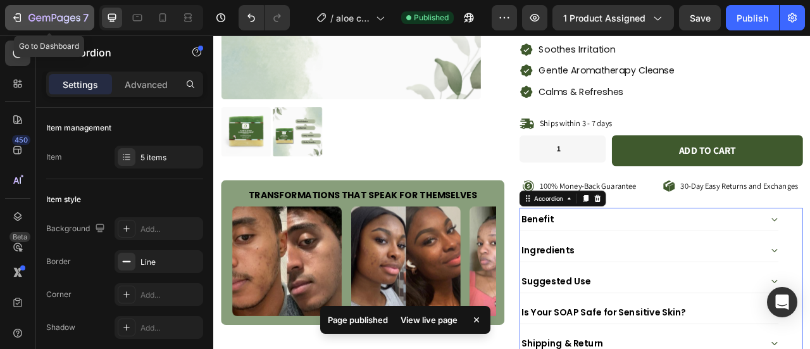
click at [56, 20] on icon "button" at bounding box center [54, 18] width 52 height 11
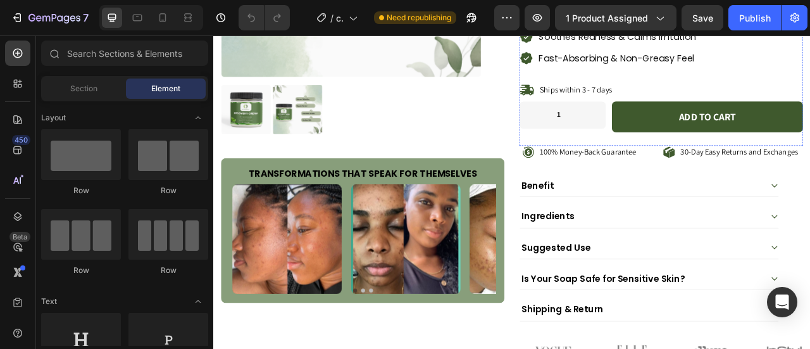
scroll to position [343, 0]
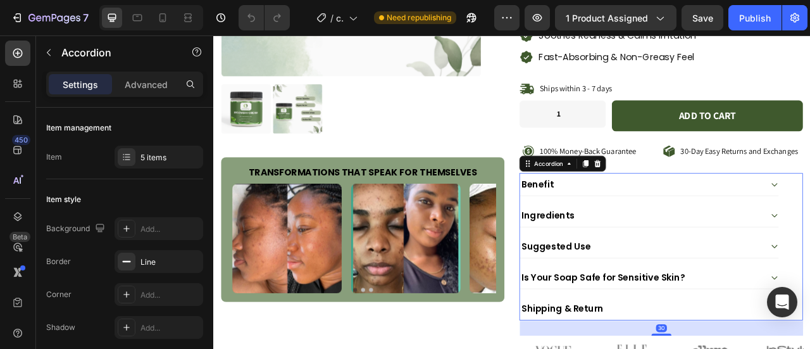
click at [669, 336] on p "Is Your Soap Safe for Sensitive Skin?" at bounding box center [709, 343] width 208 height 15
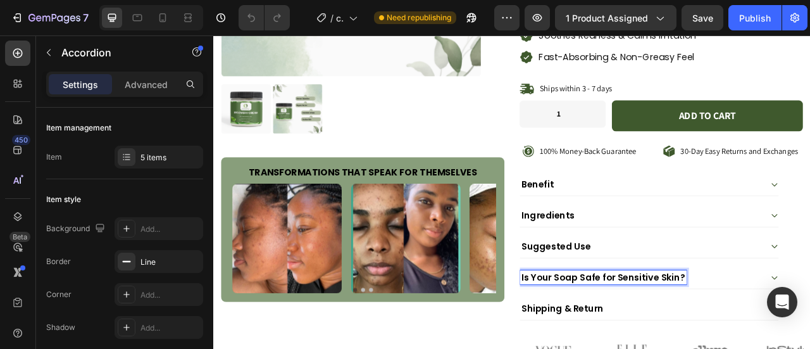
click at [670, 340] on p "Is Your Soap Safe for Sensitive Skin?" at bounding box center [709, 343] width 208 height 15
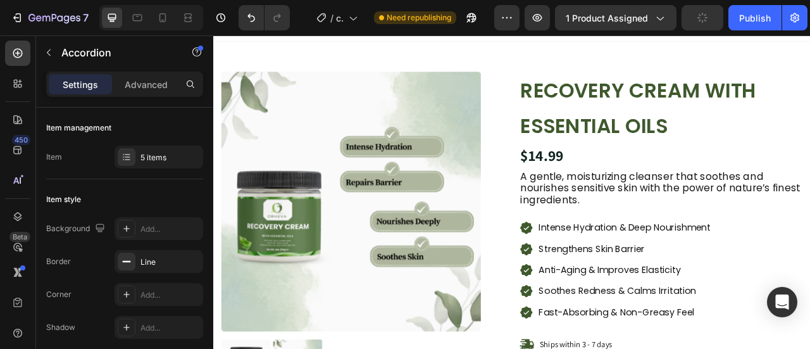
scroll to position [0, 0]
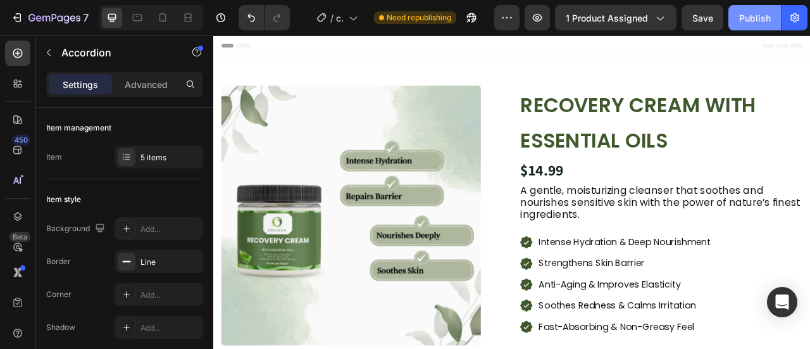
click at [759, 18] on div "Publish" at bounding box center [755, 17] width 32 height 13
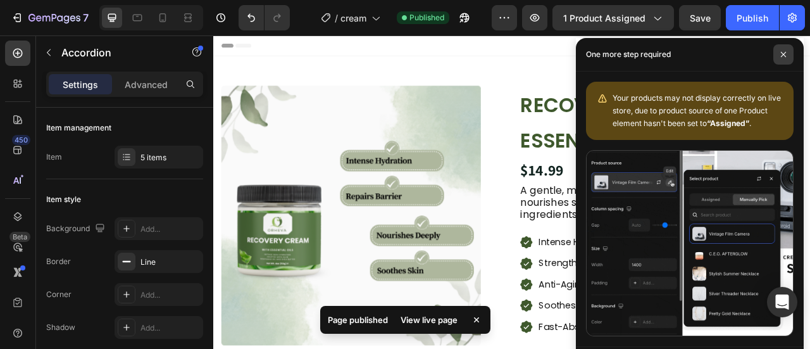
click at [776, 61] on span at bounding box center [784, 54] width 20 height 20
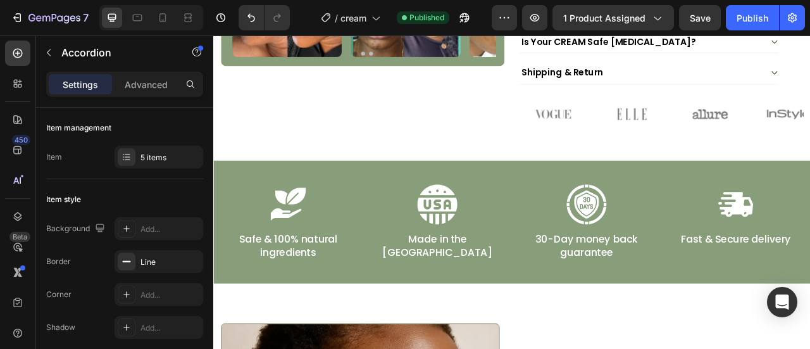
scroll to position [637, 0]
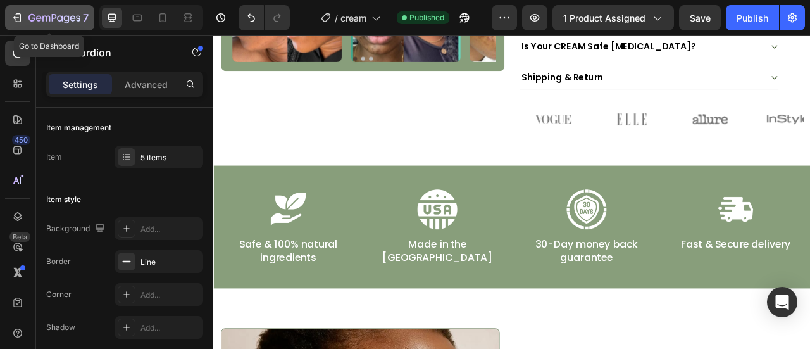
click at [67, 17] on icon "button" at bounding box center [54, 18] width 52 height 11
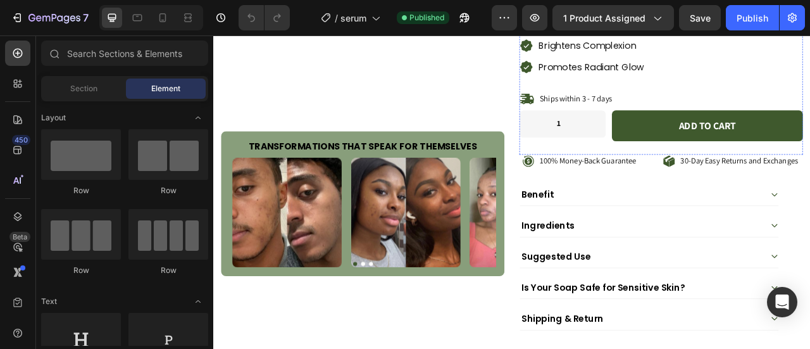
scroll to position [388, 0]
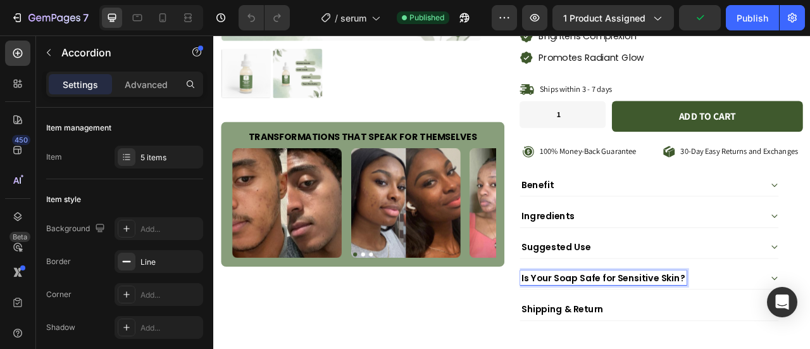
click at [671, 339] on p "Is Your Soap Safe for Sensitive Skin?" at bounding box center [709, 343] width 208 height 15
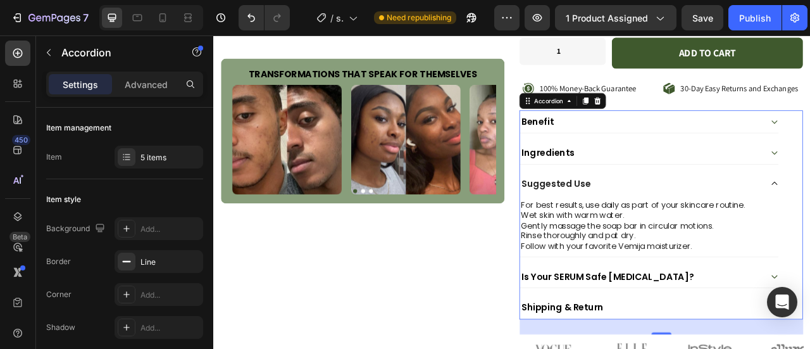
scroll to position [472, 0]
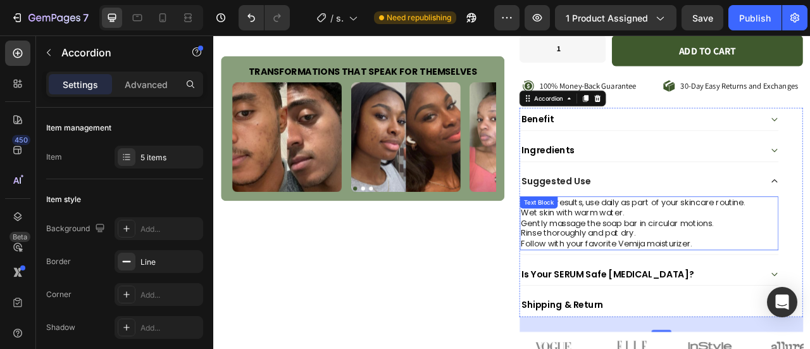
click at [810, 294] on p "Follow with your favorite Vemija moisturizer." at bounding box center [768, 300] width 327 height 13
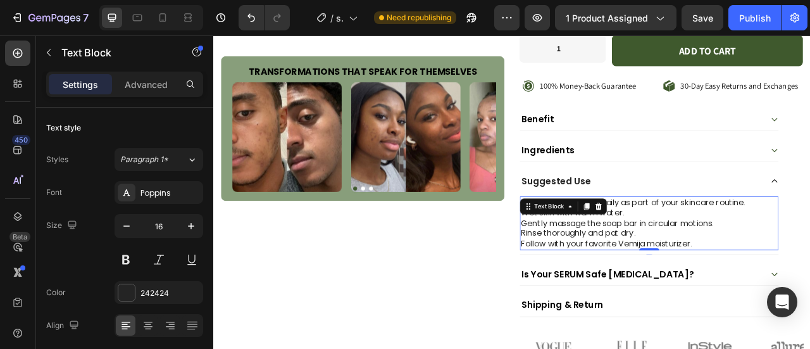
click at [810, 294] on p "Follow with your favorite Vemija moisturizer." at bounding box center [768, 300] width 327 height 13
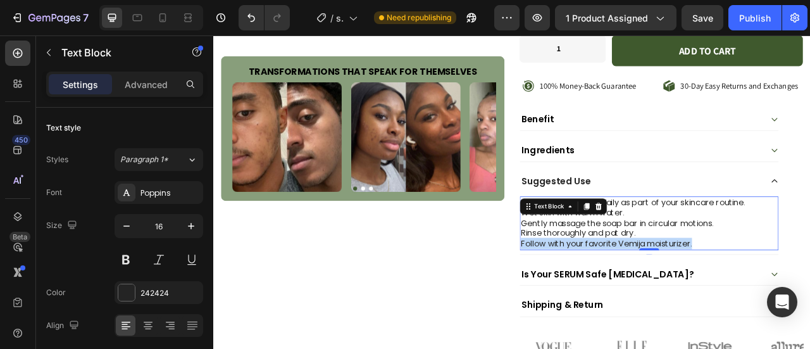
click at [810, 294] on p "Follow with your favorite Vemija moisturizer." at bounding box center [768, 300] width 327 height 13
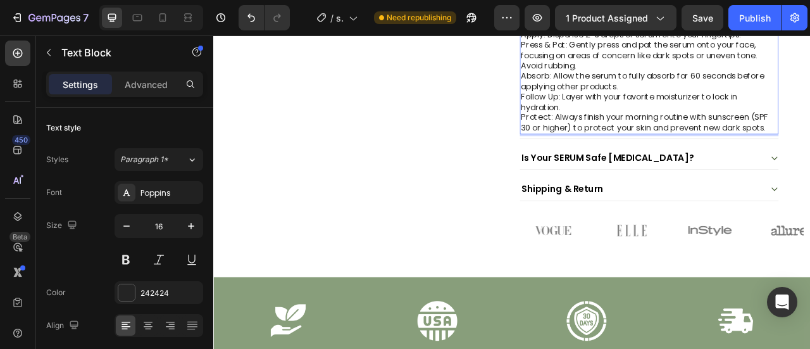
scroll to position [686, 0]
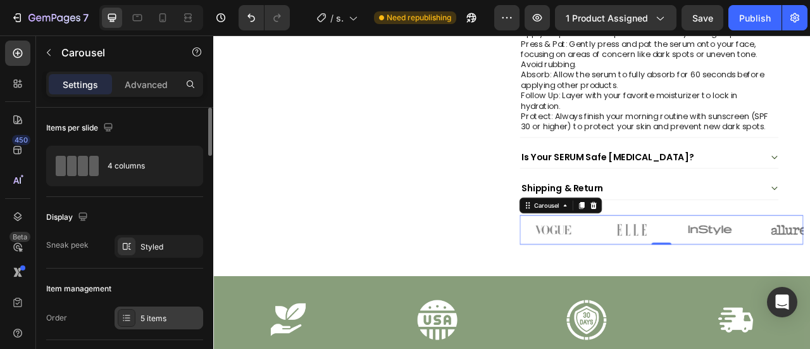
click at [175, 313] on div "5 items" at bounding box center [171, 318] width 60 height 11
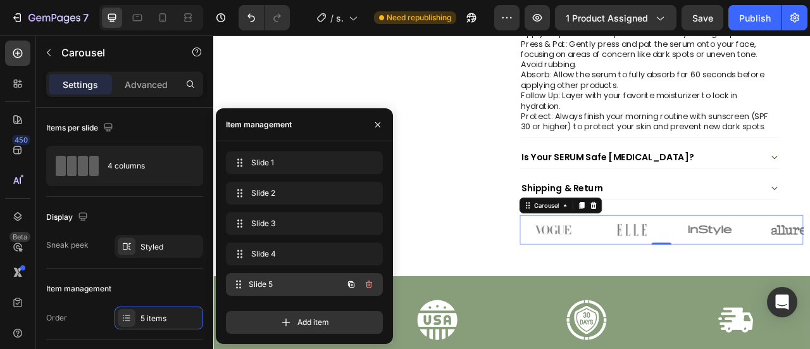
click at [277, 279] on span "Slide 5" at bounding box center [296, 284] width 94 height 11
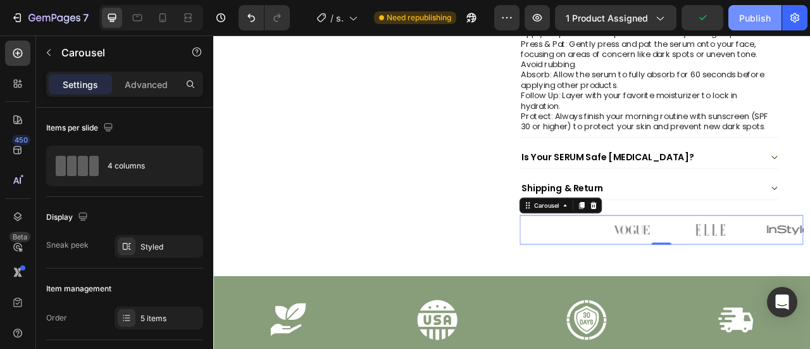
click at [756, 17] on div "Publish" at bounding box center [755, 17] width 32 height 13
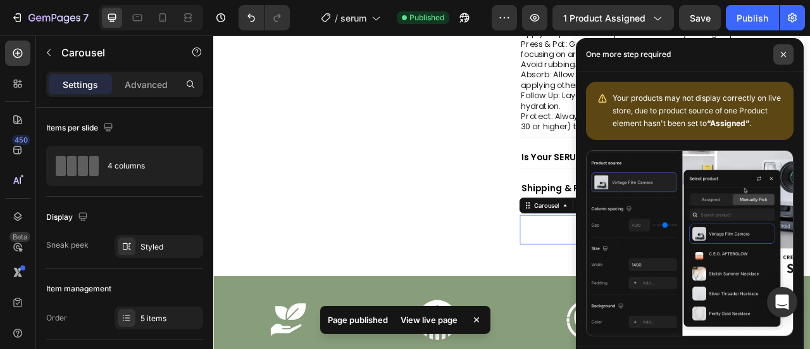
click at [786, 58] on span at bounding box center [784, 54] width 20 height 20
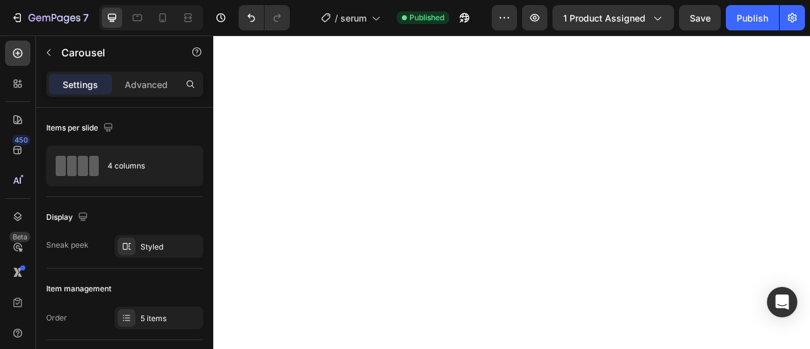
scroll to position [1224, 0]
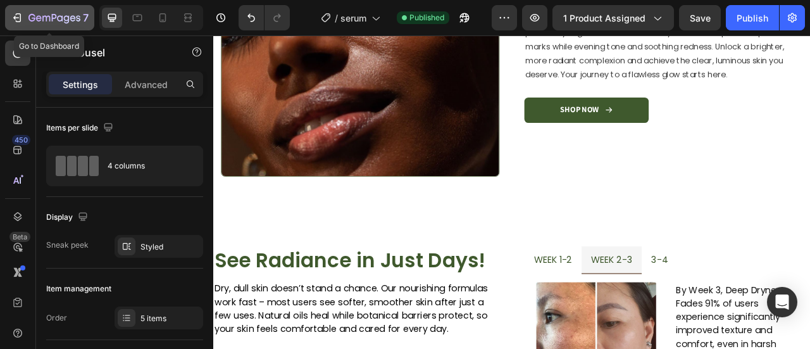
click at [73, 15] on icon "button" at bounding box center [54, 18] width 52 height 11
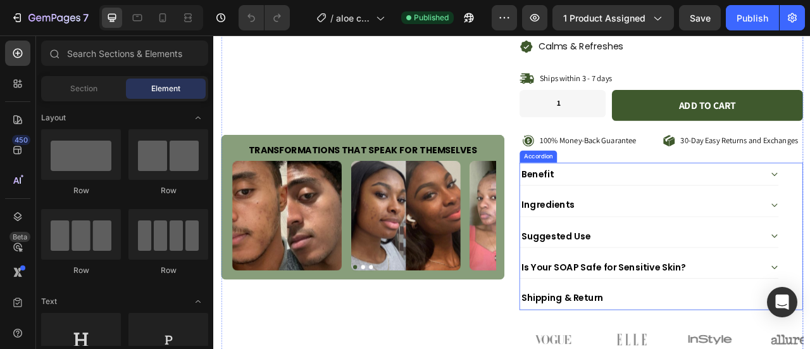
scroll to position [422, 0]
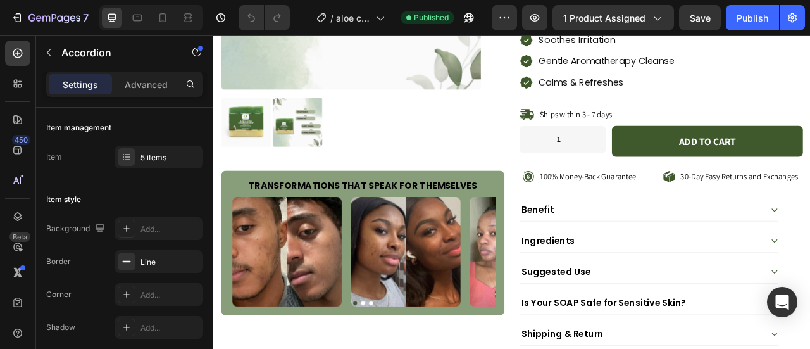
scroll to position [318, 0]
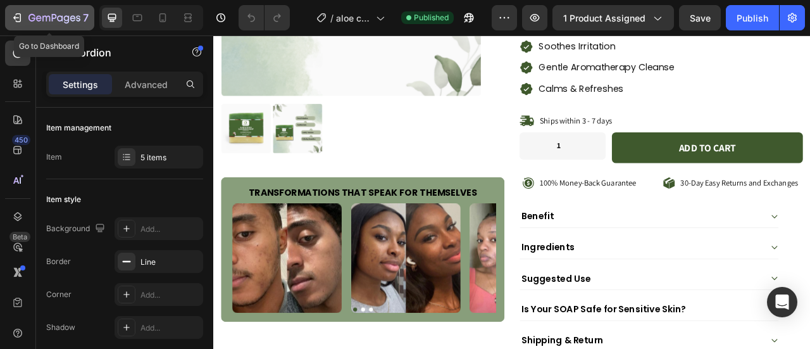
click at [62, 18] on icon "button" at bounding box center [60, 18] width 6 height 6
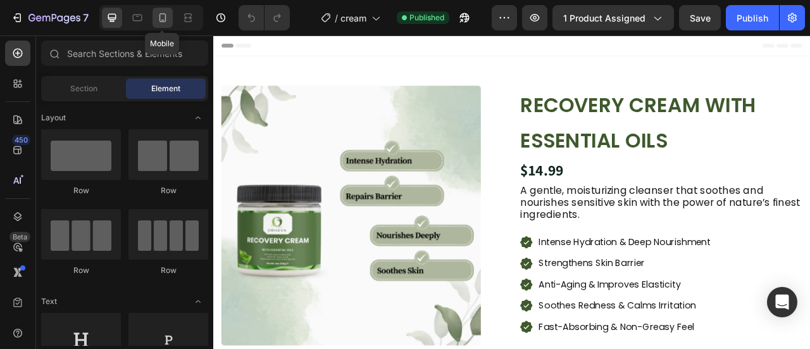
click at [168, 16] on icon at bounding box center [162, 17] width 13 height 13
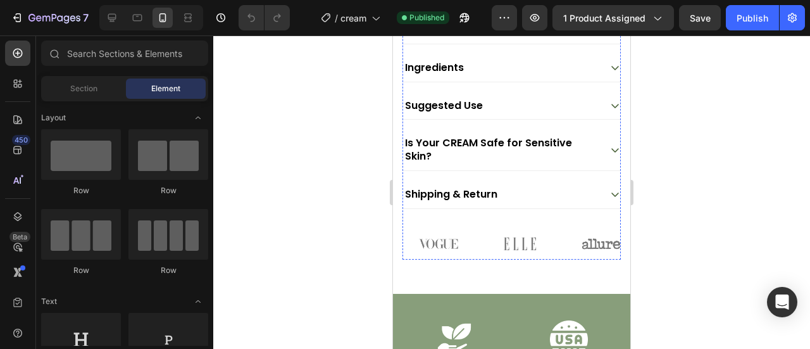
scroll to position [919, 0]
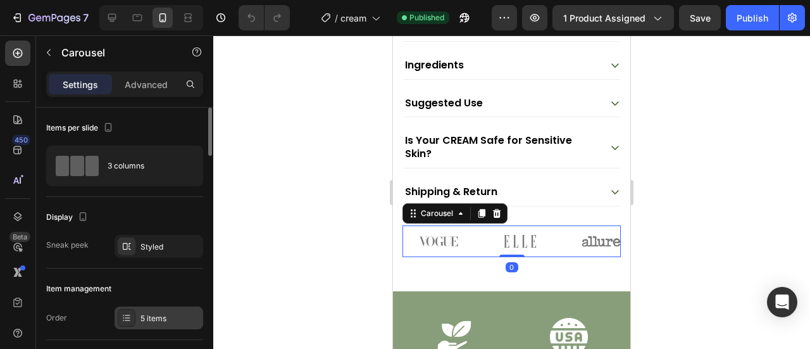
click at [143, 313] on div "5 items" at bounding box center [171, 318] width 60 height 11
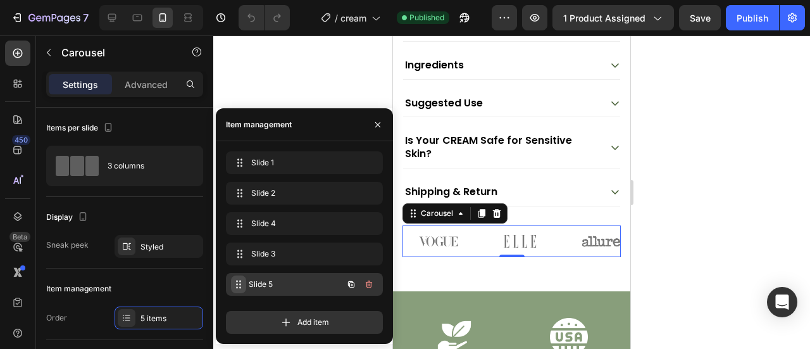
click at [246, 285] on span at bounding box center [238, 284] width 15 height 18
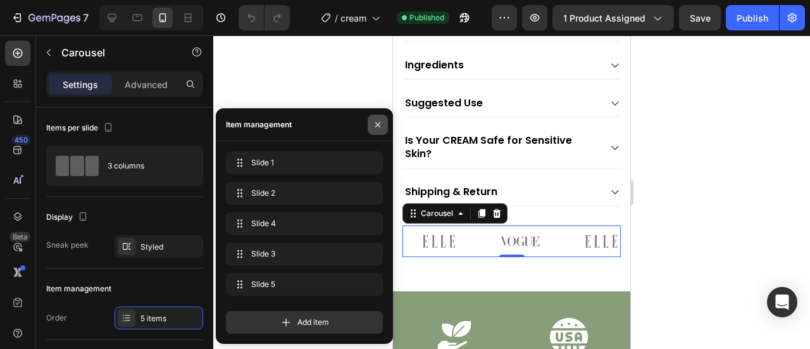
click at [379, 121] on icon "button" at bounding box center [378, 125] width 10 height 10
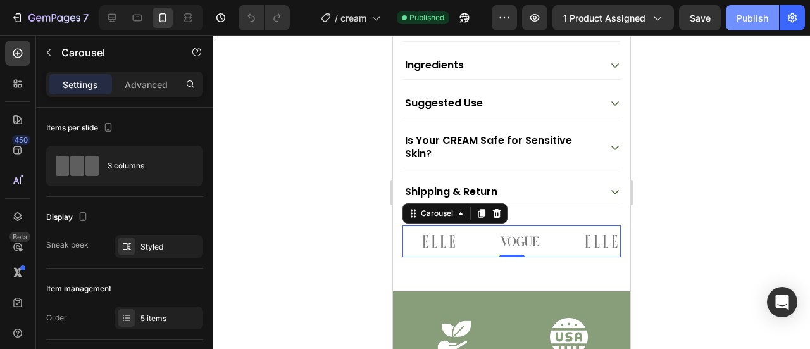
click at [751, 23] on div "Publish" at bounding box center [753, 17] width 32 height 13
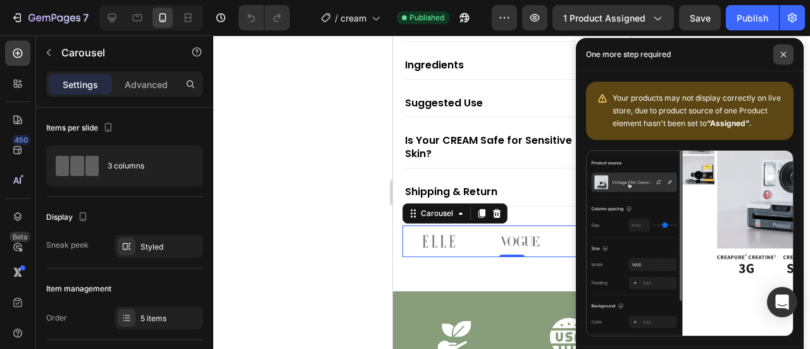
click at [777, 55] on span at bounding box center [784, 54] width 20 height 20
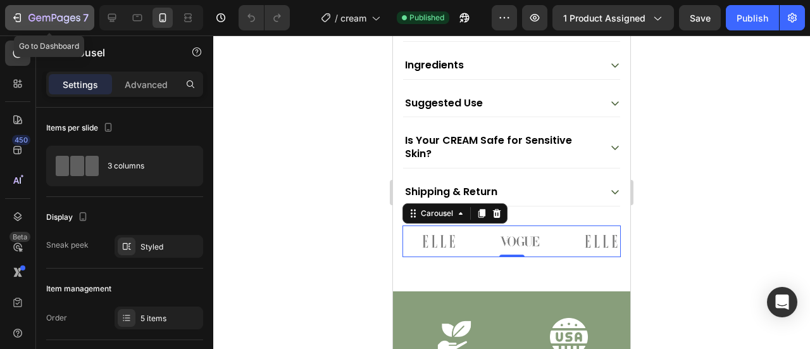
click at [66, 22] on icon "button" at bounding box center [54, 18] width 52 height 11
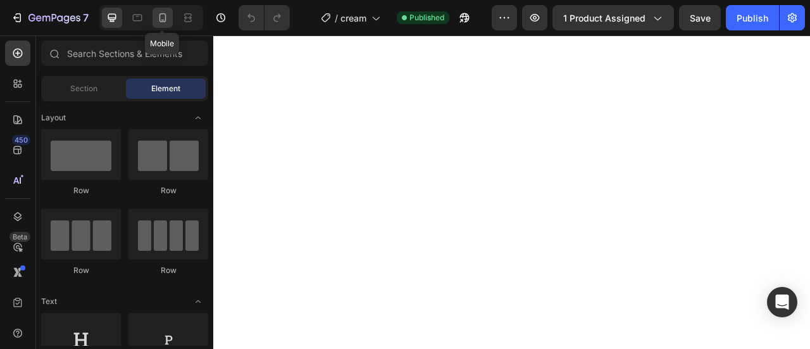
click at [162, 16] on icon at bounding box center [162, 17] width 13 height 13
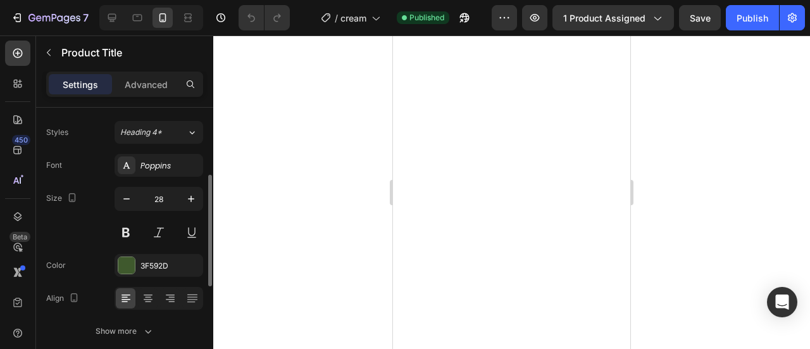
scroll to position [130, 0]
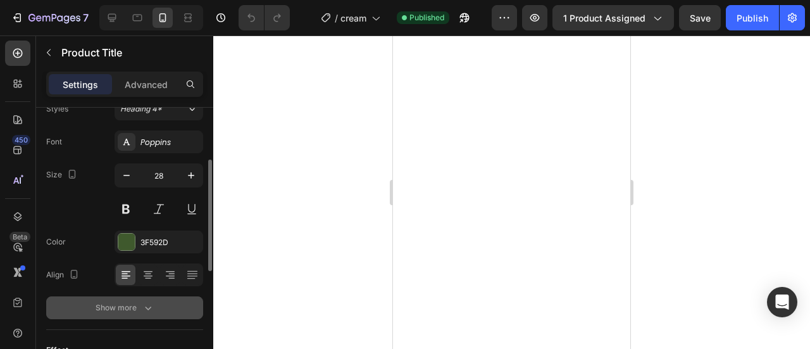
click at [144, 304] on icon "button" at bounding box center [148, 307] width 13 height 13
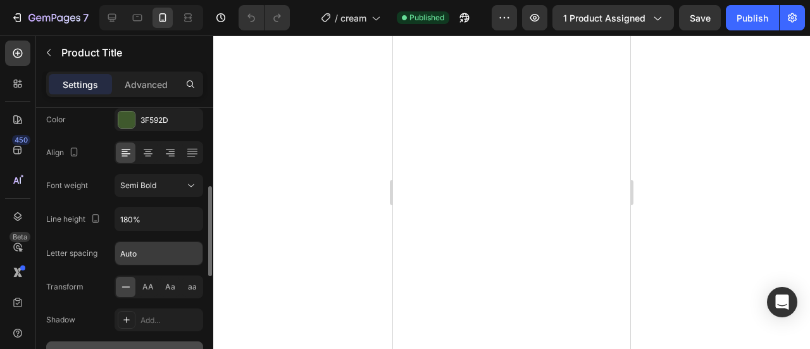
scroll to position [253, 0]
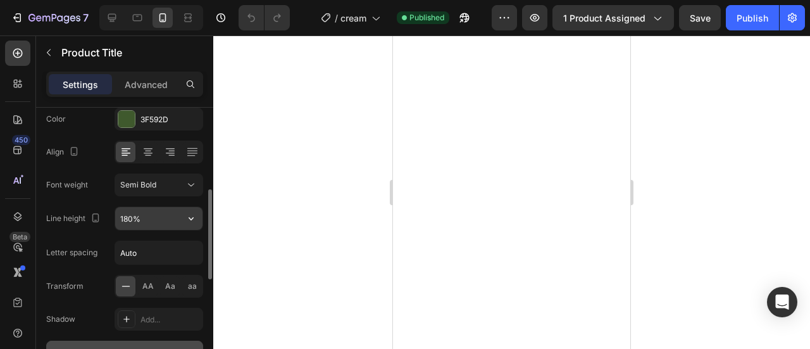
click at [170, 225] on input "180%" at bounding box center [158, 218] width 87 height 23
click at [195, 223] on button "button" at bounding box center [191, 218] width 23 height 23
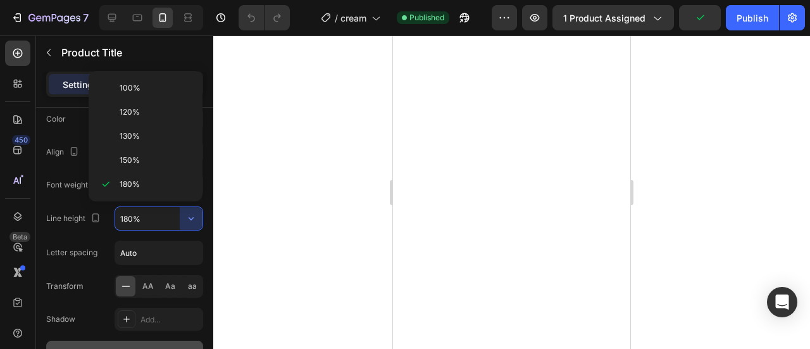
click at [145, 85] on p "100%" at bounding box center [156, 87] width 72 height 11
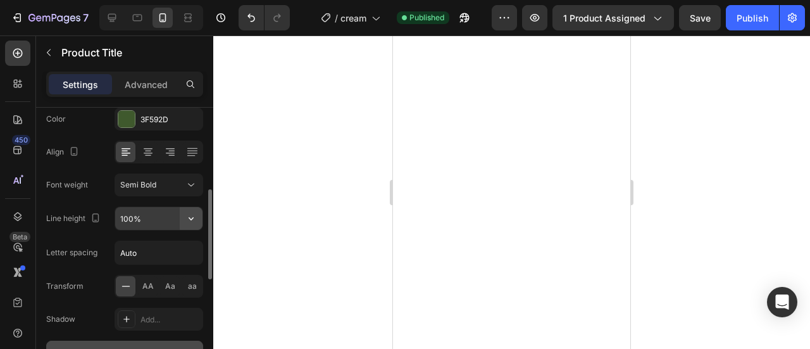
click at [194, 218] on icon "button" at bounding box center [191, 218] width 13 height 13
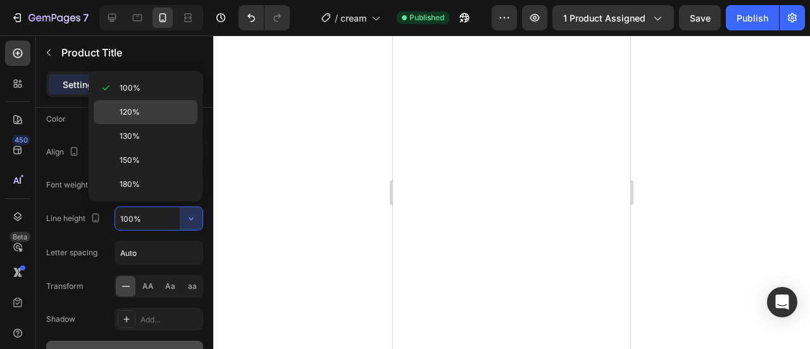
click at [125, 114] on span "120%" at bounding box center [130, 111] width 20 height 11
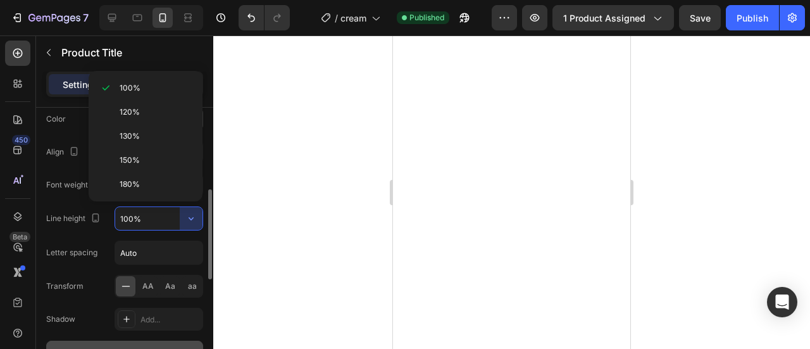
type input "120%"
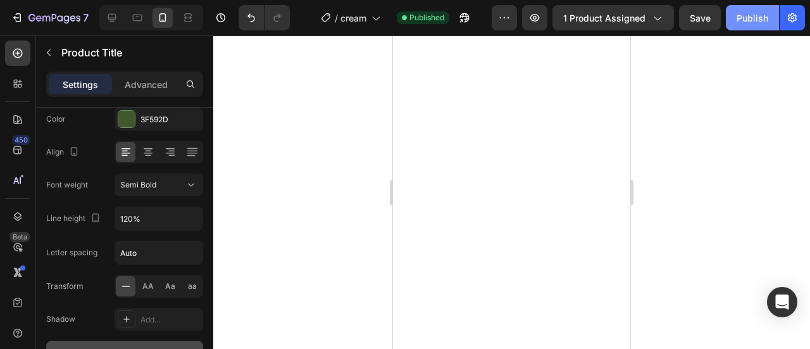
click at [760, 28] on button "Publish" at bounding box center [752, 17] width 53 height 25
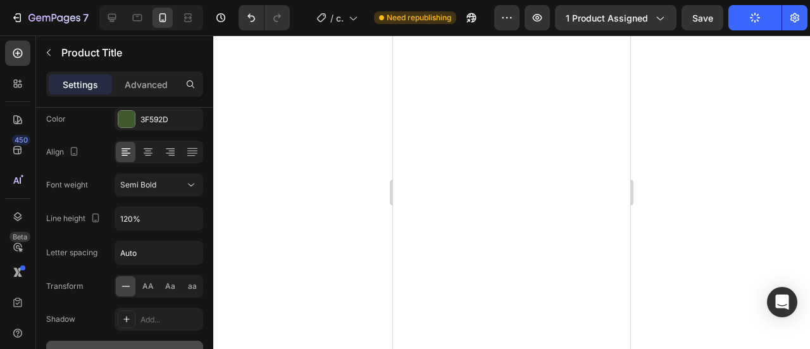
scroll to position [0, 0]
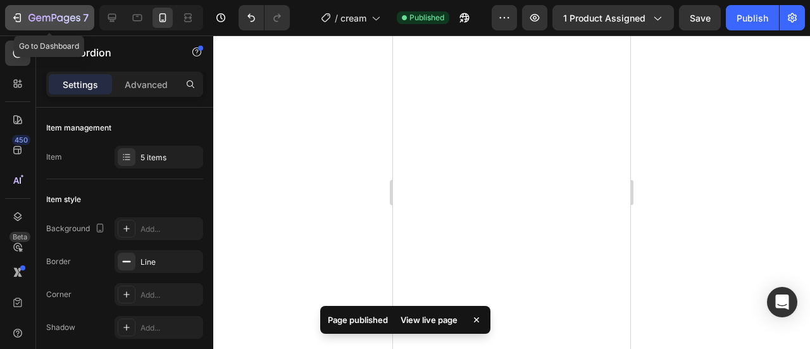
click at [18, 20] on icon "button" at bounding box center [17, 17] width 13 height 13
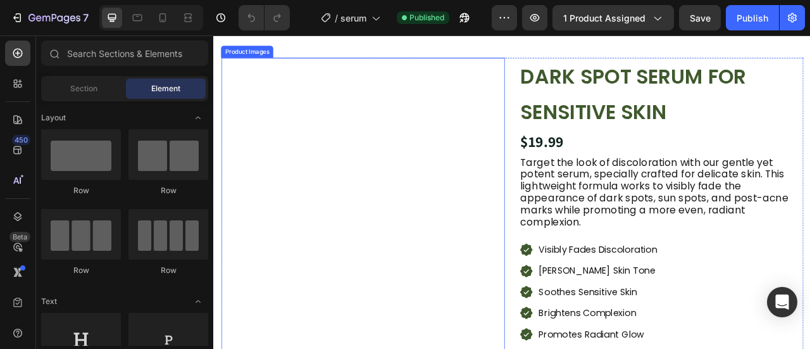
scroll to position [37, 0]
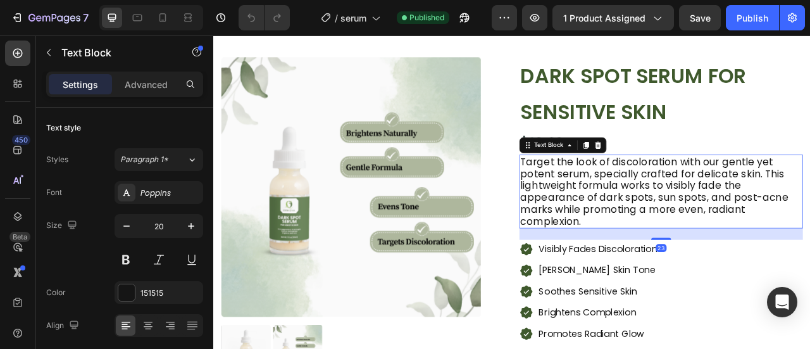
click at [762, 246] on p "Target the look of discoloration with our gentle yet potent serum, specially cr…" at bounding box center [783, 233] width 358 height 91
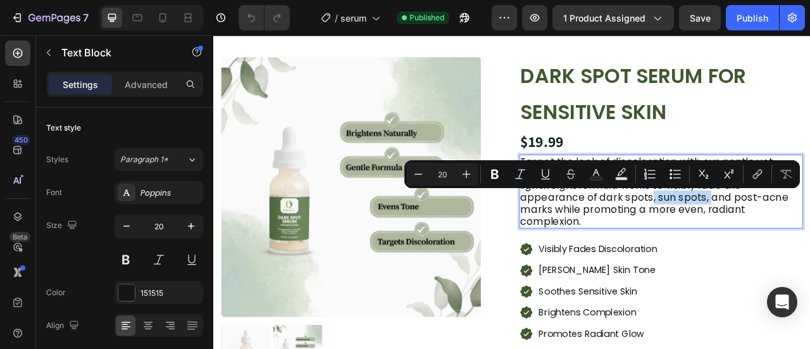
drag, startPoint x: 762, startPoint y: 245, endPoint x: 838, endPoint y: 244, distance: 76.6
click at [810, 244] on p "Target the look of discoloration with our gentle yet potent serum, specially cr…" at bounding box center [783, 233] width 358 height 91
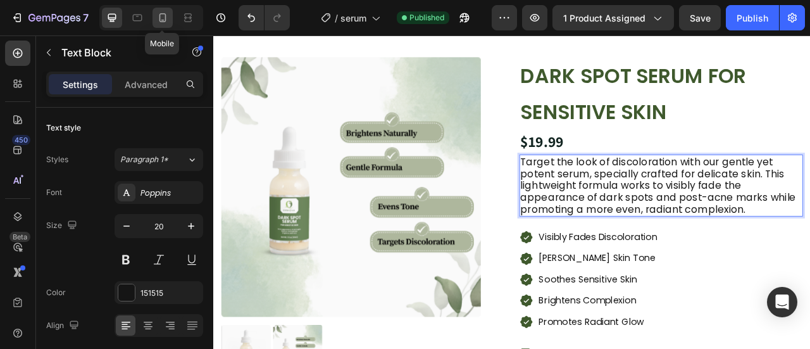
click at [167, 18] on icon at bounding box center [162, 17] width 13 height 13
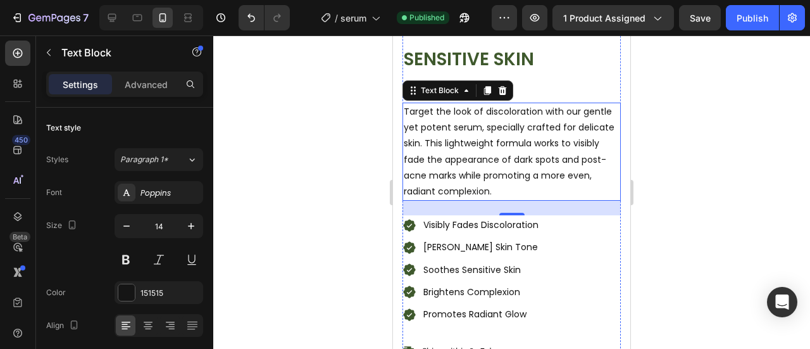
scroll to position [362, 0]
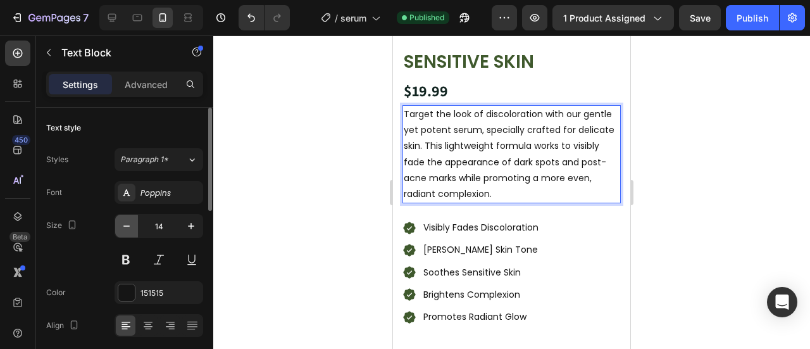
click at [130, 220] on icon "button" at bounding box center [126, 226] width 13 height 13
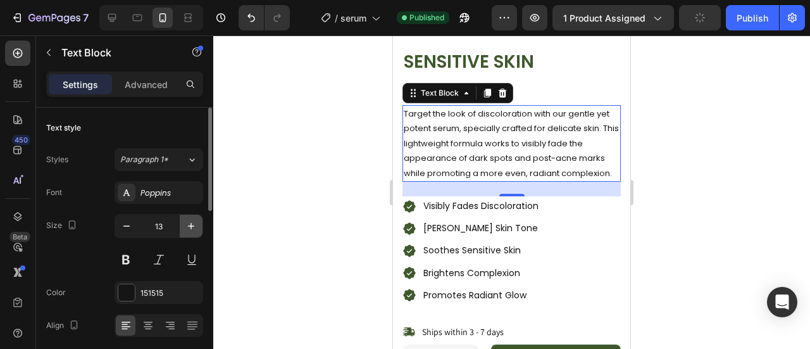
click at [189, 225] on icon "button" at bounding box center [191, 226] width 13 height 13
type input "14"
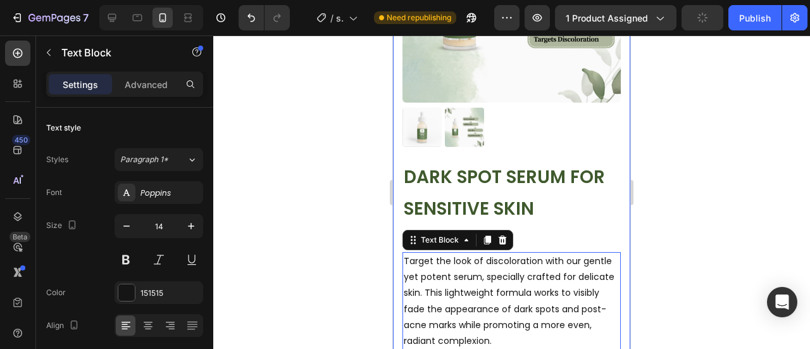
scroll to position [200, 0]
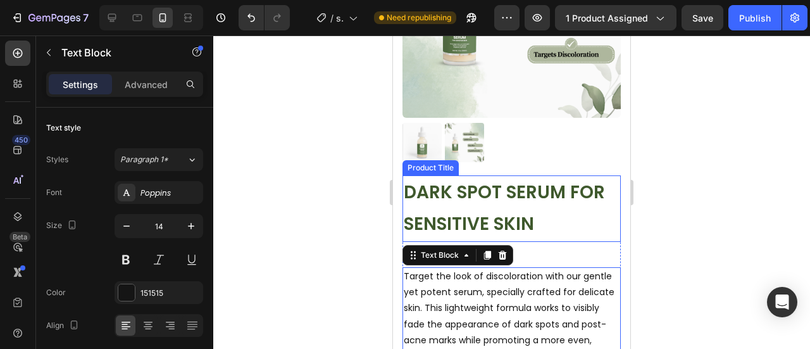
click at [489, 202] on h1 "DARK SPOT SERUM FOR SENSITIVE SKIN" at bounding box center [512, 208] width 218 height 66
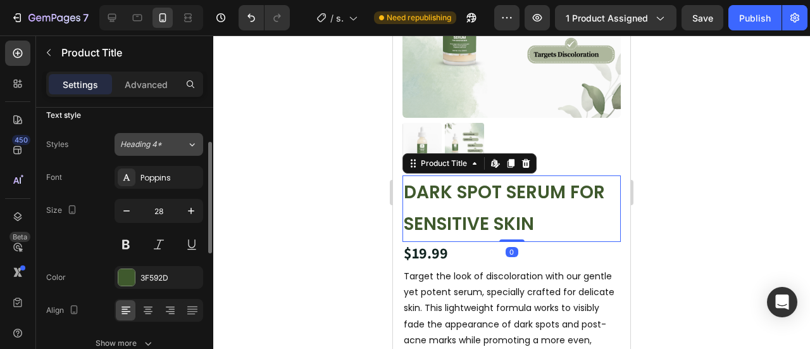
scroll to position [103, 0]
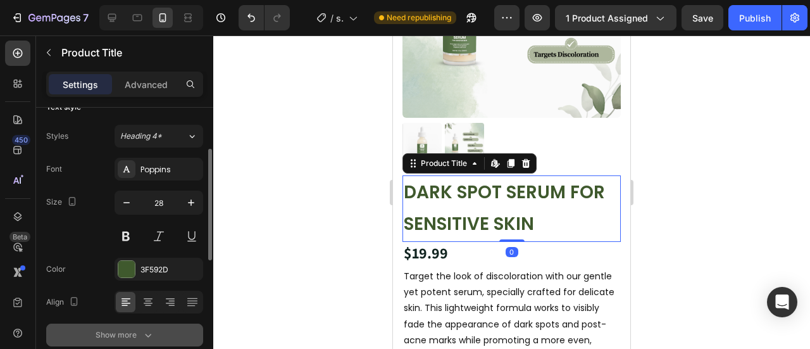
click at [144, 329] on icon "button" at bounding box center [148, 335] width 13 height 13
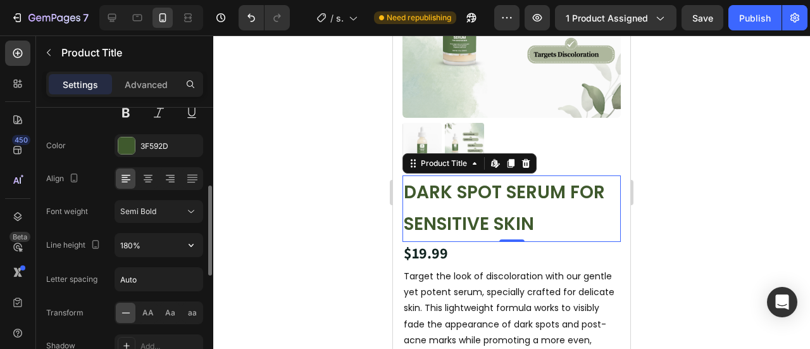
scroll to position [230, 0]
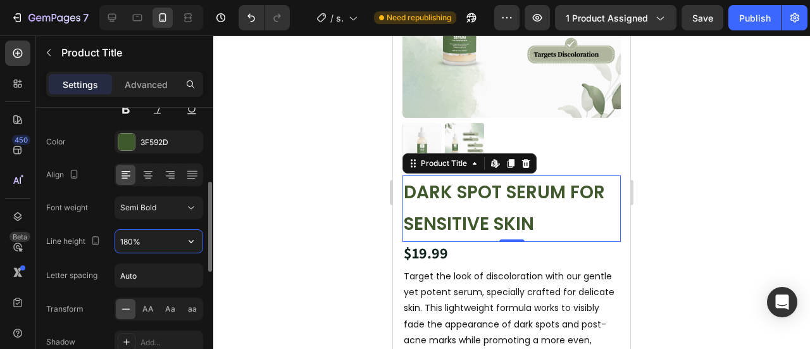
click at [151, 241] on input "180%" at bounding box center [158, 241] width 87 height 23
click at [186, 240] on icon "button" at bounding box center [191, 241] width 13 height 13
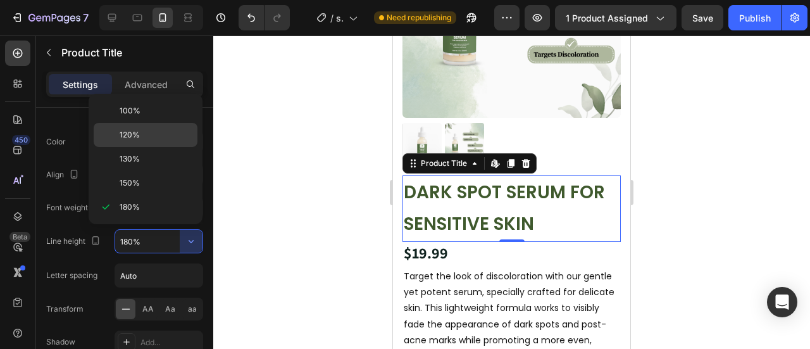
click at [148, 134] on p "120%" at bounding box center [156, 134] width 72 height 11
type input "120%"
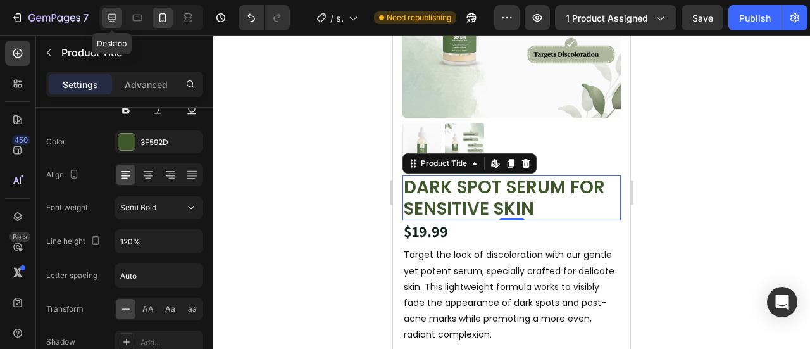
click at [115, 16] on icon at bounding box center [112, 17] width 13 height 13
type input "40"
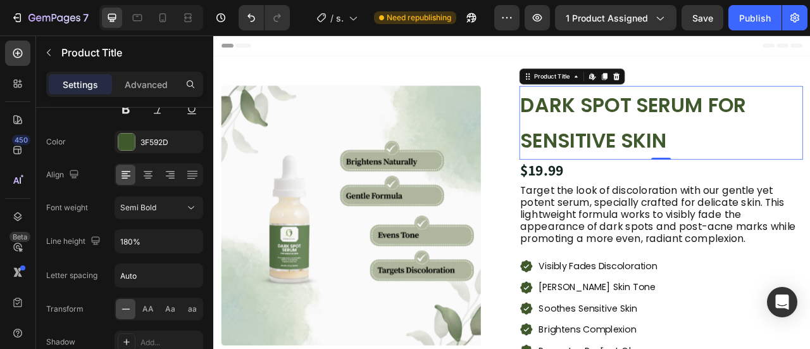
click at [718, 132] on h1 "DARK SPOT SERUM FOR SENSITIVE SKIN" at bounding box center [783, 146] width 361 height 94
click at [191, 235] on icon "button" at bounding box center [191, 241] width 13 height 13
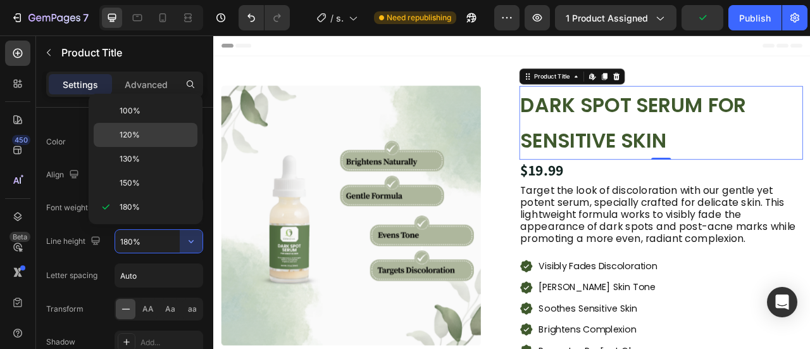
click at [135, 139] on span "120%" at bounding box center [130, 134] width 20 height 11
type input "120%"
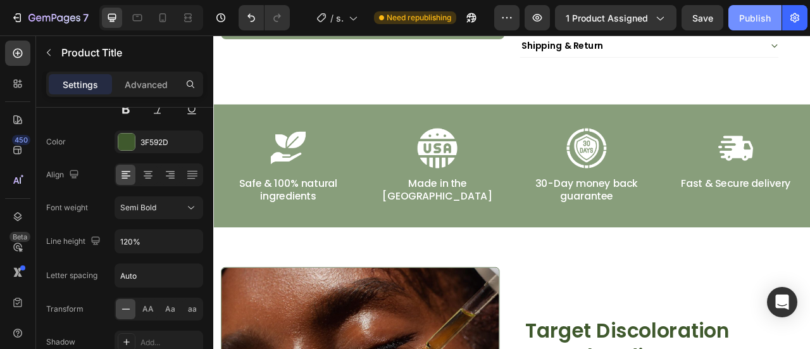
click at [754, 13] on div "Publish" at bounding box center [755, 17] width 32 height 13
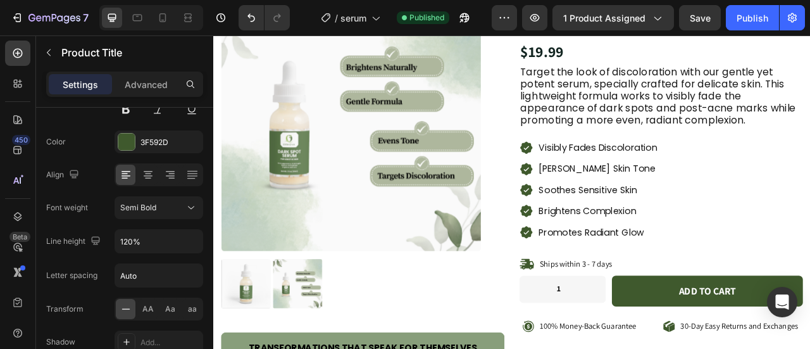
scroll to position [77, 0]
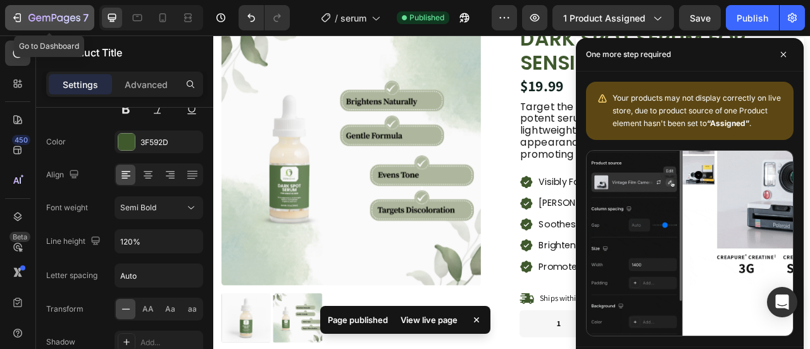
click at [22, 20] on icon "button" at bounding box center [17, 17] width 13 height 13
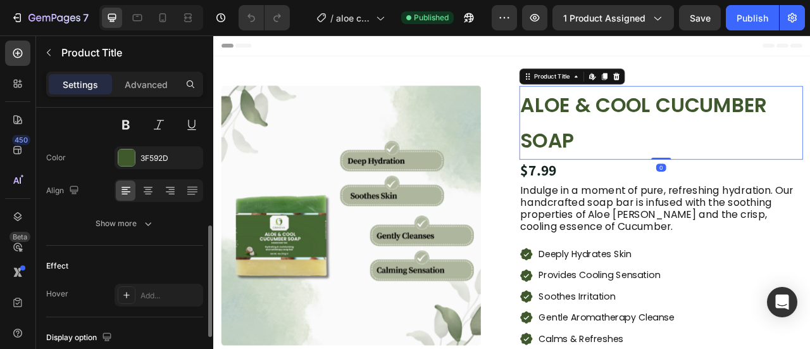
scroll to position [239, 0]
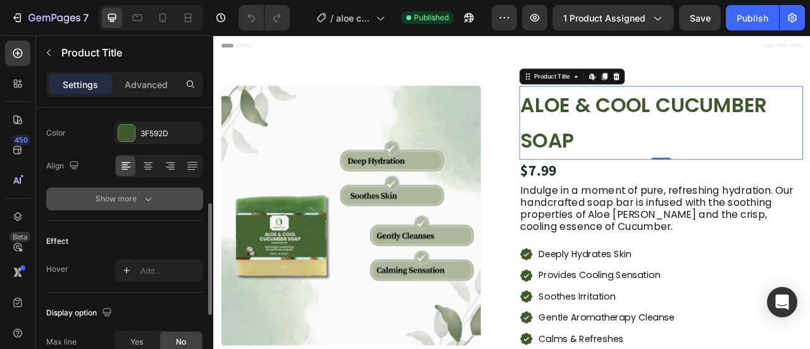
click at [142, 206] on button "Show more" at bounding box center [124, 198] width 157 height 23
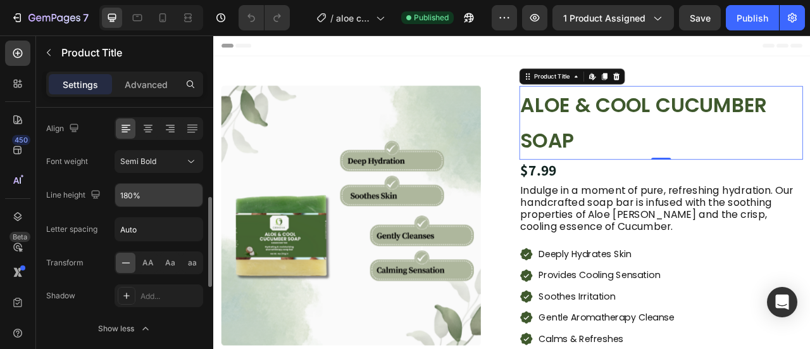
scroll to position [277, 0]
click at [198, 196] on button "button" at bounding box center [191, 193] width 23 height 23
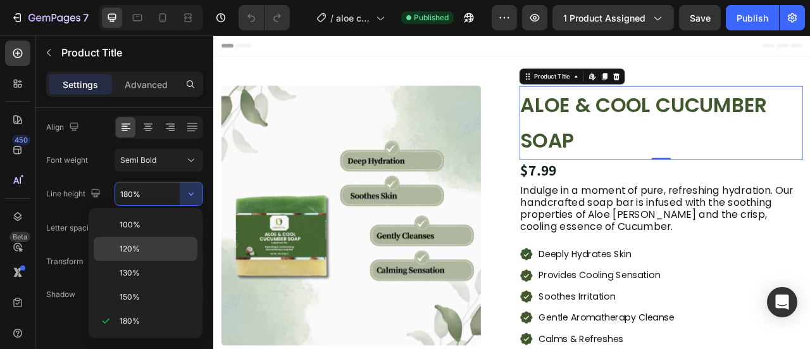
click at [148, 261] on div "120%" at bounding box center [146, 273] width 104 height 24
type input "120%"
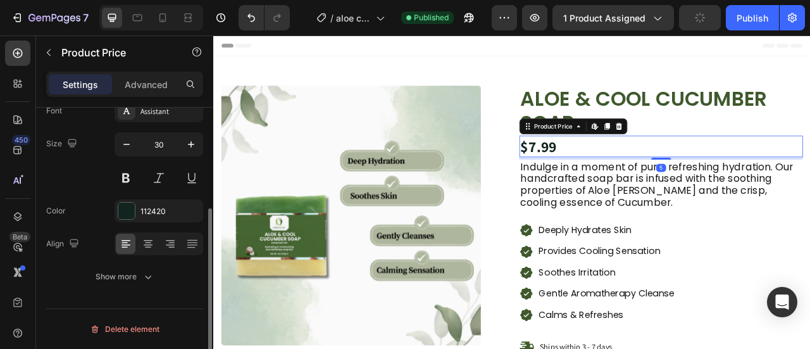
click at [640, 172] on div "$7.99" at bounding box center [783, 176] width 361 height 27
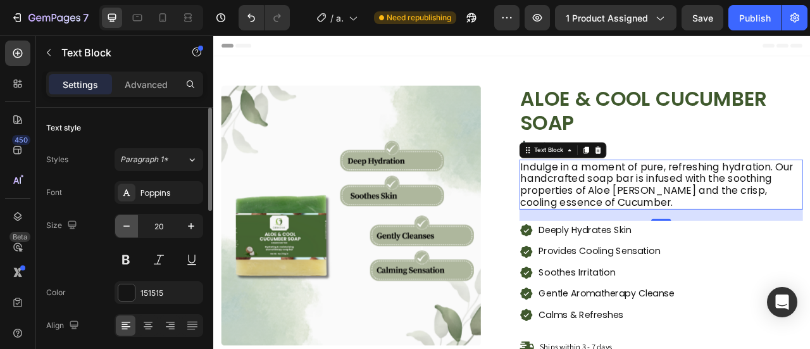
click at [123, 232] on button "button" at bounding box center [126, 226] width 23 height 23
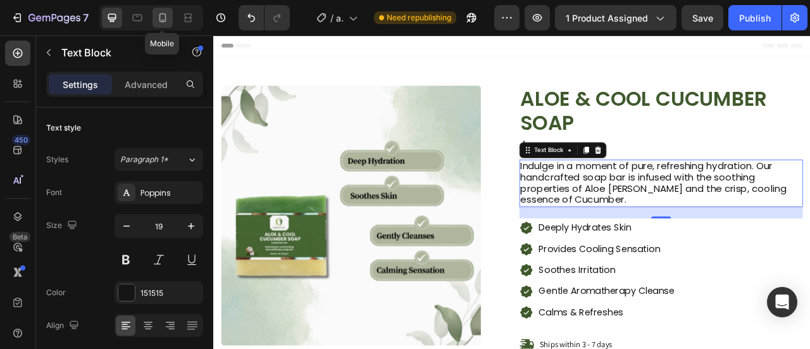
click at [170, 16] on div at bounding box center [163, 18] width 20 height 20
type input "14"
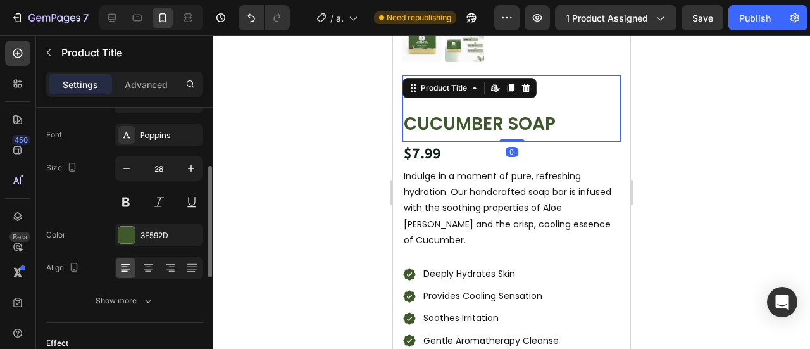
scroll to position [139, 0]
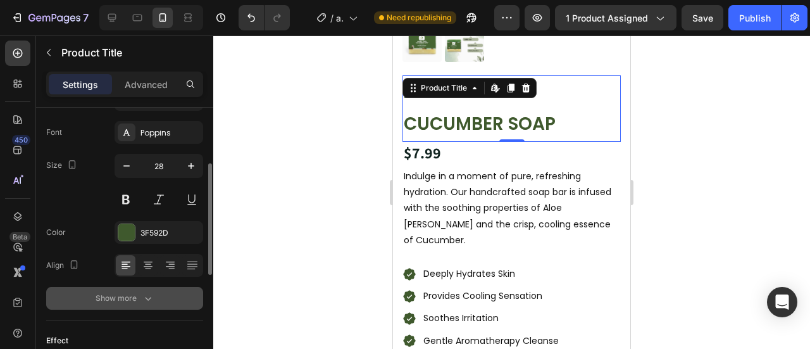
click at [152, 306] on button "Show more" at bounding box center [124, 298] width 157 height 23
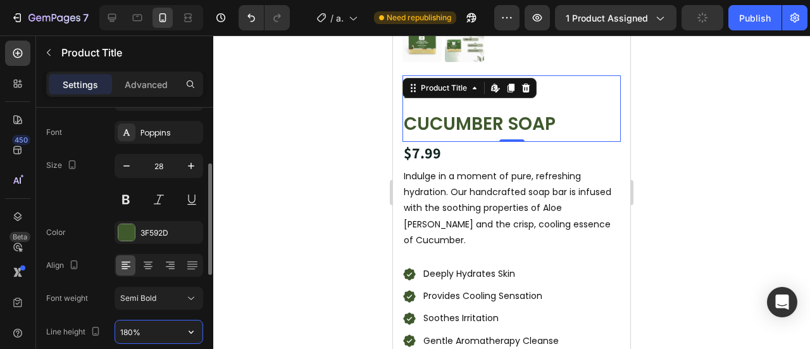
click at [149, 327] on input "180%" at bounding box center [158, 331] width 87 height 23
click at [191, 332] on icon "button" at bounding box center [191, 331] width 13 height 13
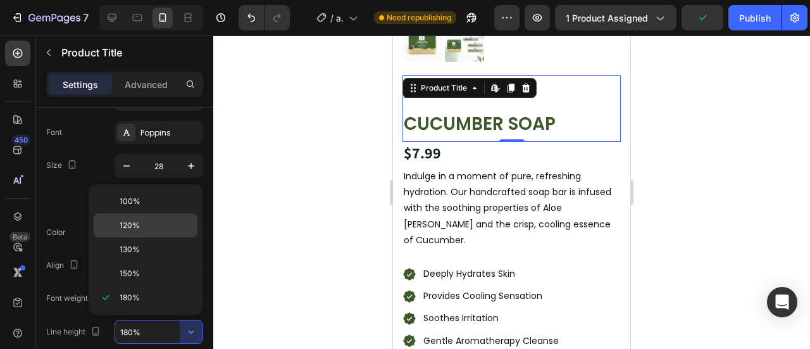
click at [138, 225] on span "120%" at bounding box center [130, 225] width 20 height 11
type input "120%"
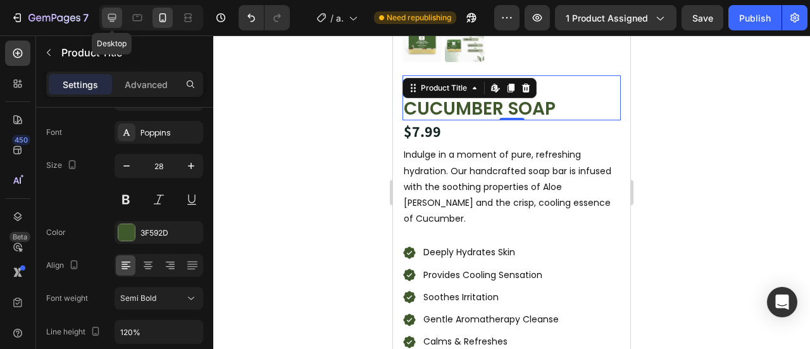
click at [111, 21] on icon at bounding box center [112, 18] width 8 height 8
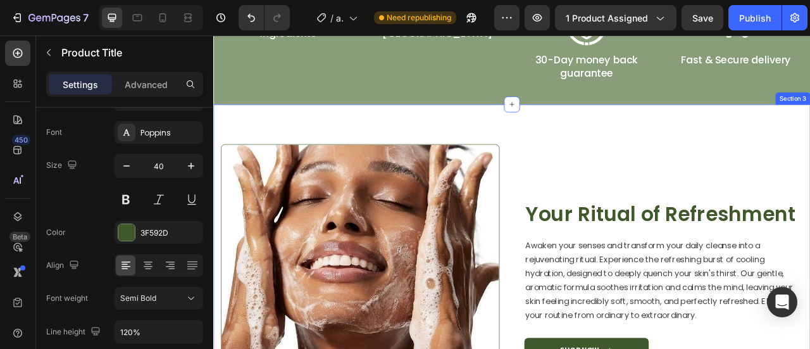
scroll to position [848, 0]
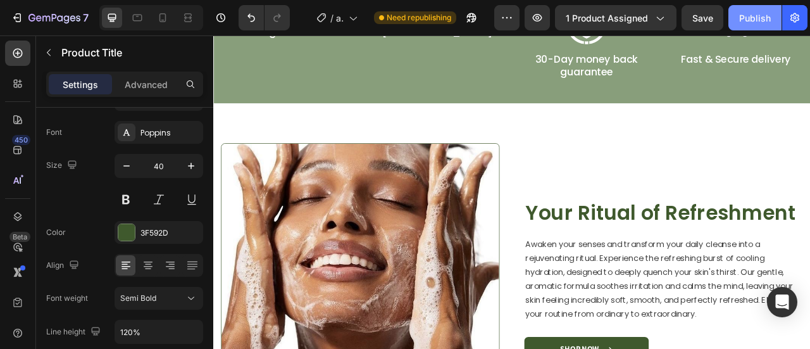
click at [744, 16] on div "Publish" at bounding box center [755, 17] width 32 height 13
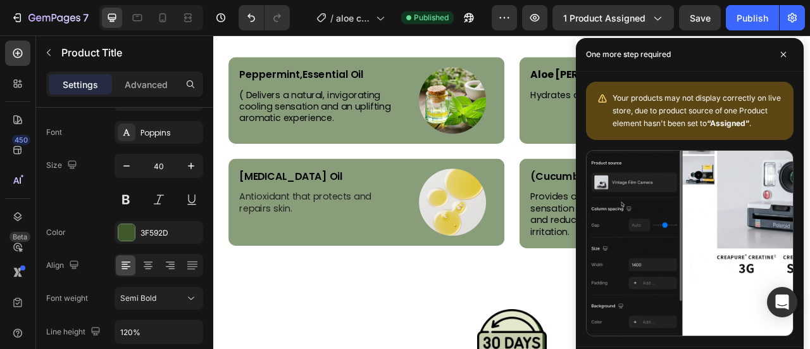
scroll to position [2750, 0]
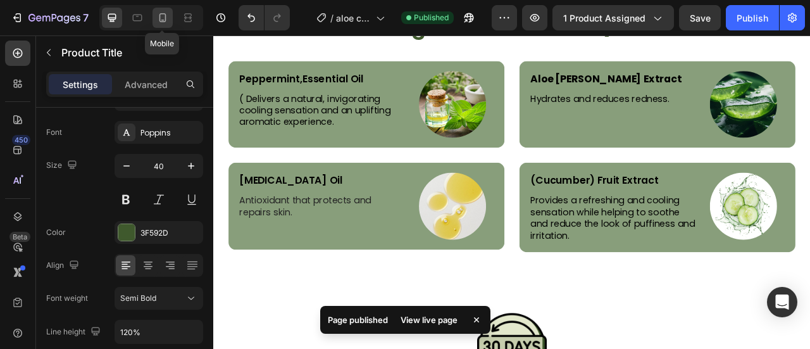
click at [168, 23] on icon at bounding box center [162, 17] width 13 height 13
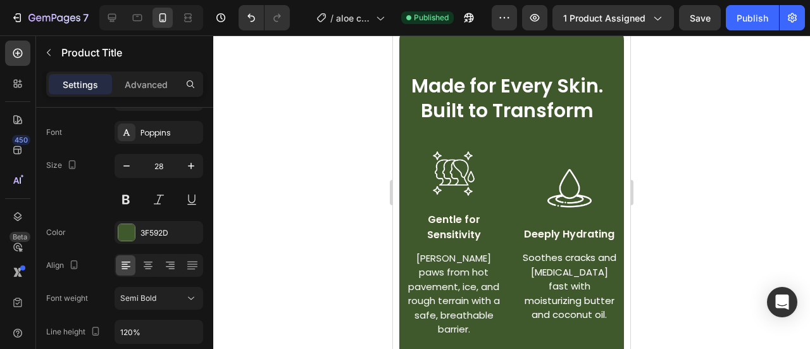
scroll to position [1567, 0]
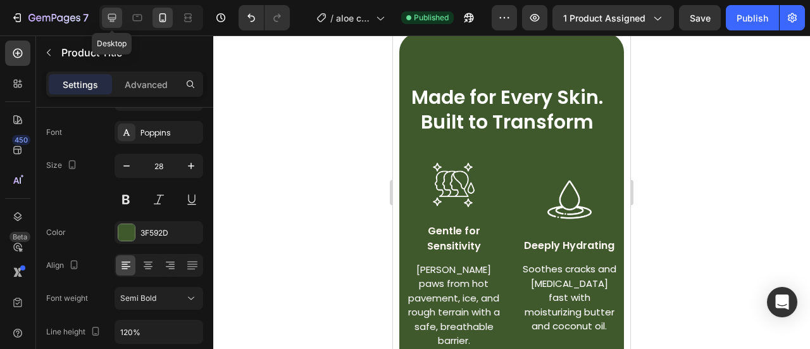
click at [110, 20] on icon at bounding box center [112, 18] width 8 height 8
type input "40"
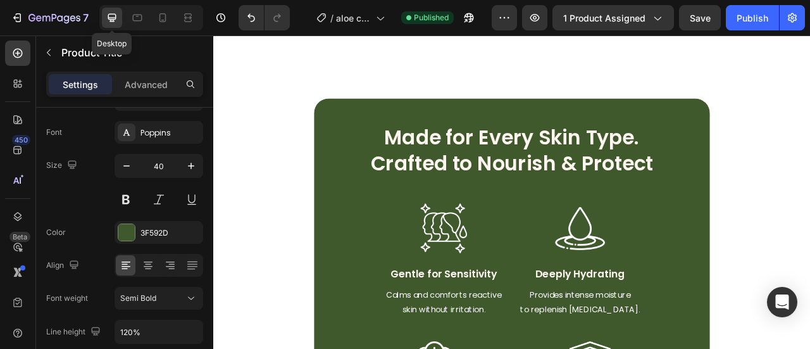
scroll to position [1534, 0]
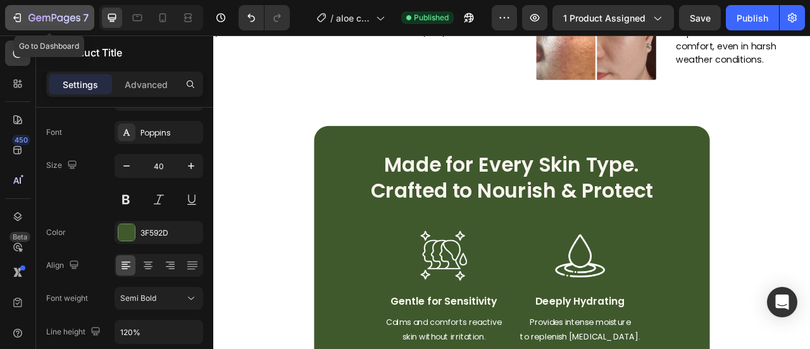
click at [20, 14] on icon "button" at bounding box center [19, 17] width 6 height 9
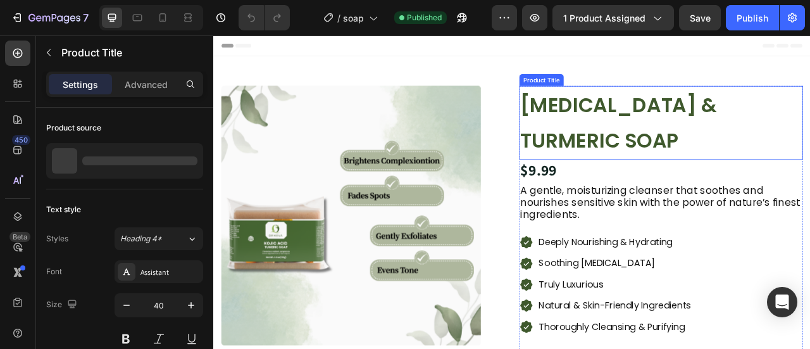
click at [651, 157] on h1 "KOJIC ACID & TURMERIC SOAP" at bounding box center [783, 146] width 361 height 94
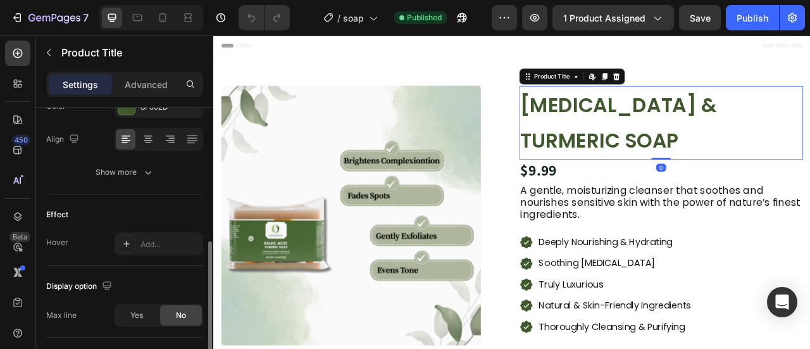
scroll to position [285, 0]
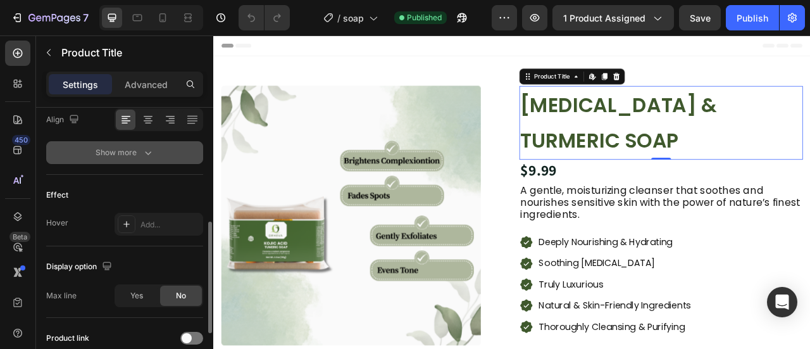
click at [176, 141] on button "Show more" at bounding box center [124, 152] width 157 height 23
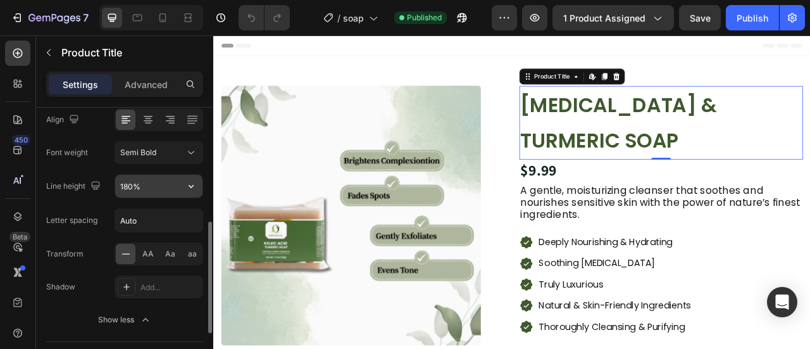
click at [191, 184] on icon "button" at bounding box center [191, 186] width 13 height 13
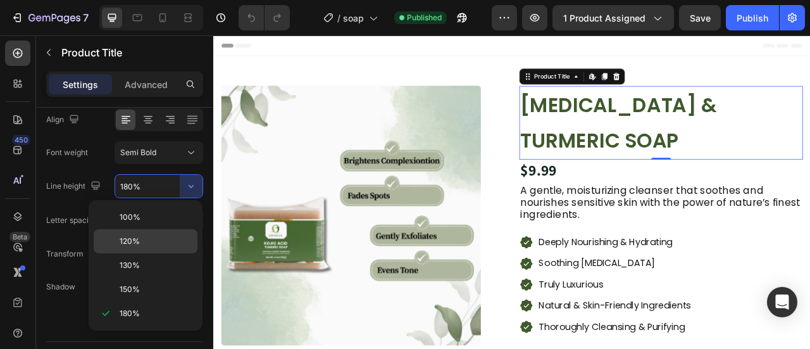
click at [135, 253] on div "120%" at bounding box center [146, 265] width 104 height 24
type input "120%"
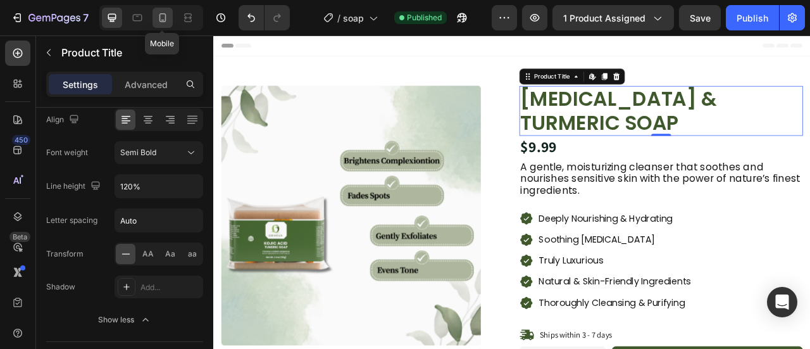
click at [162, 23] on icon at bounding box center [162, 17] width 13 height 13
type input "28"
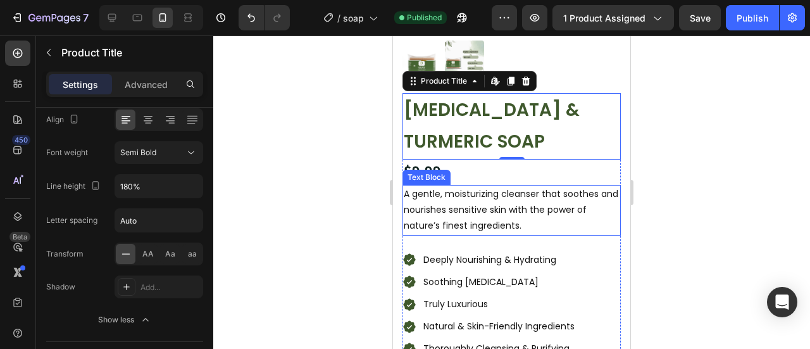
scroll to position [286, 0]
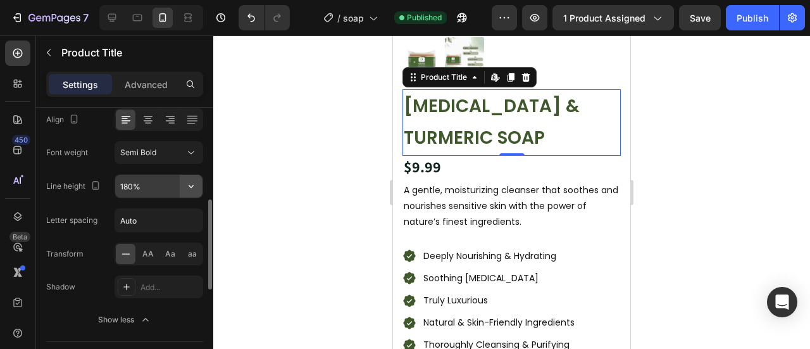
click at [190, 183] on icon "button" at bounding box center [191, 186] width 13 height 13
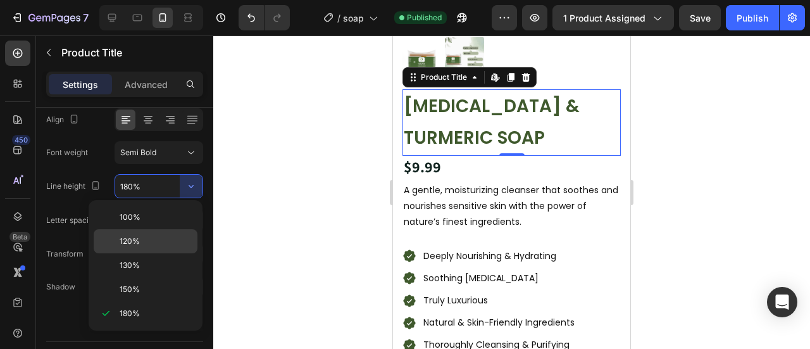
click at [147, 237] on p "120%" at bounding box center [156, 240] width 72 height 11
type input "120%"
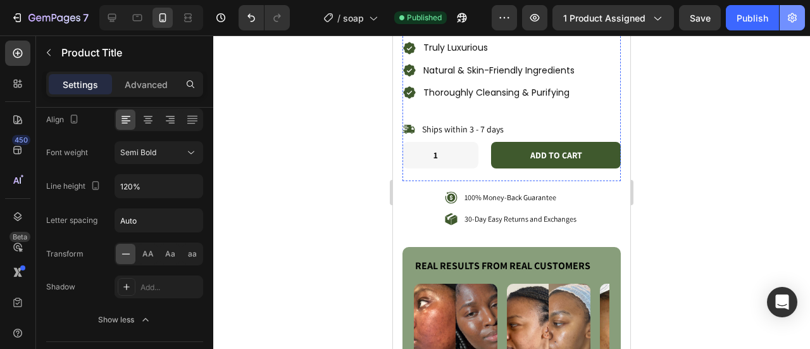
scroll to position [537, 0]
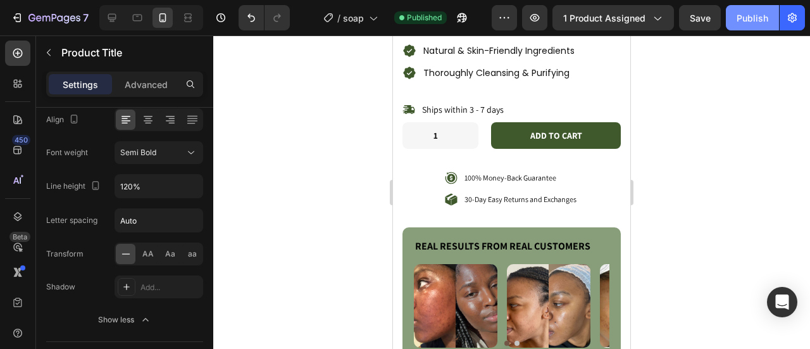
click at [755, 22] on div "Publish" at bounding box center [753, 17] width 32 height 13
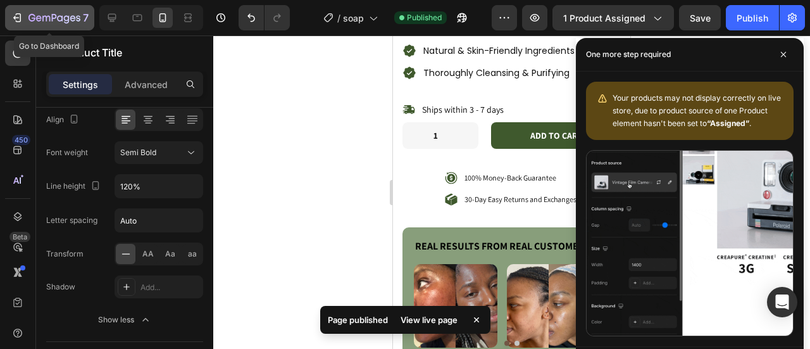
click at [22, 15] on icon "button" at bounding box center [17, 17] width 13 height 13
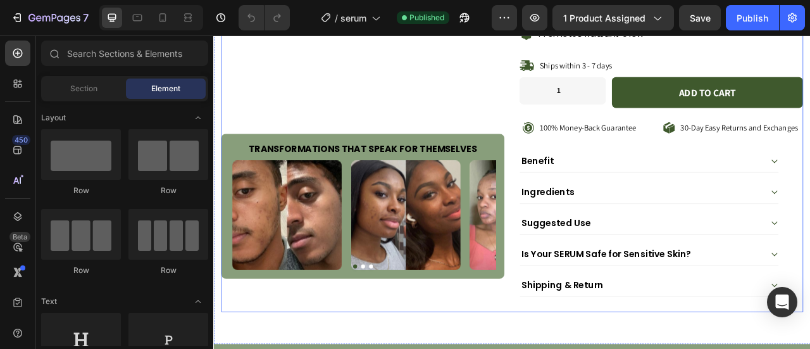
scroll to position [373, 0]
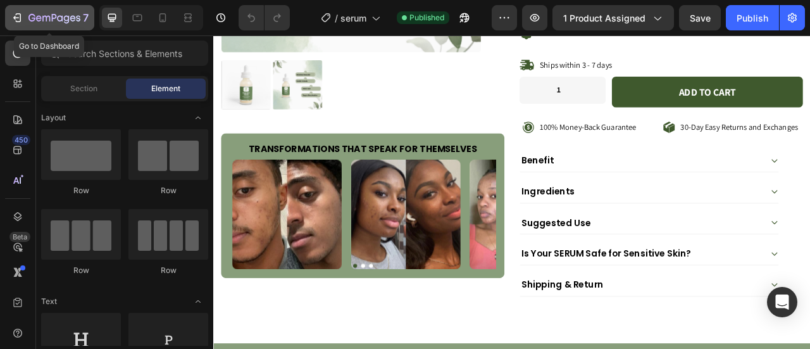
click at [23, 11] on div "7" at bounding box center [50, 17] width 78 height 15
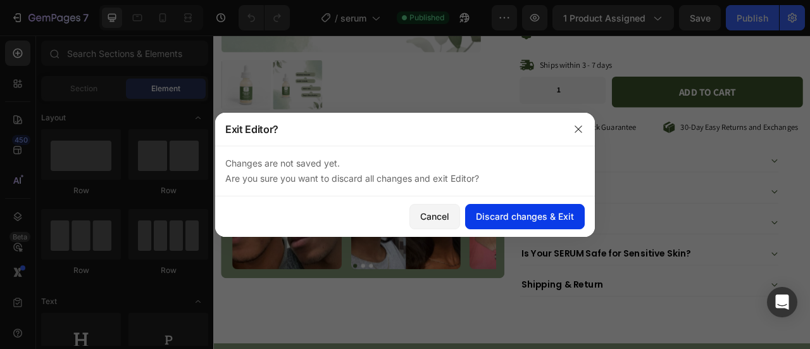
click at [494, 208] on button "Discard changes & Exit" at bounding box center [525, 216] width 120 height 25
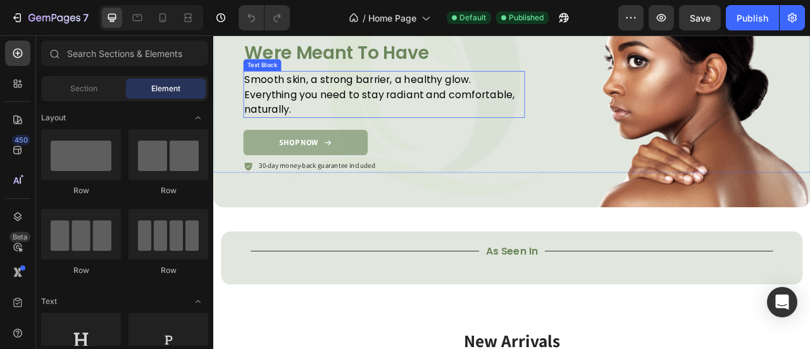
scroll to position [125, 0]
click at [170, 23] on div at bounding box center [163, 18] width 20 height 20
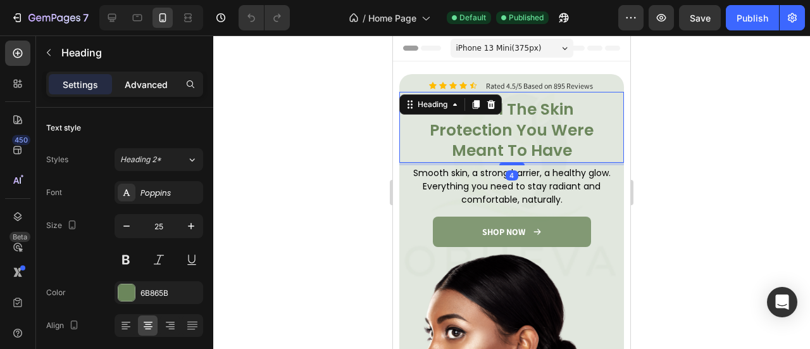
click at [156, 83] on p "Advanced" at bounding box center [146, 84] width 43 height 13
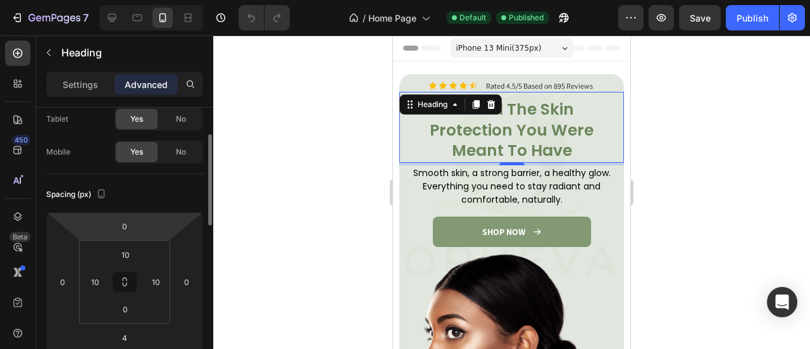
scroll to position [73, 0]
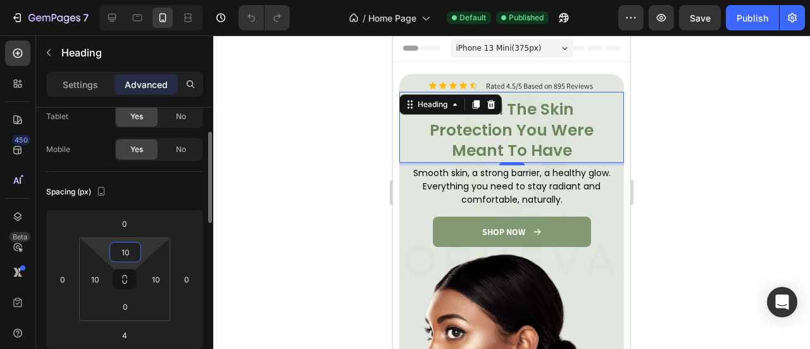
click at [125, 251] on input "10" at bounding box center [125, 251] width 25 height 19
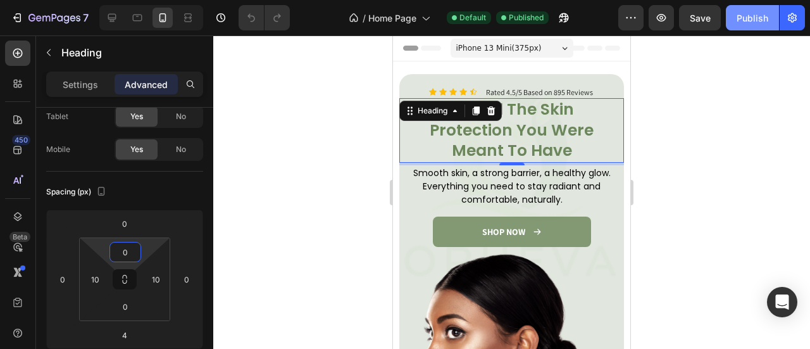
type input "0"
click at [737, 11] on div "Publish" at bounding box center [753, 17] width 32 height 13
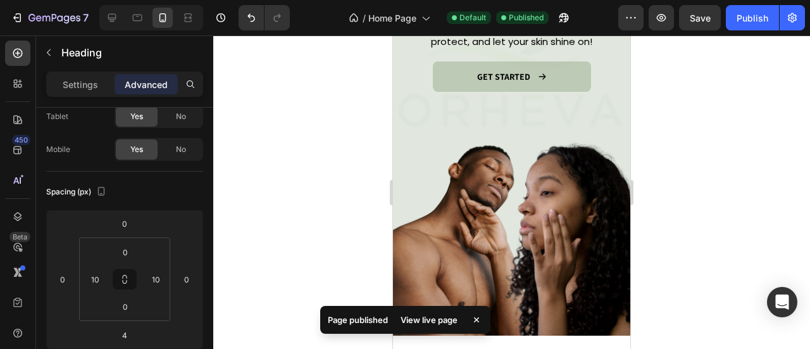
scroll to position [2047, 0]
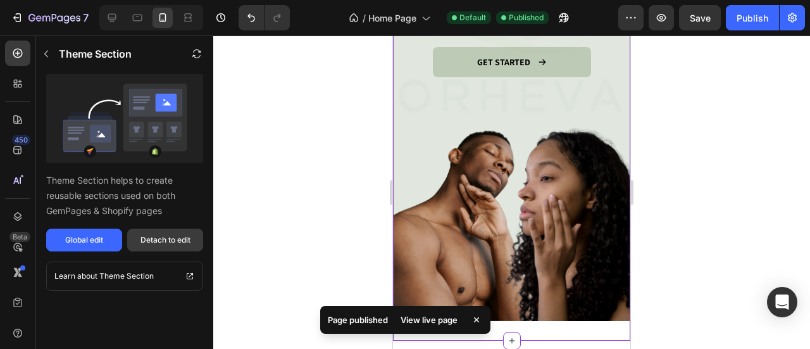
click at [168, 239] on div "Detach to edit" at bounding box center [166, 239] width 50 height 11
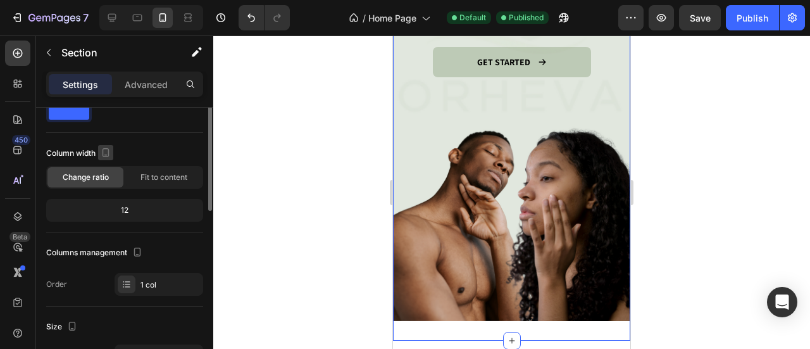
scroll to position [0, 0]
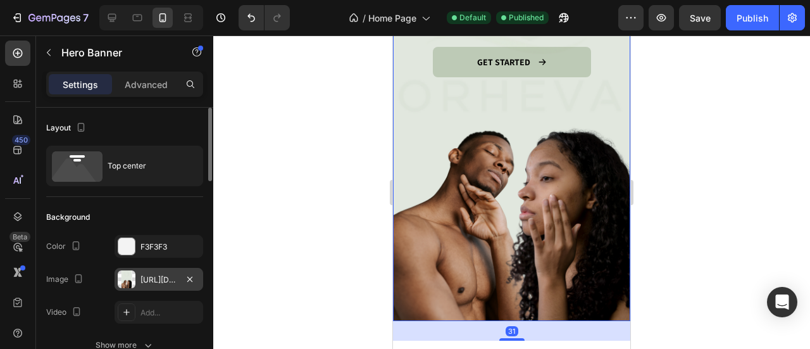
click at [161, 285] on div "[URL][DOMAIN_NAME]" at bounding box center [159, 279] width 89 height 23
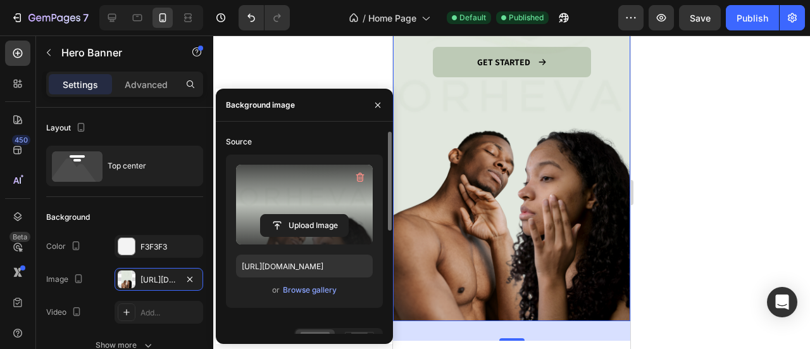
click at [304, 198] on label at bounding box center [304, 205] width 137 height 80
click at [304, 215] on input "file" at bounding box center [304, 226] width 87 height 22
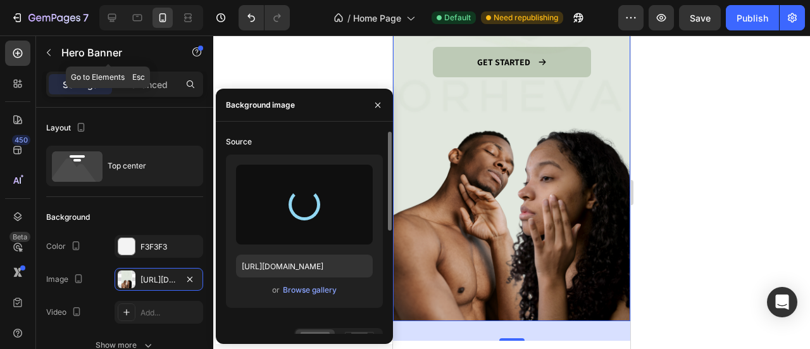
type input "[URL][DOMAIN_NAME]"
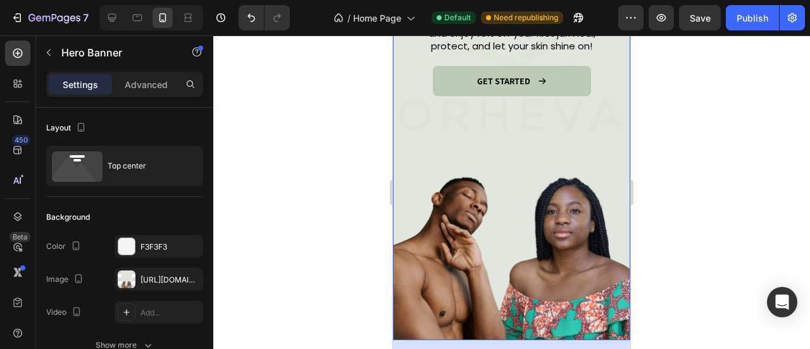
scroll to position [2029, 0]
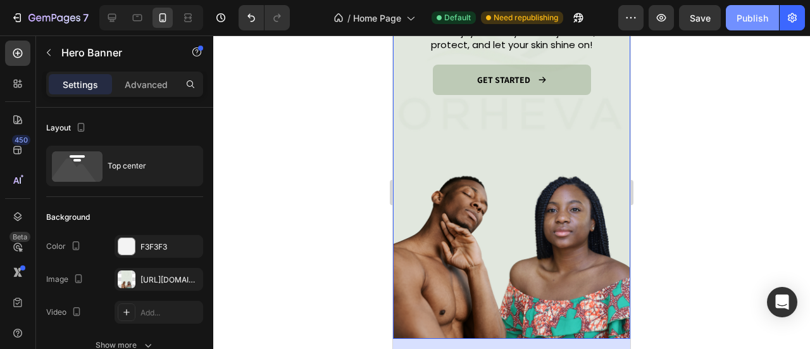
click at [756, 22] on div "Publish" at bounding box center [753, 17] width 32 height 13
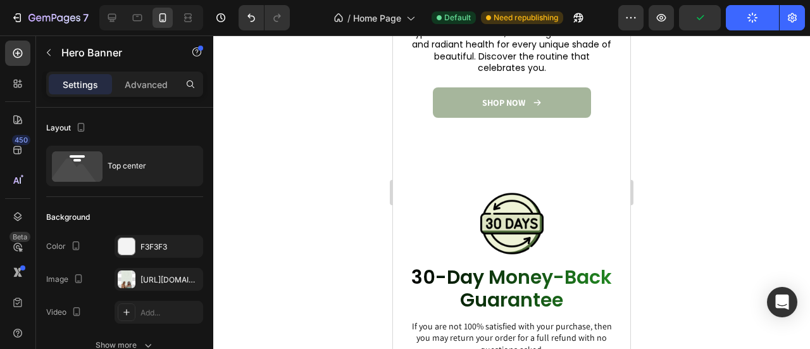
scroll to position [2684, 0]
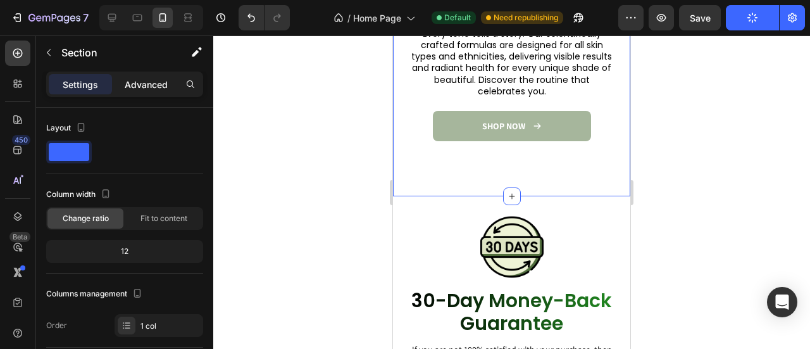
click at [164, 86] on p "Advanced" at bounding box center [146, 84] width 43 height 13
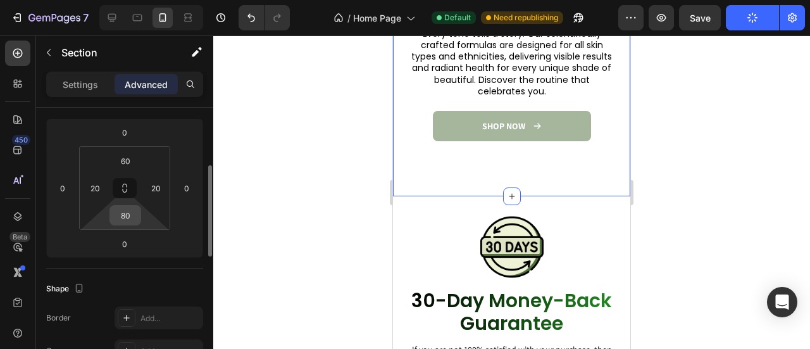
scroll to position [167, 0]
click at [130, 209] on input "80" at bounding box center [125, 212] width 25 height 19
type input "30"
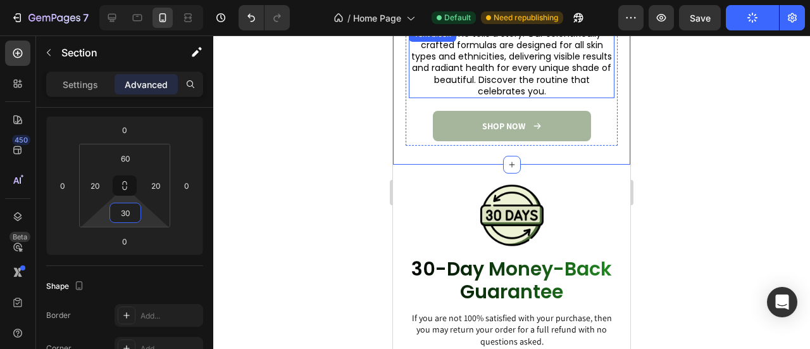
click at [552, 79] on p "Every tone tells a story. Our scientifically crafted formulas are designed for …" at bounding box center [511, 62] width 203 height 69
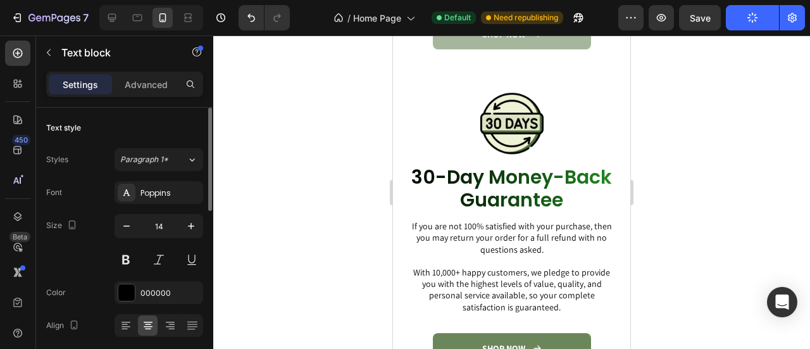
scroll to position [2779, 0]
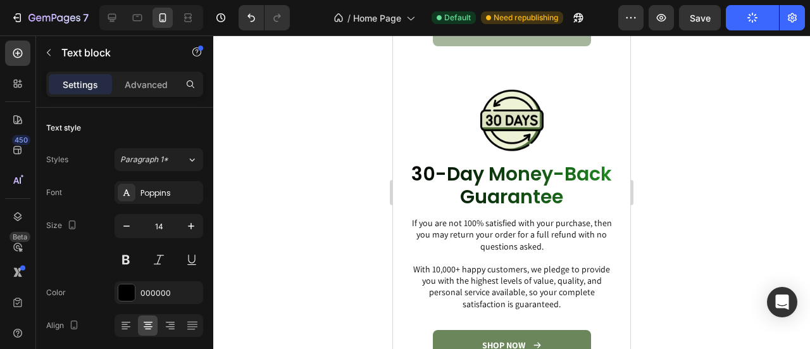
click at [754, 16] on icon "button" at bounding box center [753, 18] width 12 height 12
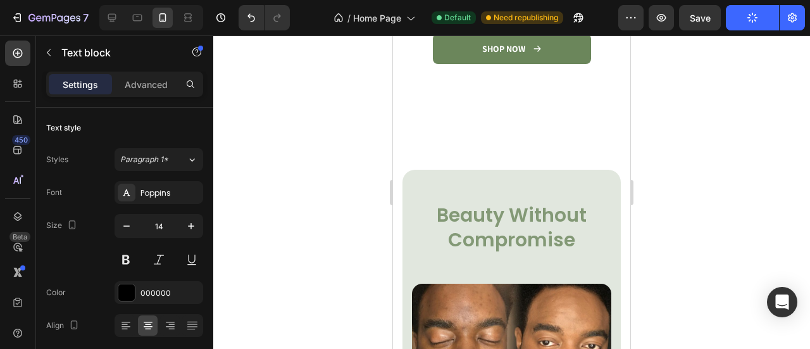
scroll to position [3071, 0]
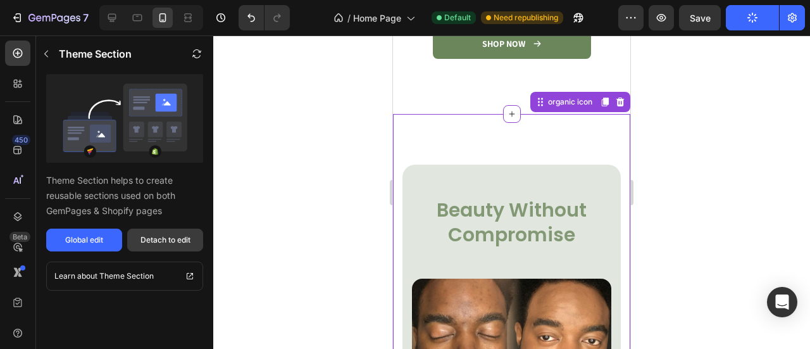
click at [168, 232] on button "Detach to edit" at bounding box center [165, 240] width 76 height 23
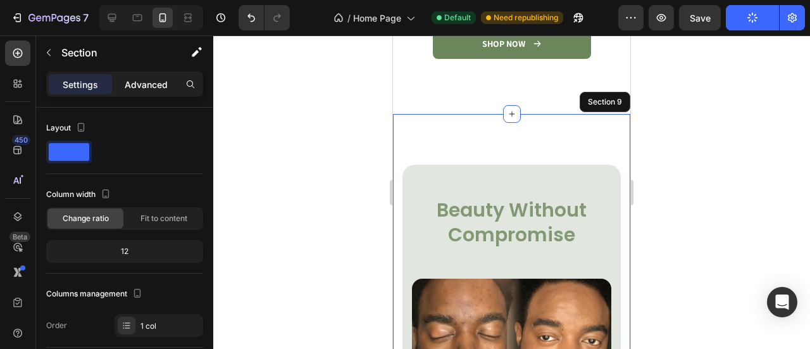
click at [170, 83] on div "Advanced" at bounding box center [146, 84] width 63 height 20
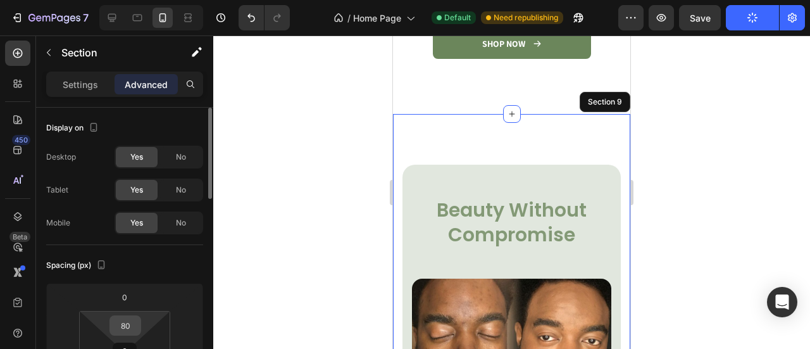
click at [126, 322] on input "80" at bounding box center [125, 325] width 25 height 19
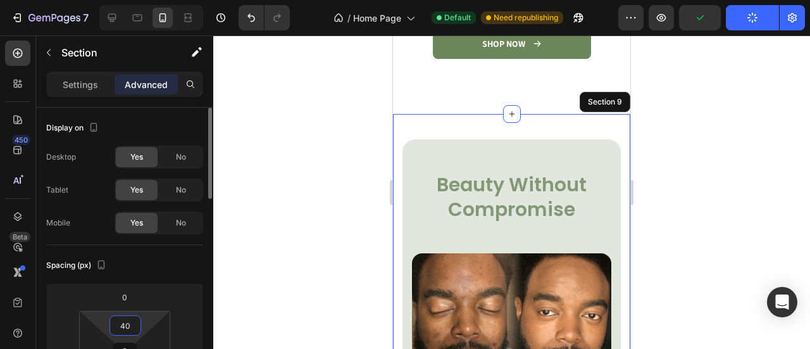
drag, startPoint x: 129, startPoint y: 322, endPoint x: 119, endPoint y: 325, distance: 10.6
click at [119, 325] on input "40" at bounding box center [125, 325] width 25 height 19
type input "0"
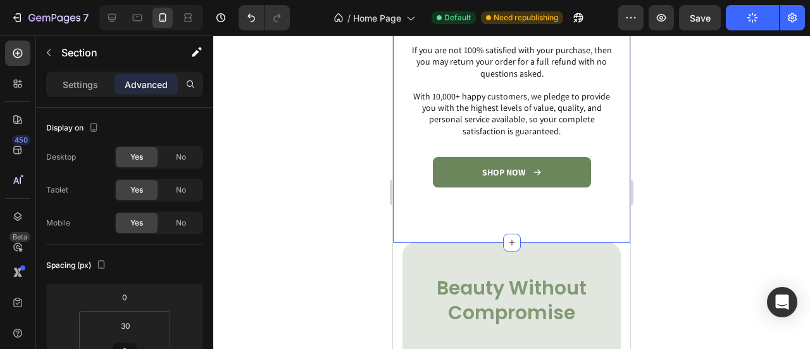
click at [492, 81] on p at bounding box center [512, 84] width 210 height 11
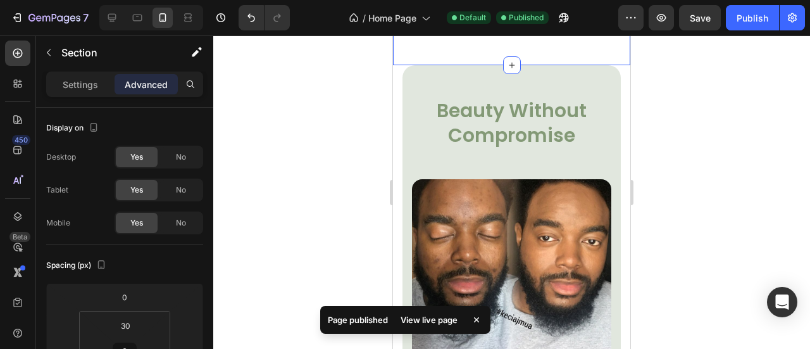
scroll to position [3120, 0]
click at [755, 22] on div "Publish" at bounding box center [753, 17] width 32 height 13
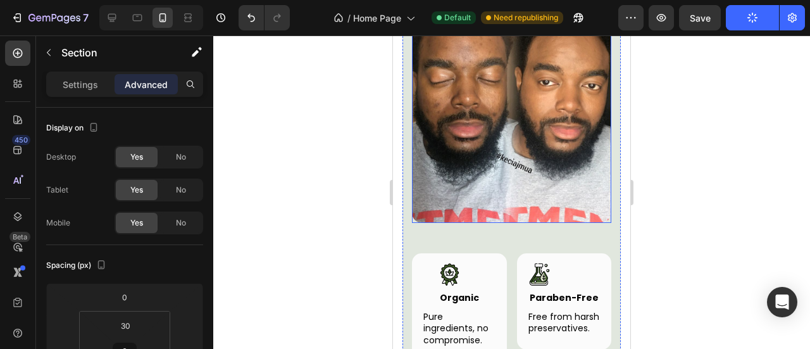
scroll to position [3275, 0]
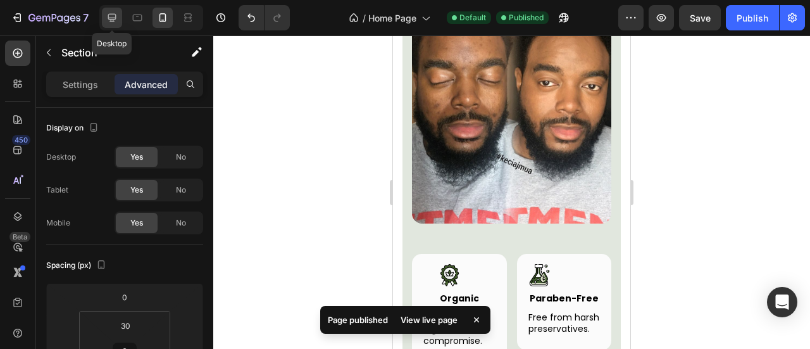
click at [108, 17] on icon at bounding box center [112, 18] width 8 height 8
type input "60"
type input "0"
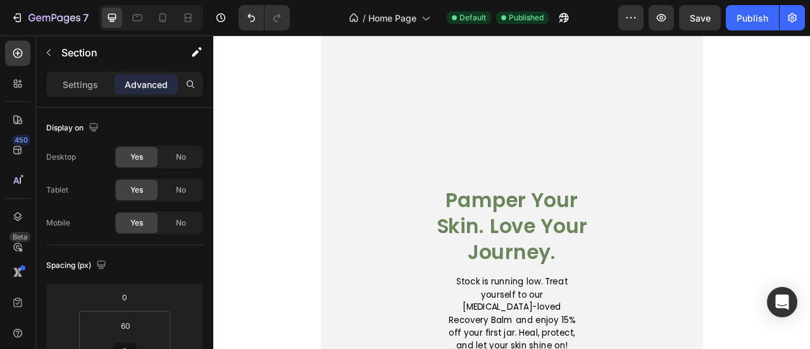
scroll to position [1366, 0]
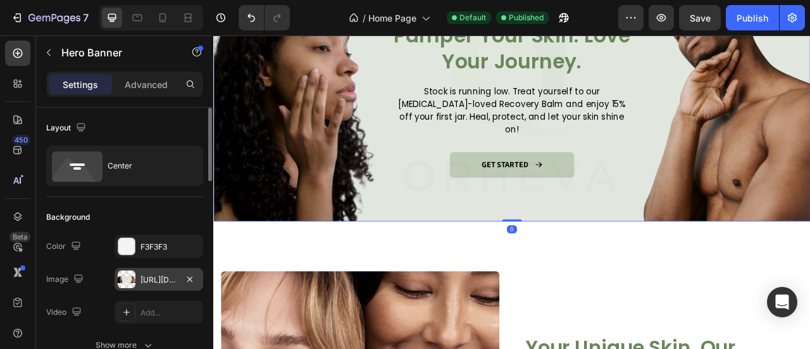
click at [158, 279] on div "[URL][DOMAIN_NAME]" at bounding box center [159, 279] width 37 height 11
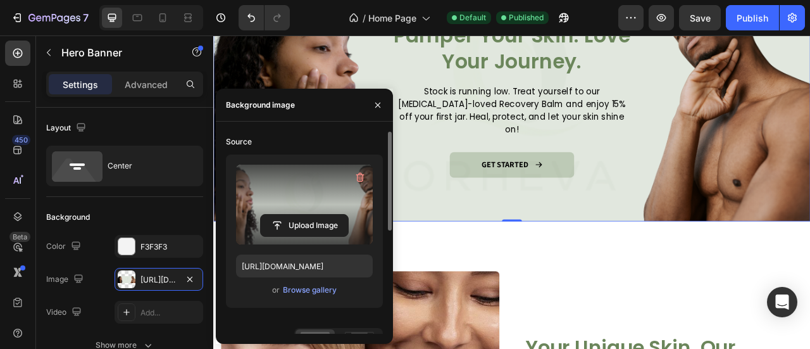
click at [276, 182] on label at bounding box center [304, 205] width 137 height 80
click at [276, 215] on input "file" at bounding box center [304, 226] width 87 height 22
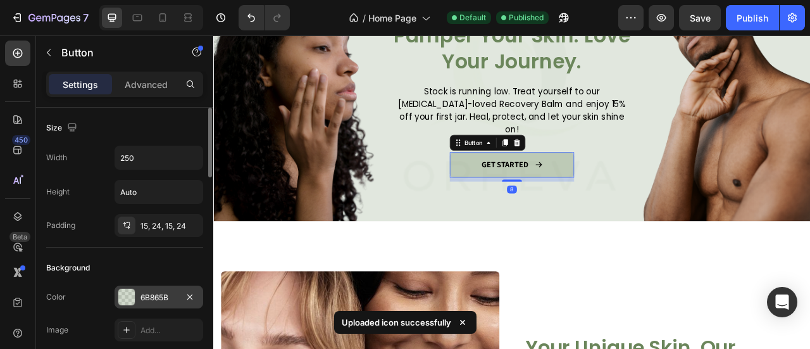
click at [143, 292] on div "6B865B" at bounding box center [159, 297] width 37 height 11
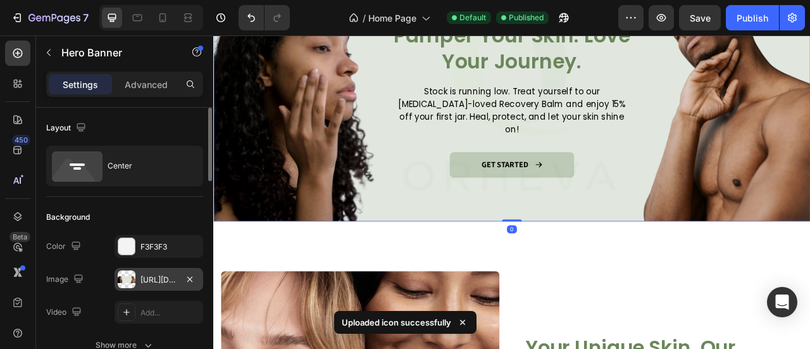
click at [139, 284] on div "[URL][DOMAIN_NAME]" at bounding box center [159, 279] width 89 height 23
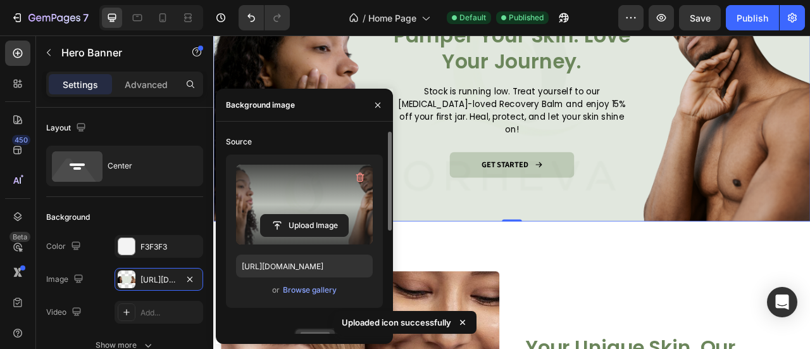
click at [258, 198] on label at bounding box center [304, 205] width 137 height 80
click at [261, 215] on input "file" at bounding box center [304, 226] width 87 height 22
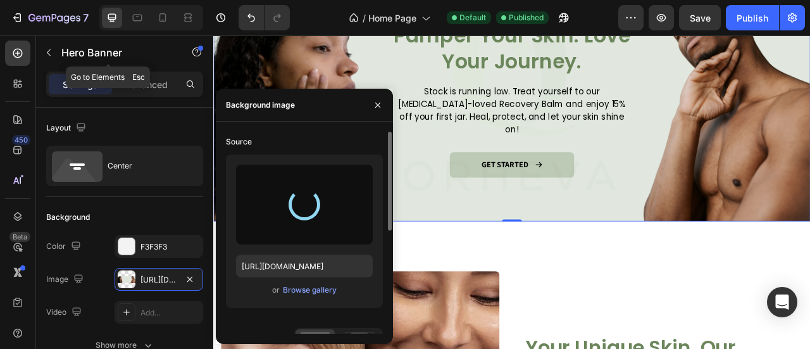
type input "[URL][DOMAIN_NAME]"
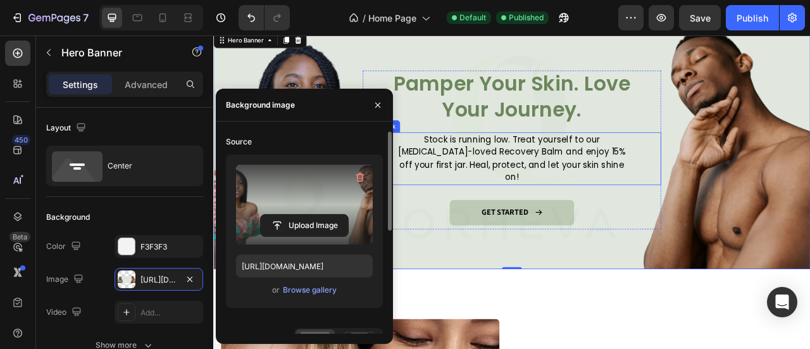
scroll to position [1302, 0]
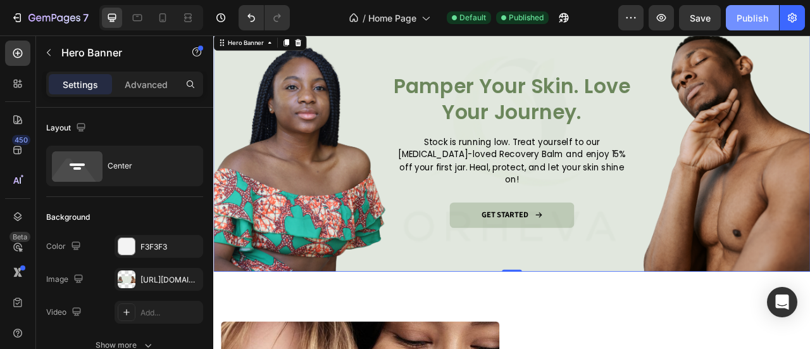
click at [742, 13] on div "Publish" at bounding box center [753, 17] width 32 height 13
click at [166, 17] on icon at bounding box center [162, 17] width 13 height 13
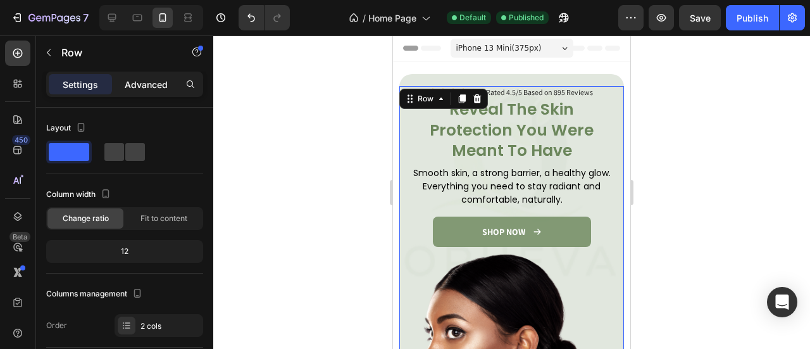
click at [165, 87] on p "Advanced" at bounding box center [146, 84] width 43 height 13
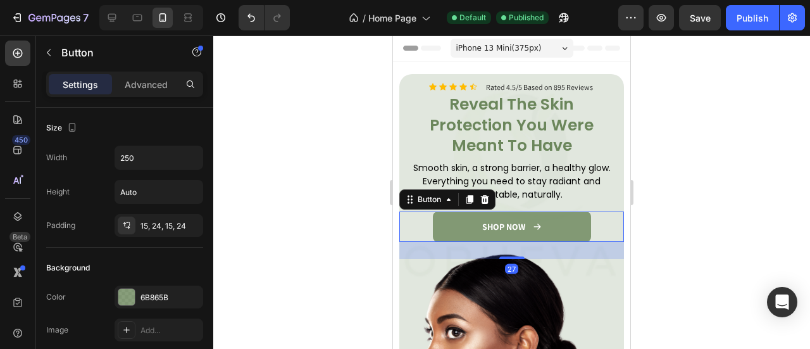
click at [515, 244] on div "Icon Icon Icon Icon Icon Icon List Rated 4.5/5 Based on 895 Reviews Text Block …" at bounding box center [511, 277] width 225 height 393
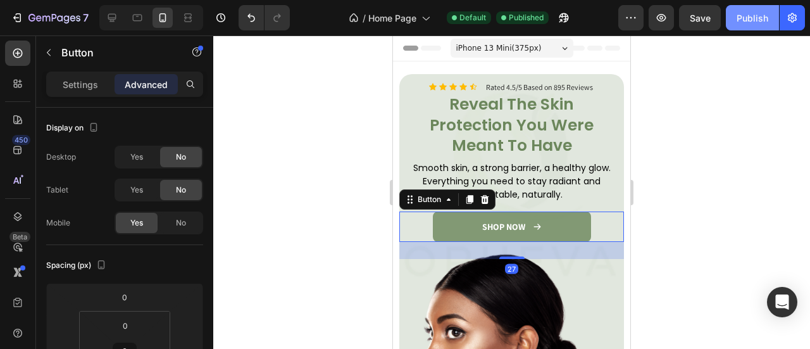
click at [741, 30] on button "Publish" at bounding box center [752, 17] width 53 height 25
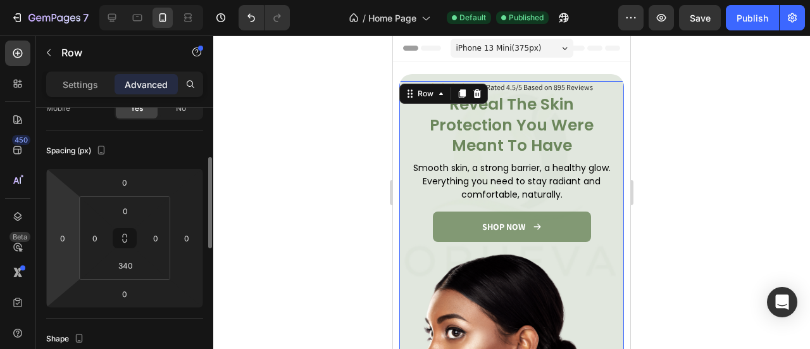
scroll to position [127, 0]
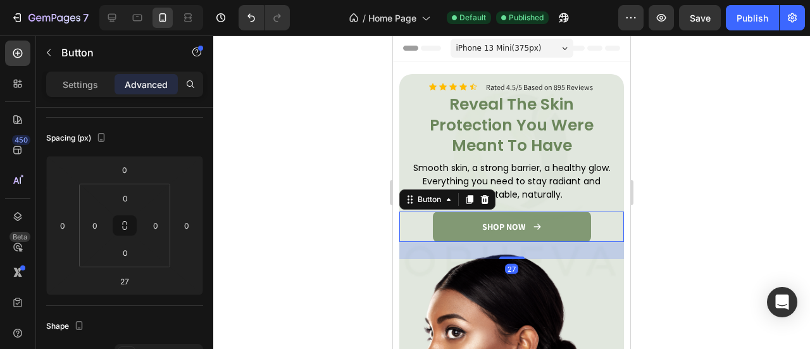
click at [582, 211] on link "SHOP NOW" at bounding box center [512, 226] width 158 height 30
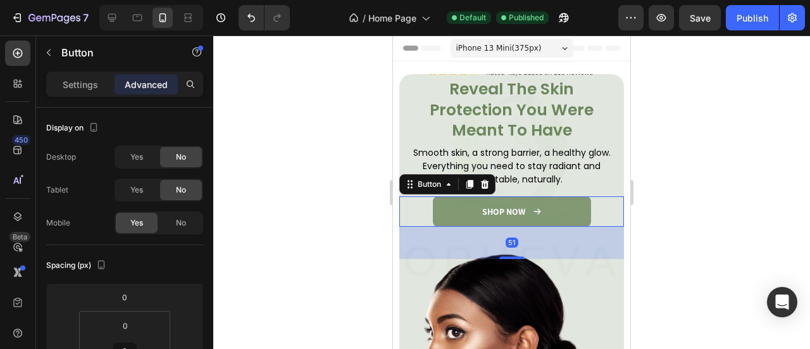
drag, startPoint x: 510, startPoint y: 241, endPoint x: 511, endPoint y: 256, distance: 15.2
click at [511, 256] on div "Icon Icon Icon Icon Icon Icon List Rated 4.5/5 Based on 895 Reviews Text Block …" at bounding box center [511, 270] width 225 height 408
click at [739, 15] on div "Publish" at bounding box center [753, 17] width 32 height 13
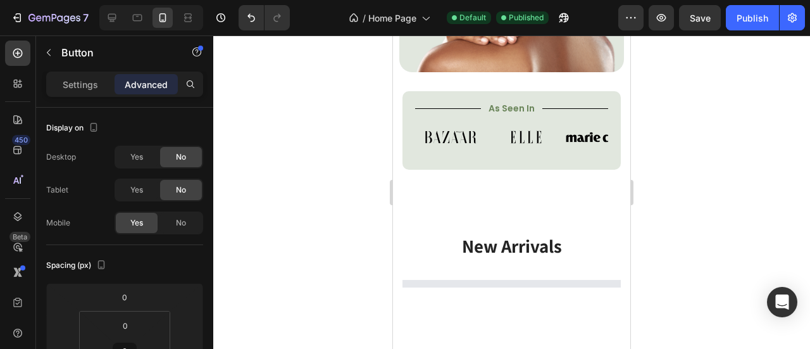
scroll to position [404, 0]
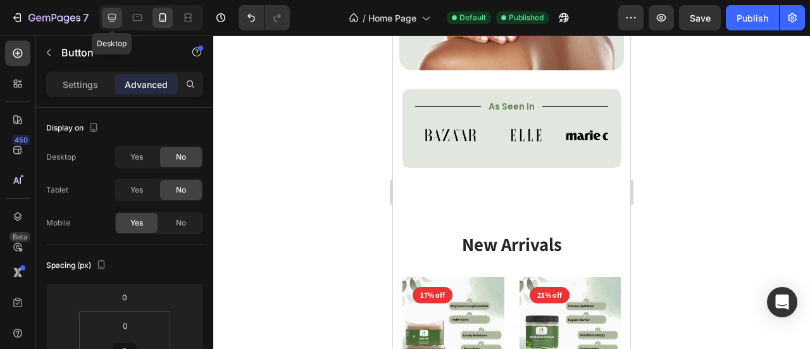
click at [104, 19] on div at bounding box center [112, 18] width 20 height 20
type input "8"
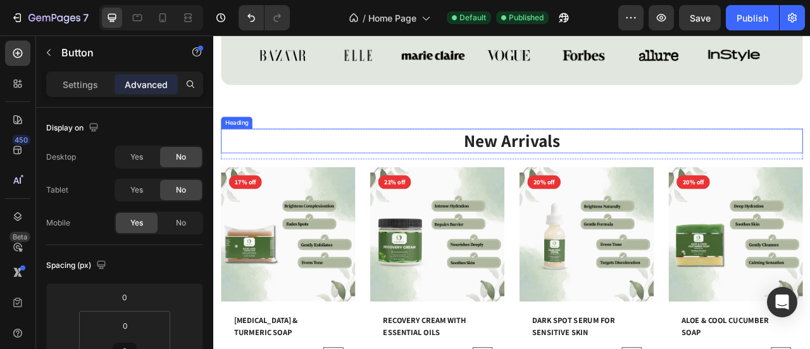
click at [615, 172] on p "New Arrivals" at bounding box center [593, 169] width 738 height 29
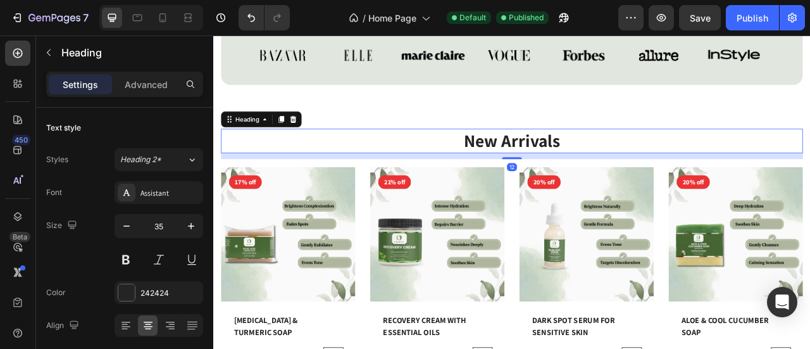
click at [615, 172] on p "New Arrivals" at bounding box center [593, 169] width 738 height 29
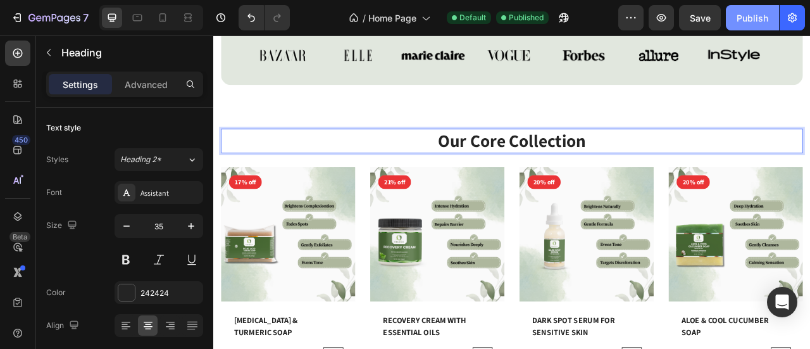
click at [741, 19] on div "Publish" at bounding box center [753, 17] width 32 height 13
